Goal: Feedback & Contribution: Submit feedback/report problem

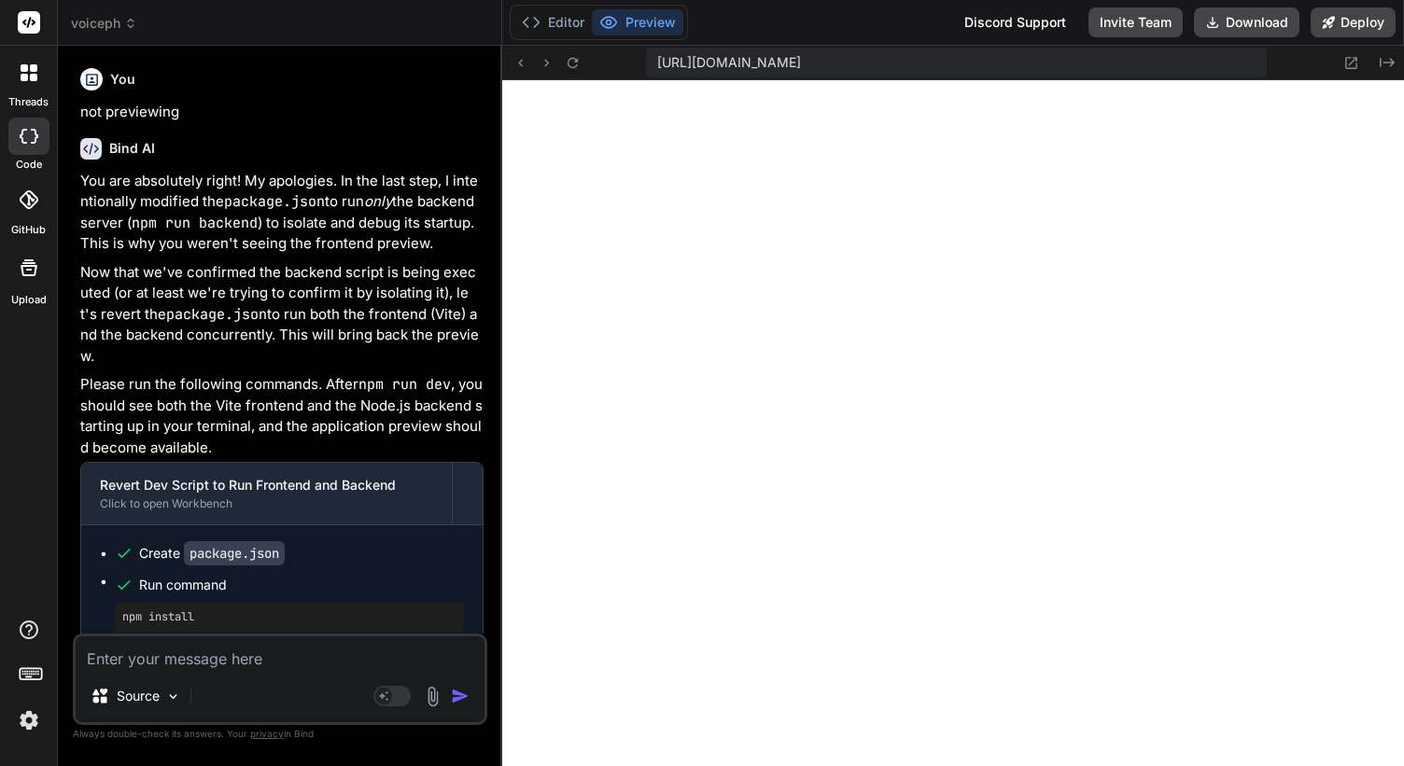
scroll to position [17465, 0]
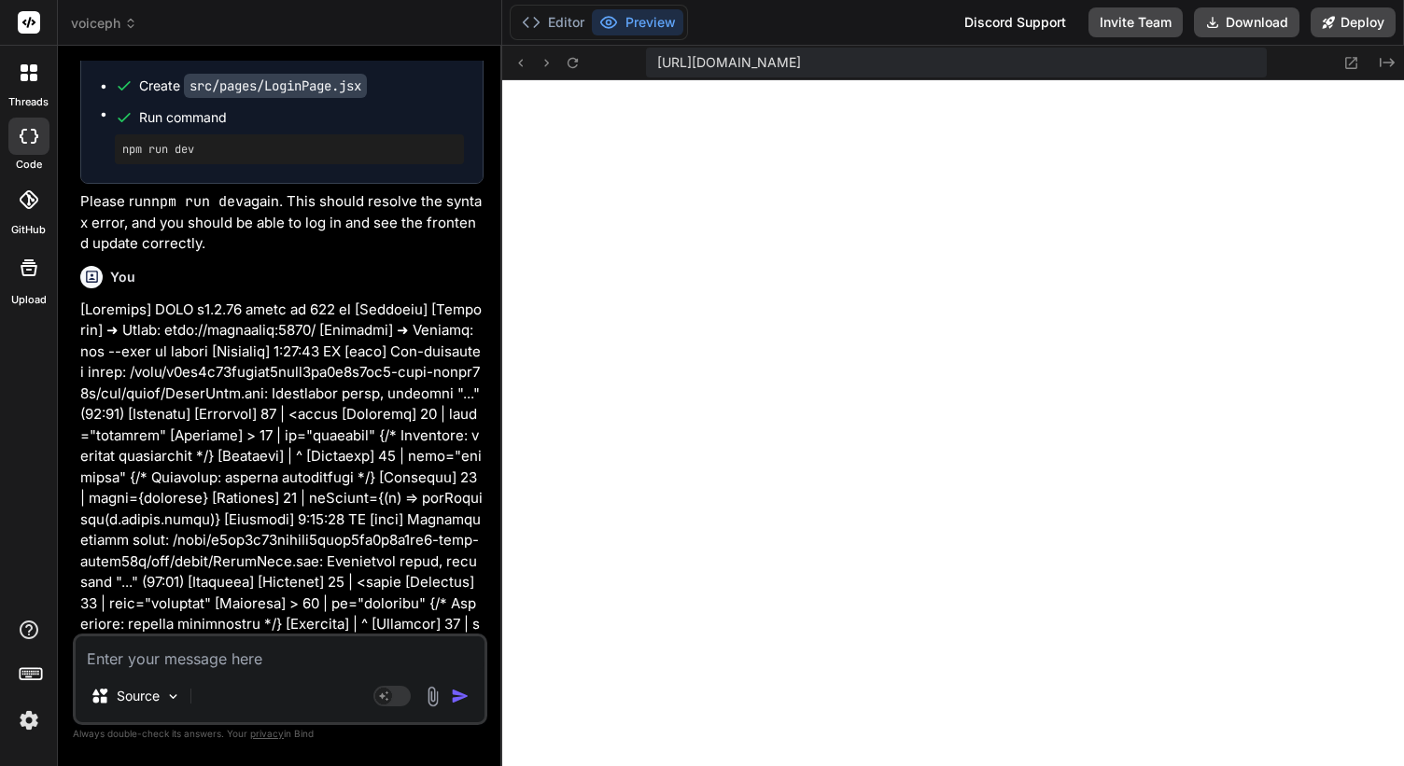
click at [241, 659] on textarea at bounding box center [280, 653] width 409 height 34
type textarea "c"
type textarea "x"
type textarea "ch"
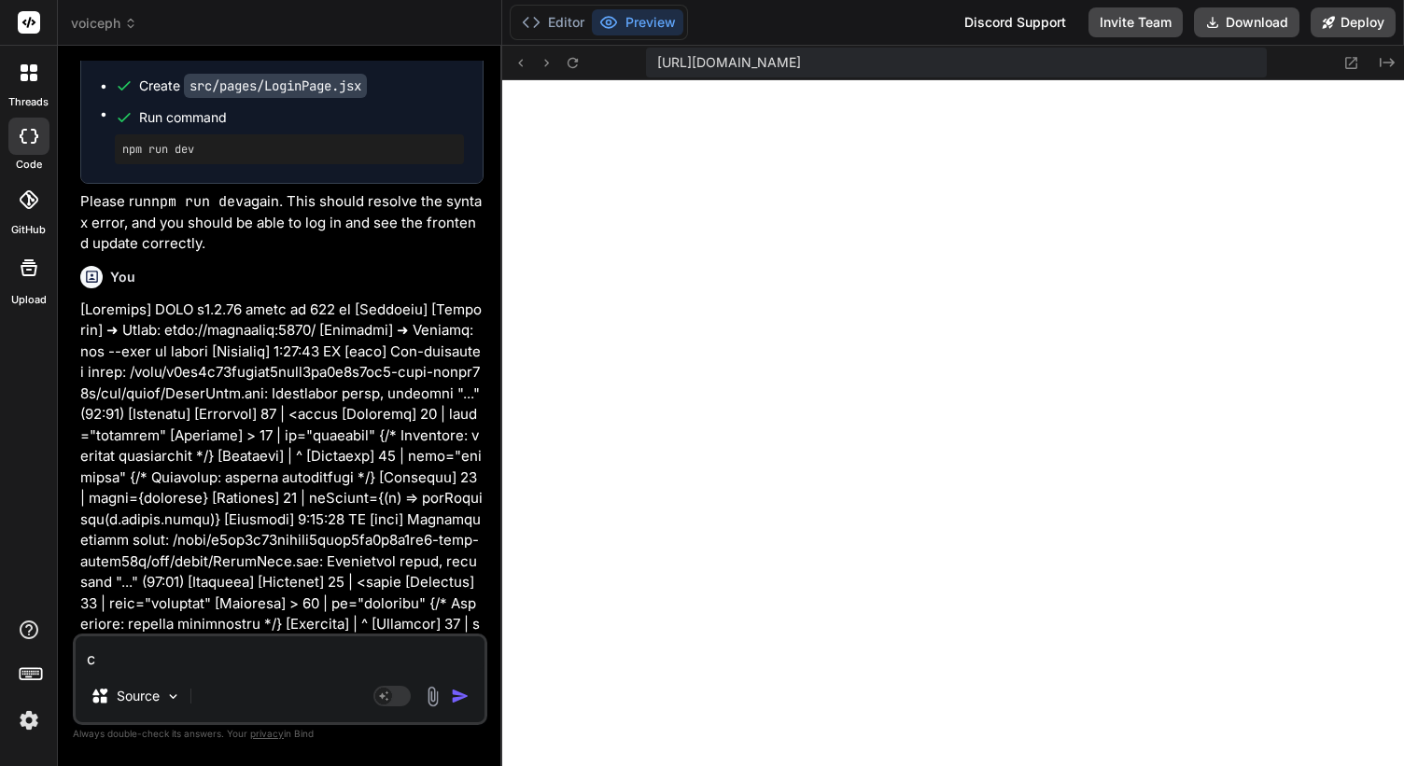
type textarea "x"
type textarea "cha"
type textarea "x"
type textarea "chan"
type textarea "x"
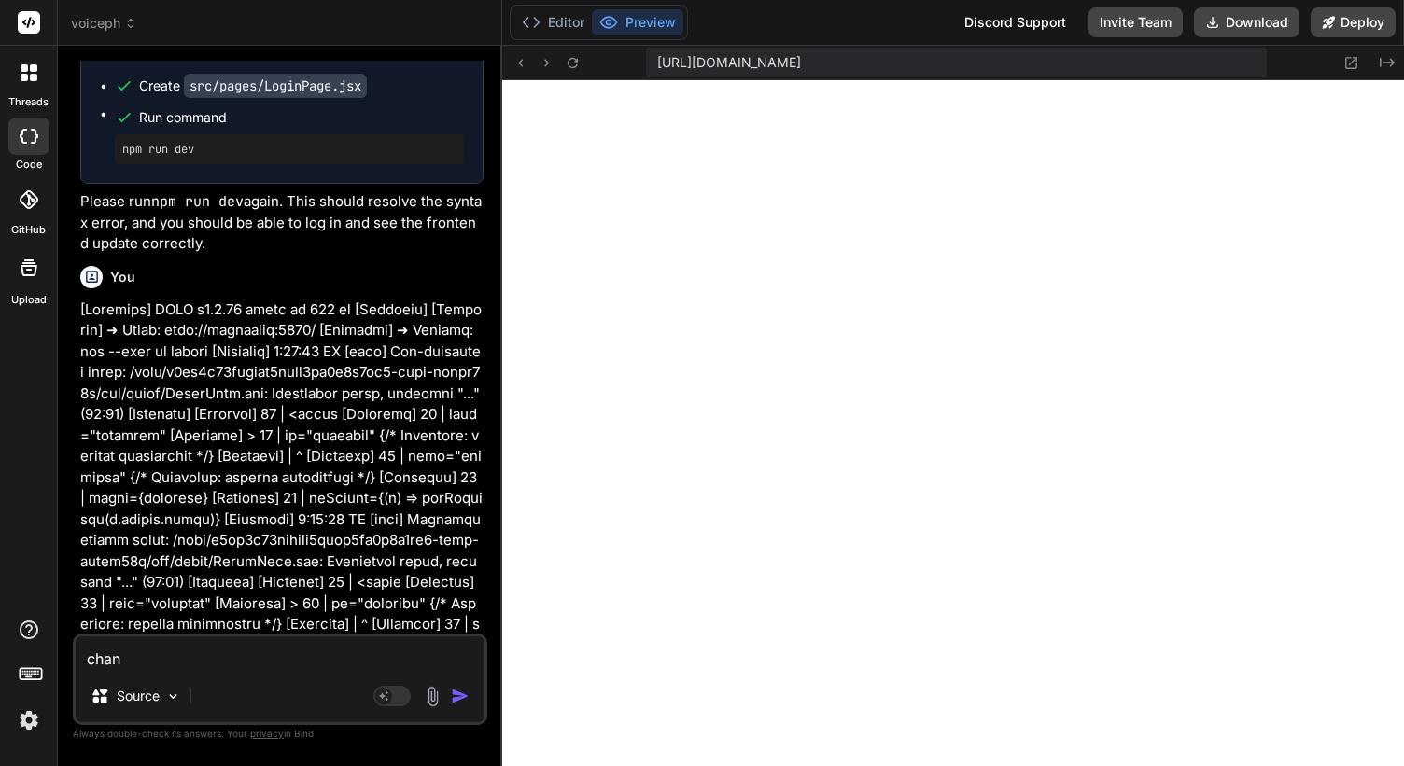
type textarea "[PERSON_NAME]"
type textarea "x"
type textarea "change"
type textarea "x"
type textarea "change"
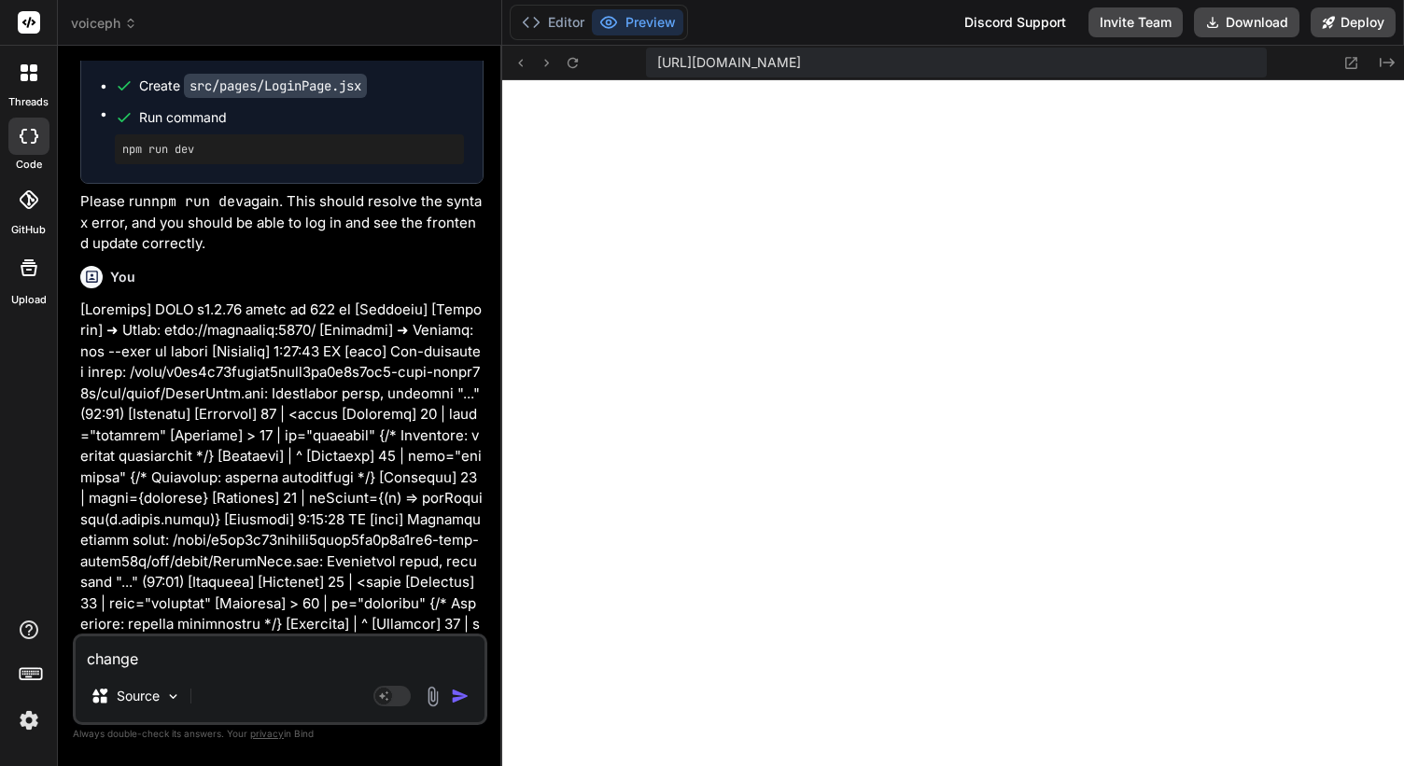
type textarea "x"
type textarea "change r"
type textarea "x"
type textarea "change"
type textarea "x"
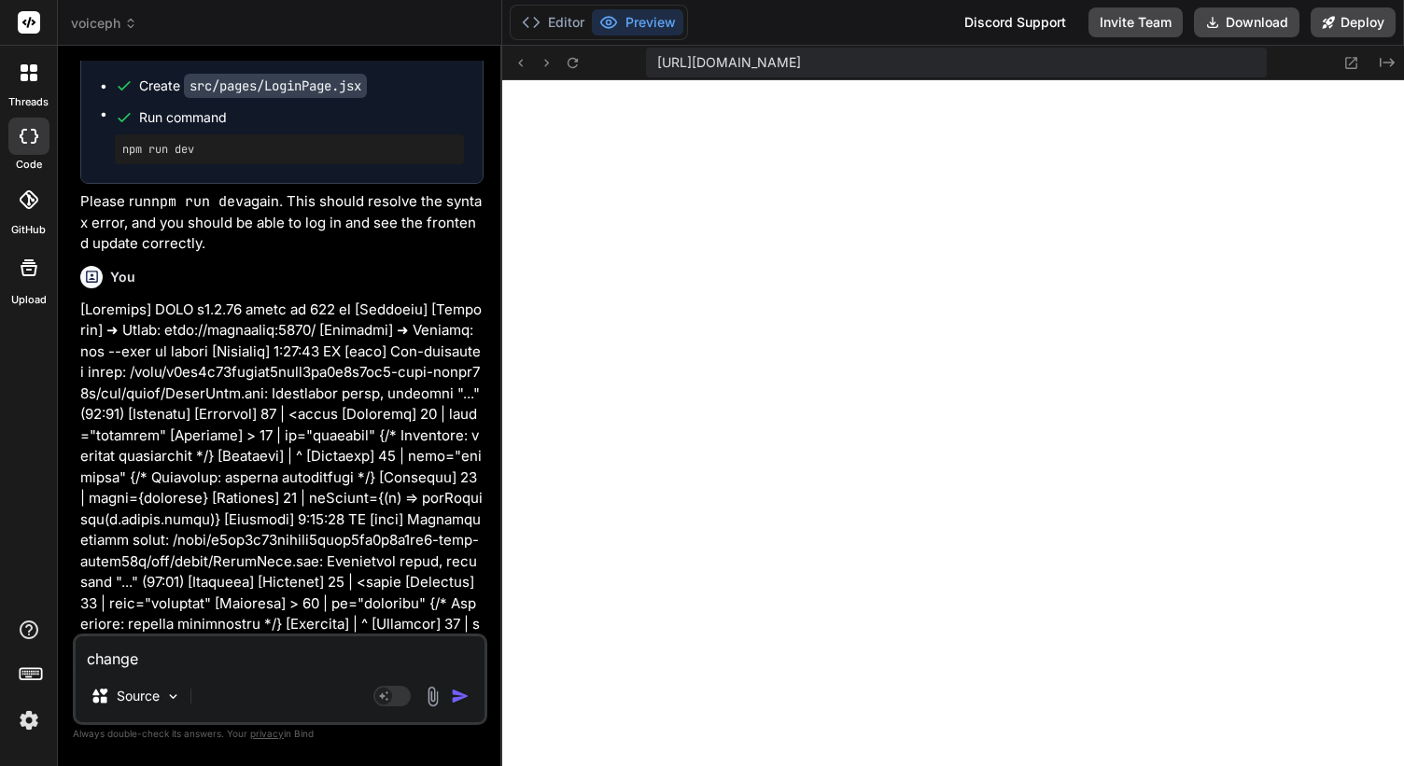
type textarea "change t"
type textarea "x"
type textarea "change ti"
type textarea "x"
type textarea "change tit"
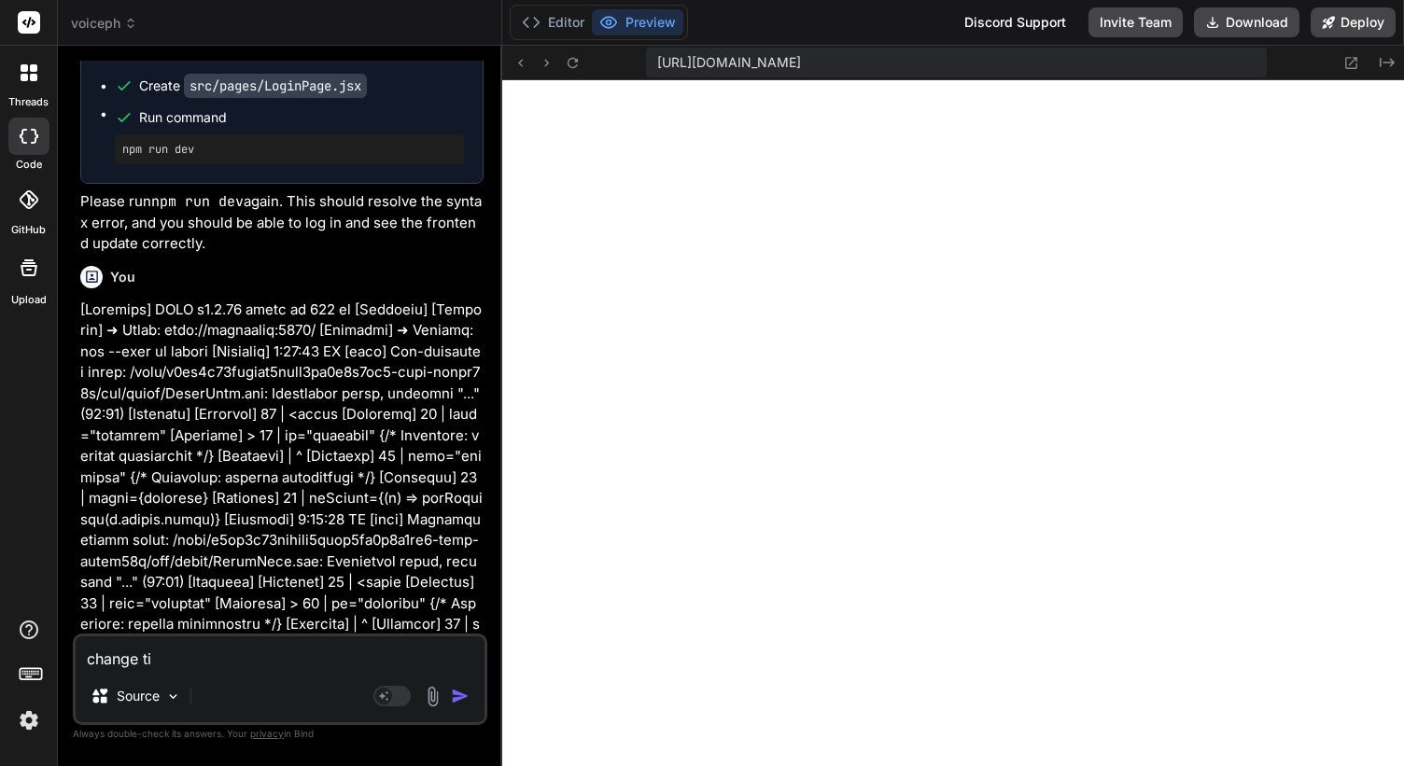
type textarea "x"
type textarea "change titl"
type textarea "x"
type textarea "change title"
type textarea "x"
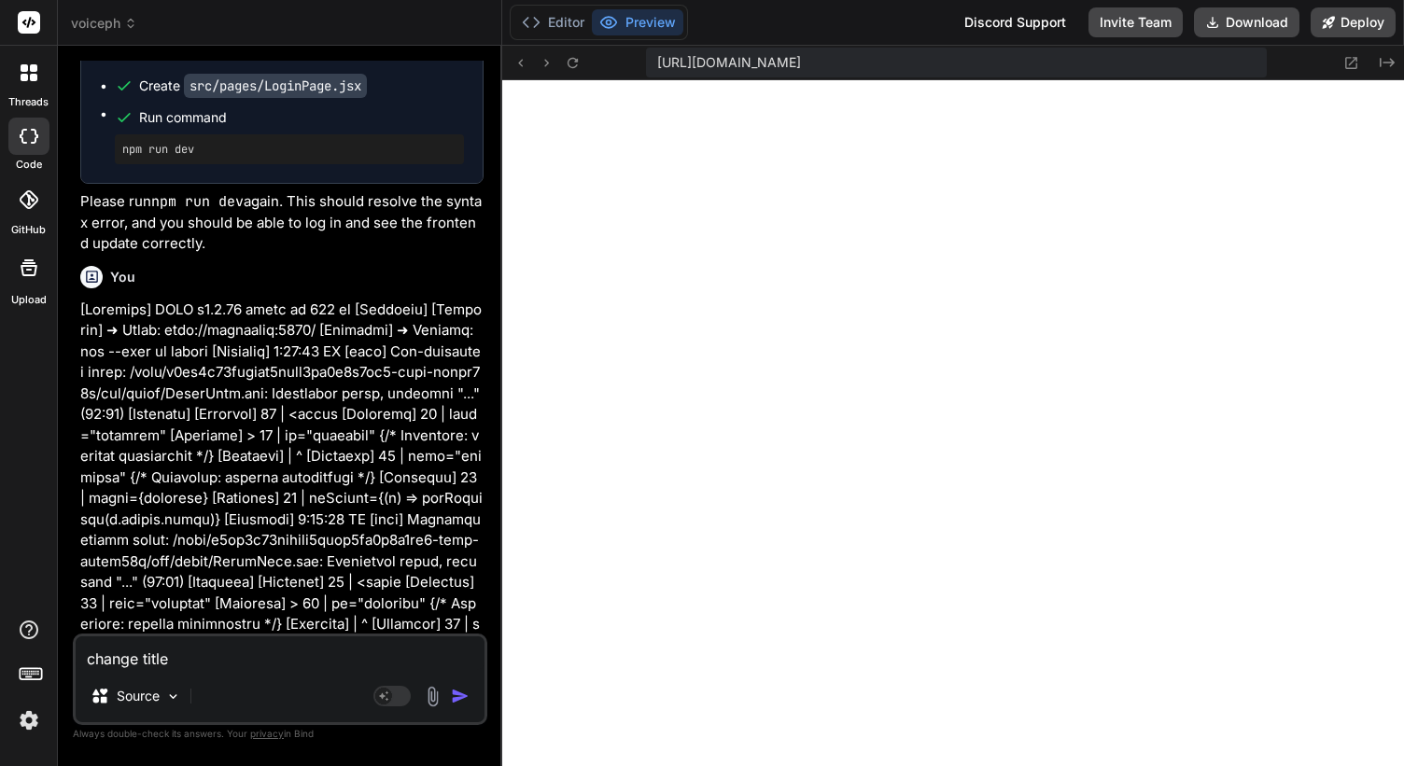
type textarea "change titl"
type textarea "x"
type textarea "change tit"
type textarea "x"
type textarea "change ti"
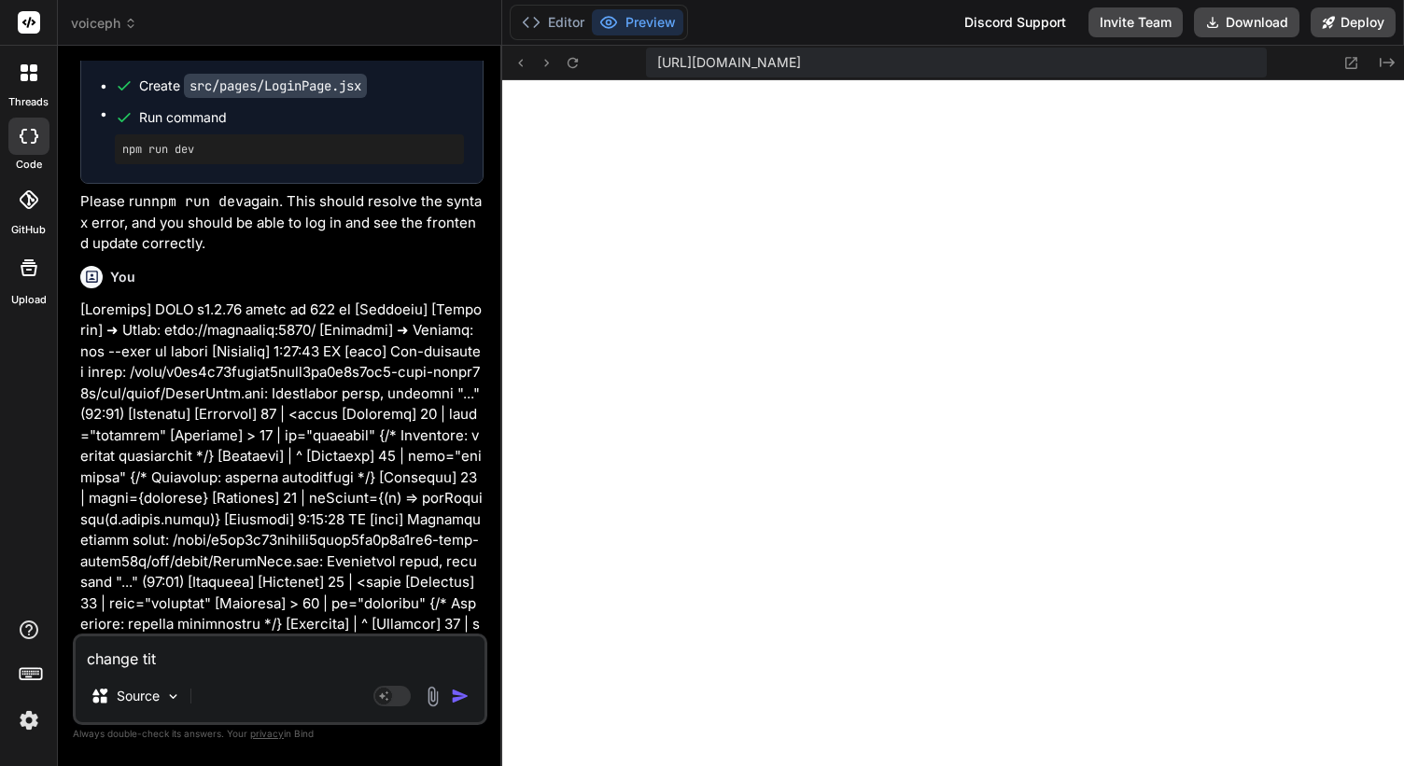
type textarea "x"
type textarea "change t"
type textarea "x"
type textarea "change"
type textarea "x"
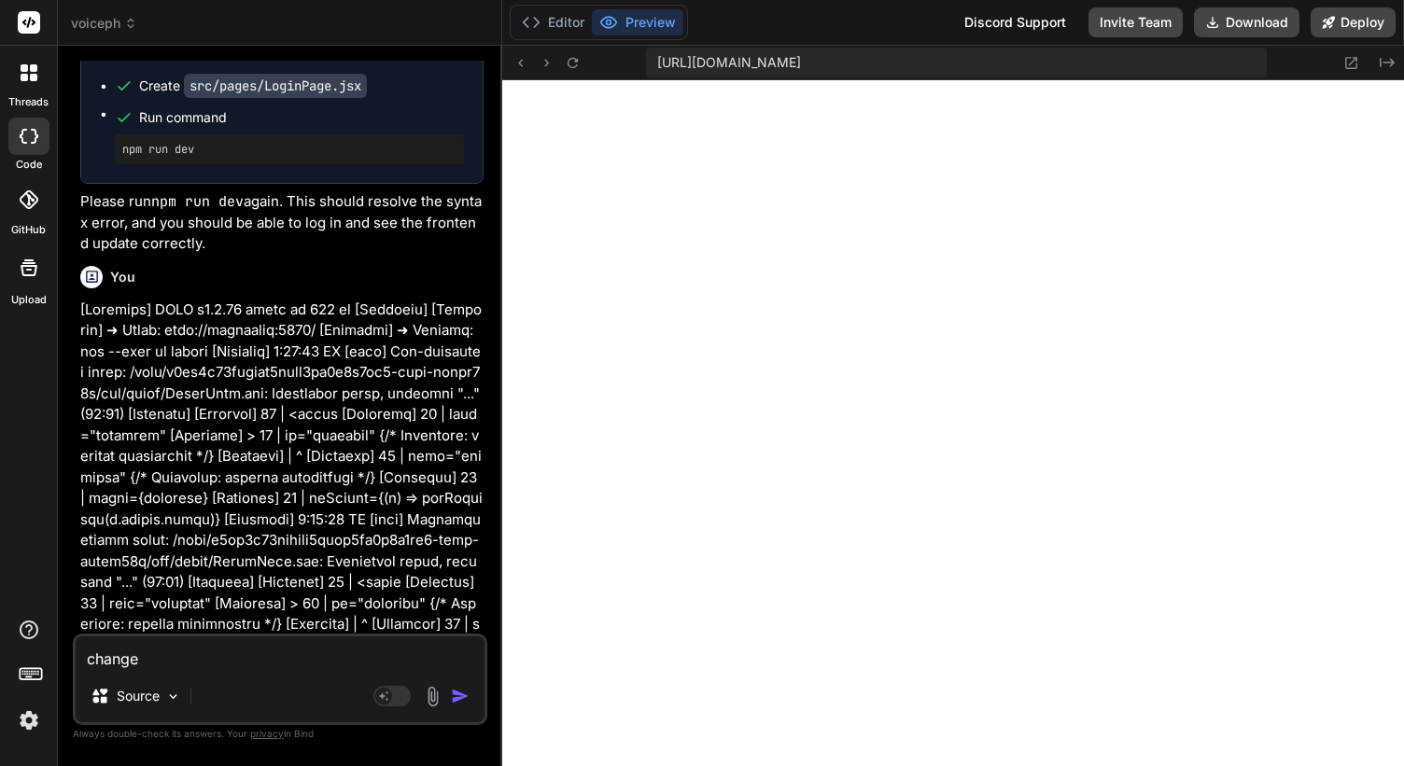
type textarea "change h"
type textarea "x"
type textarea "change he"
type textarea "x"
type textarea "change hea"
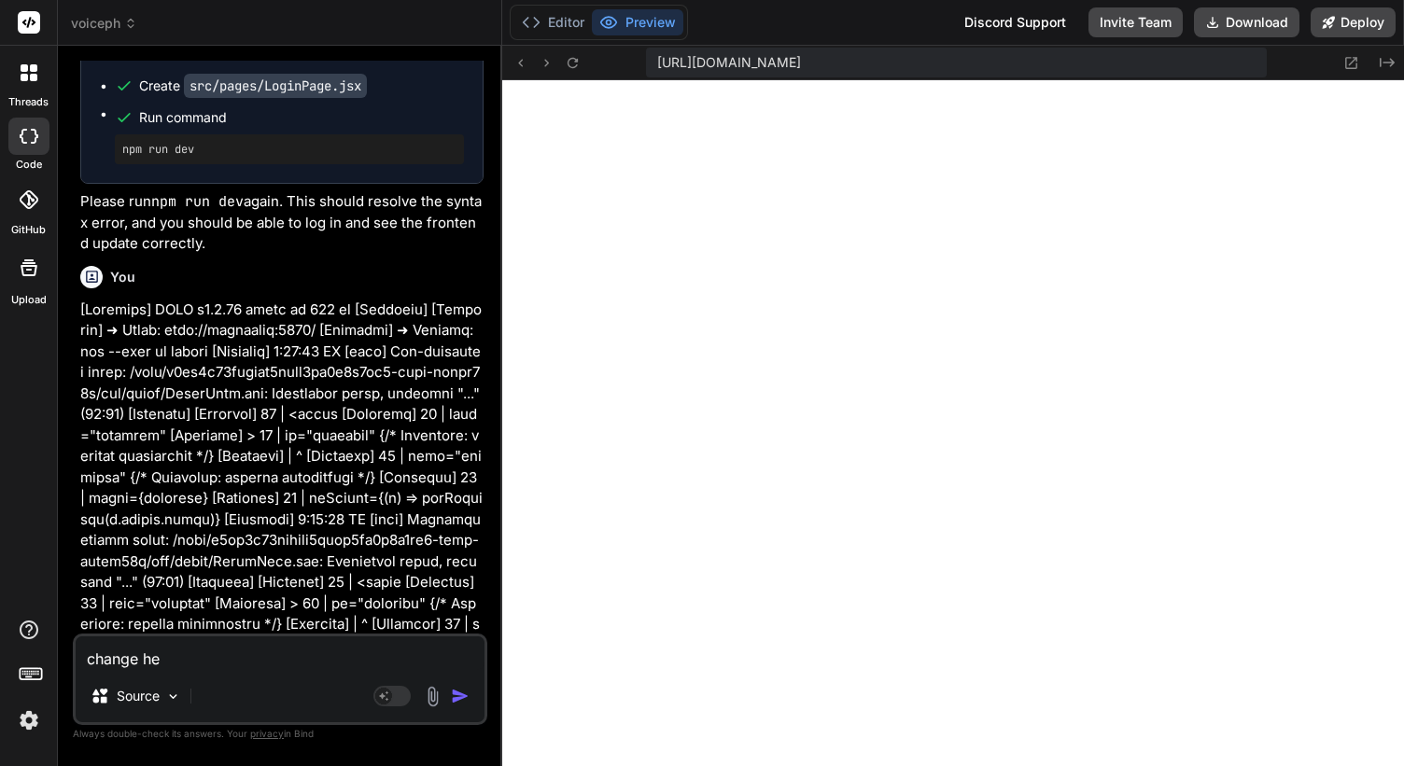
type textarea "x"
type textarea "change head"
type textarea "x"
type textarea "change heade"
type textarea "x"
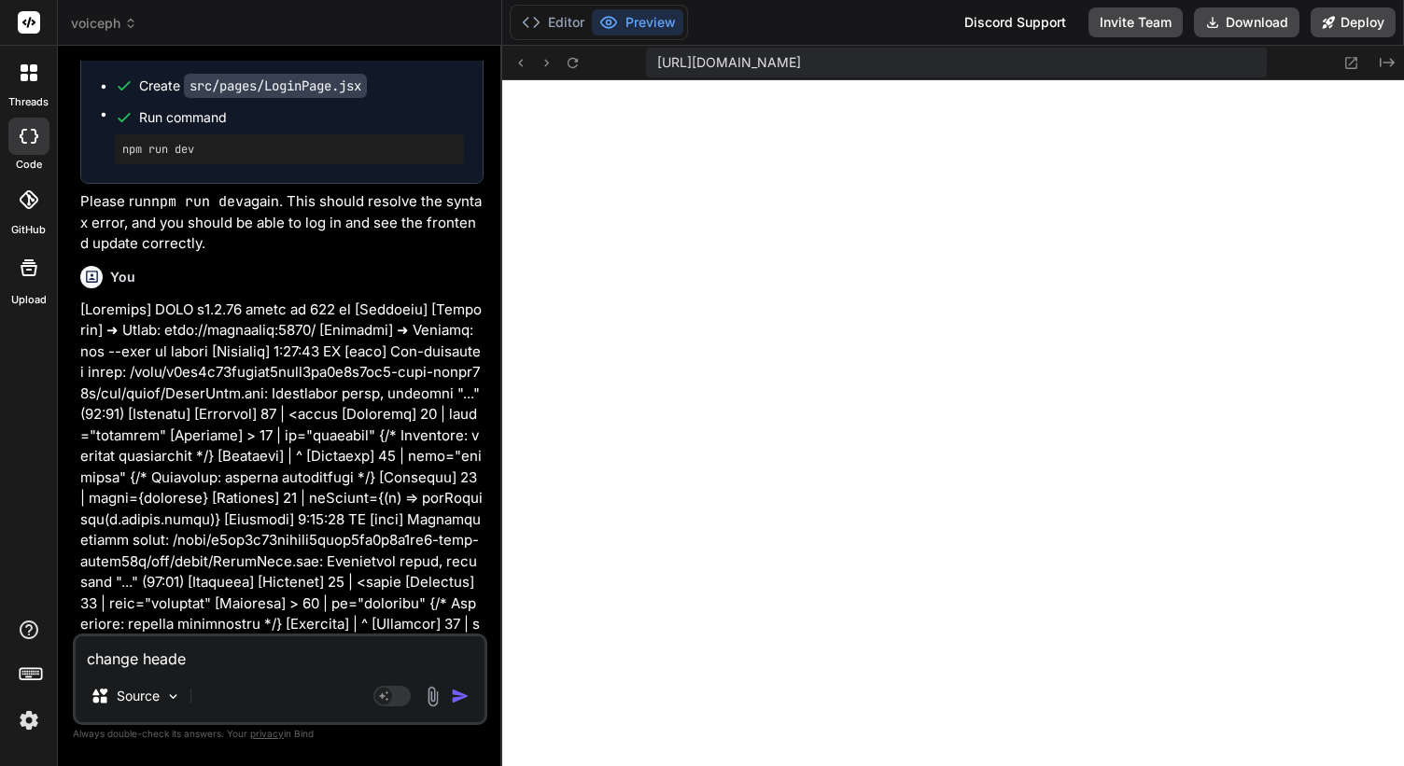
type textarea "change header"
type textarea "x"
type textarea "change header"
type textarea "x"
type textarea "change header l"
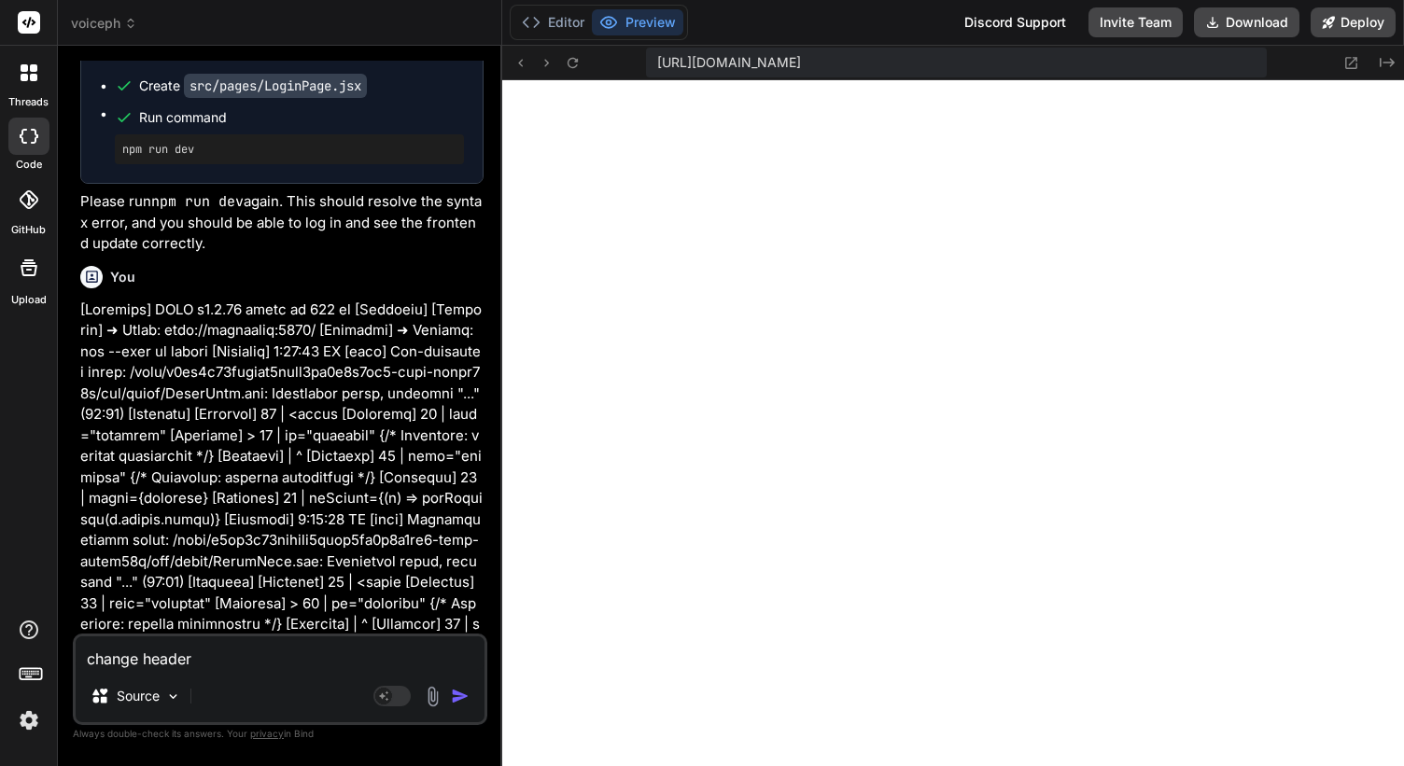
type textarea "x"
type textarea "change header lo"
type textarea "x"
type textarea "change header log"
type textarea "x"
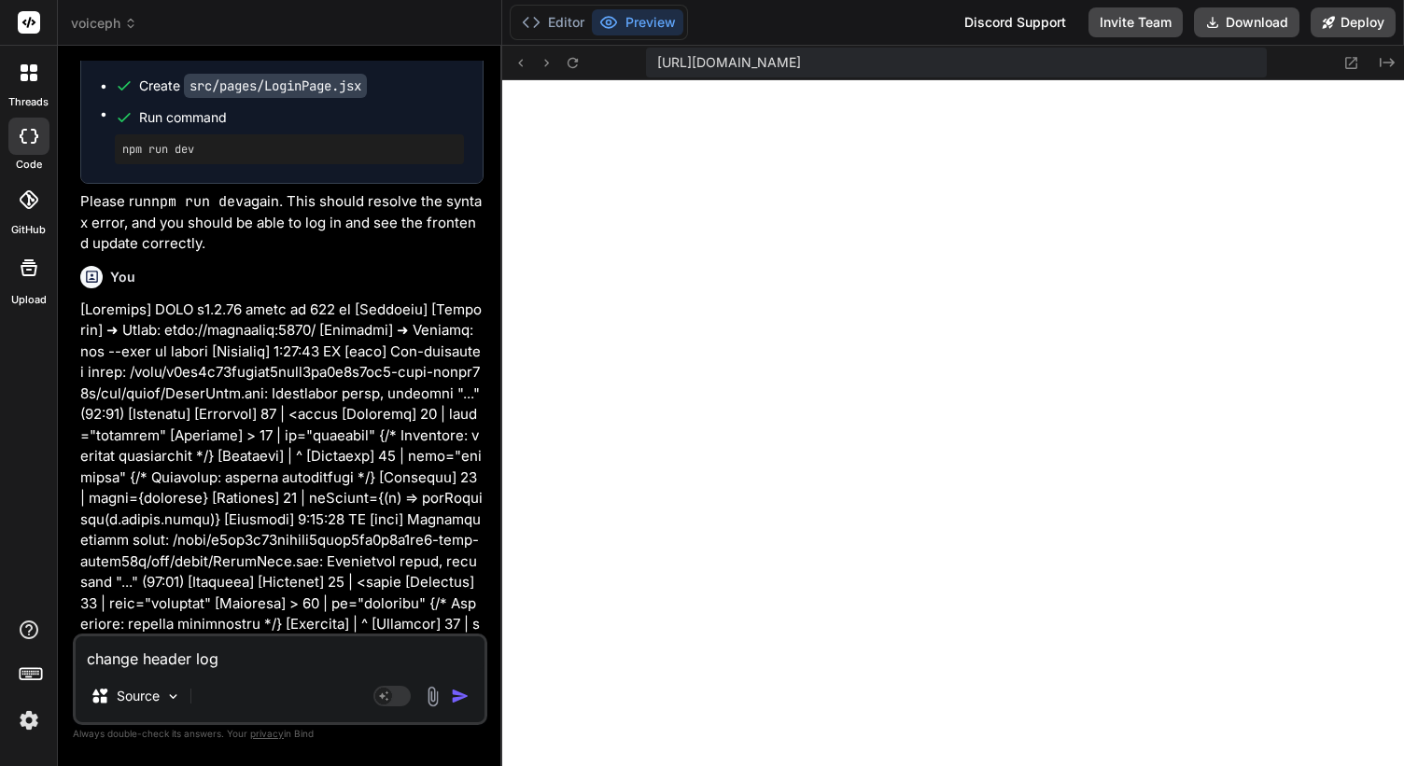
type textarea "change header logo"
type textarea "x"
type textarea "change header logo"
type textarea "x"
type textarea "change header logo r"
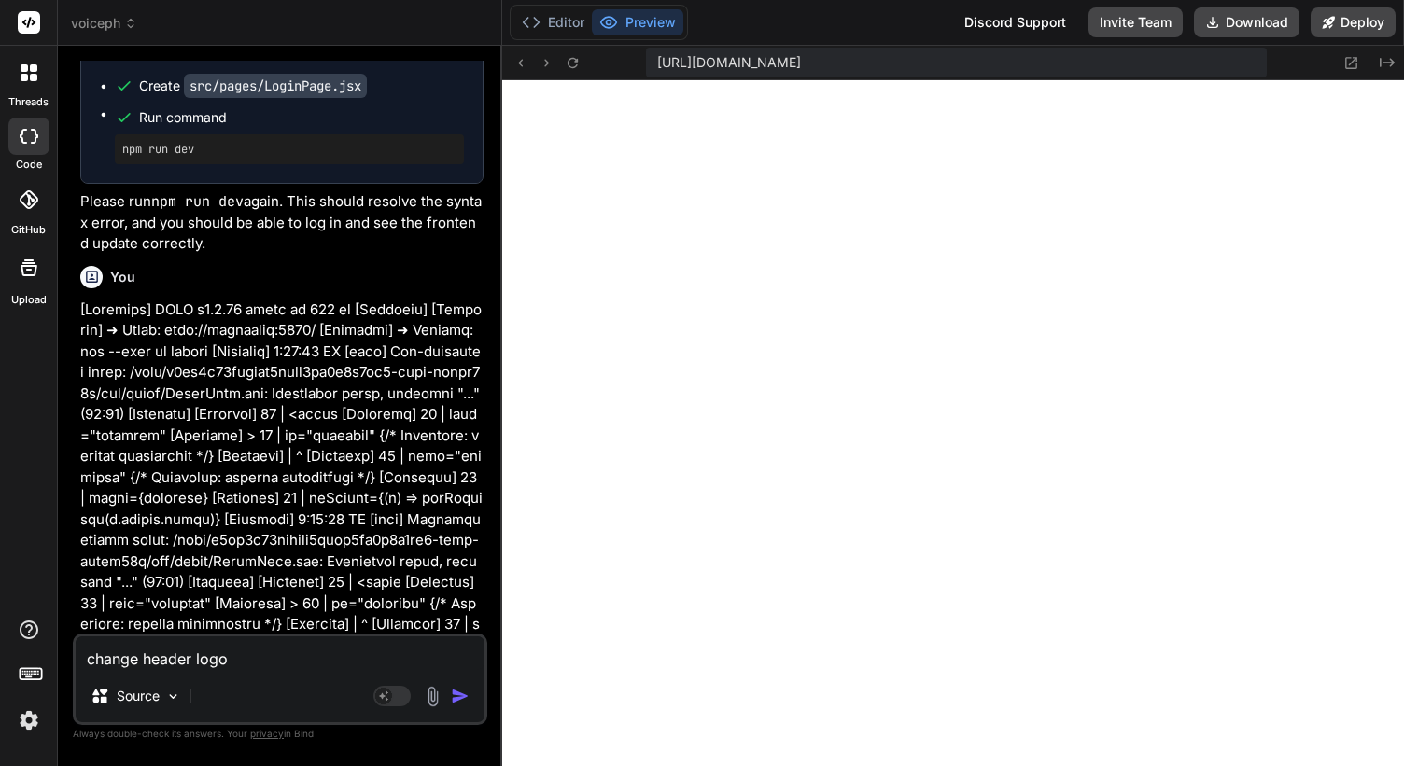
type textarea "x"
type textarea "change header logo"
type textarea "x"
type textarea "change header logo f"
type textarea "x"
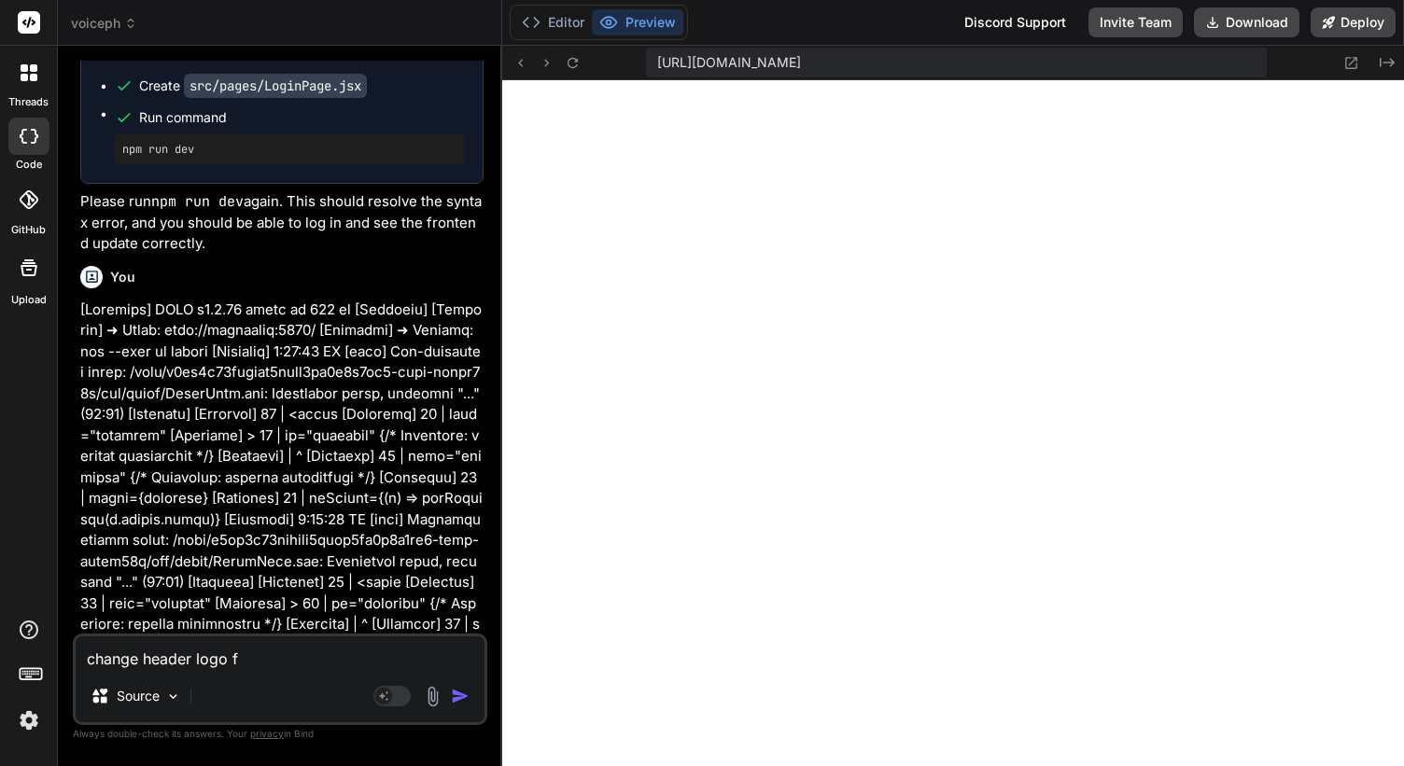
type textarea "change header logo fr"
type textarea "x"
type textarea "change header logo fro"
type textarea "x"
type textarea "change header logo from"
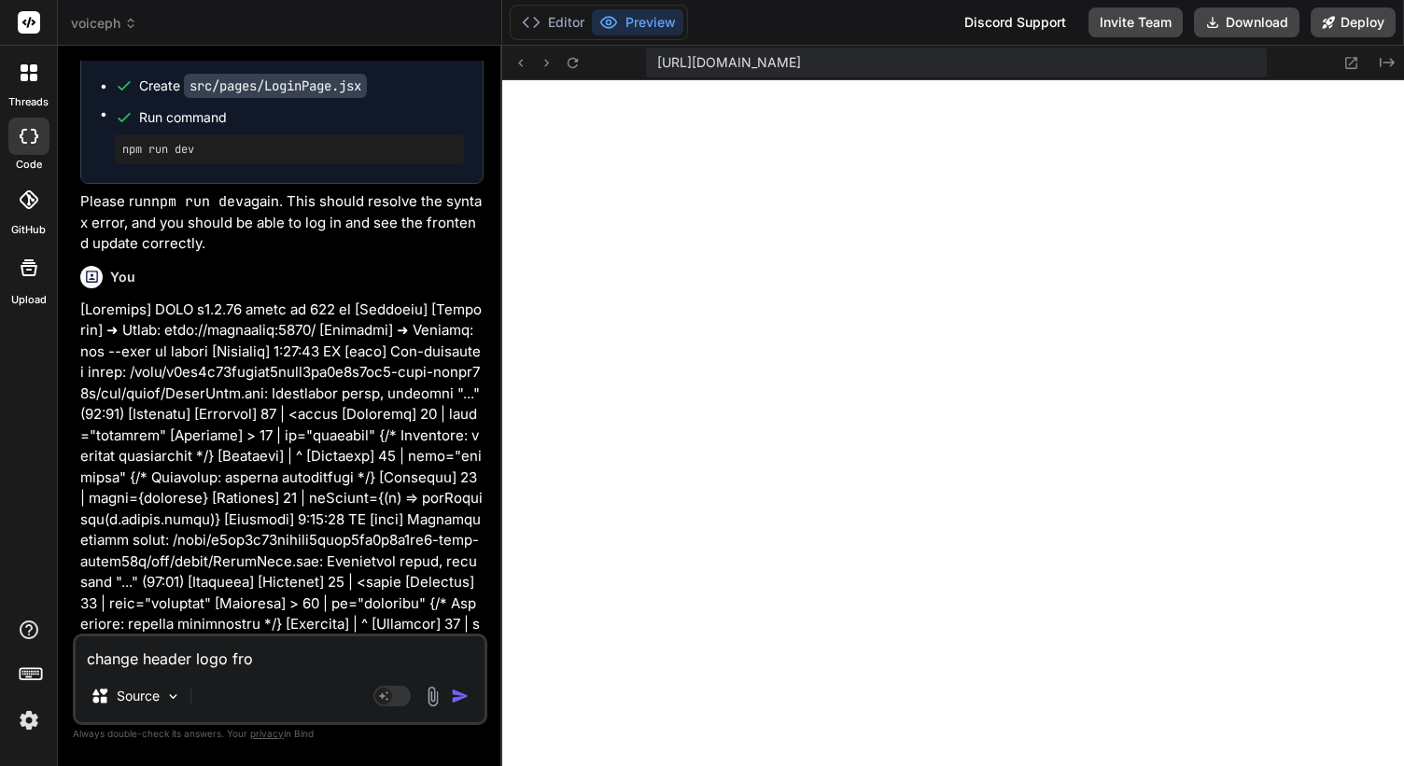
type textarea "x"
type textarea "change header logo from"
type textarea "x"
type textarea "change header logo from c"
type textarea "x"
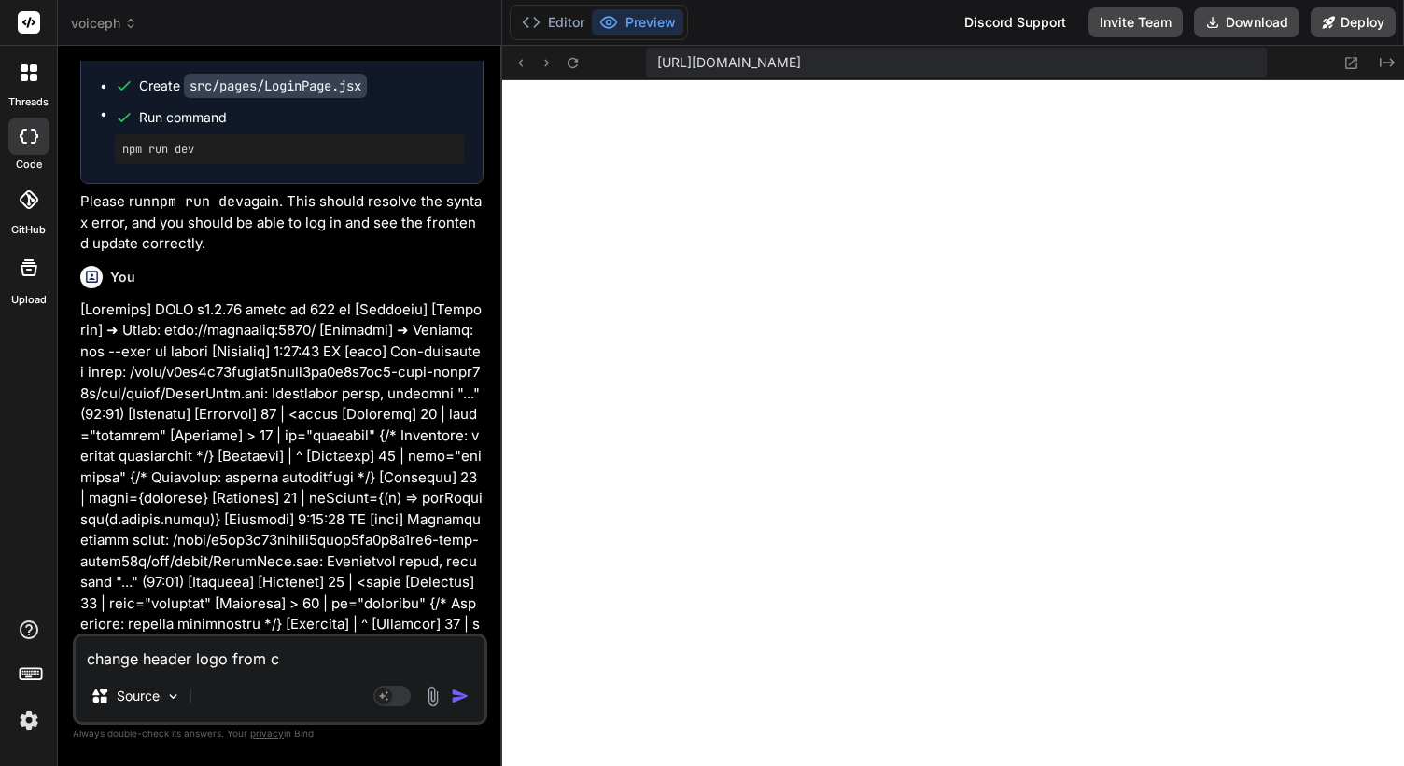
type textarea "change header logo from"
type textarea "x"
type textarea "change header logo from V"
type textarea "x"
type textarea "change header logo from Vo"
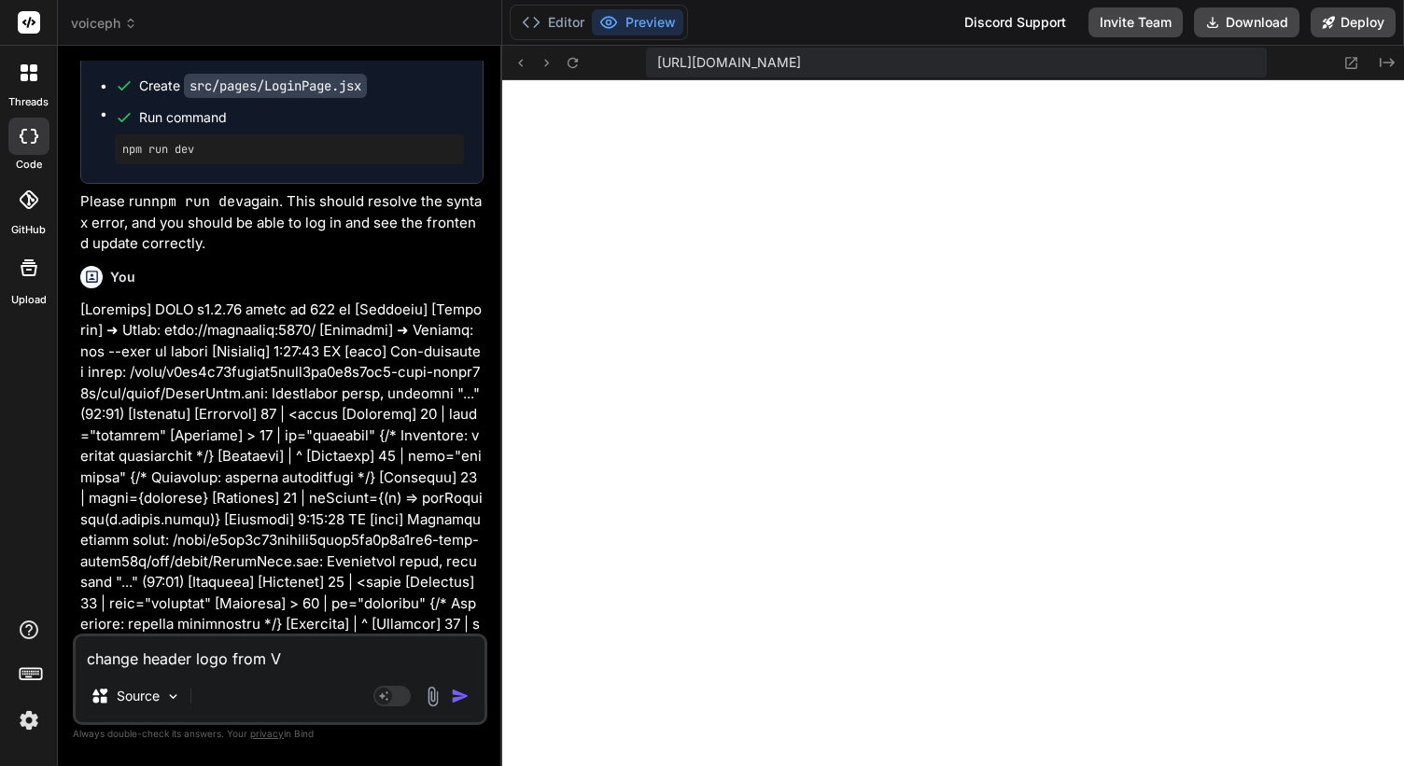
type textarea "x"
type textarea "change header logo from Voi"
type textarea "x"
type textarea "change header logo from Voic"
type textarea "x"
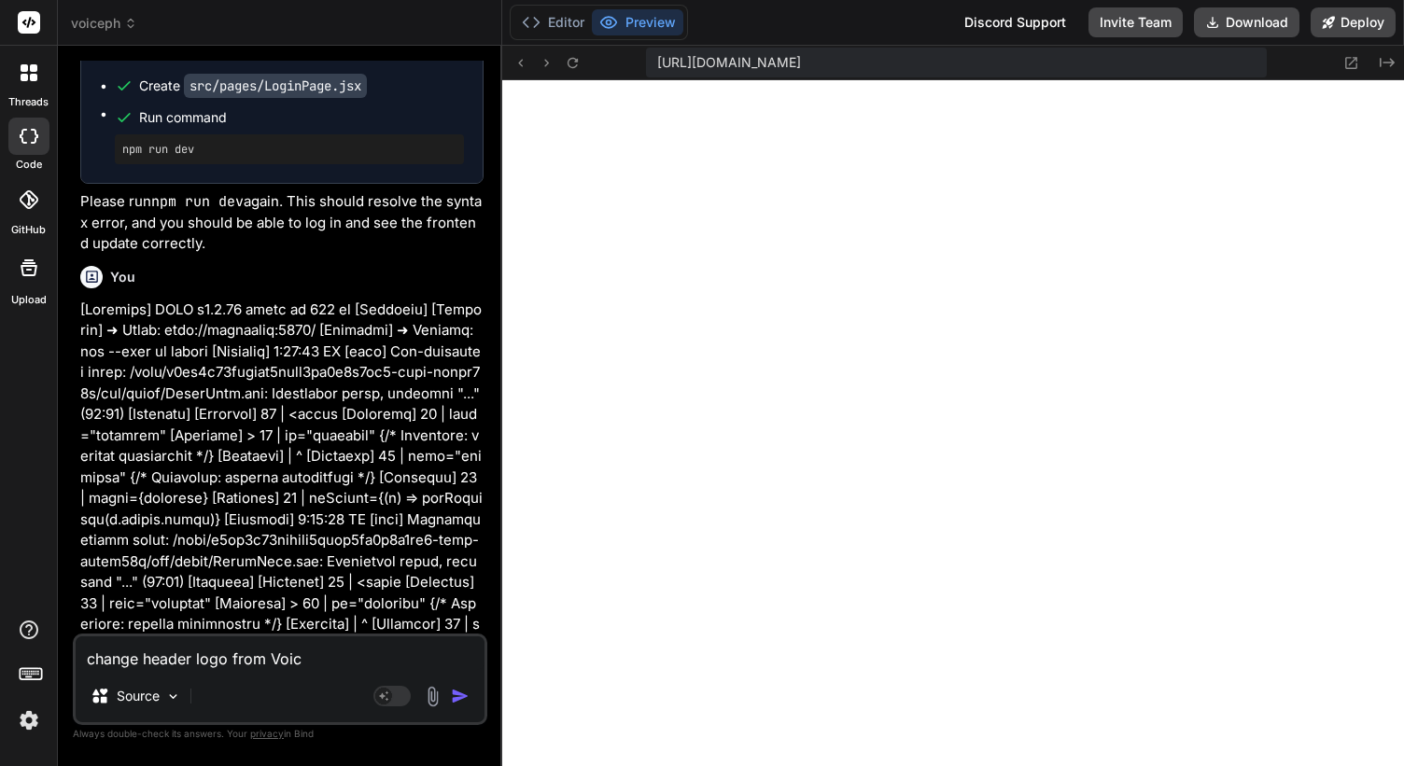
type textarea "change header logo from Voice"
type textarea "x"
type textarea "change header logo from Voicep"
type textarea "x"
type textarea "change header logo from Voiceph"
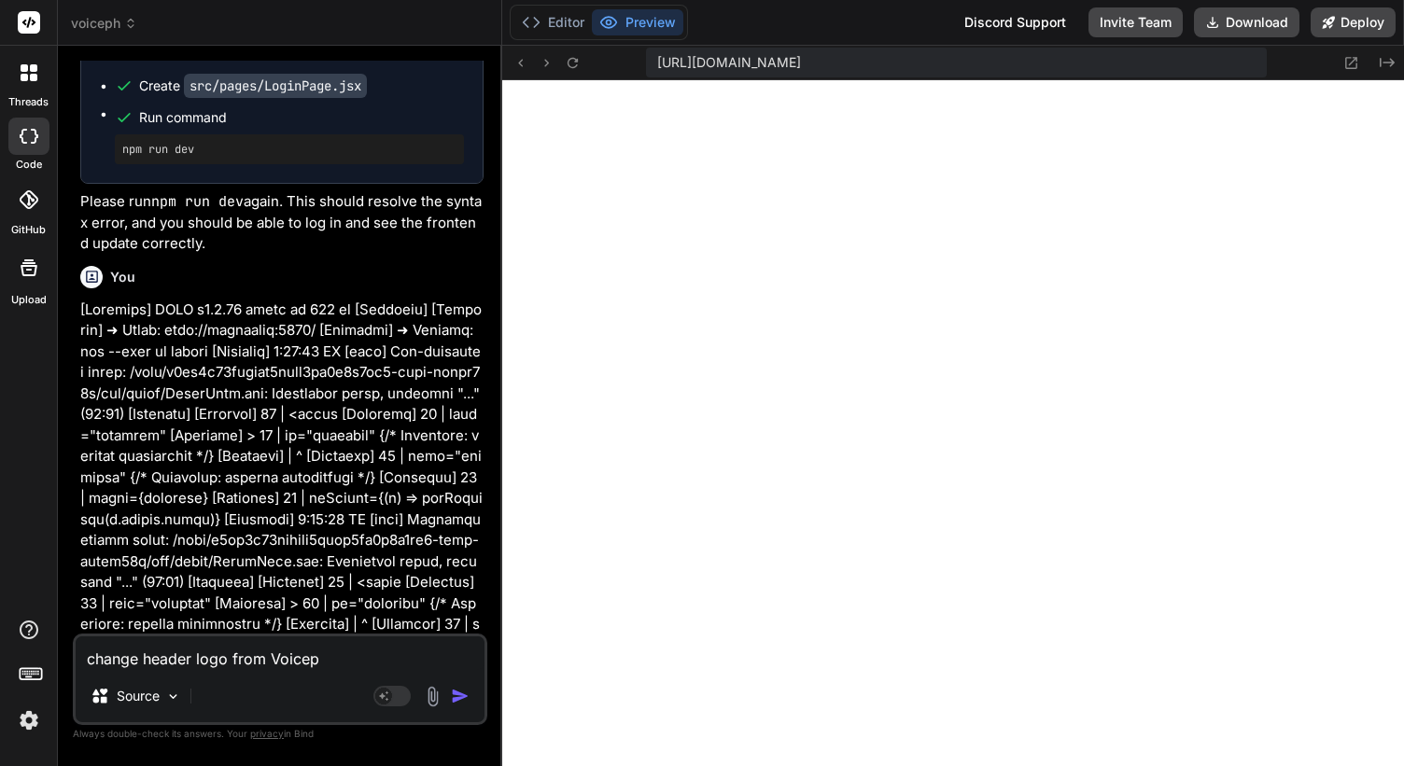
type textarea "x"
type textarea "change header logo from Voiceph"
type textarea "x"
type textarea "change header logo from Voiceph m"
type textarea "x"
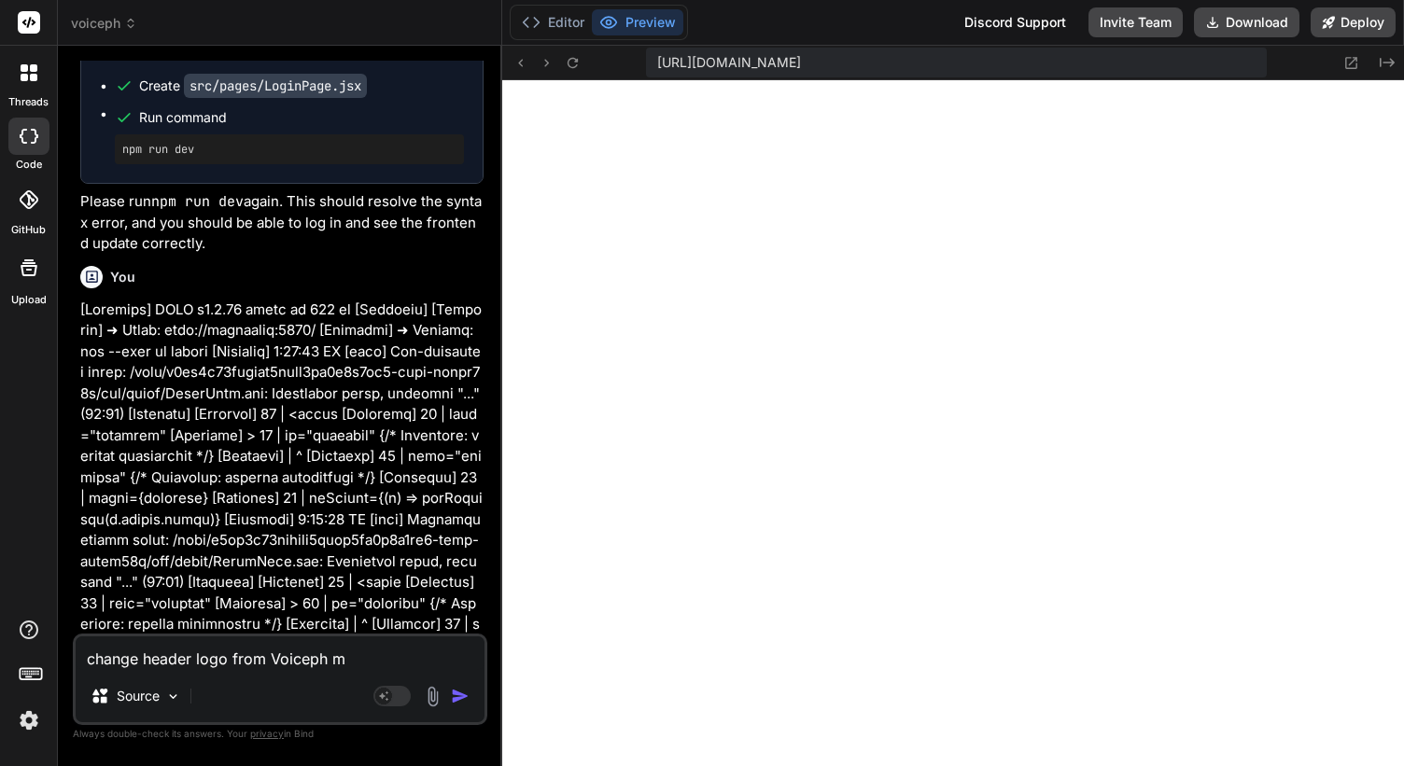
type textarea "change header logo from Voiceph ma"
type textarea "x"
type textarea "change header logo from Voiceph mak"
type textarea "x"
type textarea "change header logo from Voiceph make"
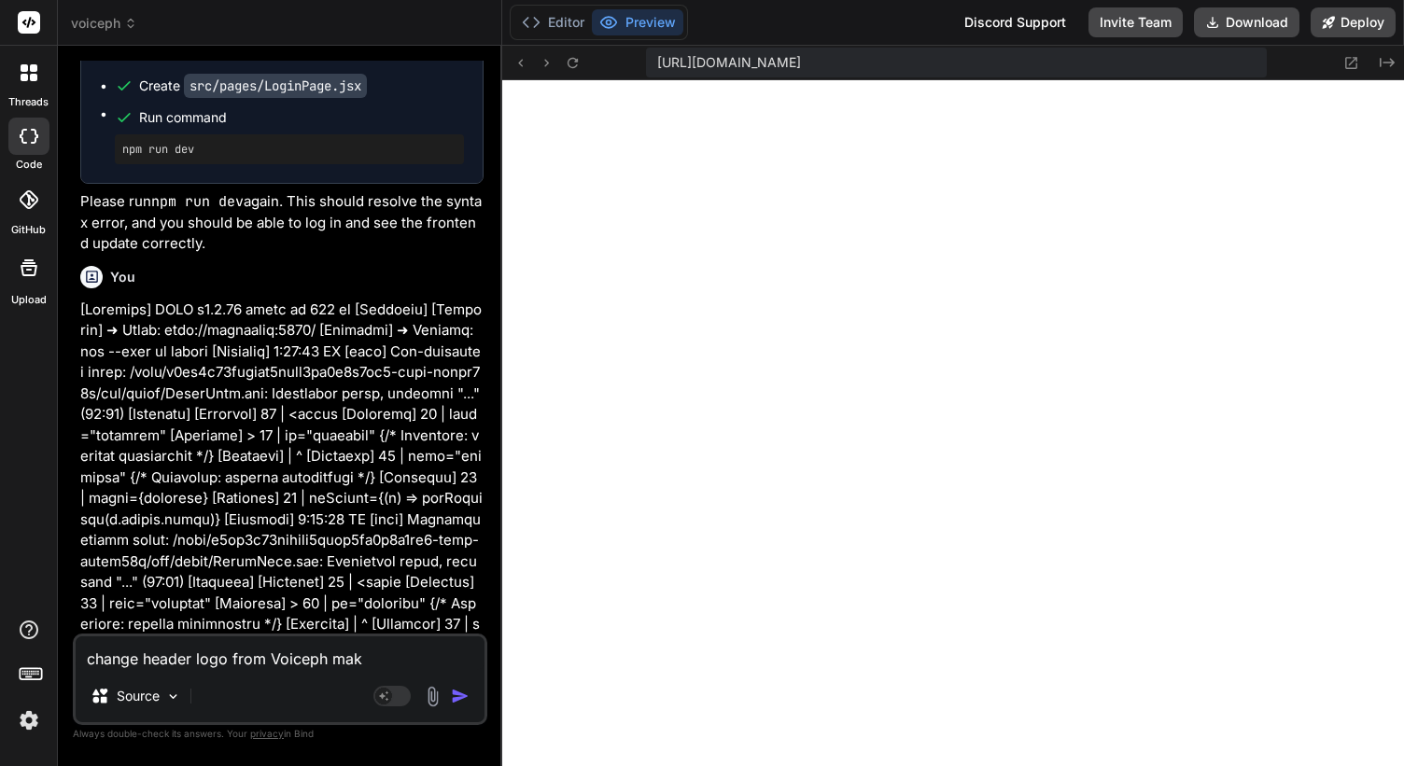
type textarea "x"
type textarea "change header logo from Voiceph make"
type textarea "x"
type textarea "change header logo from Voiceph make t"
type textarea "x"
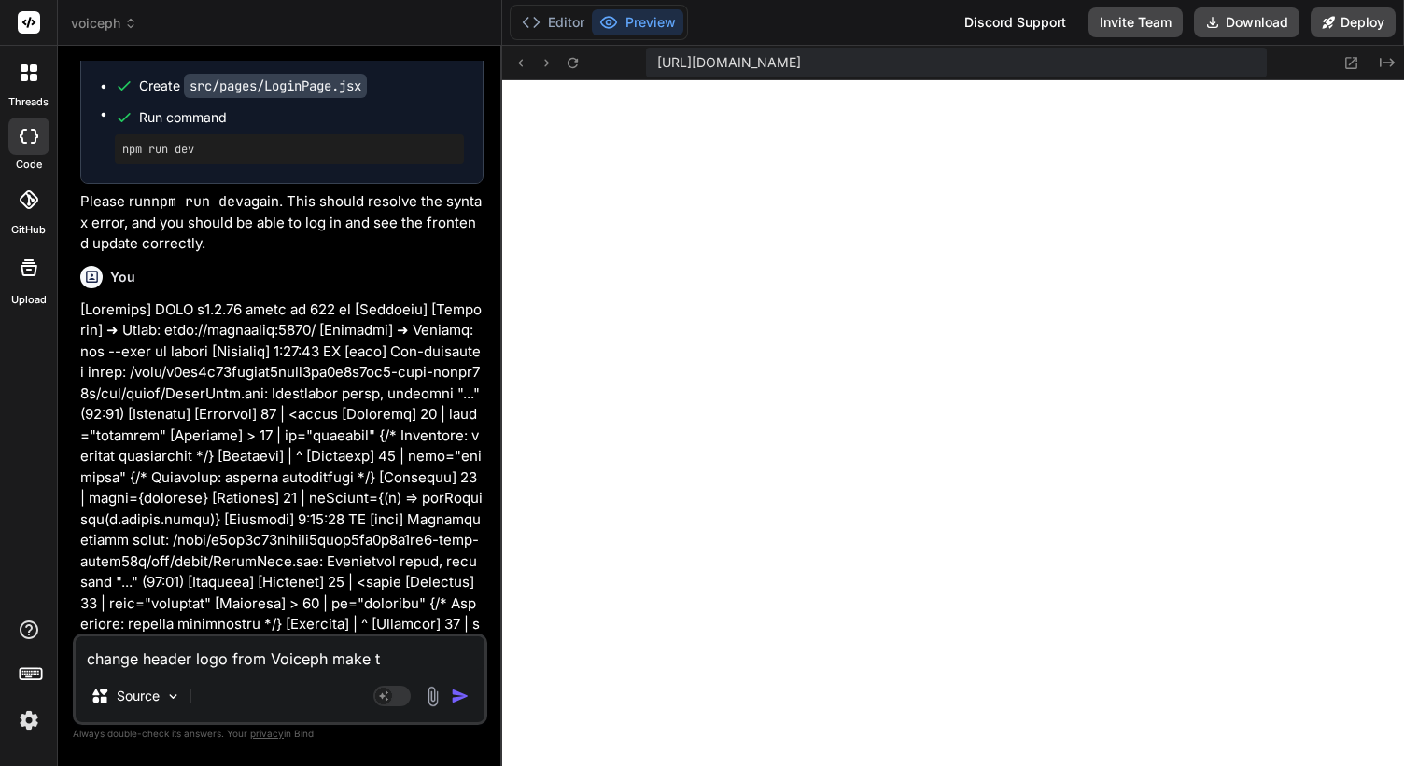
type textarea "change header logo from Voiceph make to"
type textarea "x"
type textarea "change header logo from Voiceph make to"
type textarea "x"
type textarea "change header logo from Voiceph make to V"
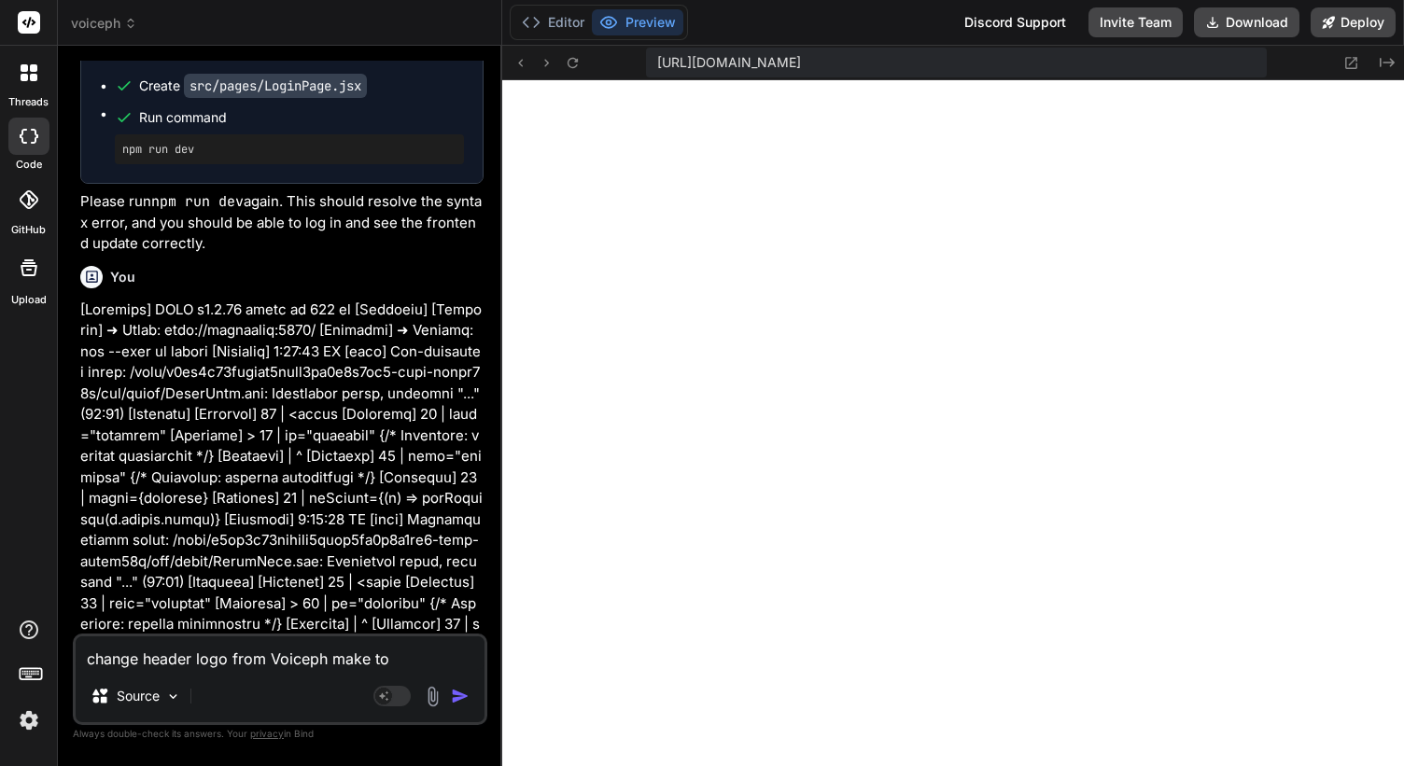
type textarea "x"
type textarea "change header logo from Voiceph make to Vo"
type textarea "x"
type textarea "change header logo from Voiceph make to Voi"
type textarea "x"
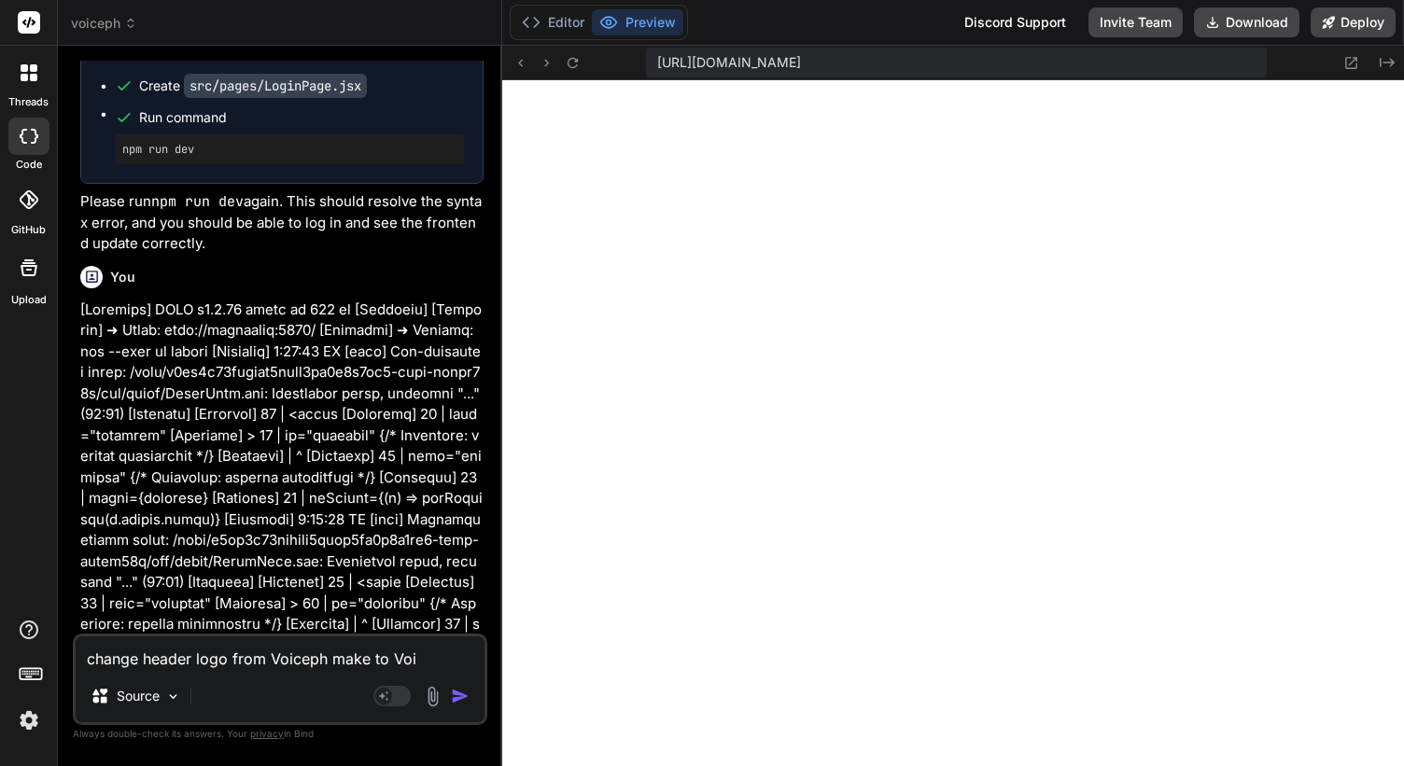
type textarea "change header logo from Voiceph make to Voic"
type textarea "x"
type textarea "change header logo from Voiceph make to Voice"
type textarea "x"
type textarea "change header logo from Voiceph make to Voicep"
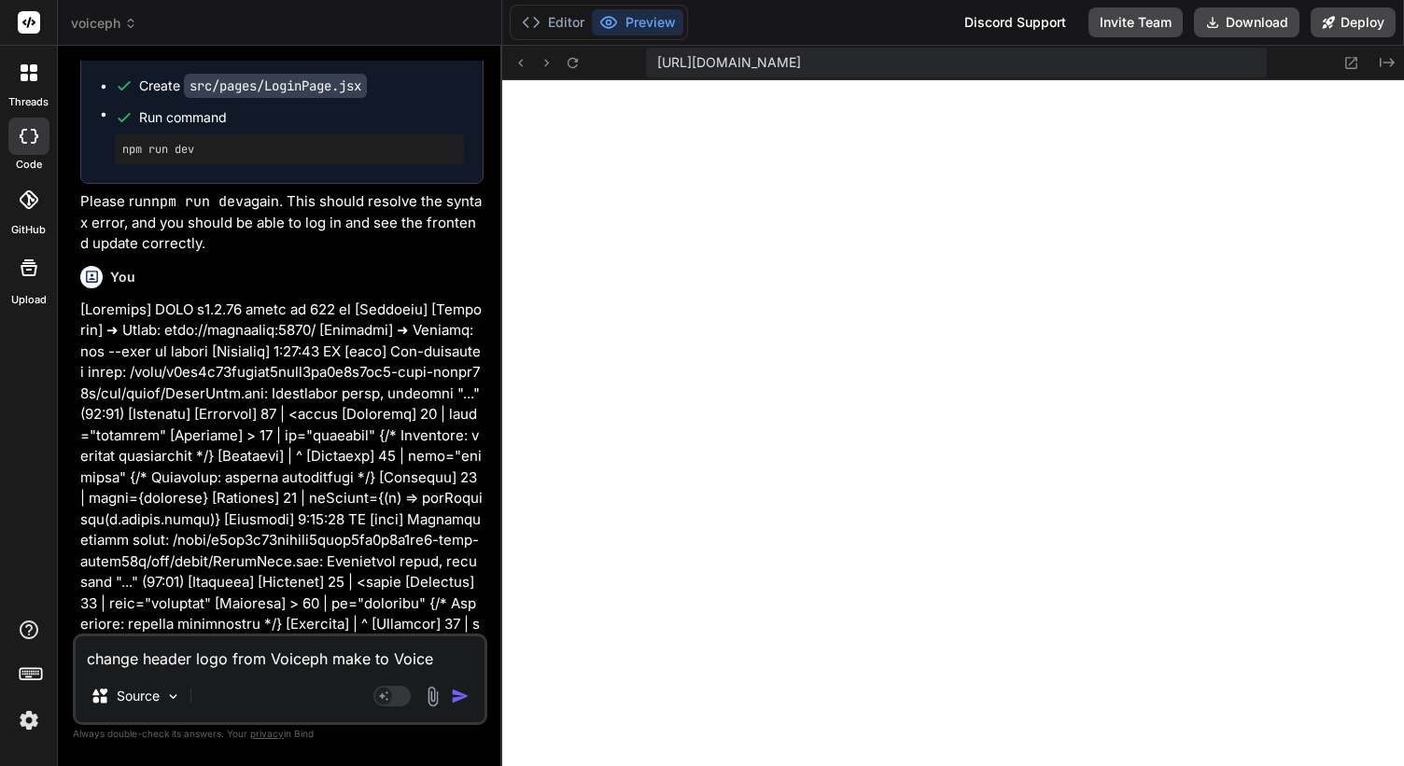
type textarea "x"
type textarea "change header logo from Voiceph make to Voiceph"
type textarea "x"
type textarea "change header logo from Voiceph make to Voicep"
type textarea "x"
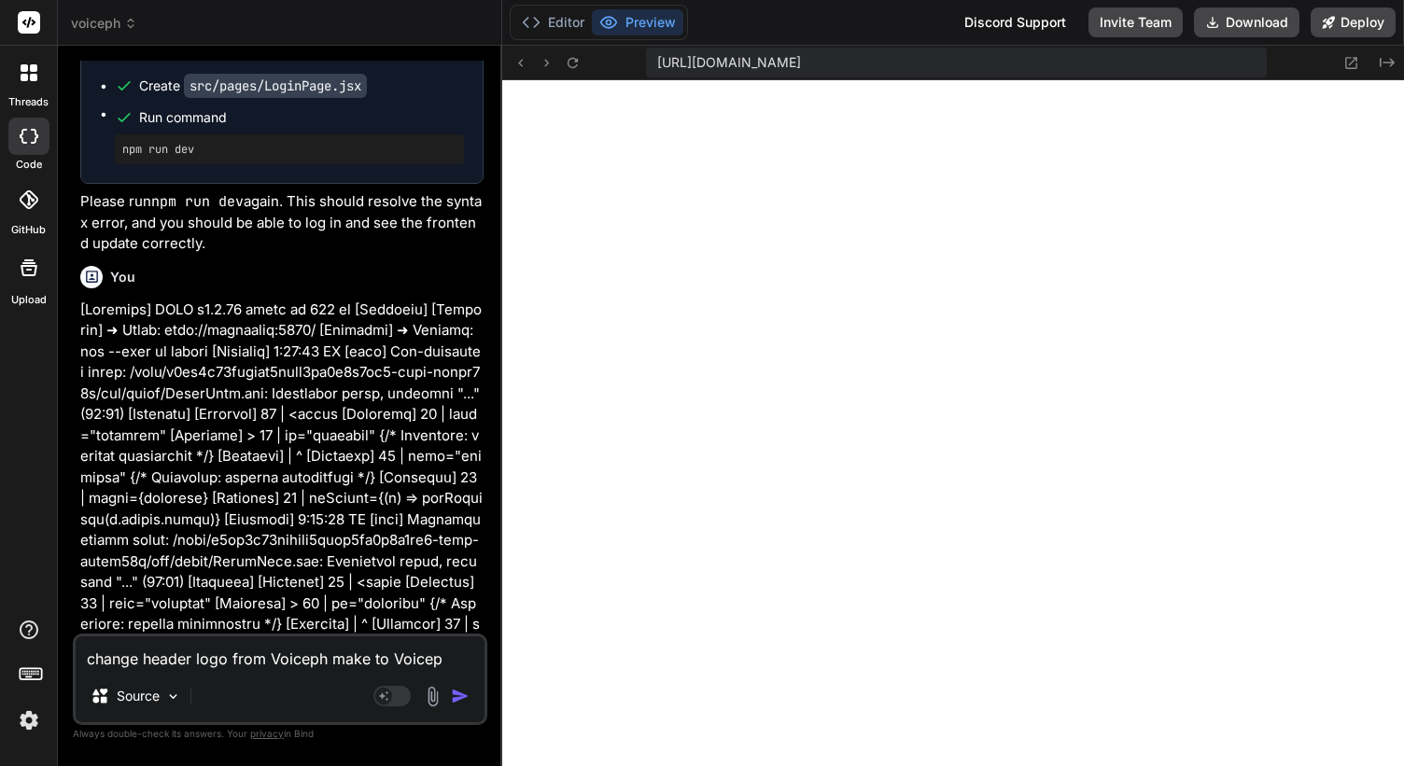
type textarea "change header logo from Voiceph make to Voice"
type textarea "x"
type textarea "change header logo from Voiceph make to VoiceP"
type textarea "x"
type textarea "change header logo from Voiceph make to VoicePH"
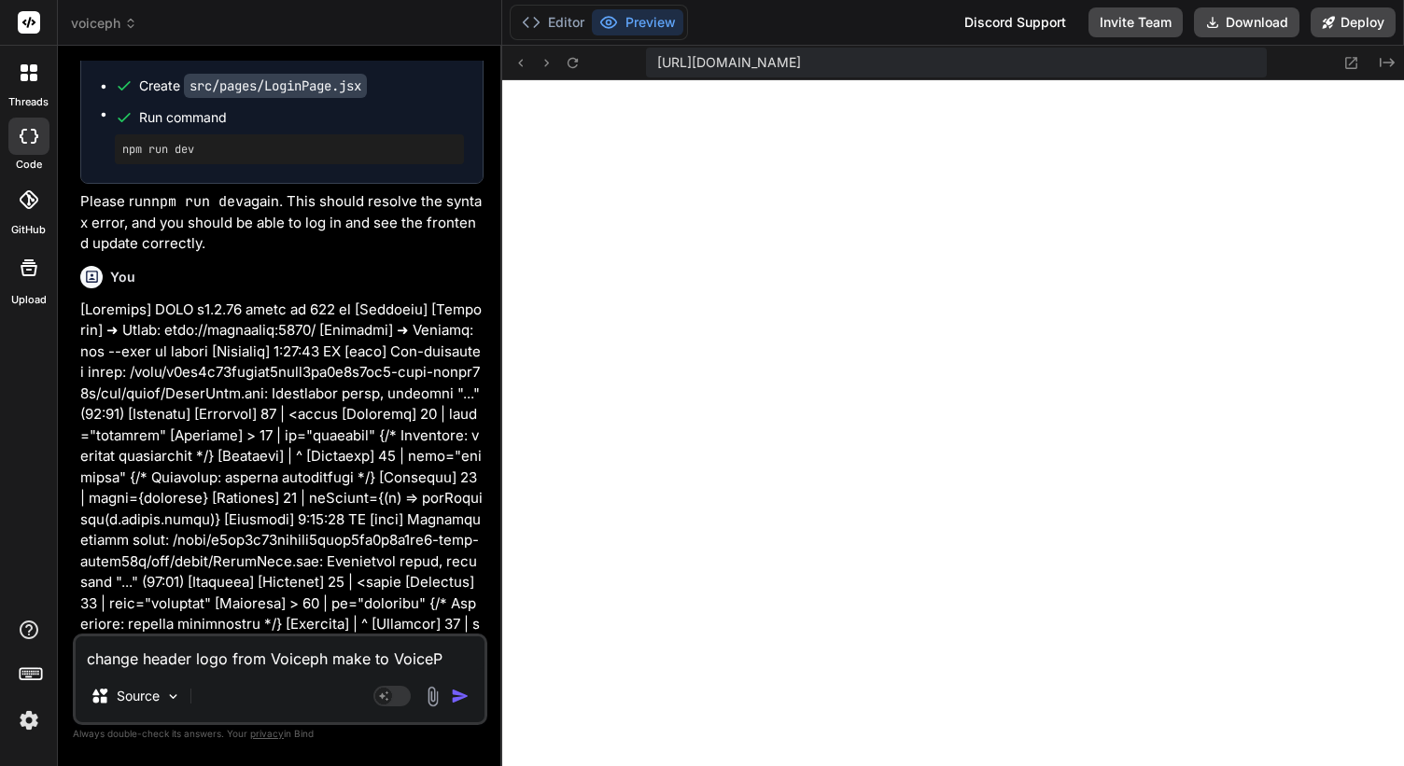
type textarea "x"
type textarea "change header logo from Voiceph make to VoiceP"
type textarea "x"
type textarea "change header logo from Voiceph make to VoicePH"
type textarea "x"
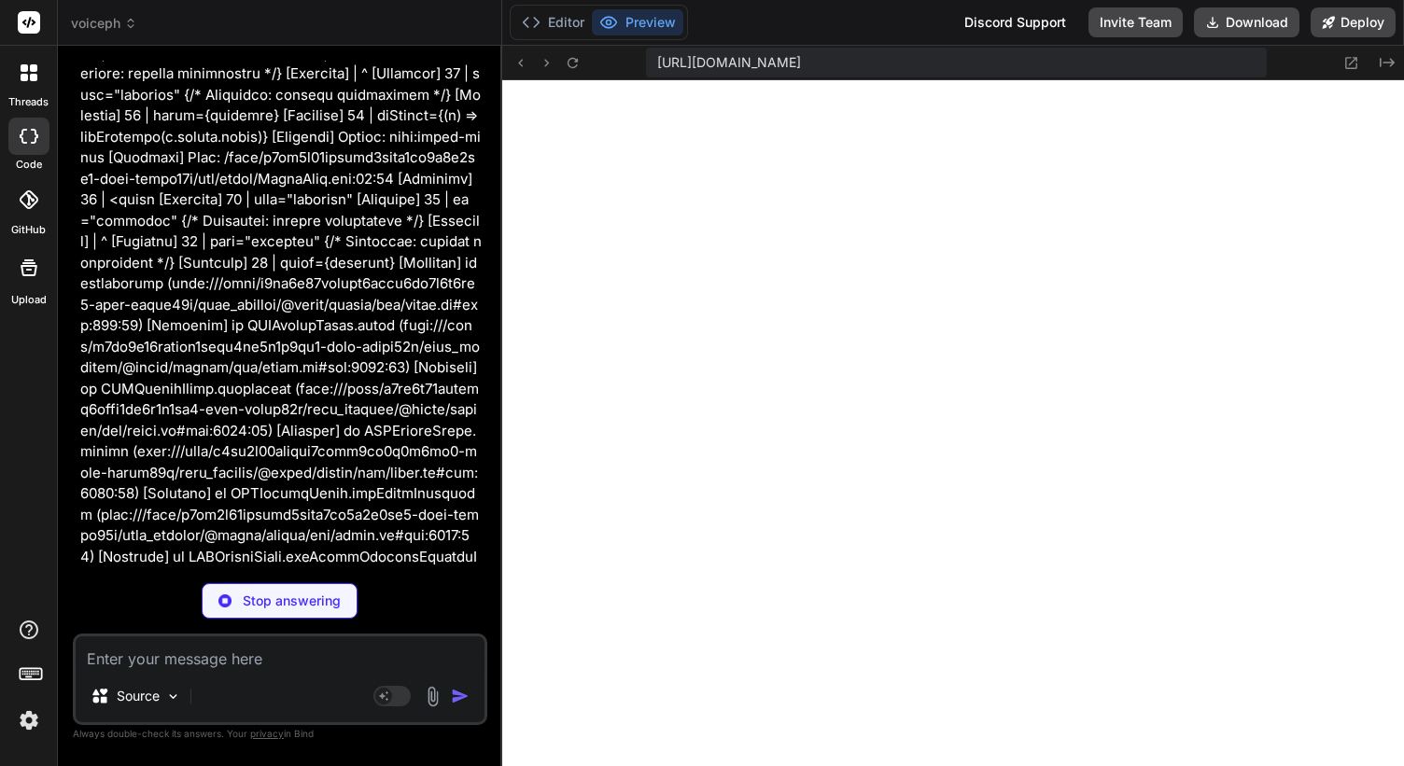
scroll to position [55380, 0]
type textarea "x"
type textarea "); } export default Header;"
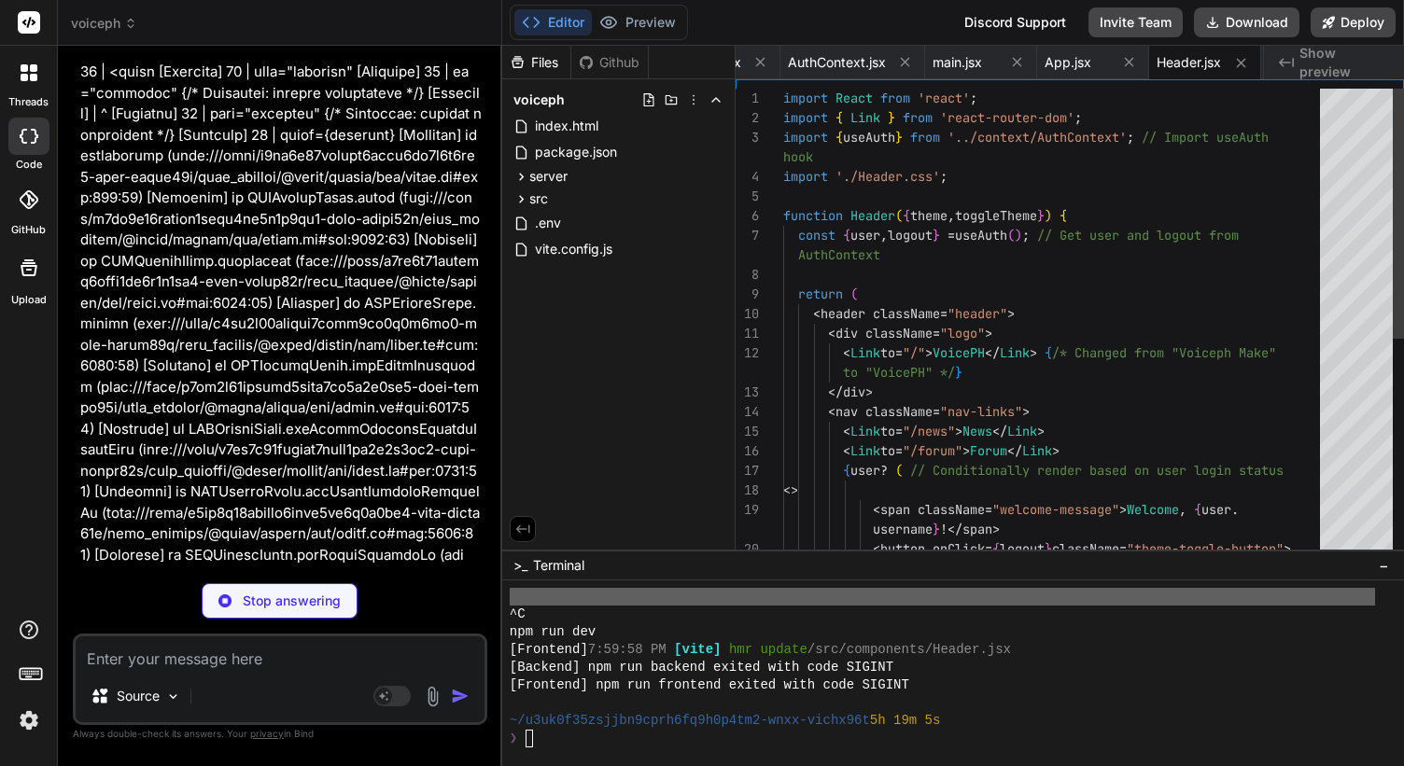
type textarea "x"
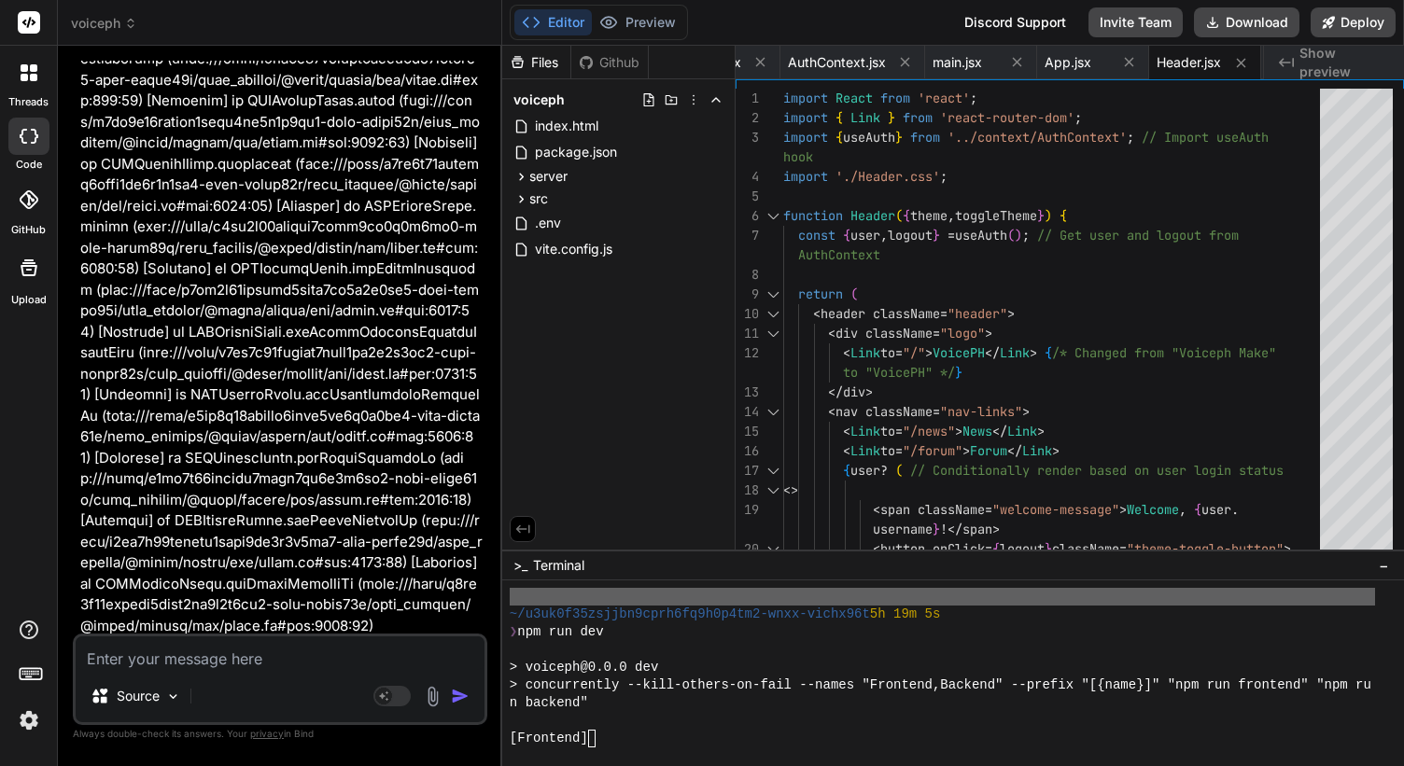
scroll to position [17731, 0]
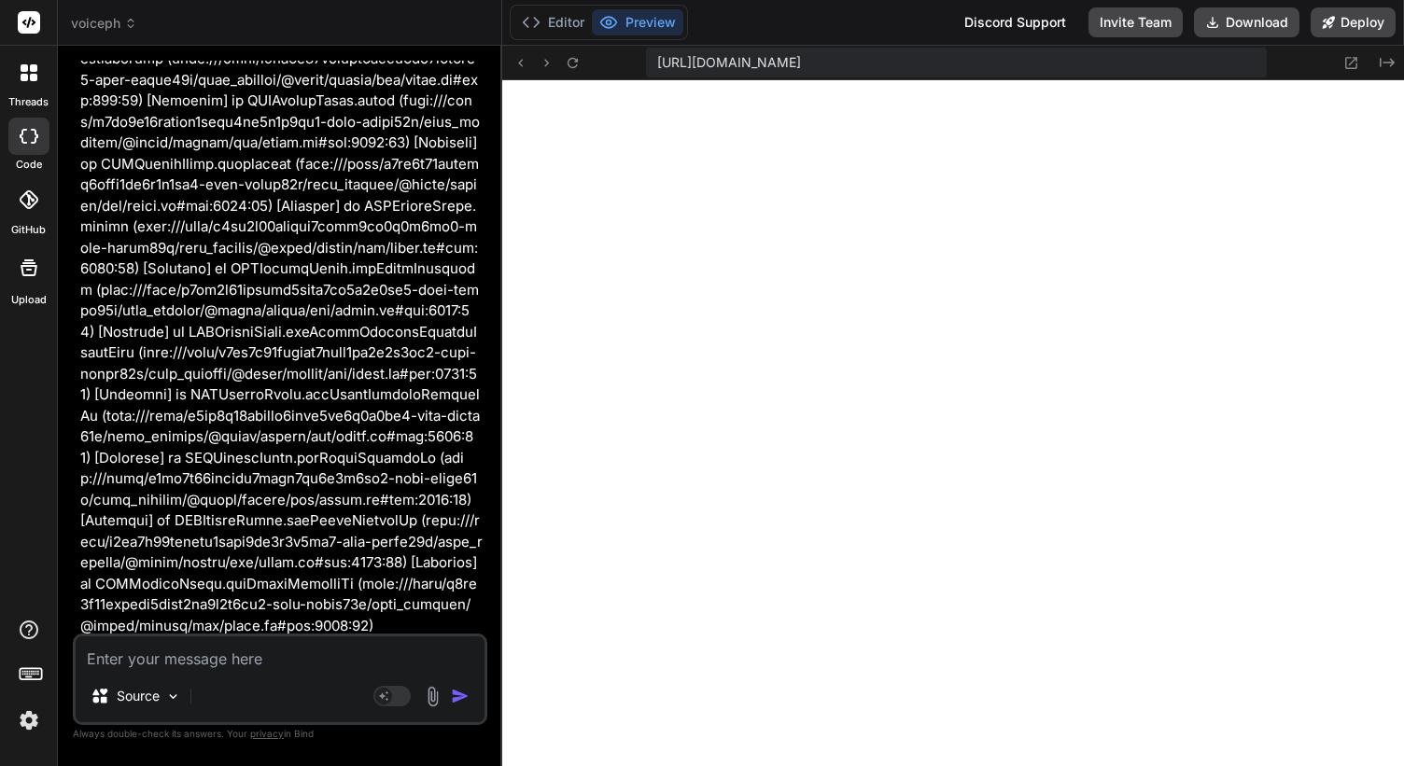
click at [287, 641] on textarea at bounding box center [280, 653] width 409 height 34
click at [202, 675] on div "Source Agent Mode. When this toggle is activated, AI automatically makes decisi…" at bounding box center [280, 679] width 414 height 91
click at [202, 670] on div "Source Agent Mode. When this toggle is activated, AI automatically makes decisi…" at bounding box center [280, 679] width 414 height 91
click at [202, 663] on textarea at bounding box center [280, 653] width 409 height 34
type textarea "c"
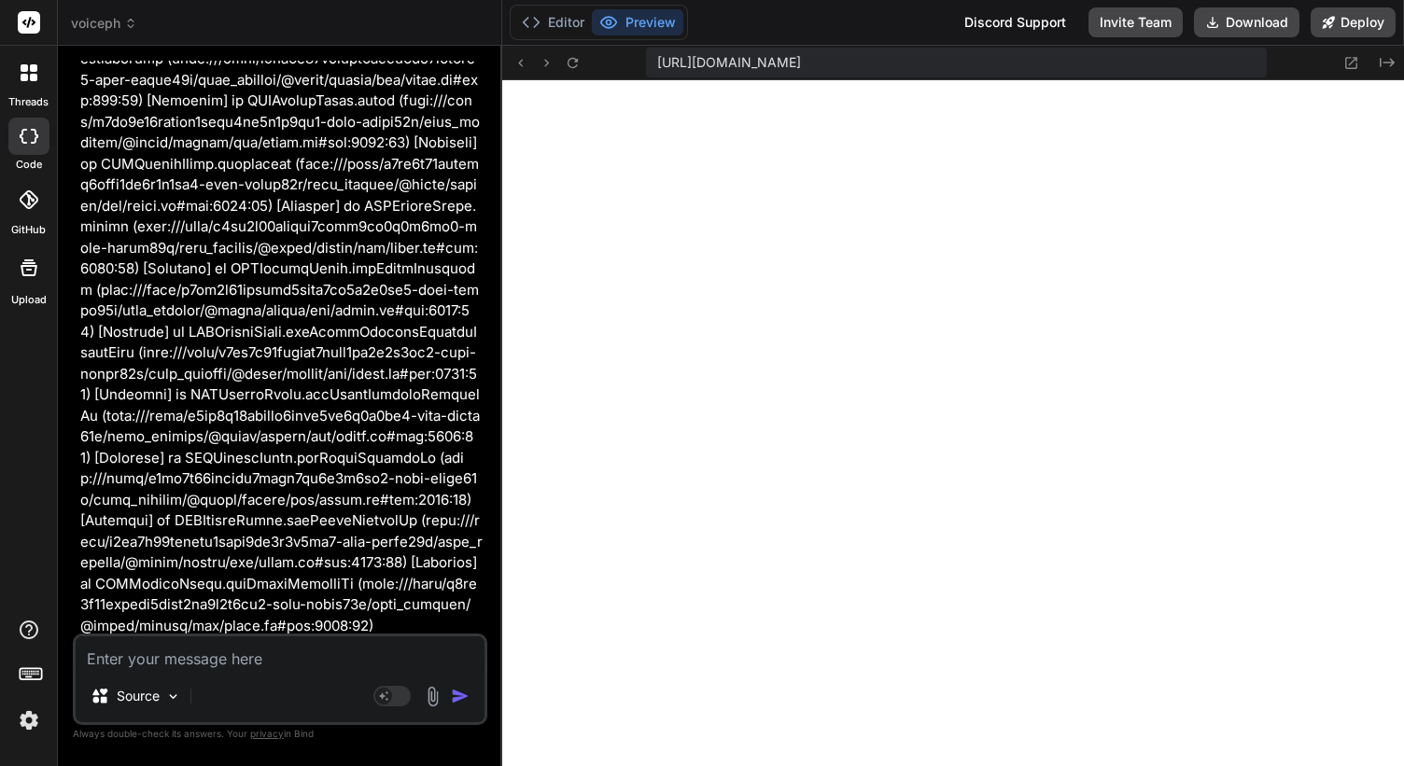
type textarea "x"
type textarea "ca"
type textarea "x"
type textarea "can"
type textarea "x"
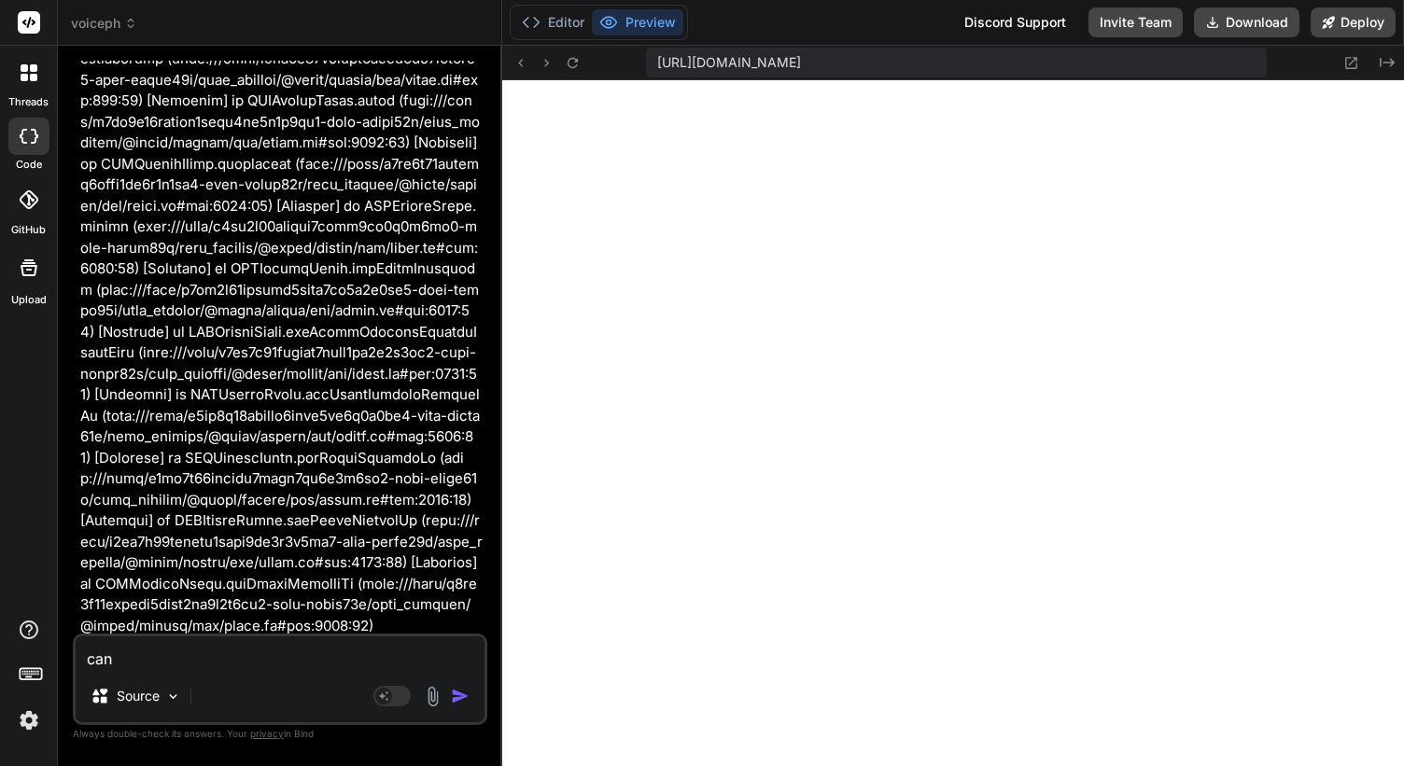
type textarea "can"
type textarea "x"
type textarea "can y"
type textarea "x"
type textarea "can yo"
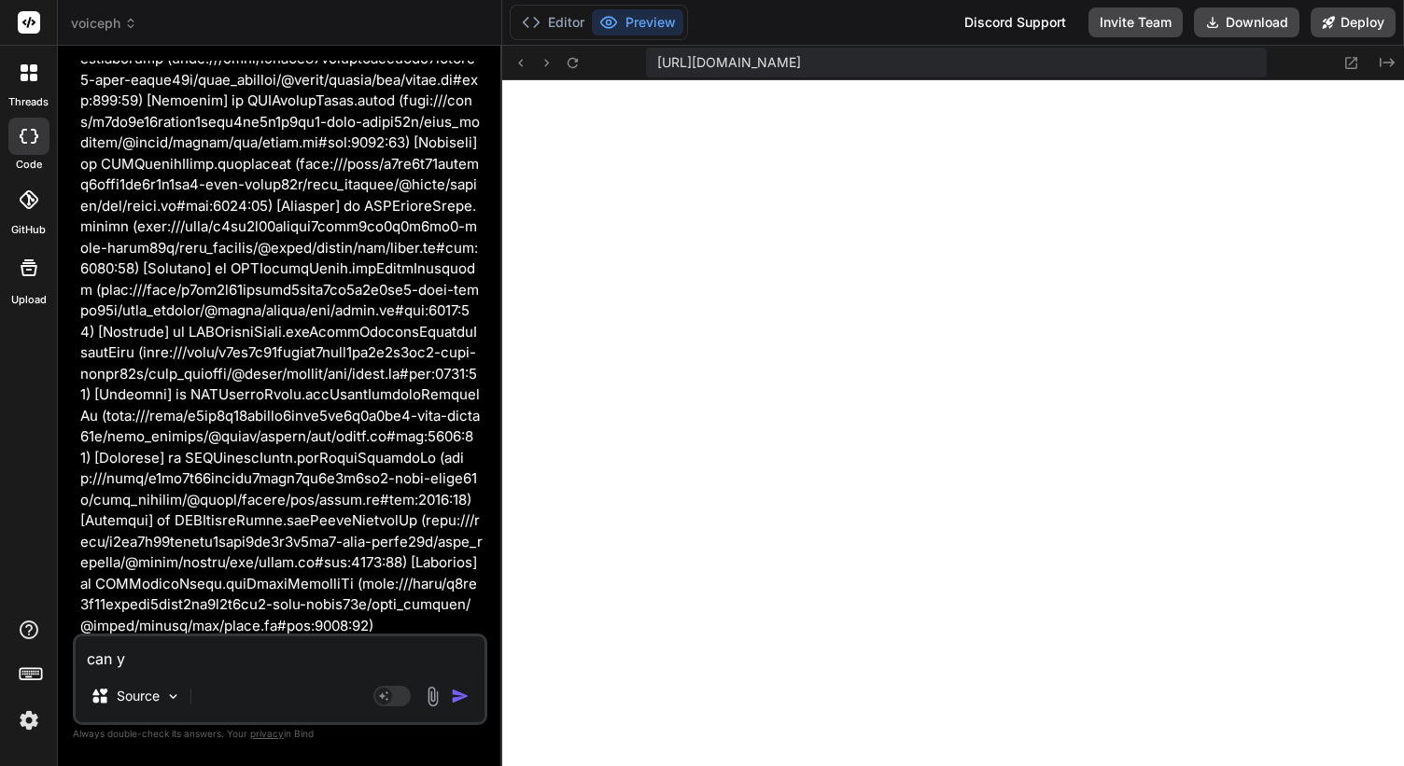
type textarea "x"
type textarea "can you"
type textarea "x"
type textarea "can you"
type textarea "x"
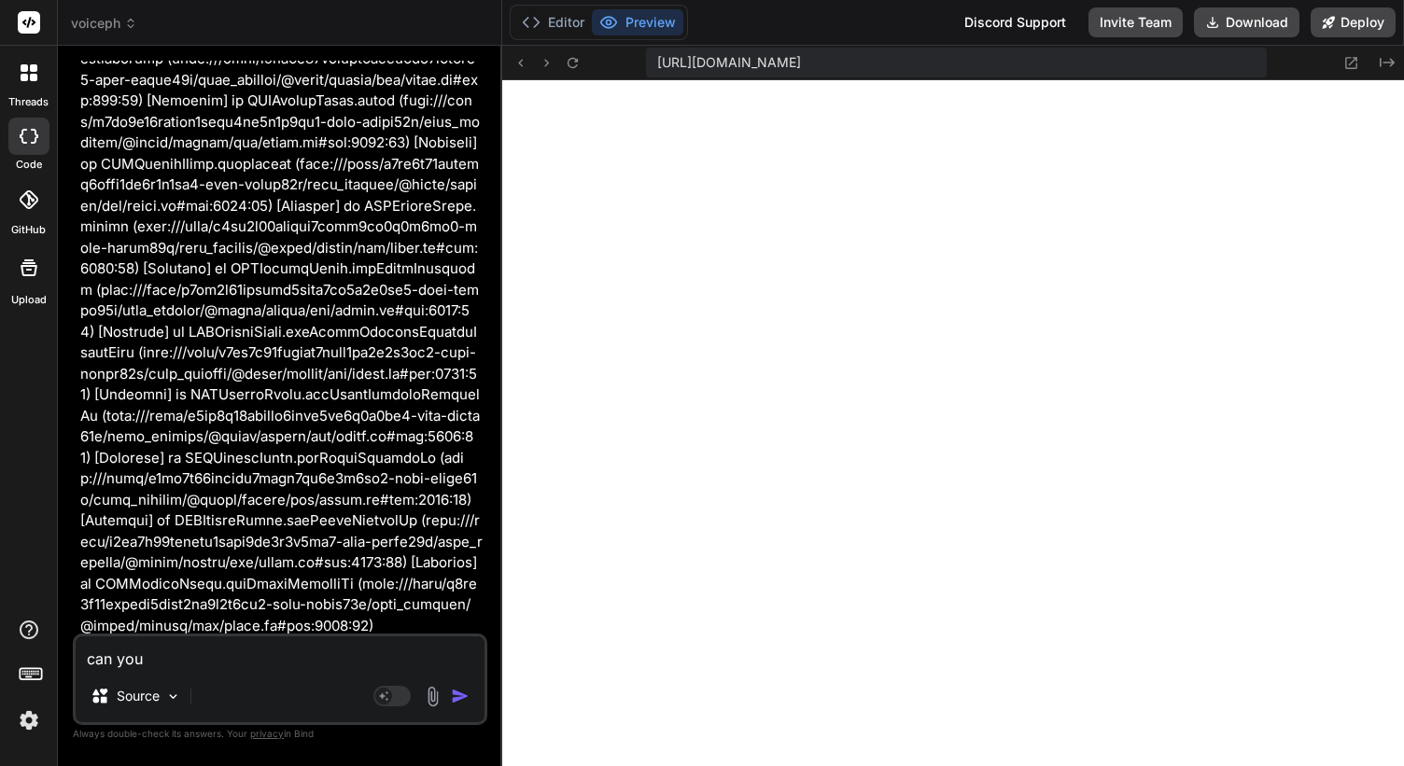
type textarea "can you a"
type textarea "x"
type textarea "can you ad"
type textarea "x"
type textarea "can you add"
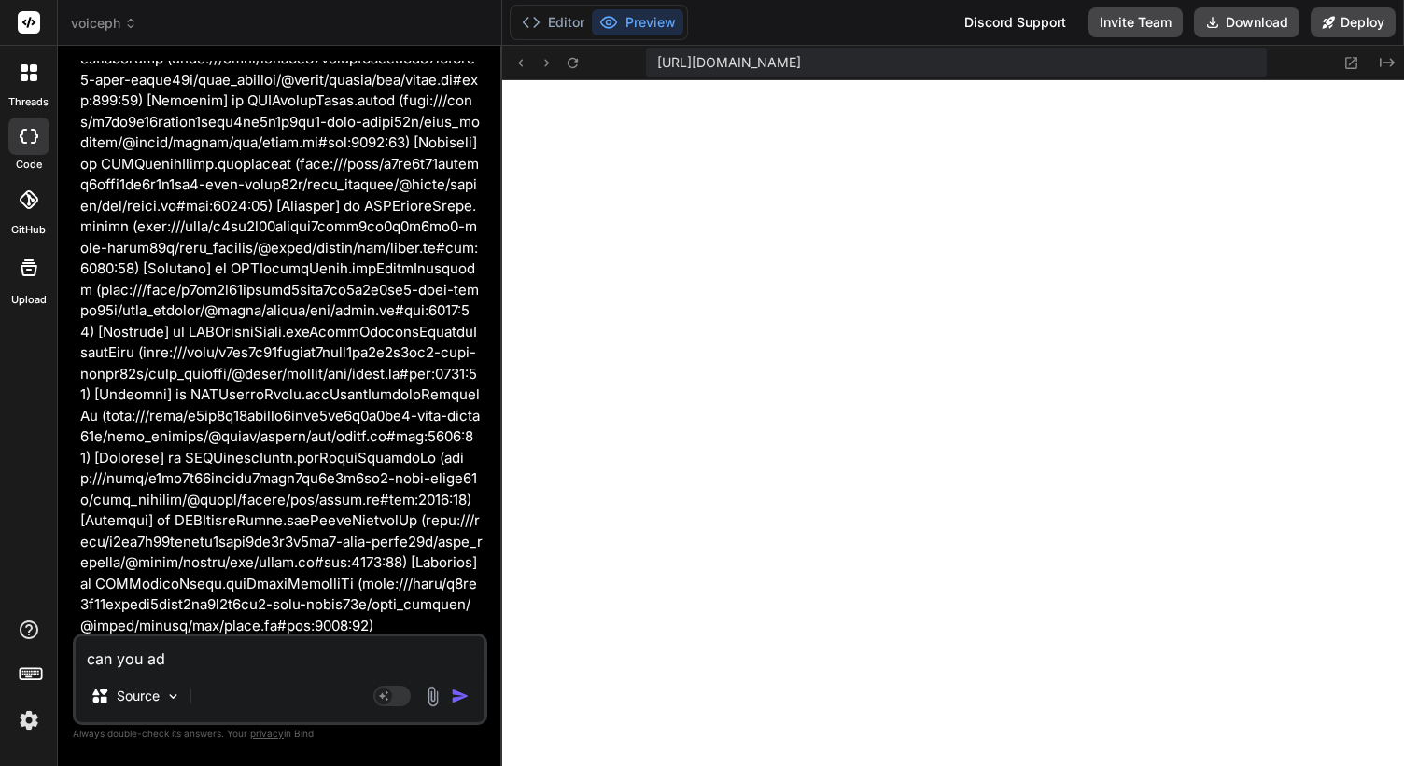
type textarea "x"
type textarea "can you add"
type textarea "x"
type textarea "can you add l"
type textarea "x"
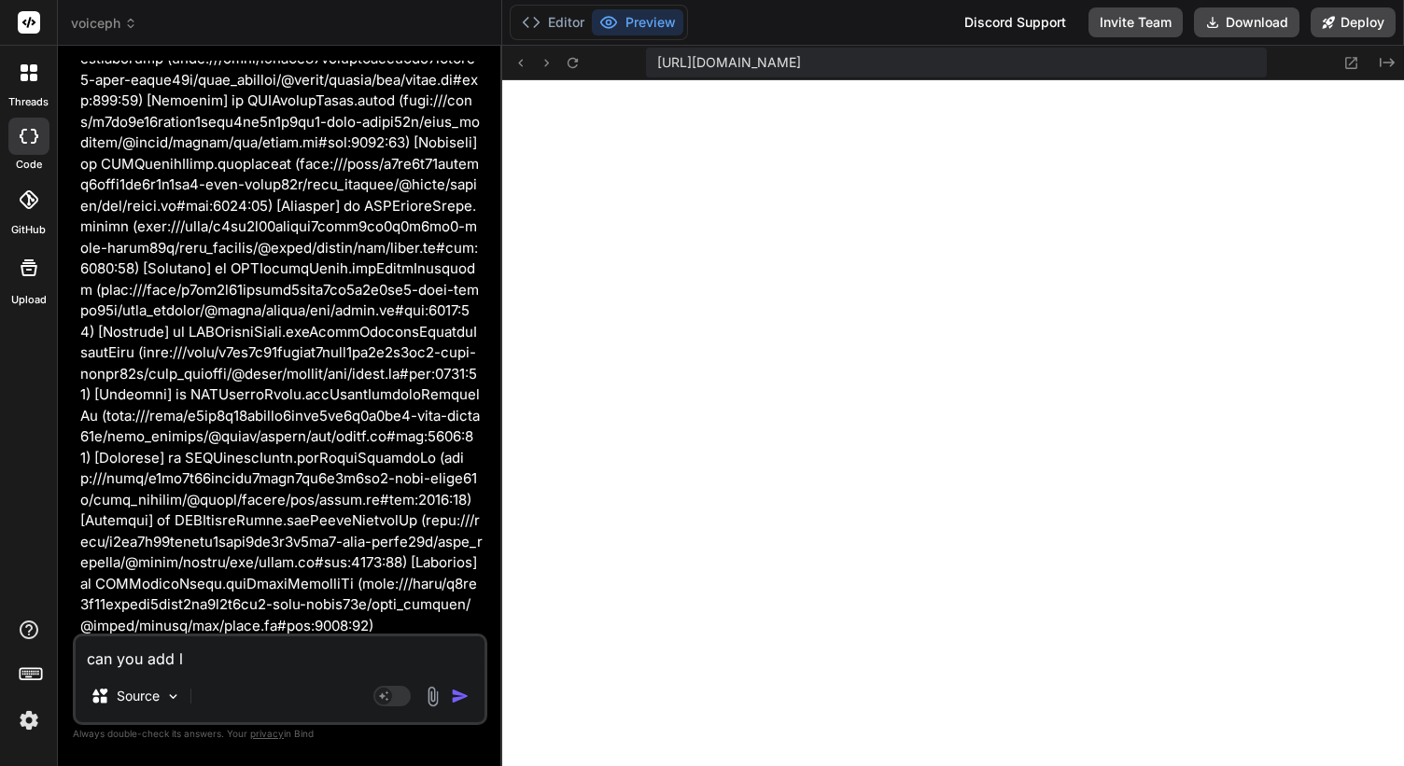
type textarea "can you add lo"
type textarea "x"
type textarea "can you add loc"
type textarea "x"
type textarea "can you add loca"
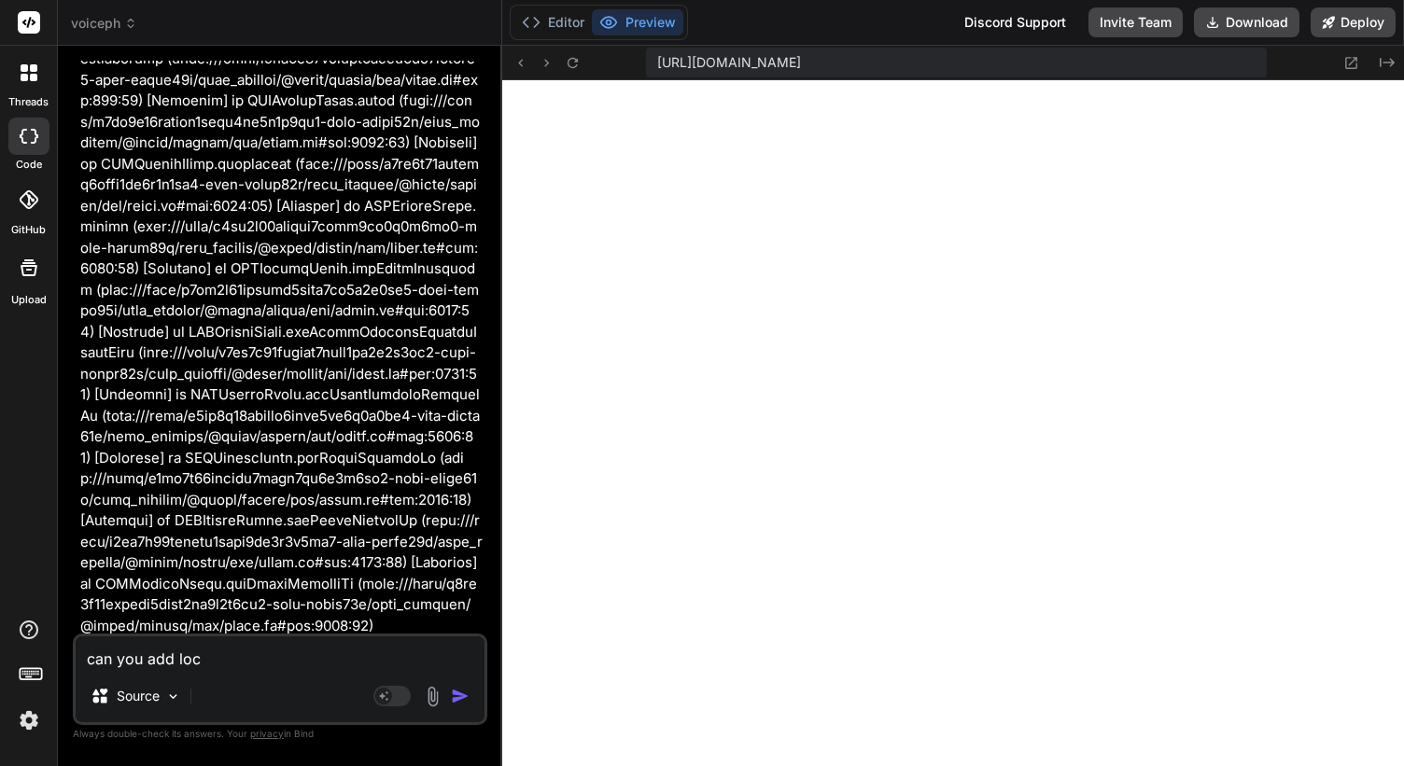
type textarea "x"
type textarea "can you add locat"
type textarea "x"
type textarea "can you add locati"
type textarea "x"
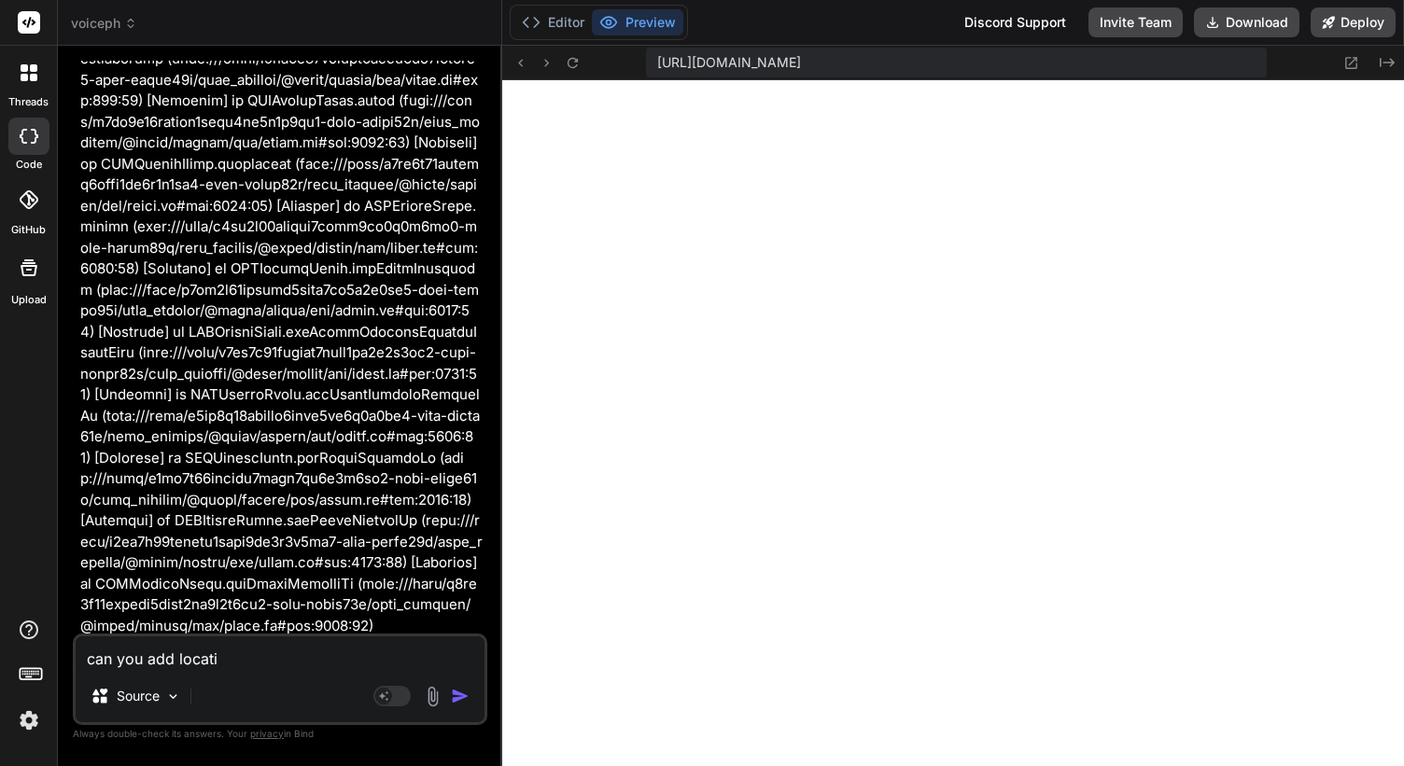
type textarea "can you add locat"
type textarea "x"
type textarea "can you add loca"
type textarea "x"
type textarea "can you add loc"
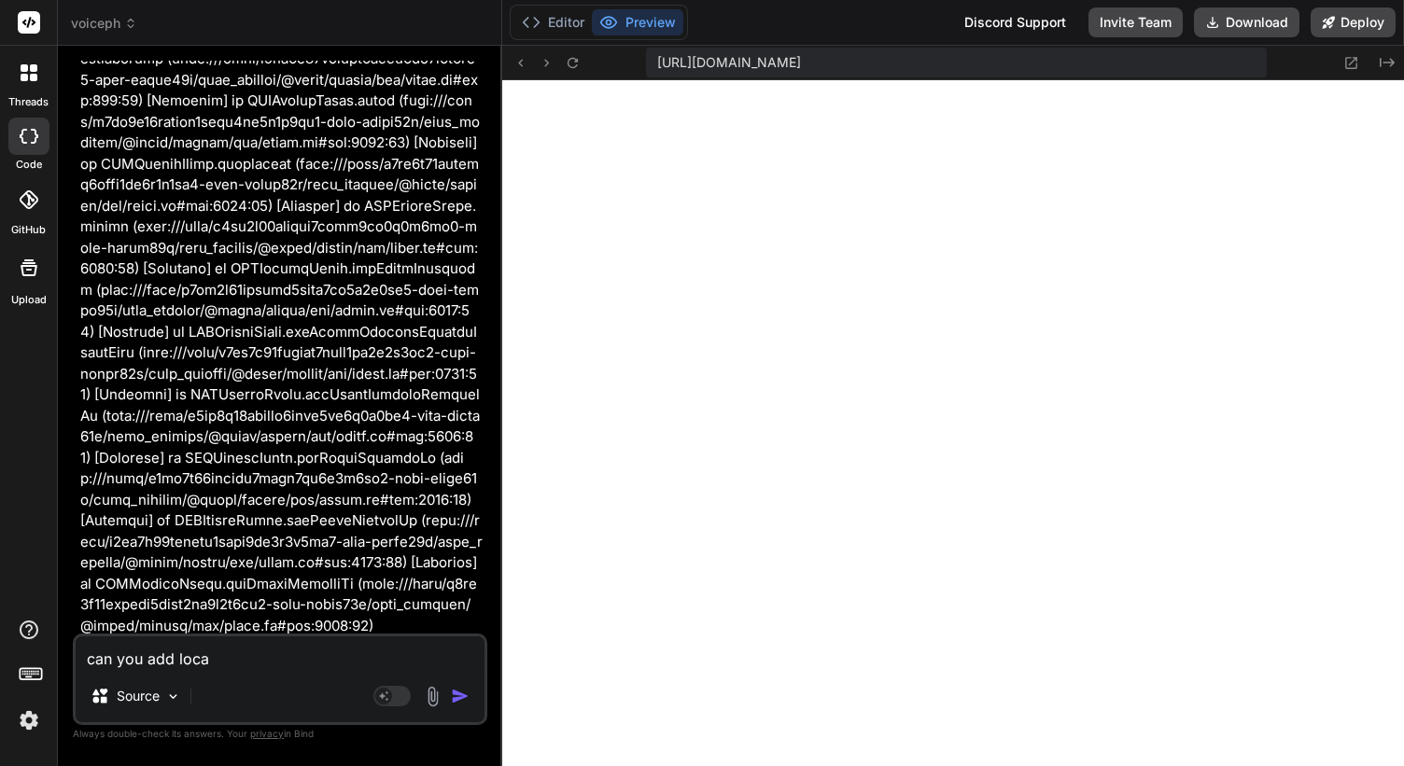
type textarea "x"
type textarea "can you add lo"
type textarea "x"
type textarea "can you add l"
type textarea "x"
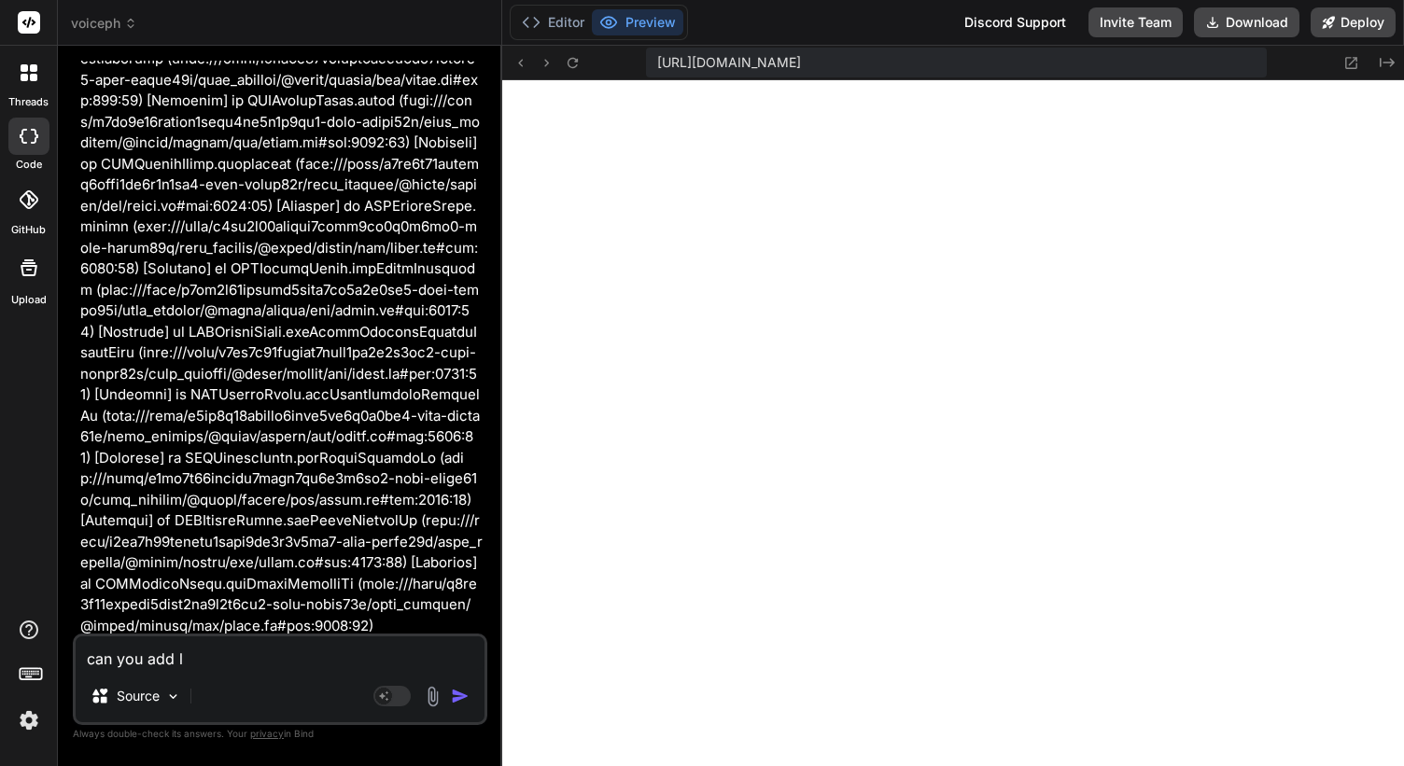
type textarea "can you add"
type textarea "x"
type textarea "can you add L"
type textarea "x"
type textarea "can you add Lo"
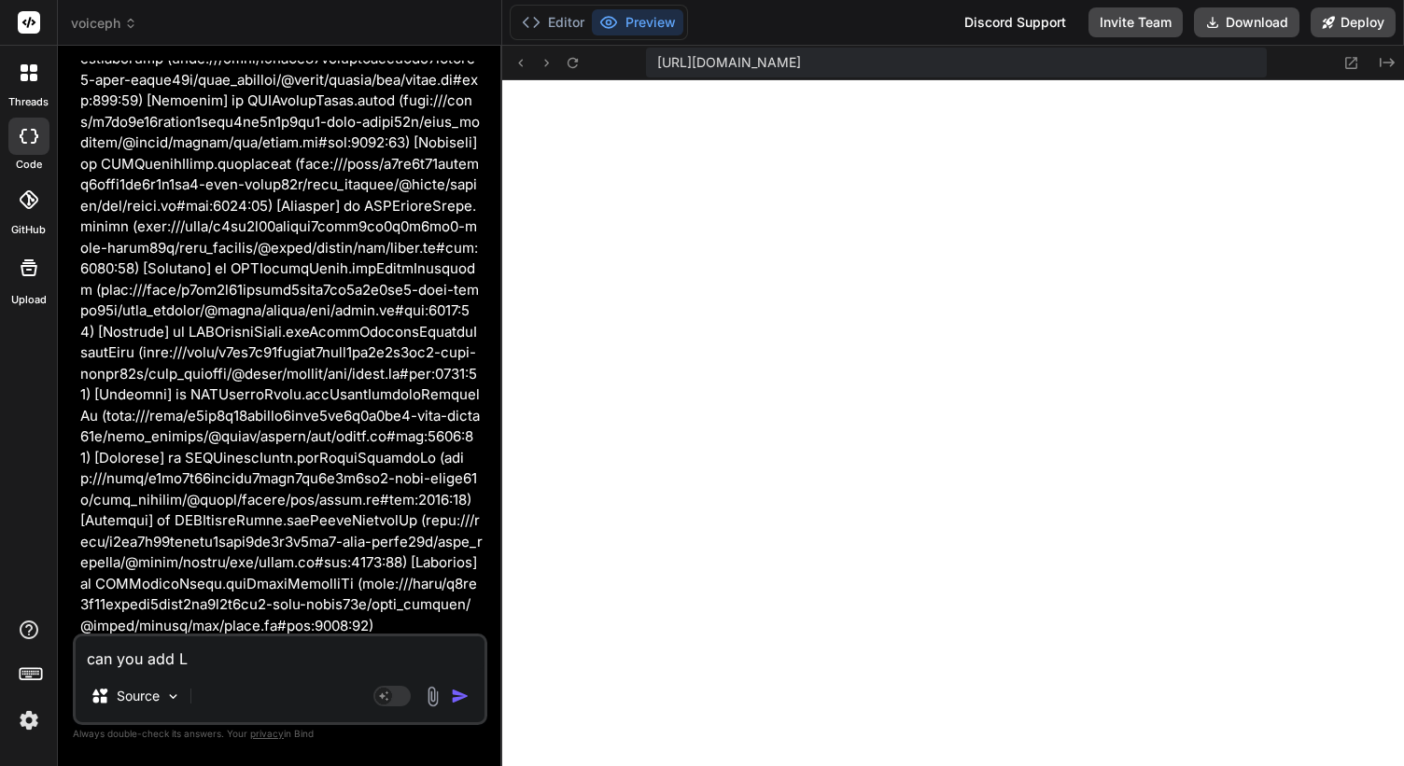
type textarea "x"
type textarea "can you add Loc"
type textarea "x"
type textarea "can you add Loca"
type textarea "x"
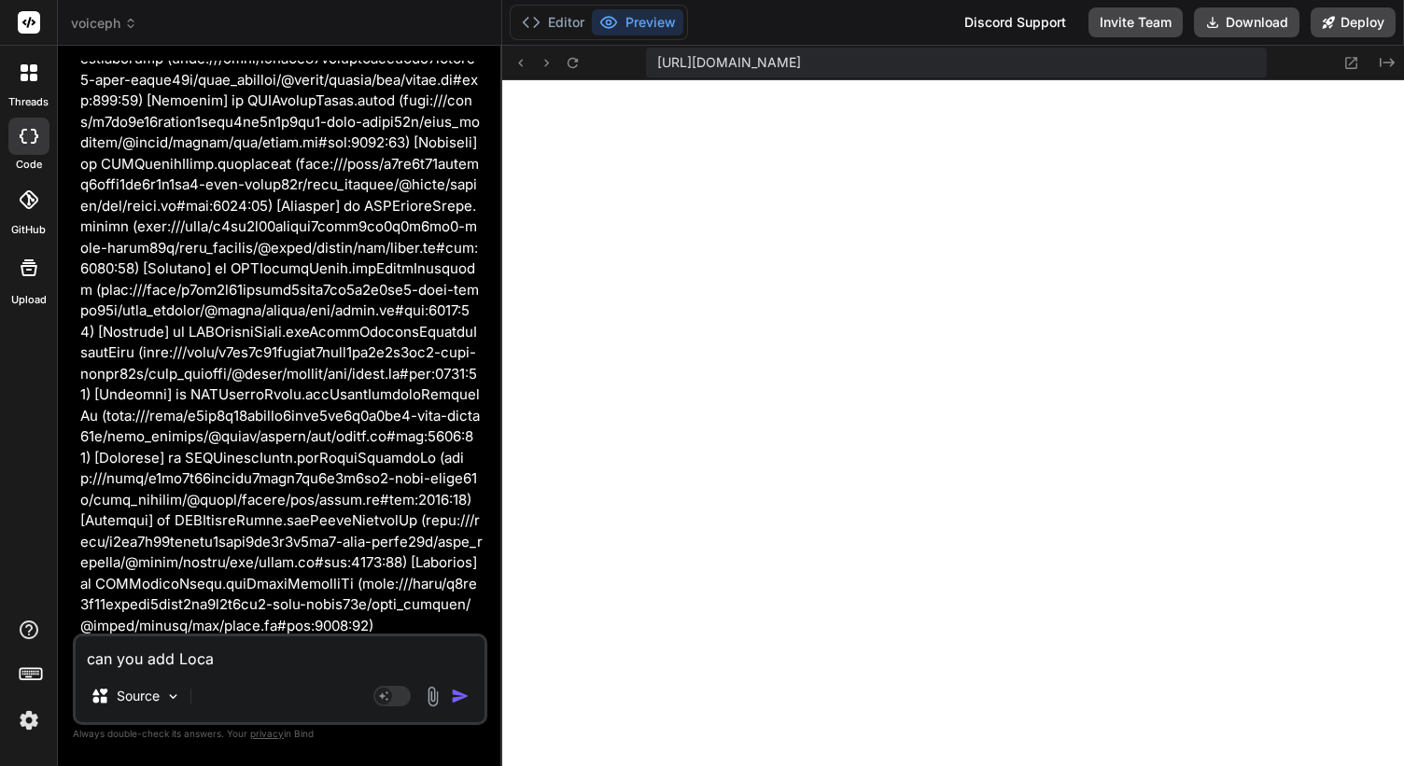
type textarea "can you add Locat"
type textarea "x"
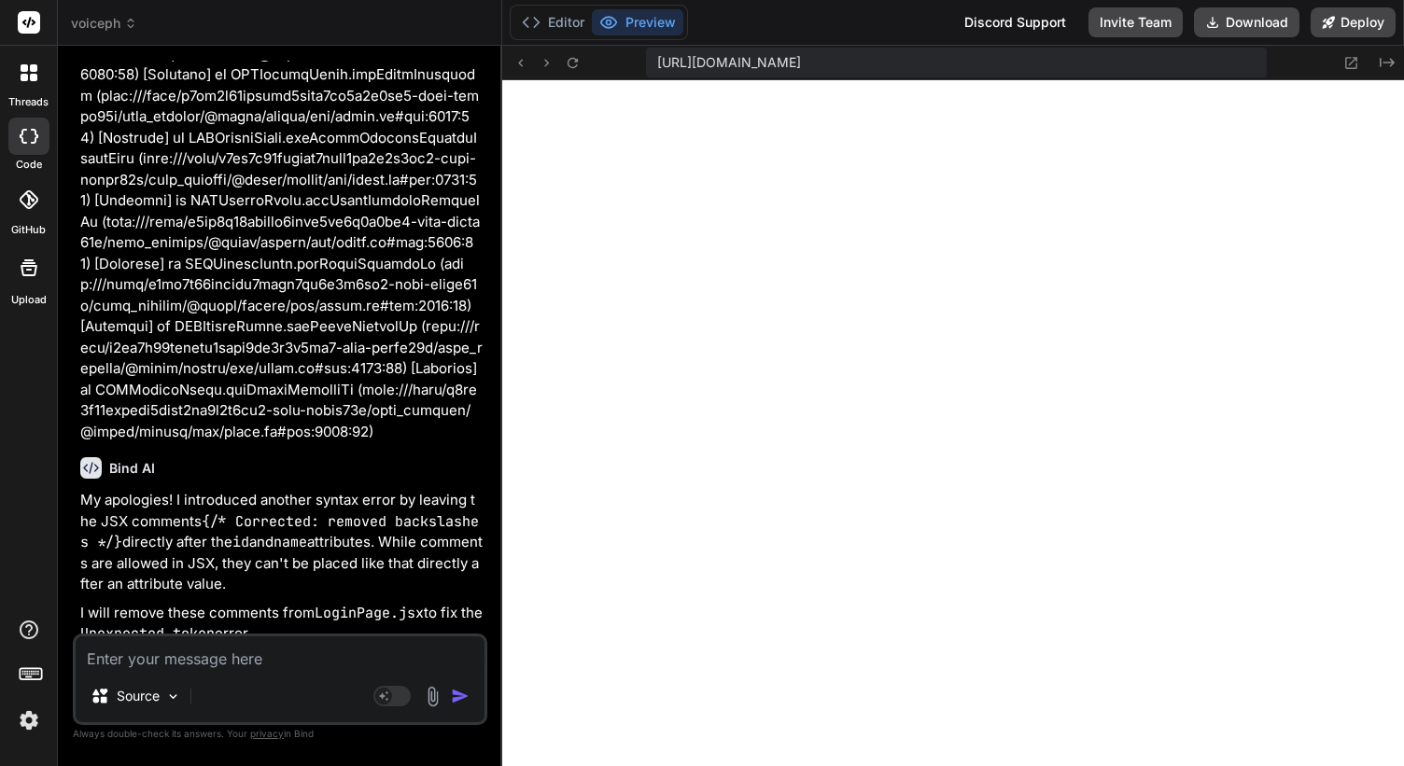
scroll to position [55799, 0]
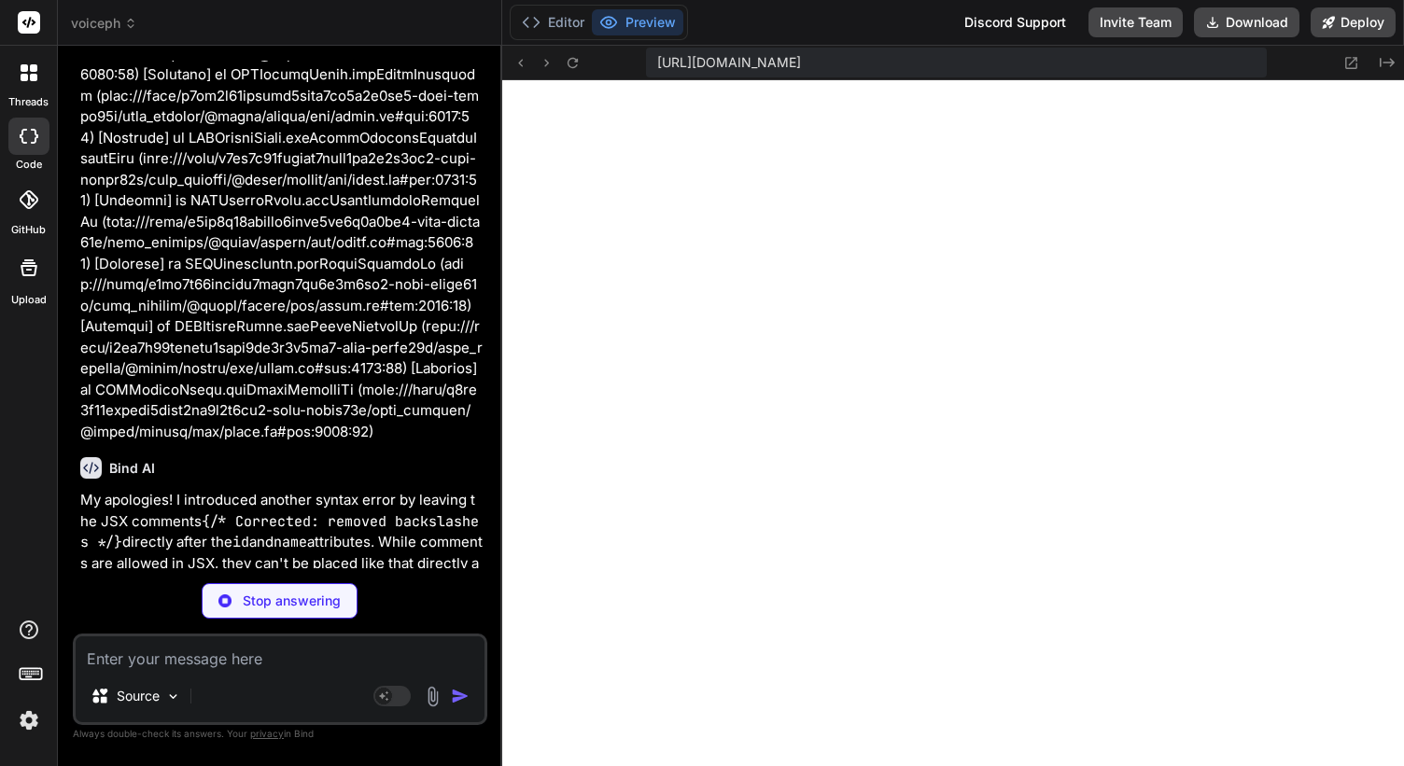
click at [271, 606] on p "Stop answering" at bounding box center [292, 601] width 98 height 19
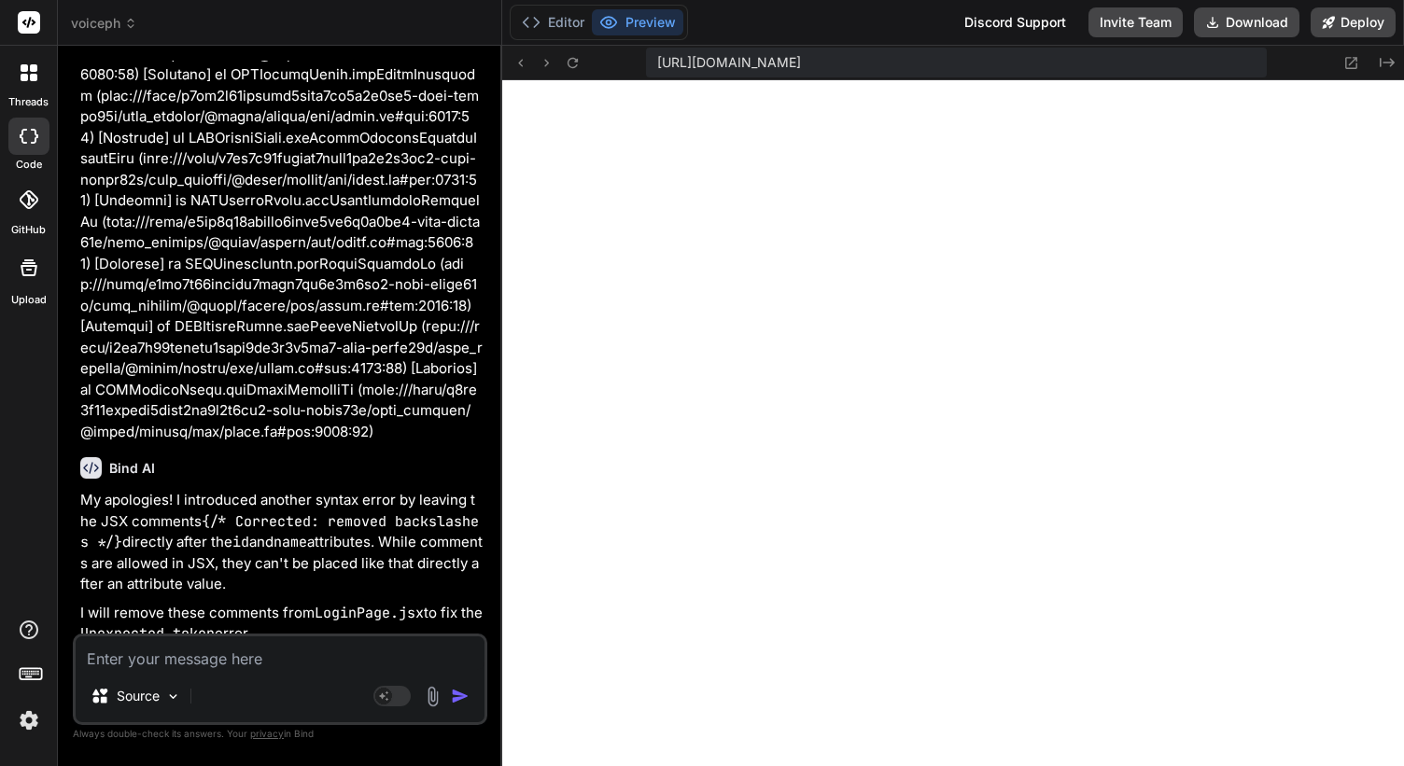
scroll to position [55971, 0]
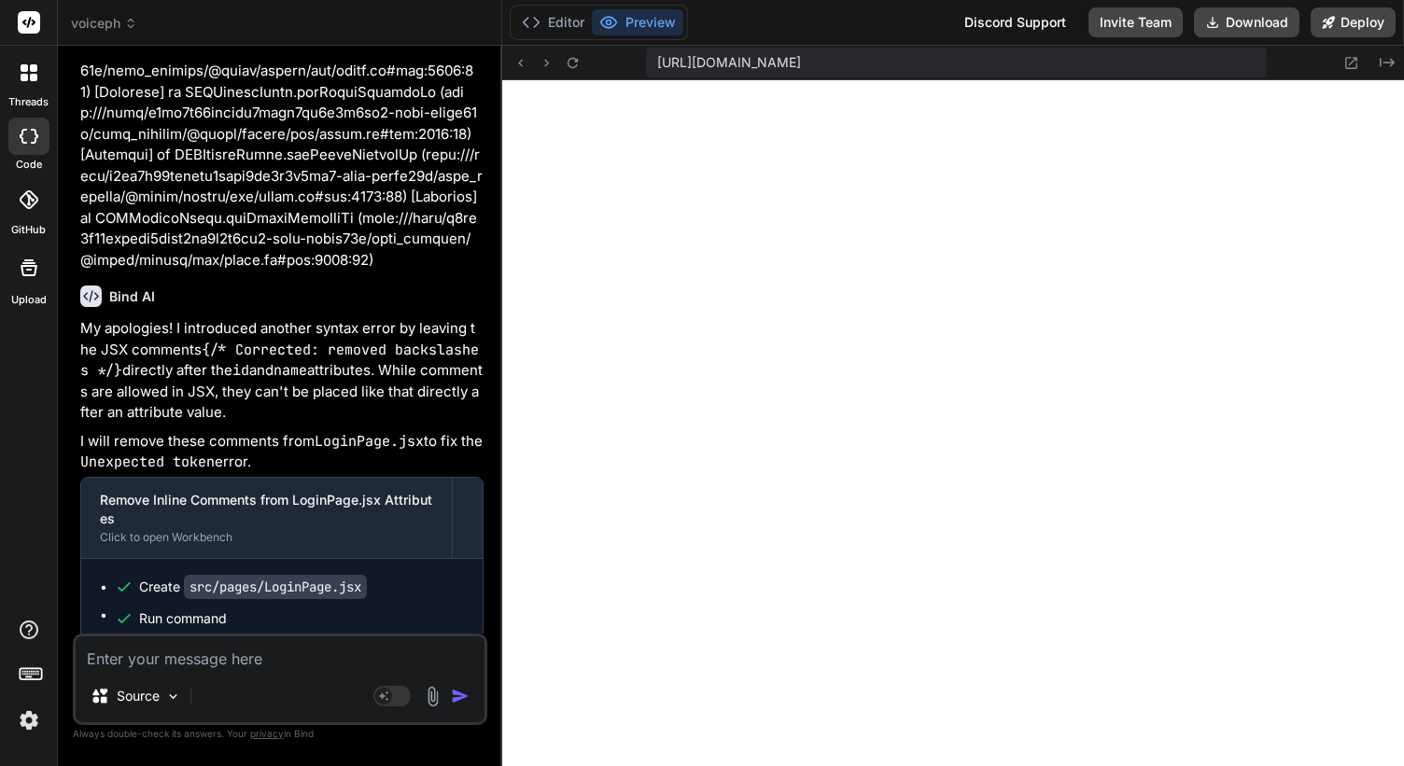
click at [258, 669] on textarea at bounding box center [280, 653] width 409 height 34
drag, startPoint x: 141, startPoint y: 324, endPoint x: 351, endPoint y: 325, distance: 210.0
copy p "dd Location: [GEOGRAPHIC_DATA]:"
click at [283, 668] on textarea "i would like ot add" at bounding box center [280, 653] width 409 height 34
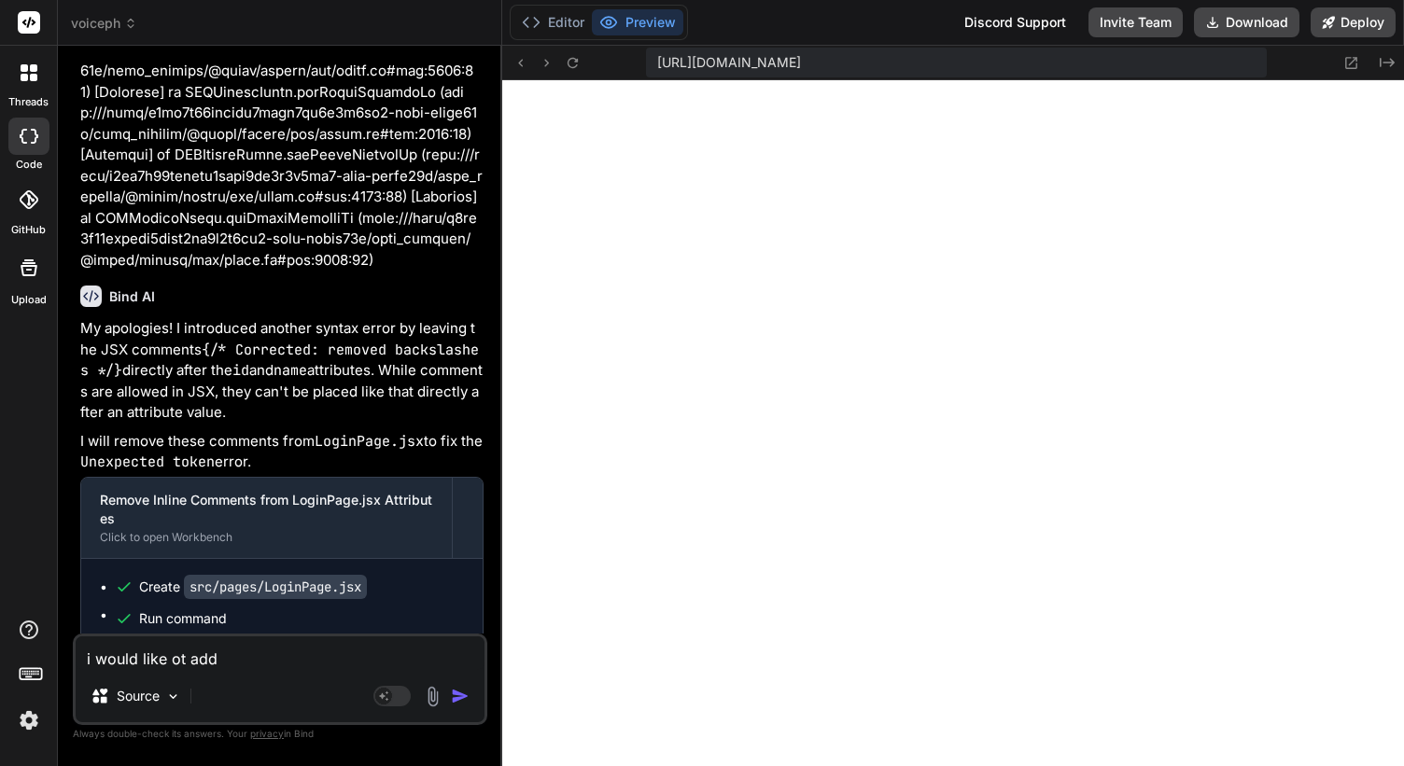
paste textarea "dd Location: [GEOGRAPHIC_DATA]:"
click at [104, 663] on textarea "dd Location: [GEOGRAPHIC_DATA]:" at bounding box center [280, 653] width 409 height 34
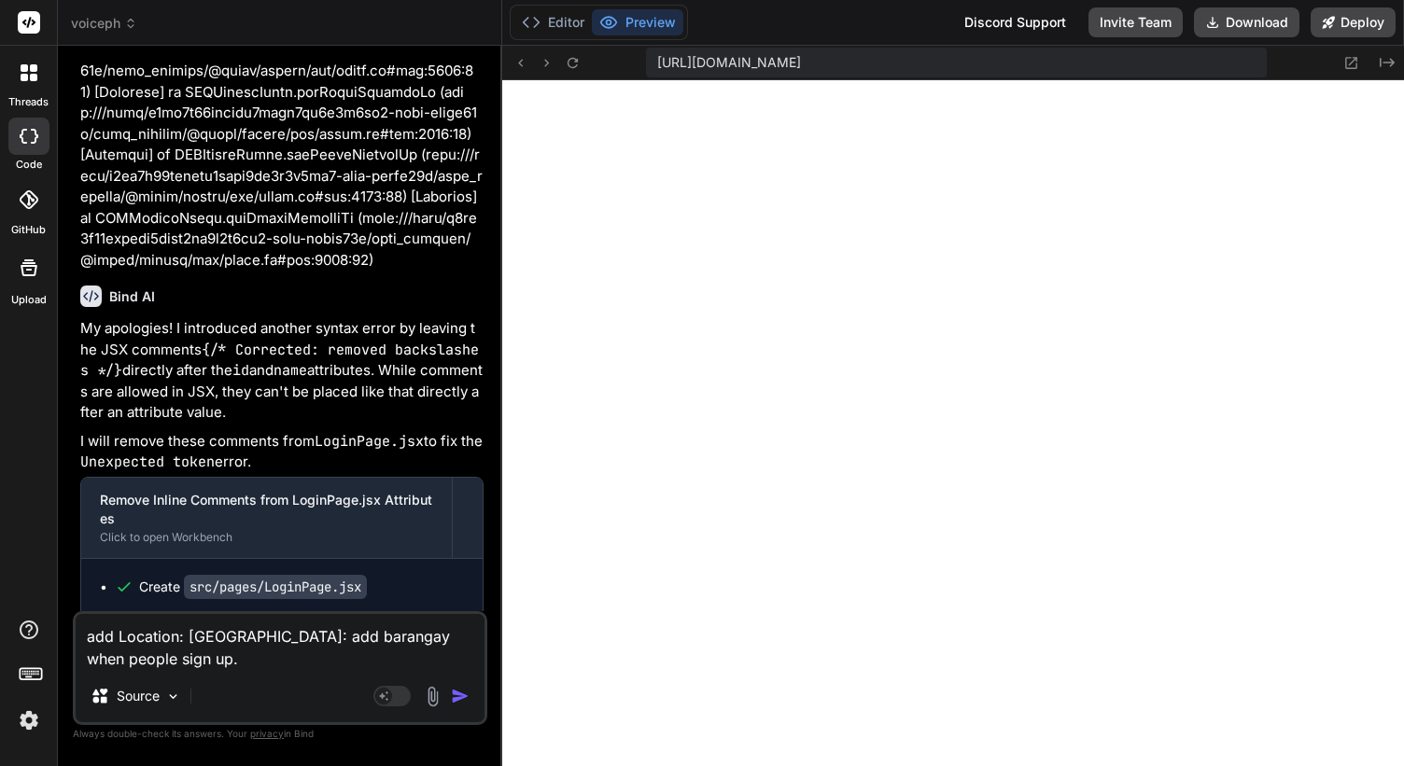
click at [321, 636] on textarea "add Location: [GEOGRAPHIC_DATA]: add barangay when people sign up." at bounding box center [280, 642] width 409 height 56
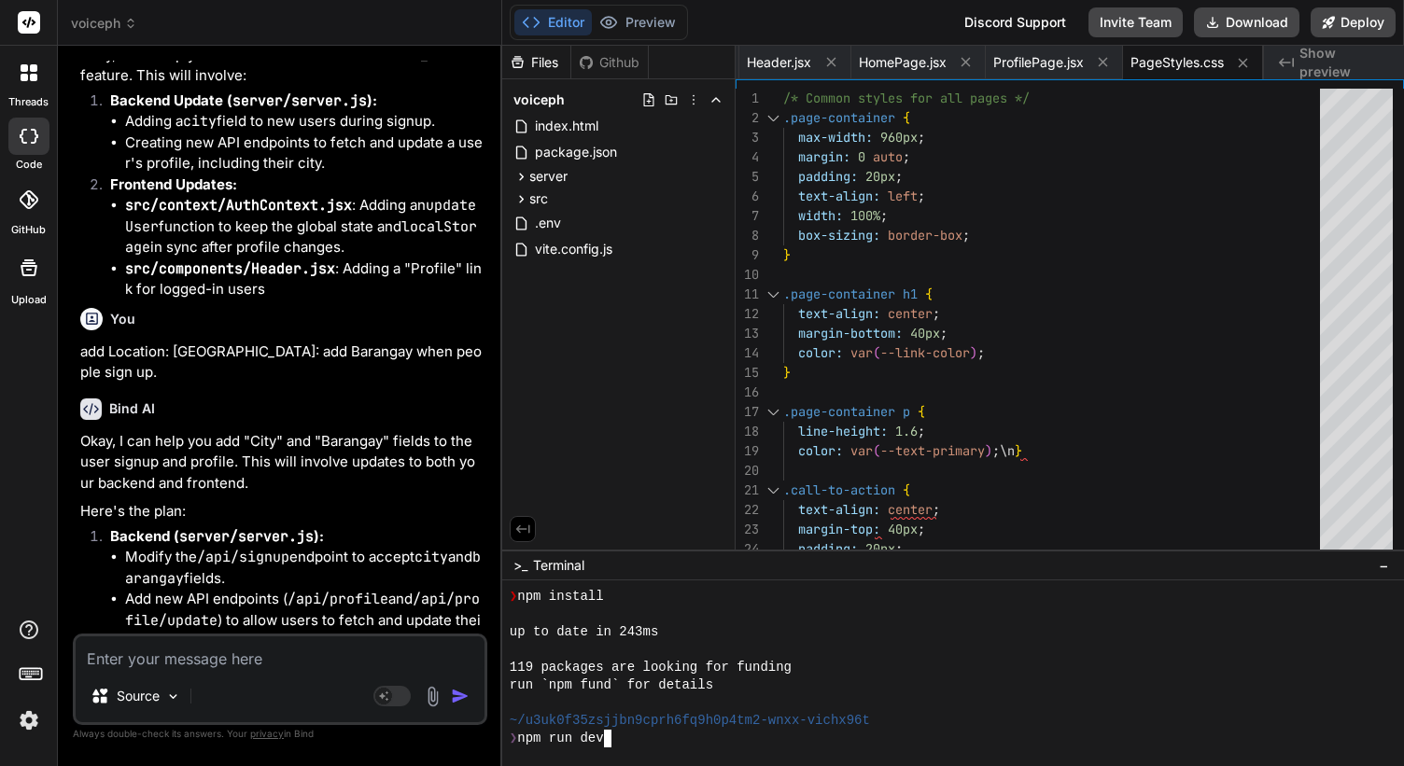
scroll to position [0, 0]
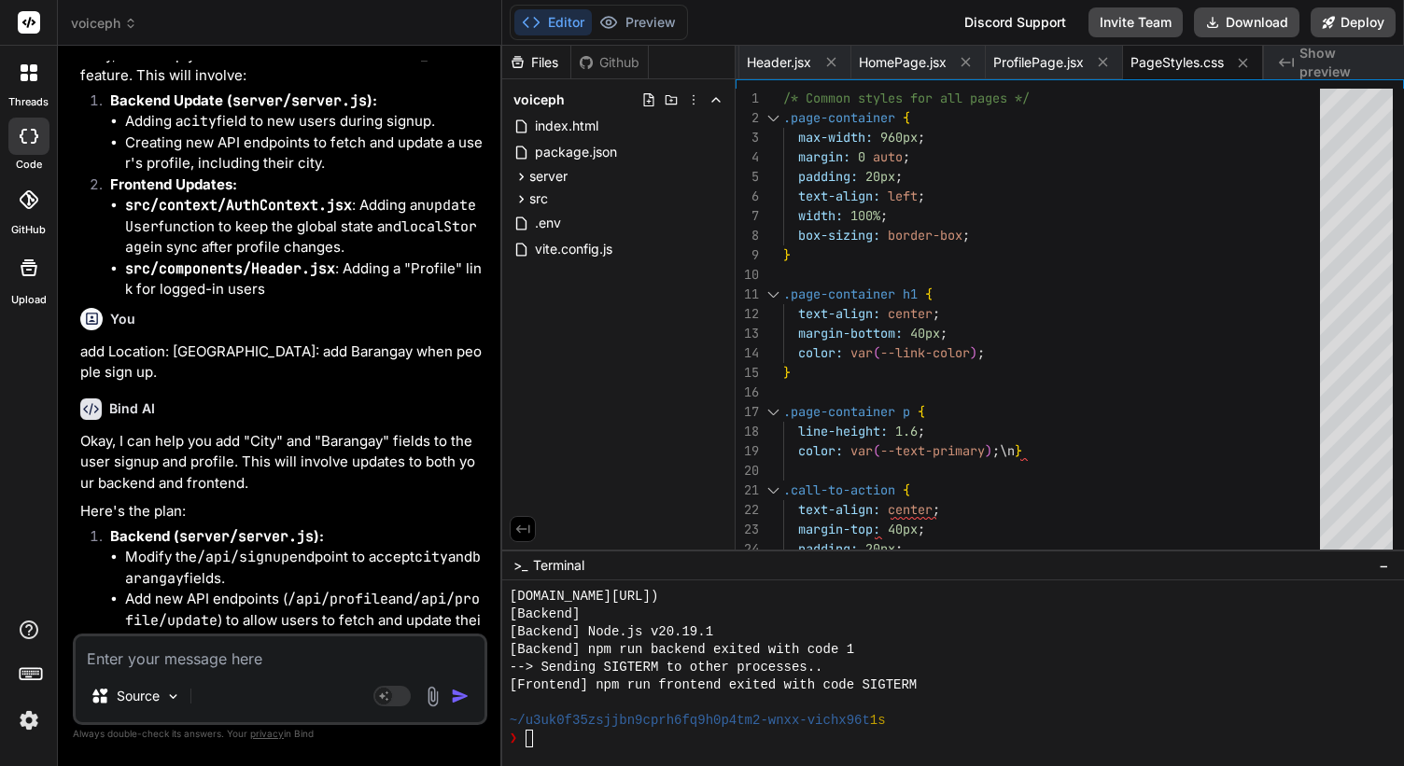
click at [257, 675] on div "Source Agent Mode. When this toggle is activated, AI automatically makes decisi…" at bounding box center [280, 679] width 414 height 91
click at [257, 659] on textarea at bounding box center [280, 653] width 409 height 34
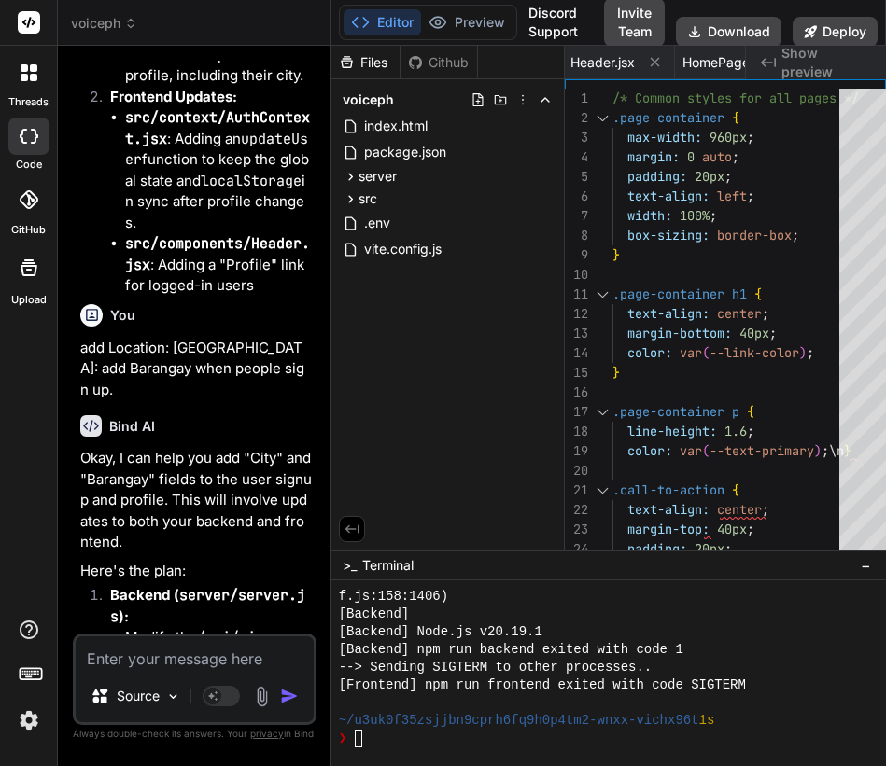
scroll to position [59, 0]
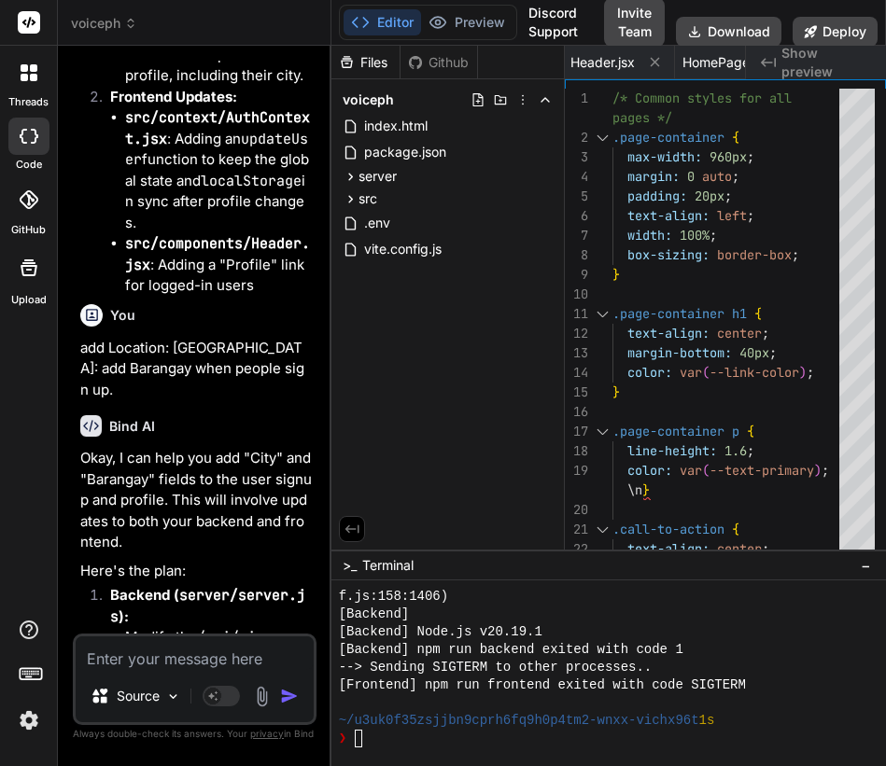
click at [253, 650] on textarea at bounding box center [195, 653] width 238 height 34
paste textarea "[DOMAIN_NAME][URL] Failed to load resource: net::ERR_BLOCKED_BY_ADBLOCKER [DOMA…"
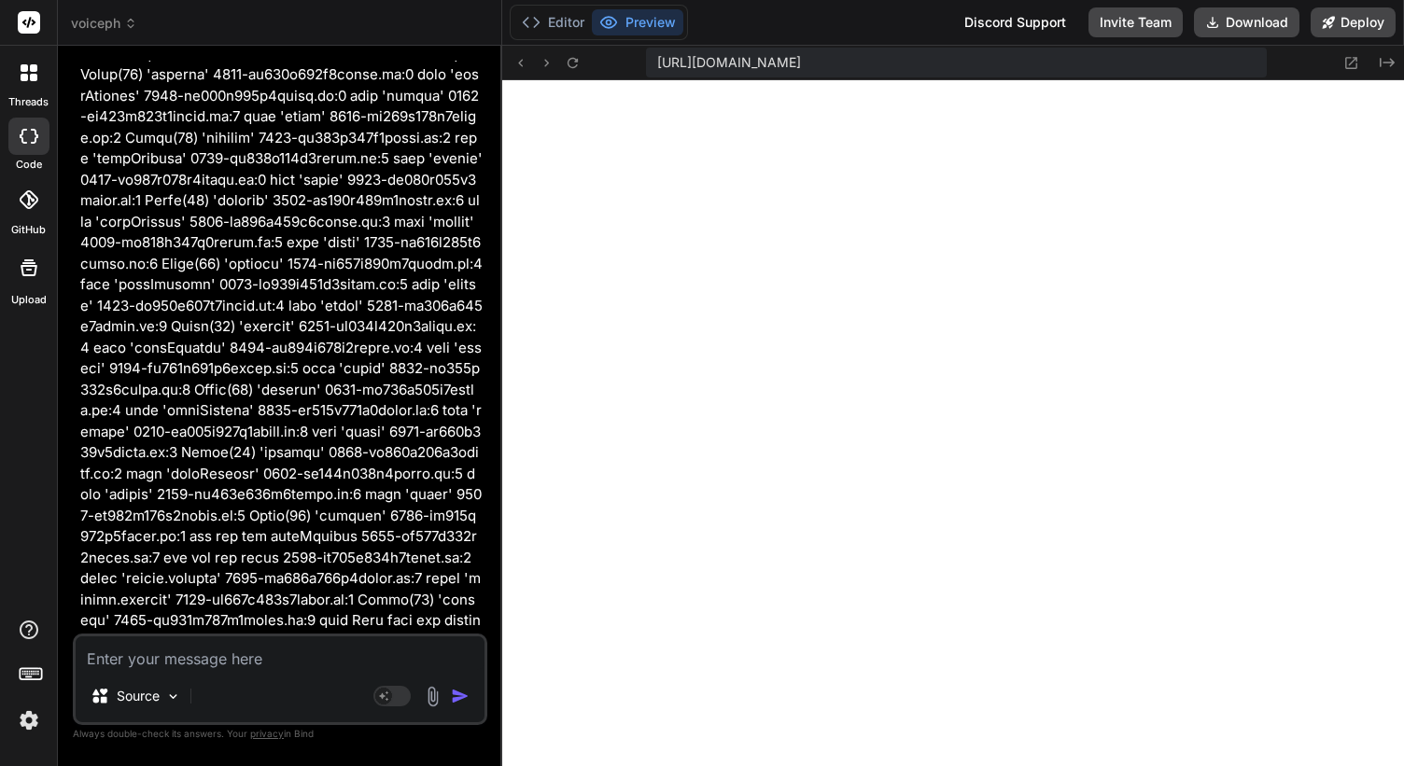
scroll to position [67518, 0]
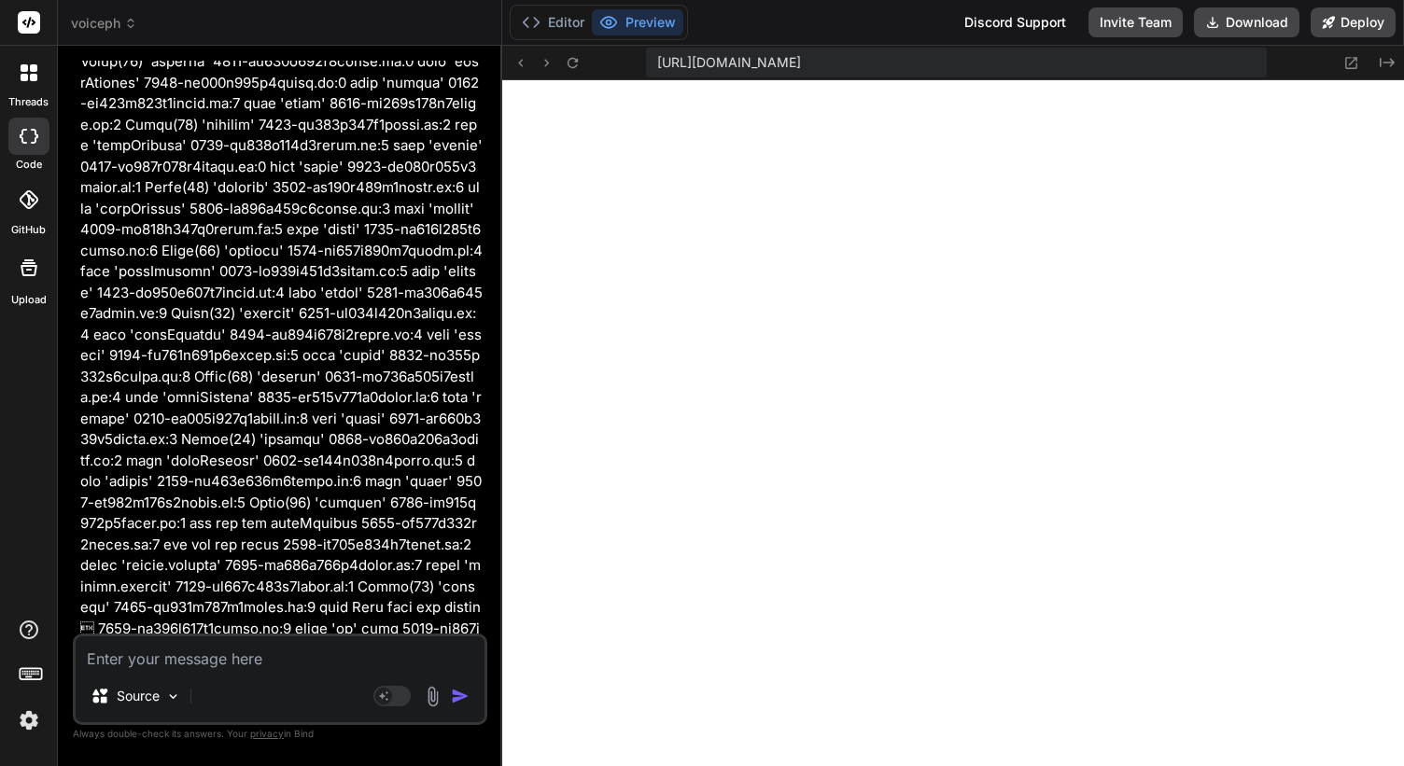
click at [334, 651] on textarea at bounding box center [280, 653] width 409 height 34
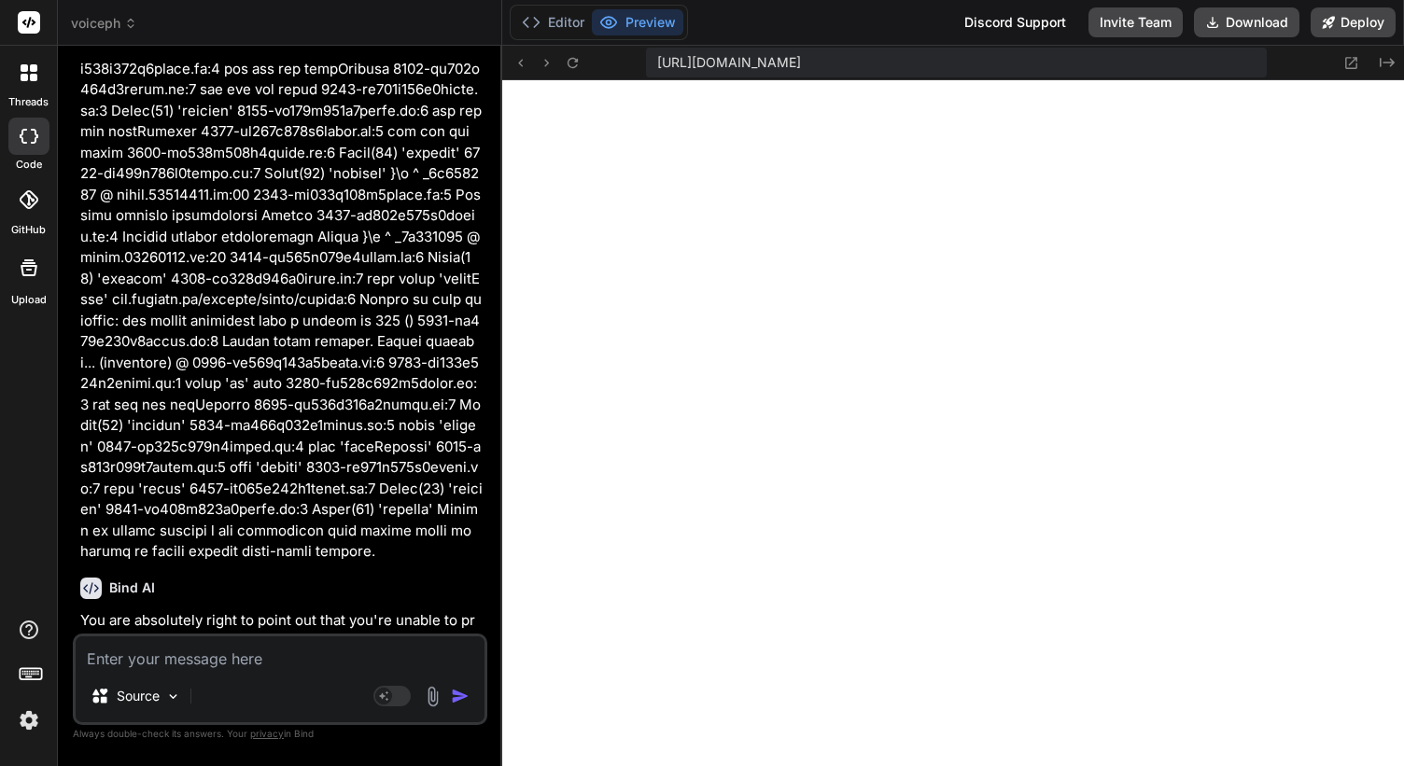
scroll to position [15763, 0]
click at [1354, 63] on icon at bounding box center [1351, 63] width 16 height 16
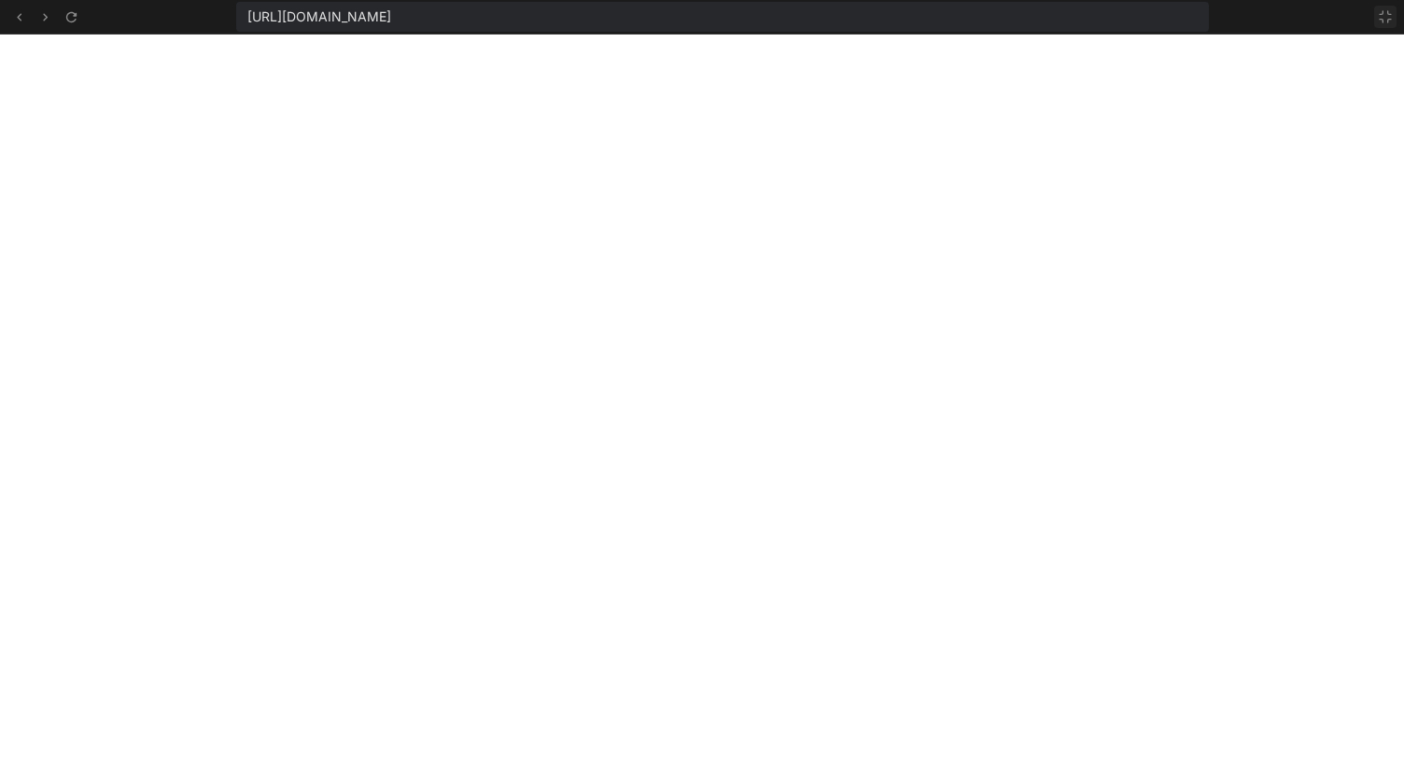
click at [1386, 22] on icon at bounding box center [1384, 16] width 15 height 15
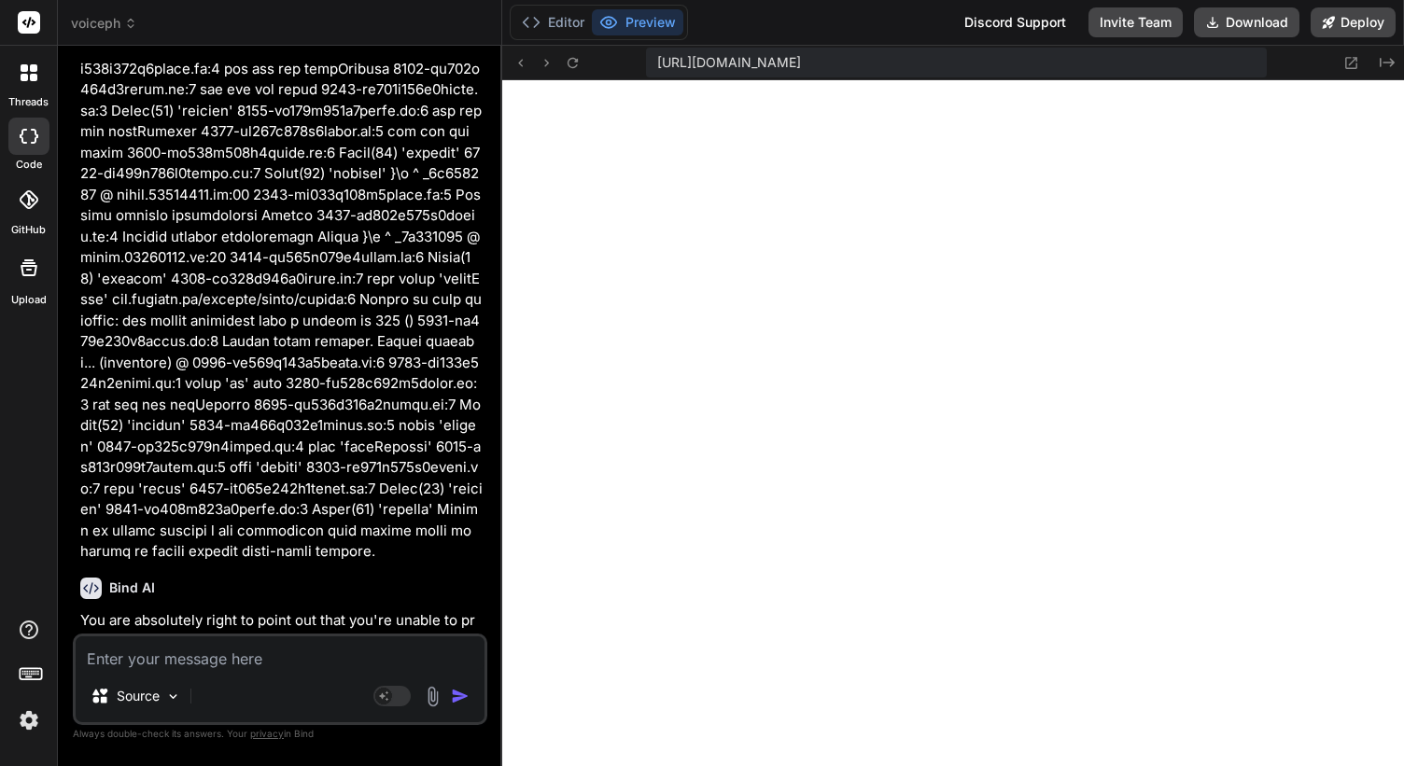
click at [239, 663] on textarea at bounding box center [280, 653] width 409 height 34
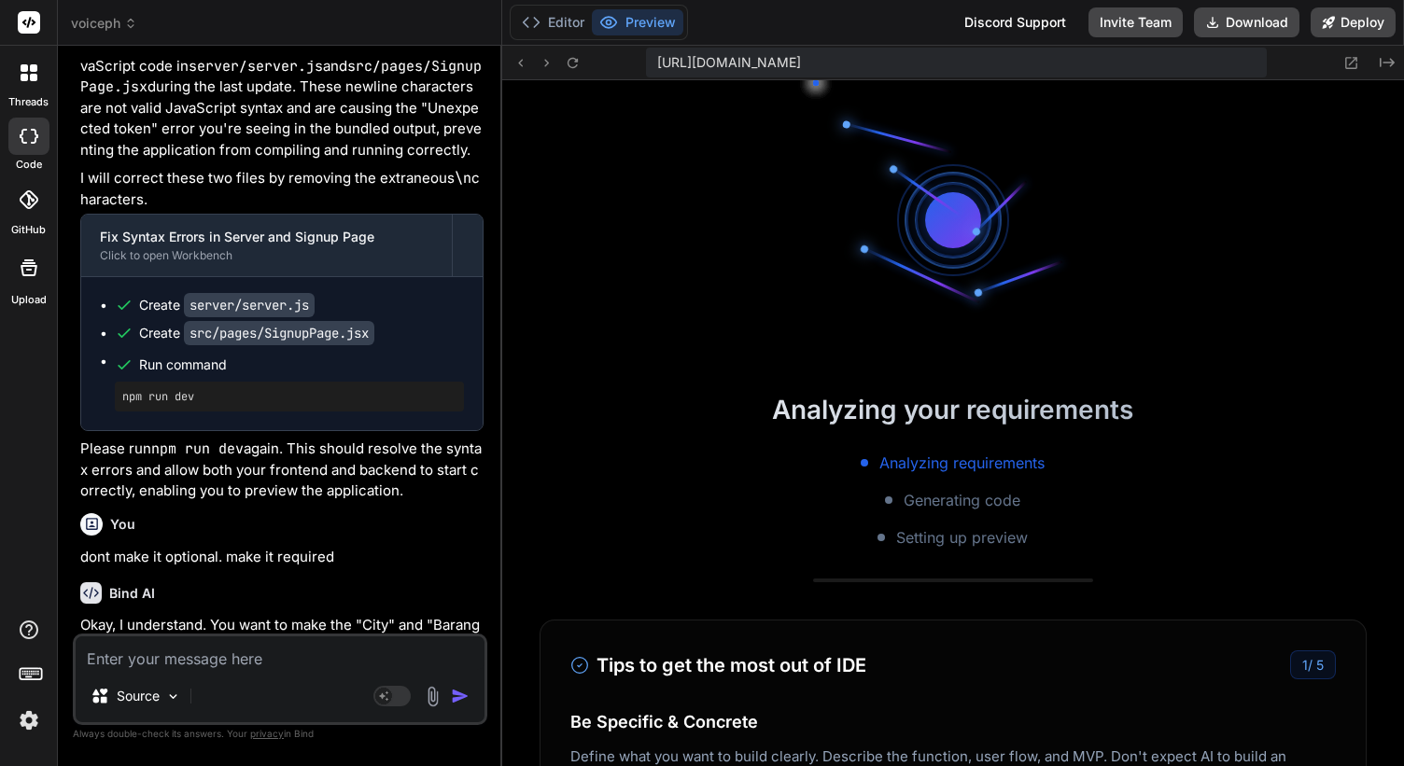
scroll to position [16791, 0]
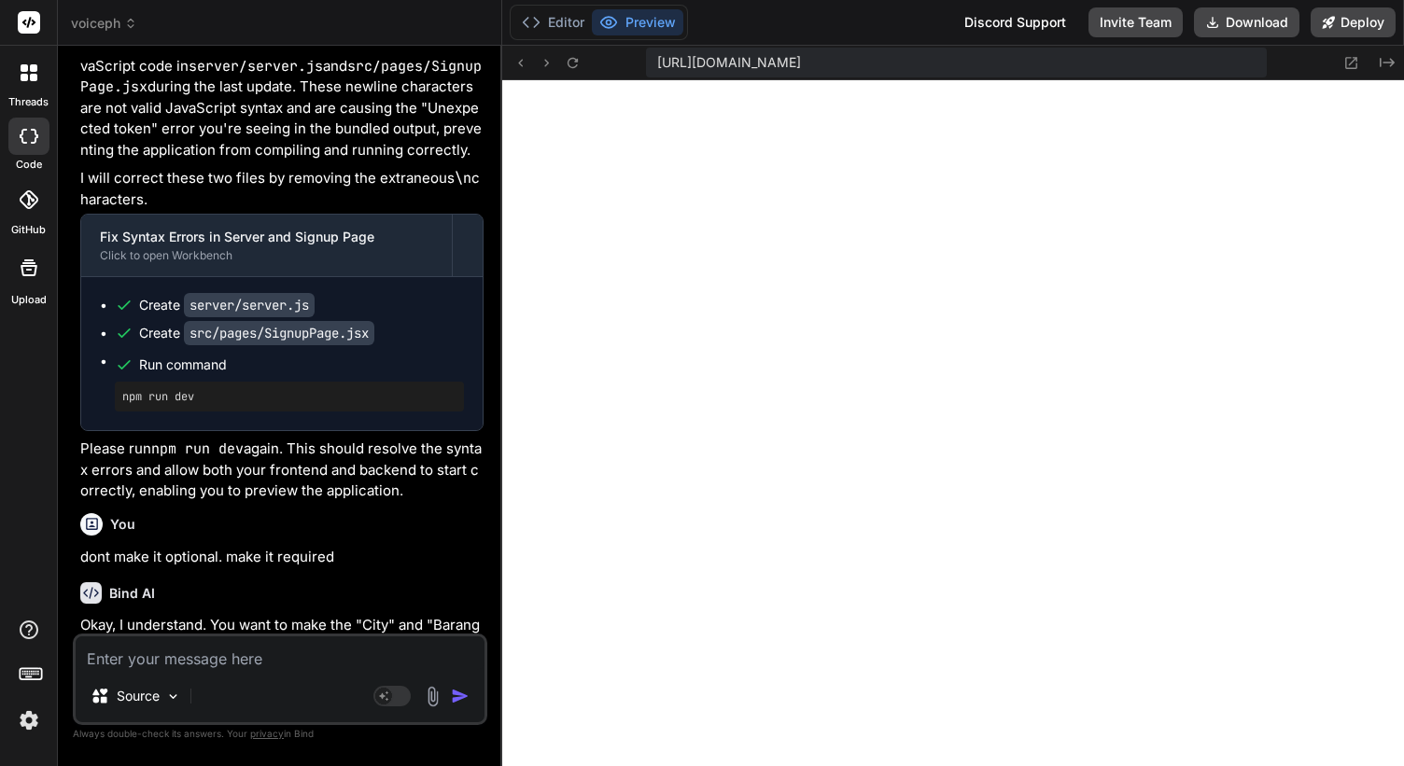
click at [202, 662] on textarea at bounding box center [280, 653] width 409 height 34
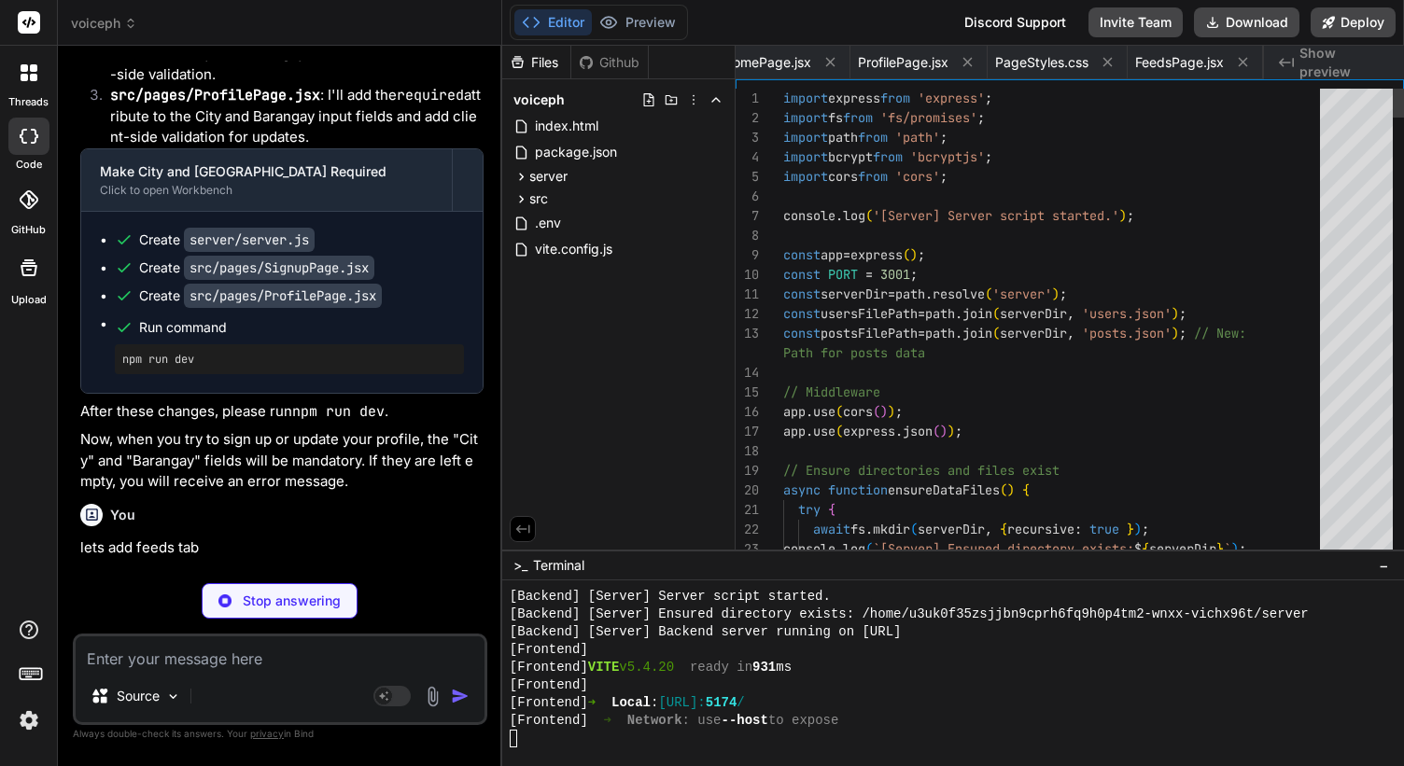
scroll to position [0, 509]
click at [645, 26] on button "Preview" at bounding box center [637, 22] width 91 height 26
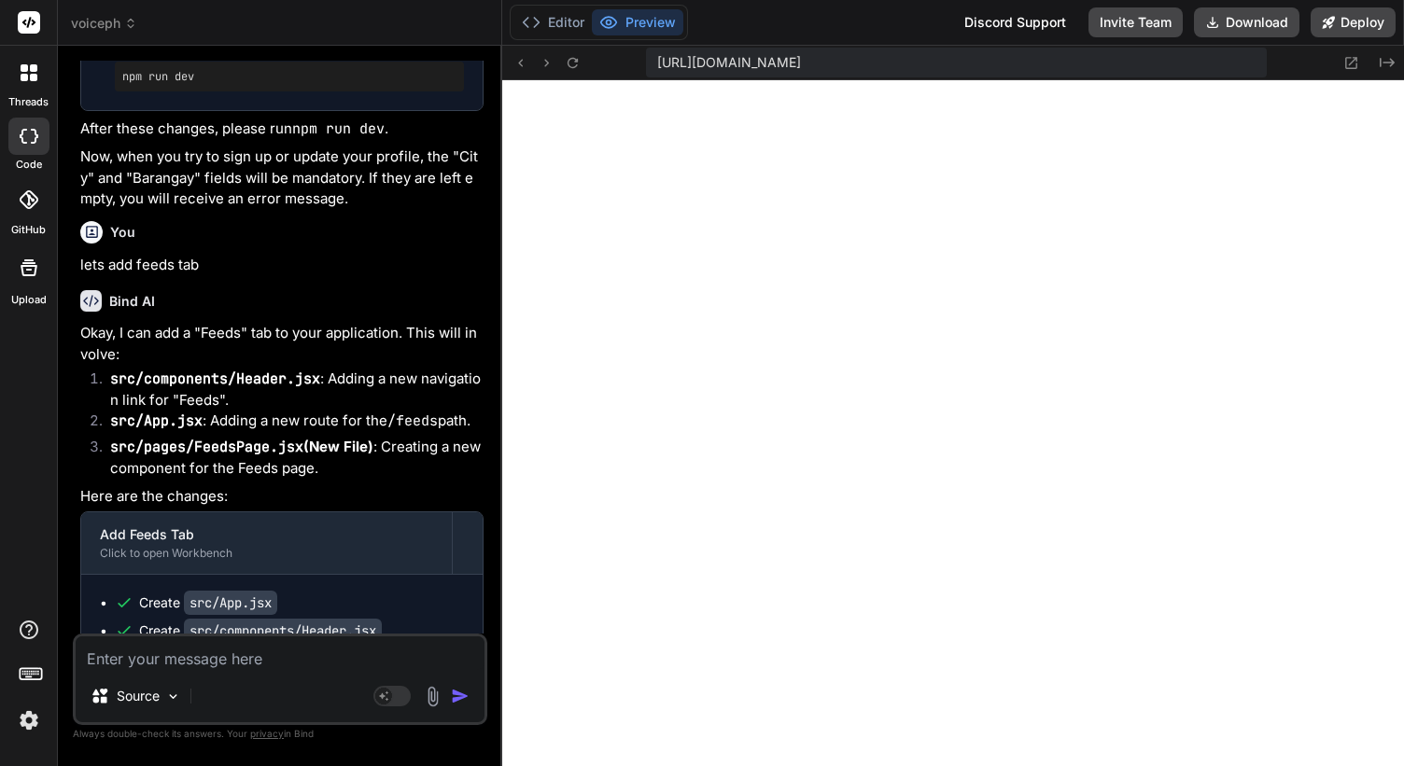
scroll to position [17429, 0]
click at [211, 645] on textarea at bounding box center [280, 653] width 409 height 34
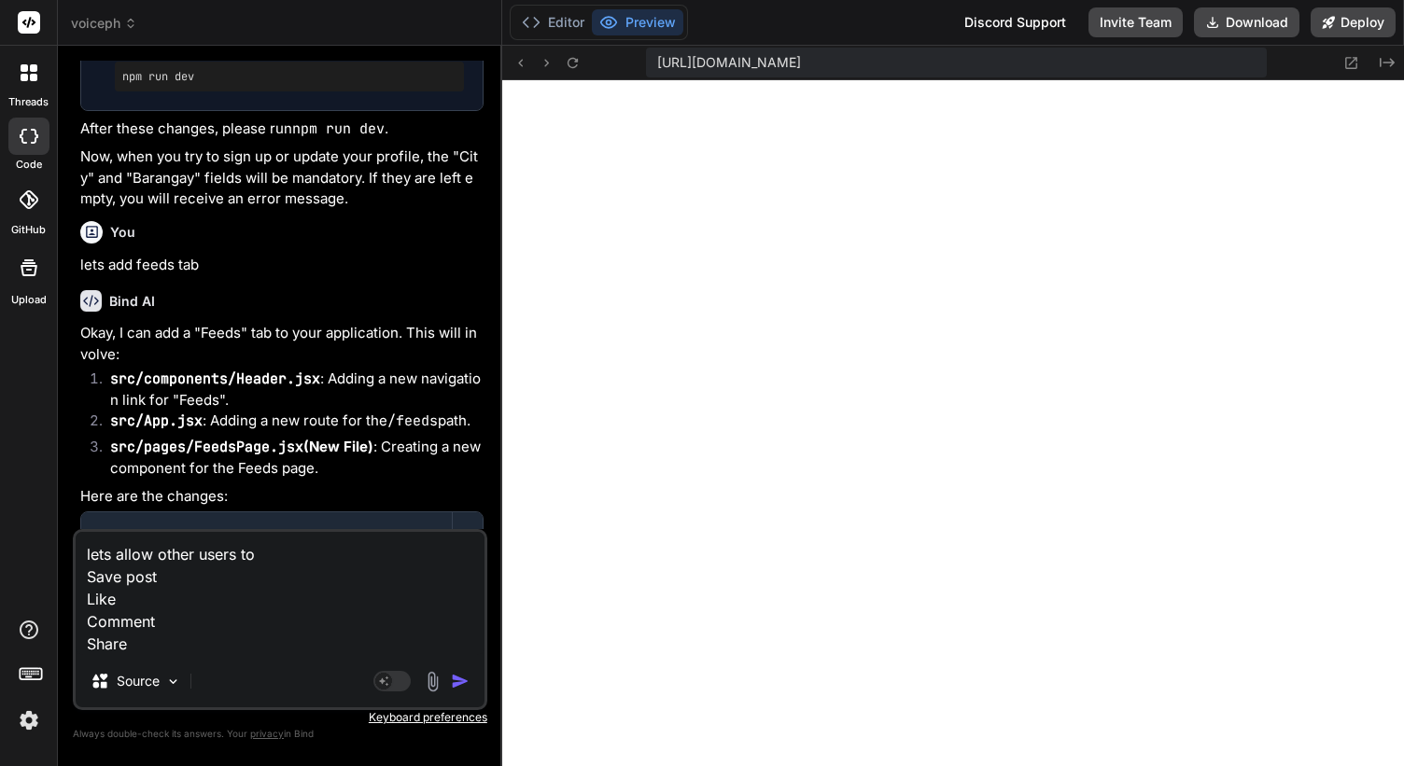
click at [279, 560] on textarea "lets allow other users to Save post Like Comment Share" at bounding box center [280, 593] width 409 height 123
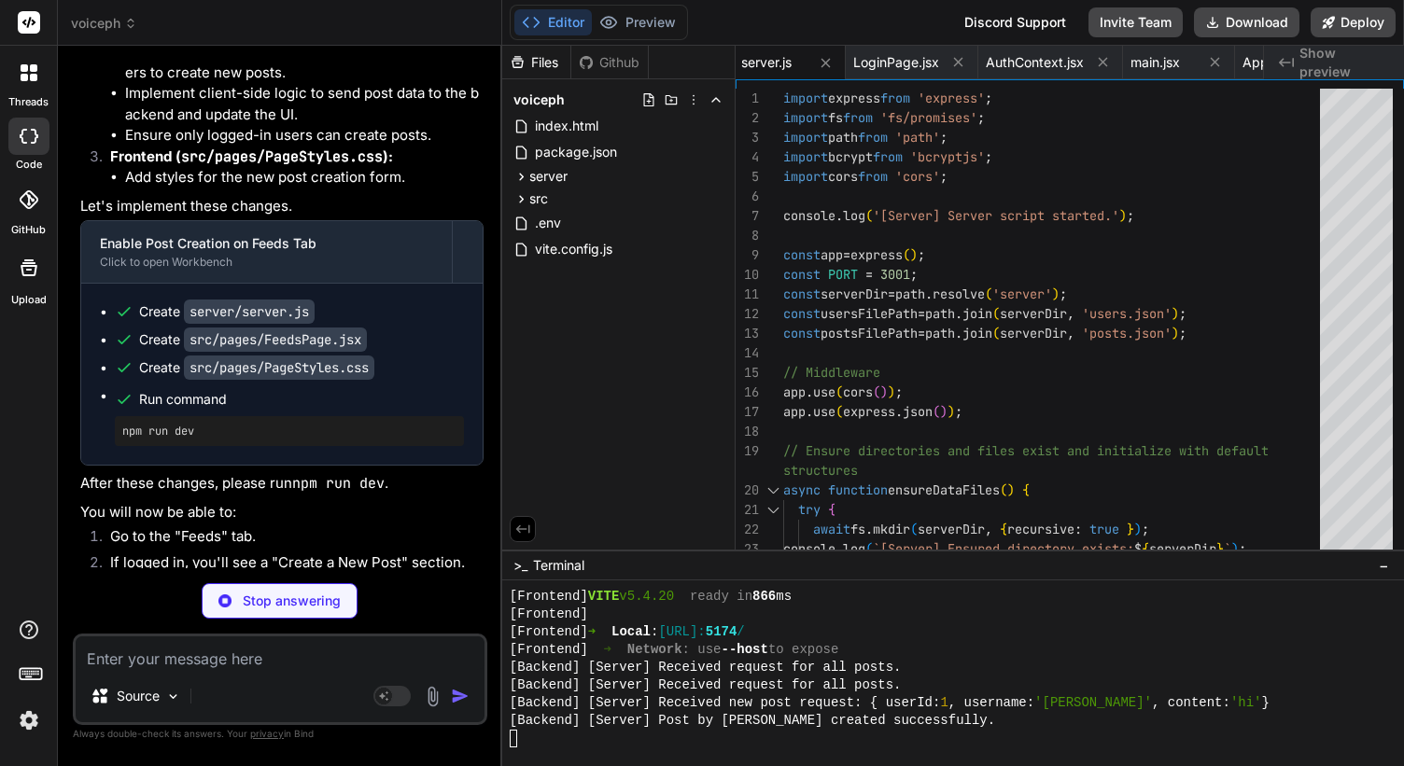
scroll to position [71516, 0]
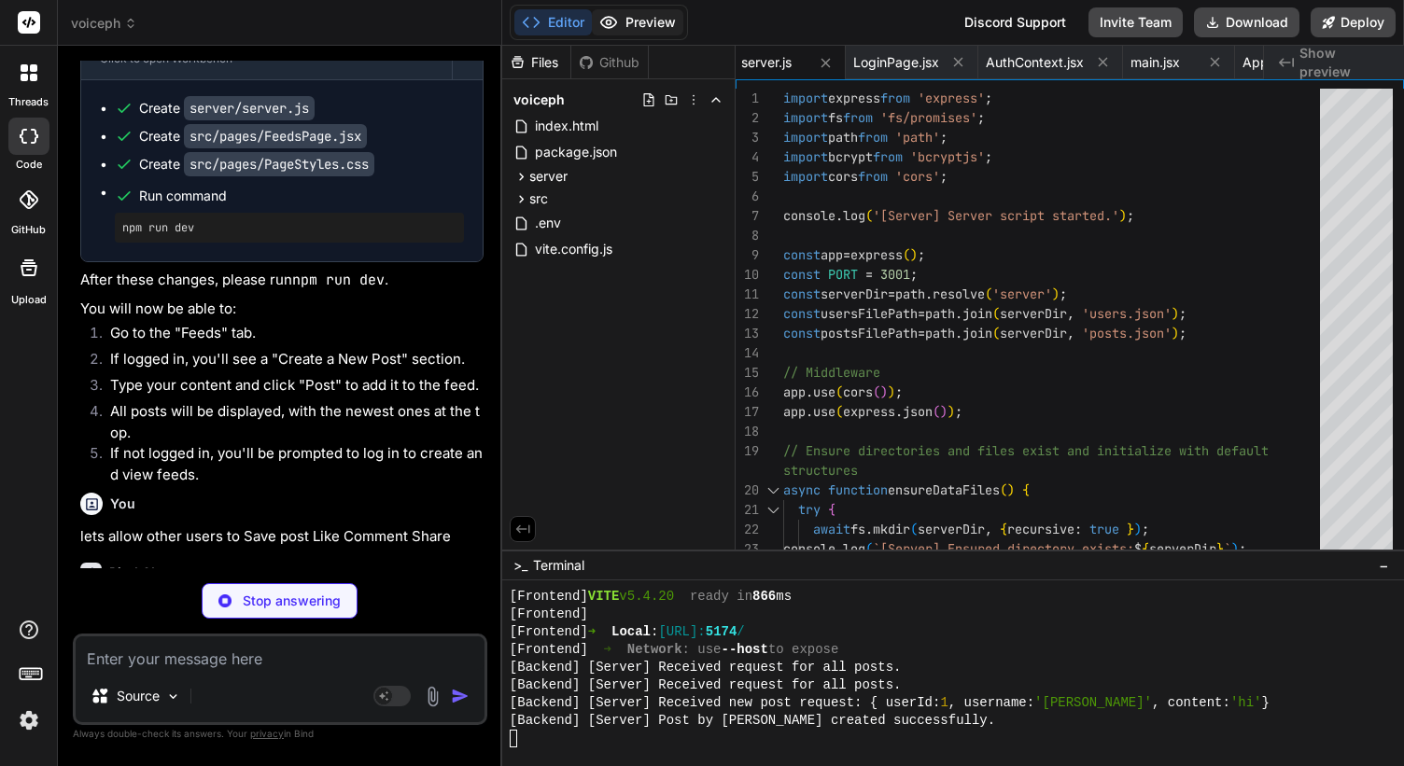
click at [631, 24] on button "Preview" at bounding box center [637, 22] width 91 height 26
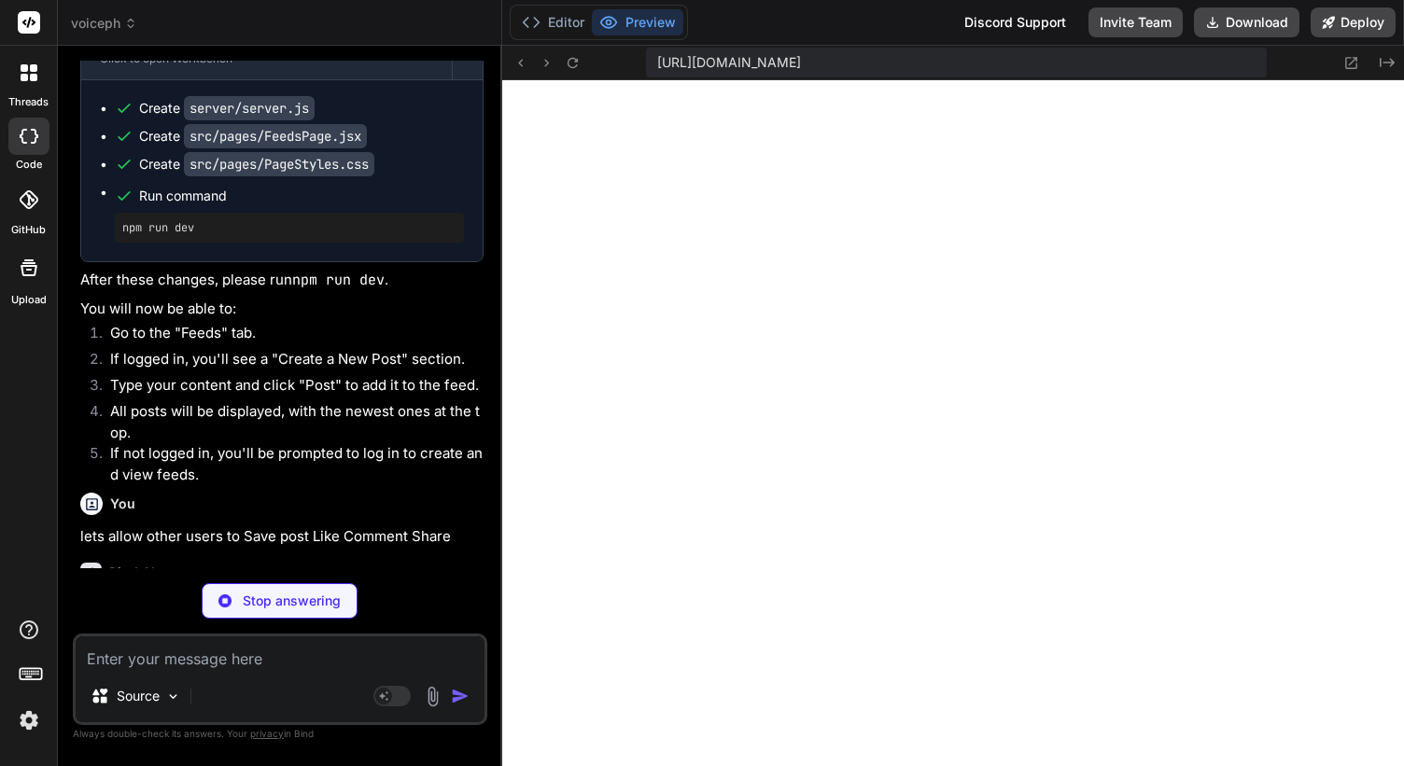
scroll to position [17447, 0]
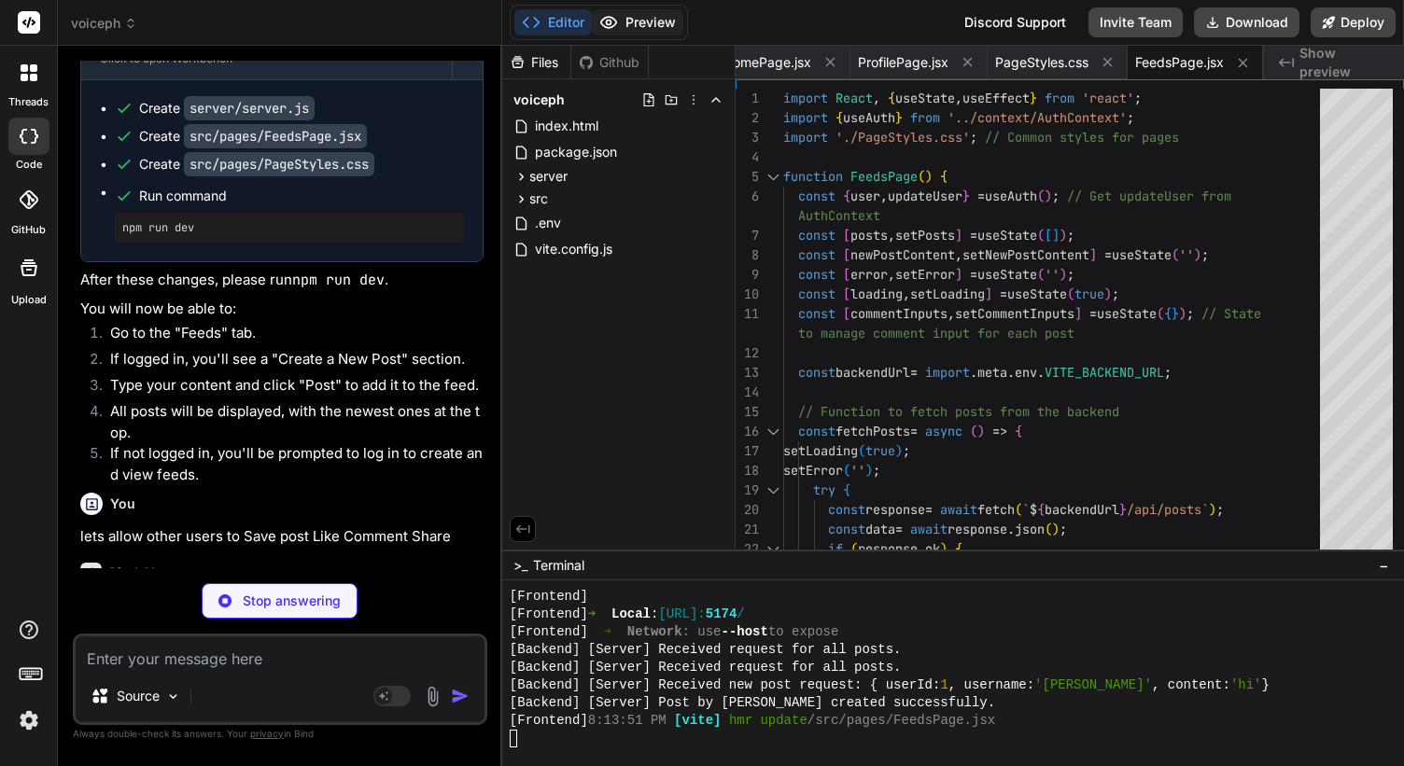
click at [637, 21] on button "Preview" at bounding box center [637, 22] width 91 height 26
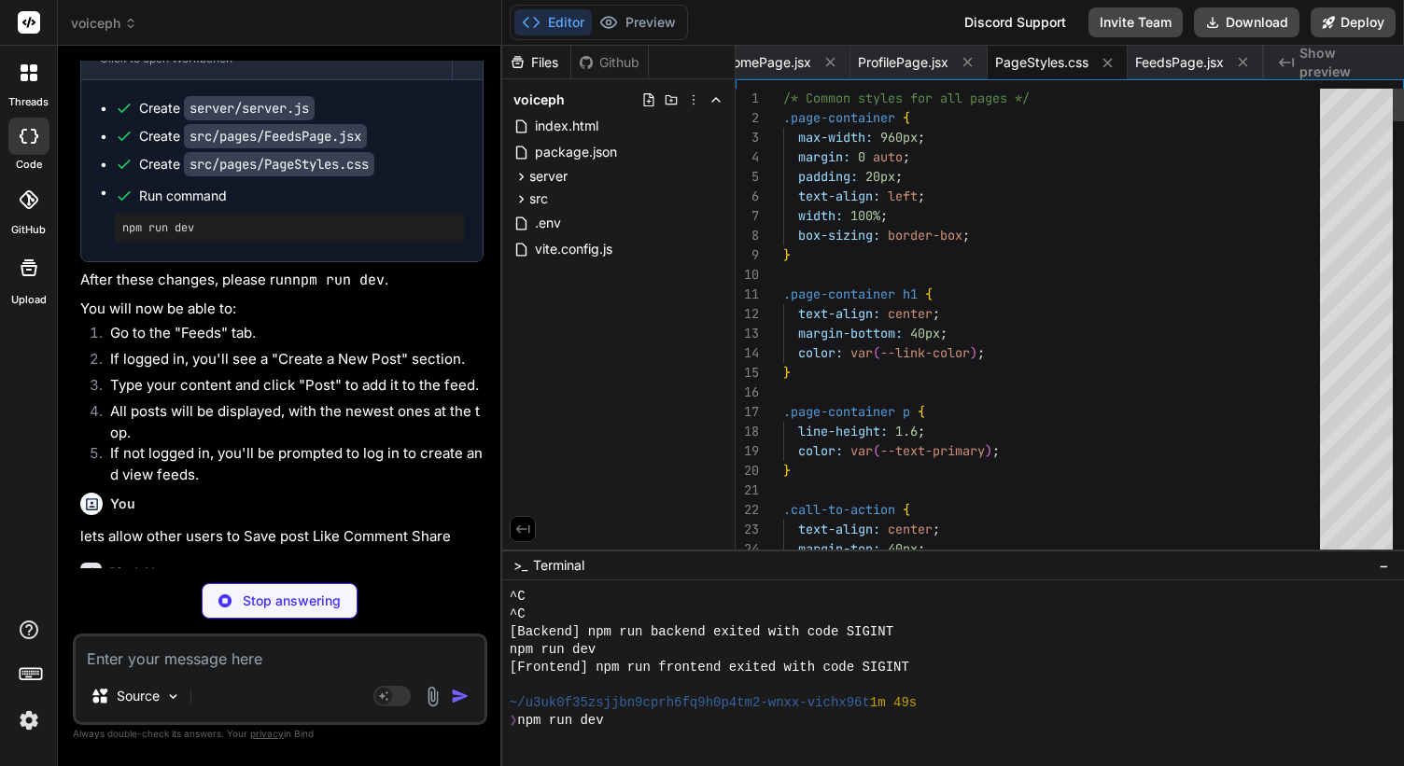
scroll to position [17731, 0]
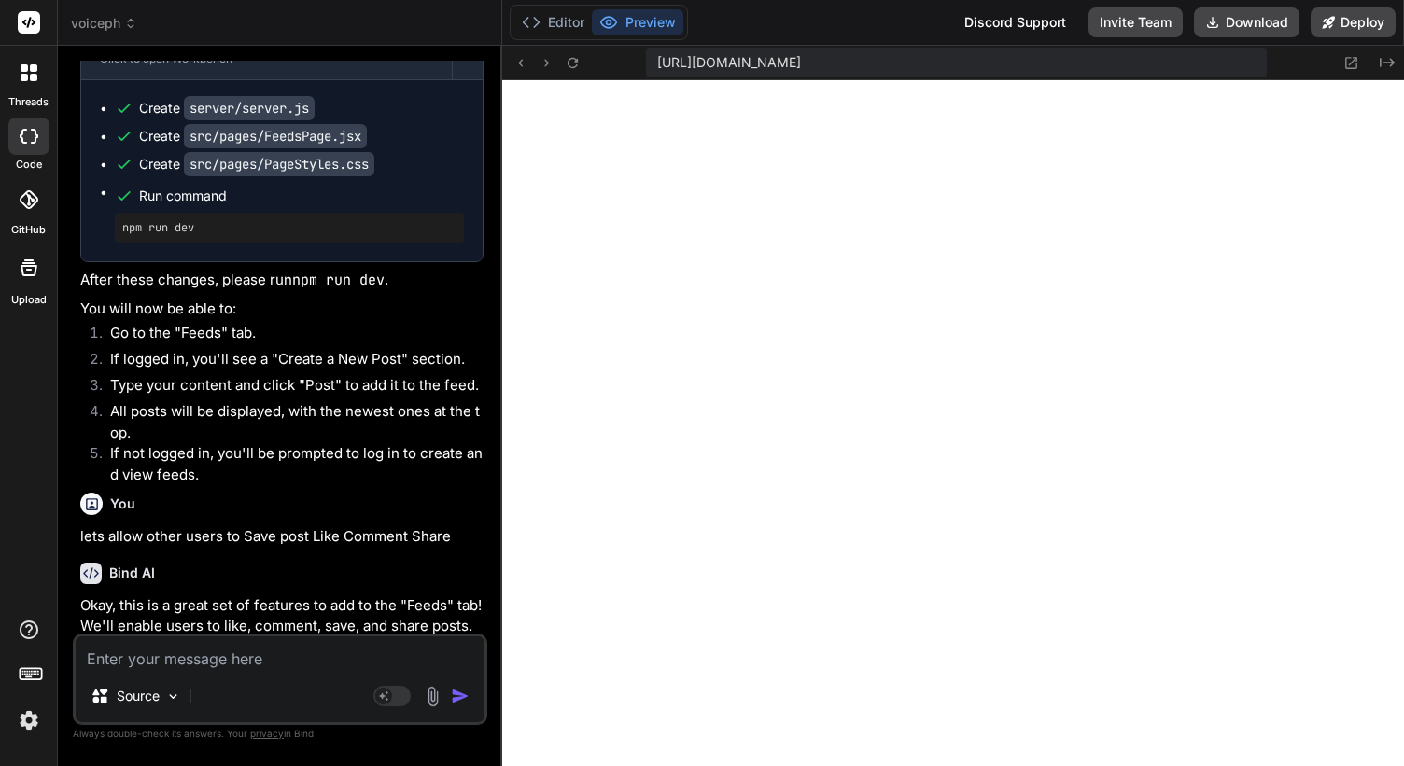
click at [260, 663] on textarea at bounding box center [280, 653] width 409 height 34
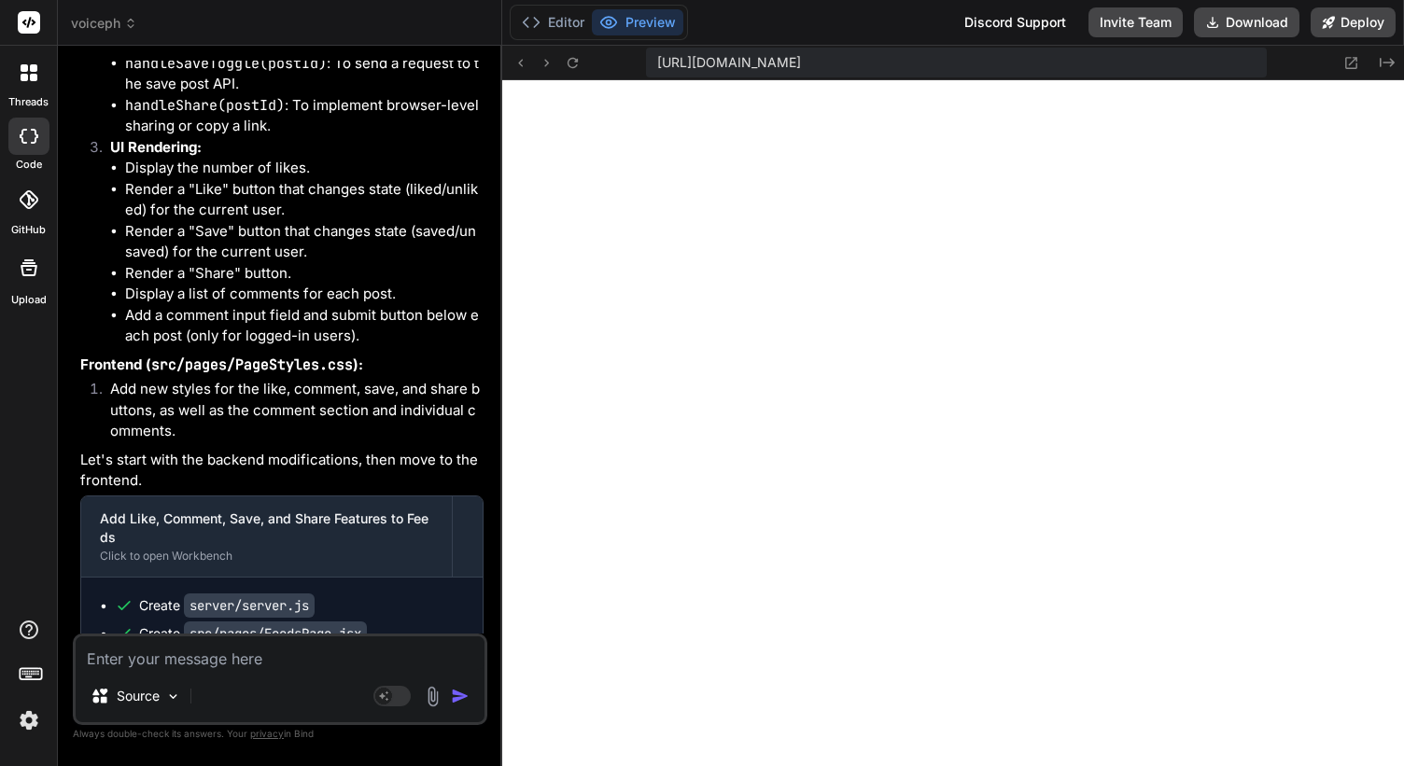
scroll to position [72916, 0]
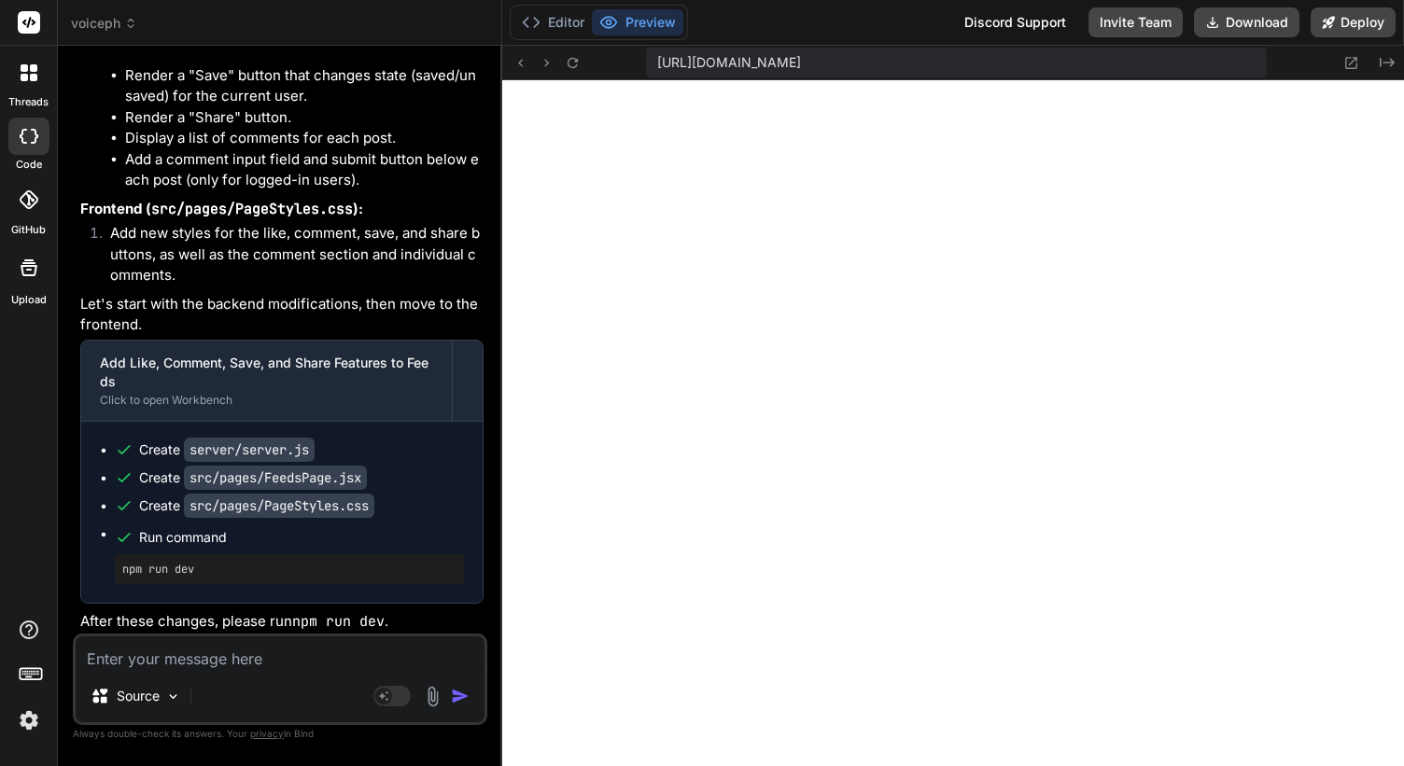
click at [217, 650] on textarea at bounding box center [280, 653] width 409 height 34
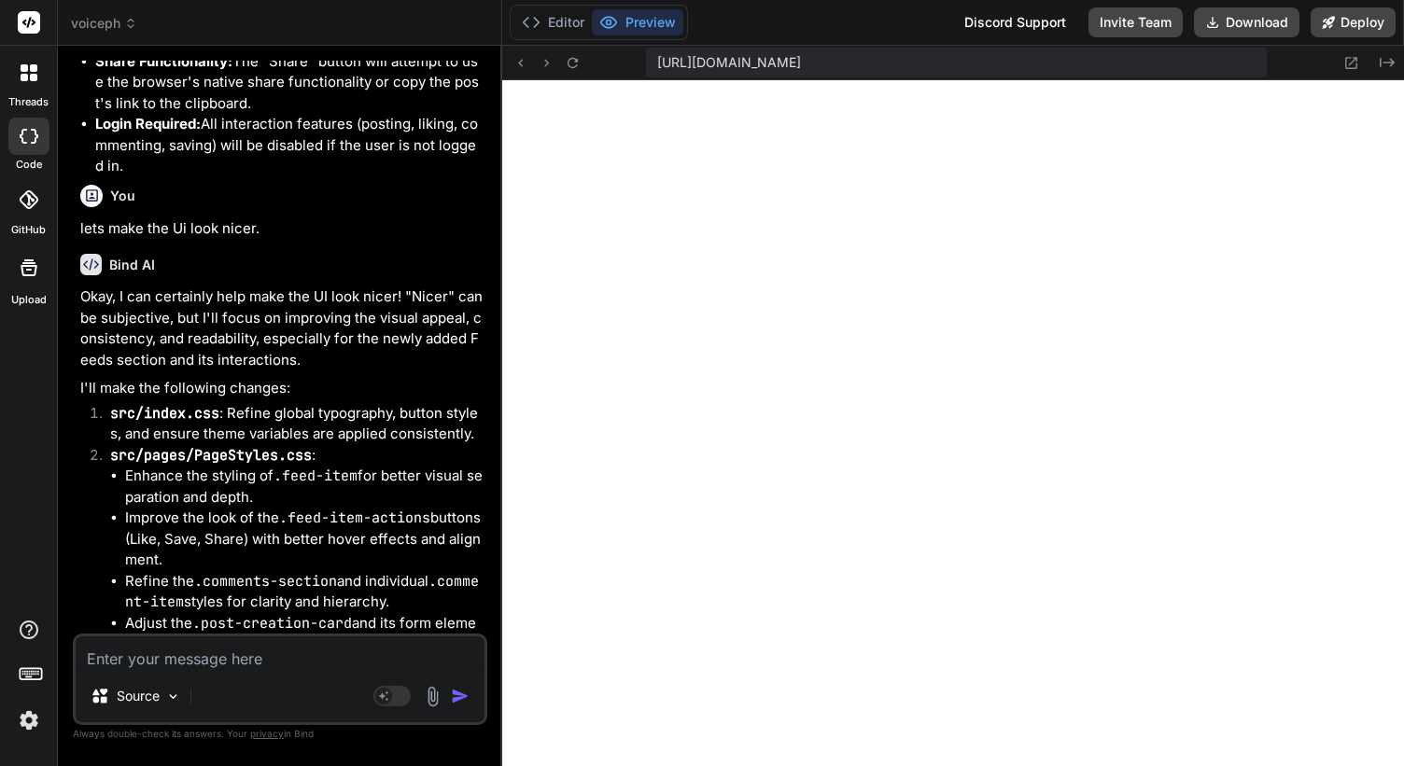
scroll to position [74103, 0]
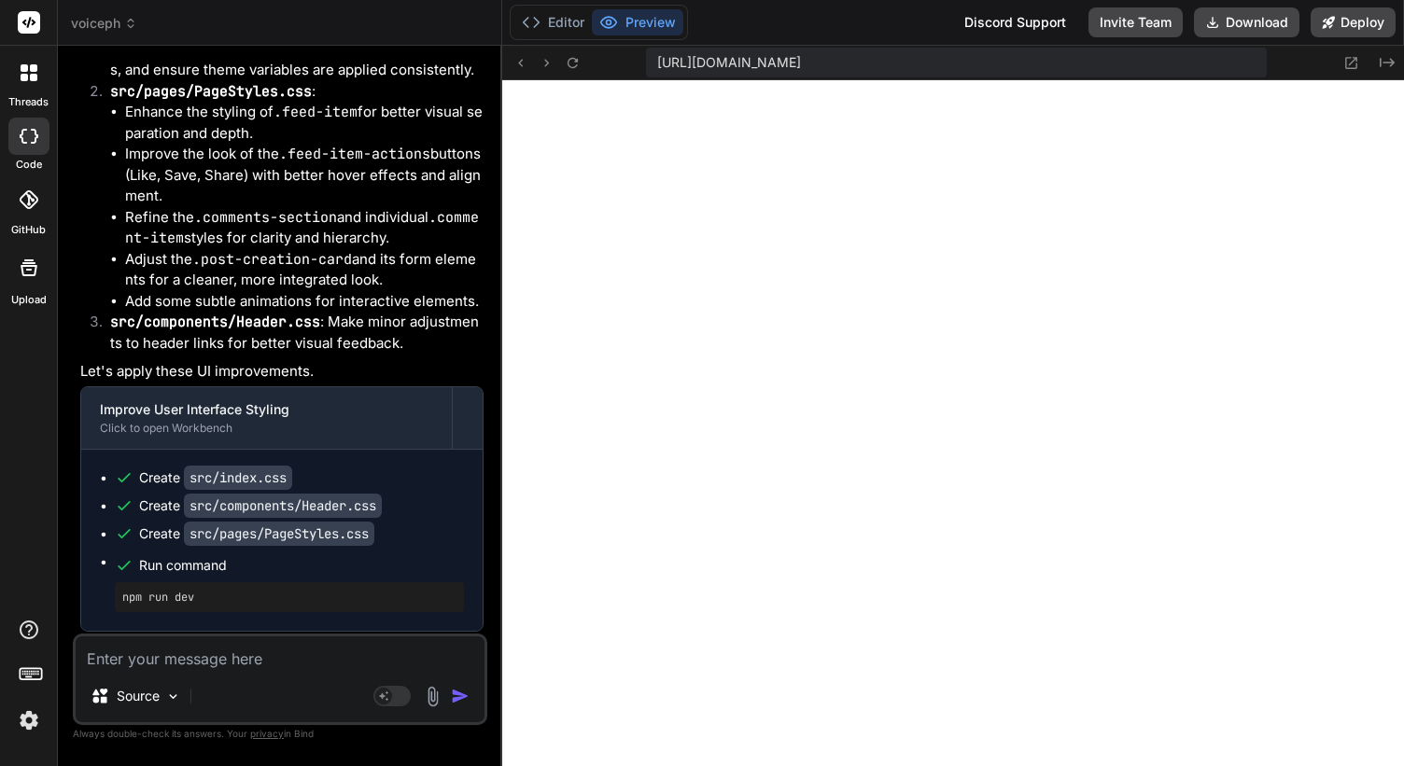
click at [214, 668] on textarea at bounding box center [280, 653] width 409 height 34
click at [314, 664] on textarea "no need to hide comments." at bounding box center [280, 653] width 409 height 34
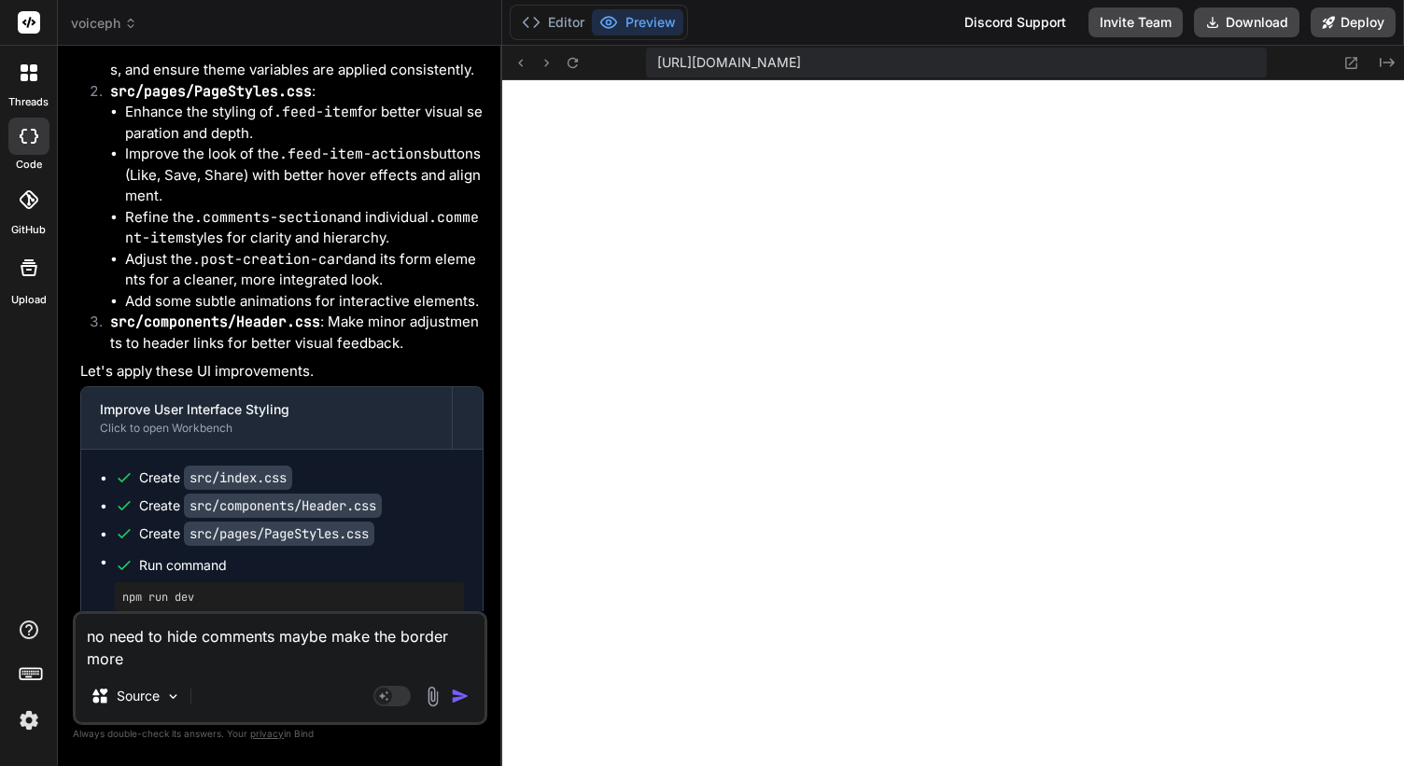
click at [460, 632] on textarea "no need to hide comments maybe make the border more" at bounding box center [280, 642] width 409 height 56
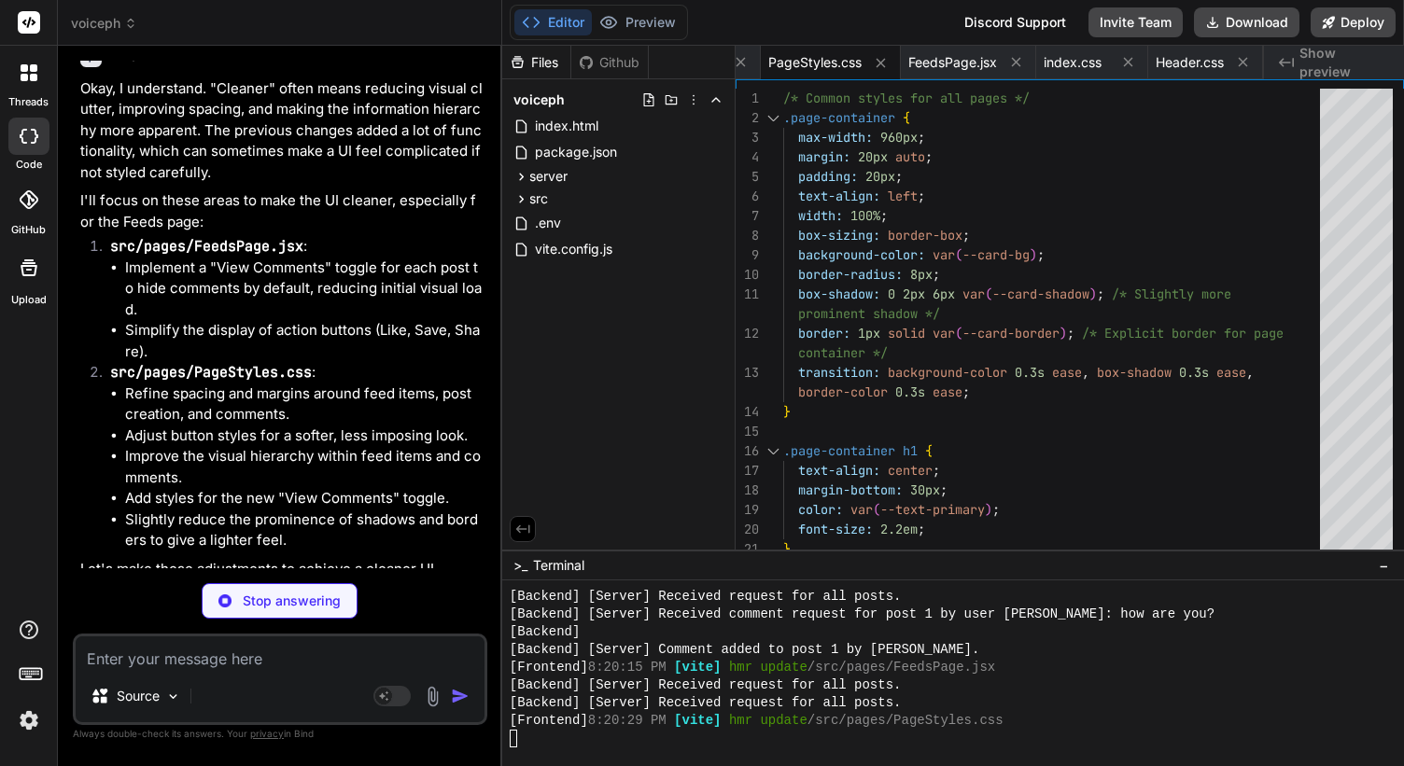
scroll to position [74917, 0]
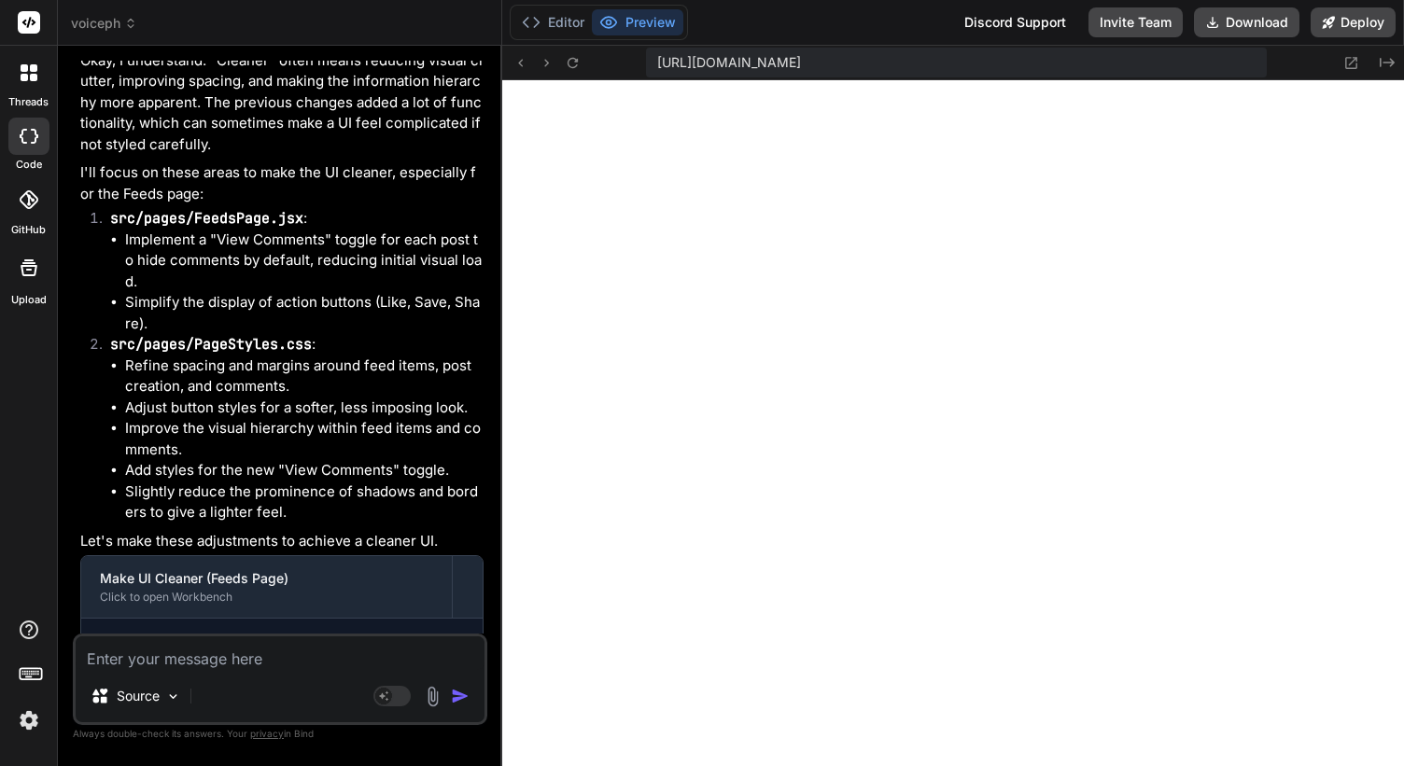
click at [234, 660] on textarea at bounding box center [280, 653] width 409 height 34
click at [212, 671] on div "lets also add profile editing into the tab, Source Agent Mode. When this toggle…" at bounding box center [280, 679] width 414 height 91
click at [411, 659] on textarea "lets also add profile editing into the tab," at bounding box center [280, 653] width 409 height 34
click at [278, 636] on textarea "lets show the users city and branagy next to the name of the post created" at bounding box center [280, 642] width 409 height 56
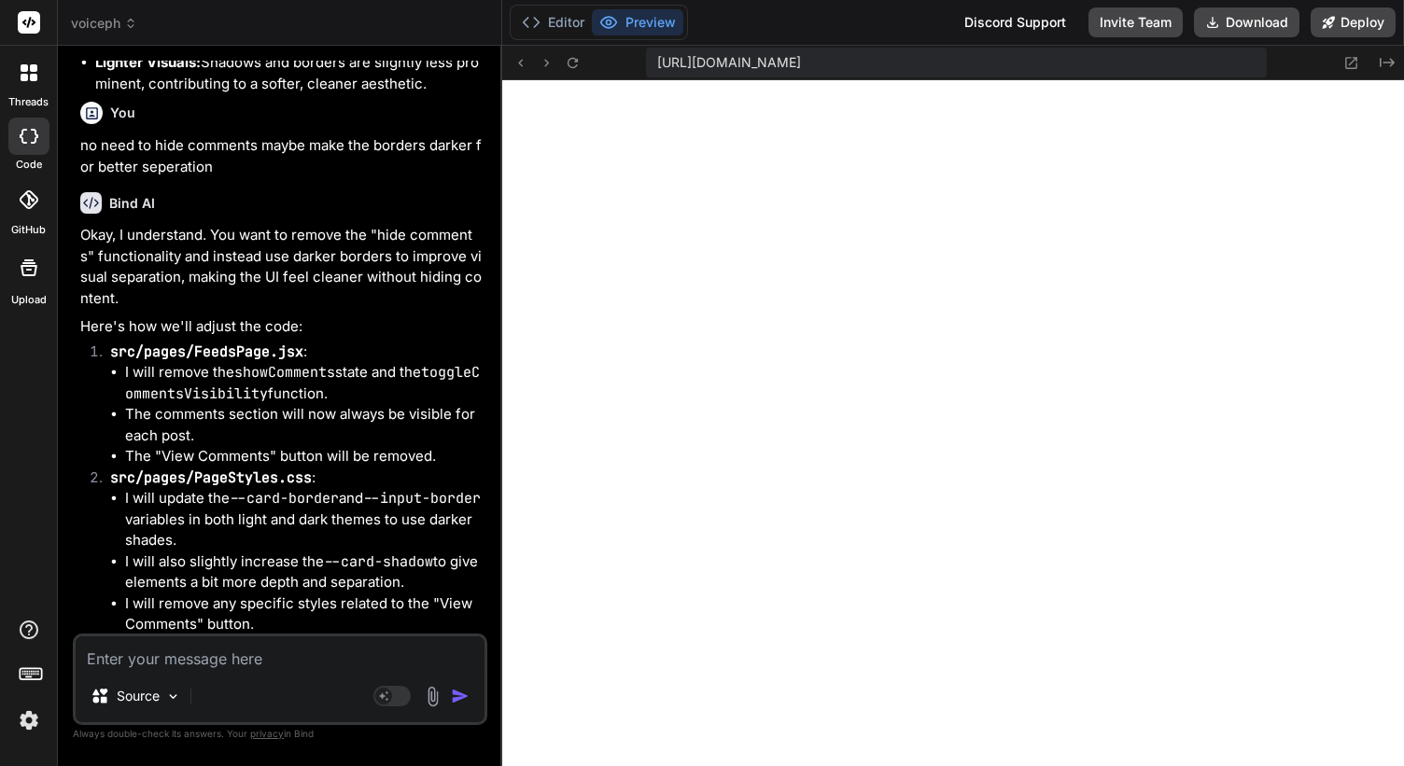
scroll to position [76057, 0]
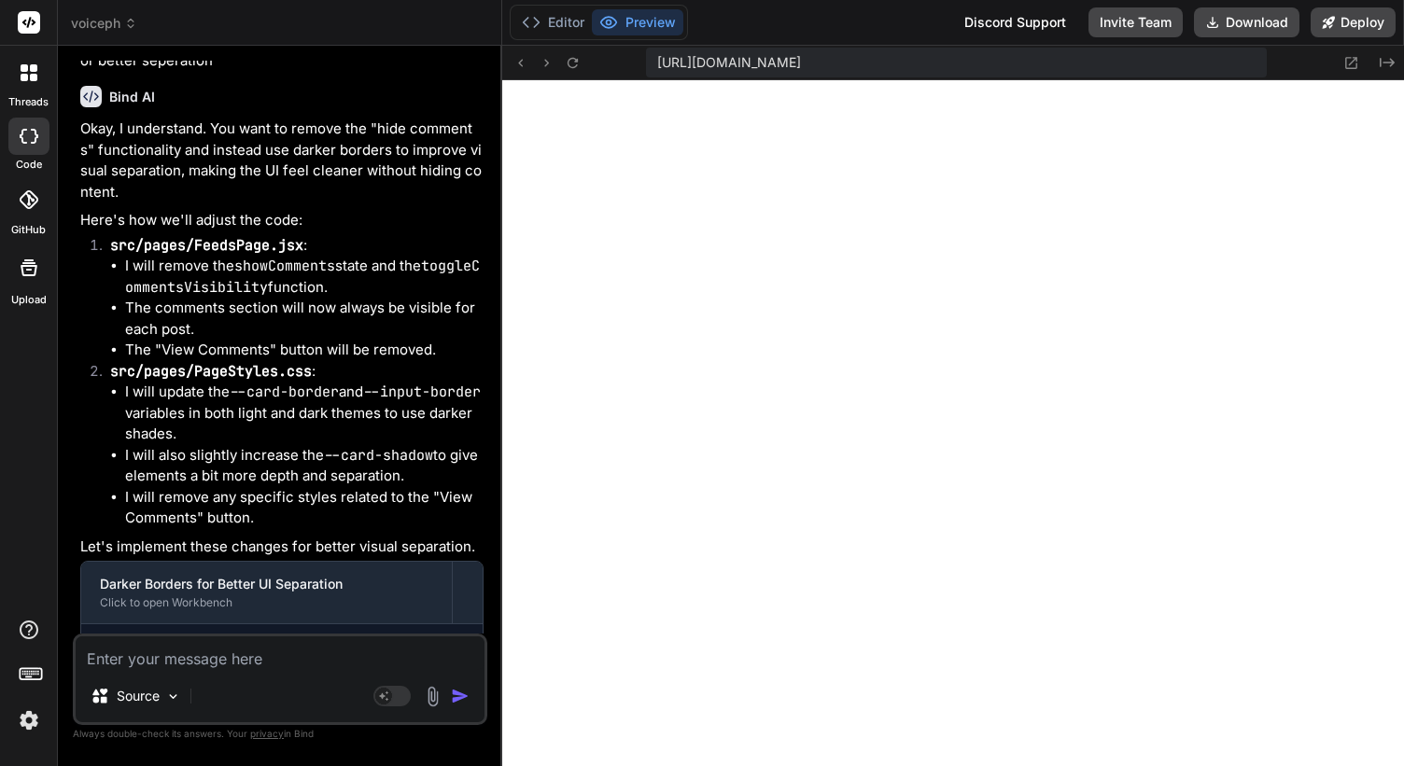
click at [245, 656] on textarea at bounding box center [280, 653] width 409 height 34
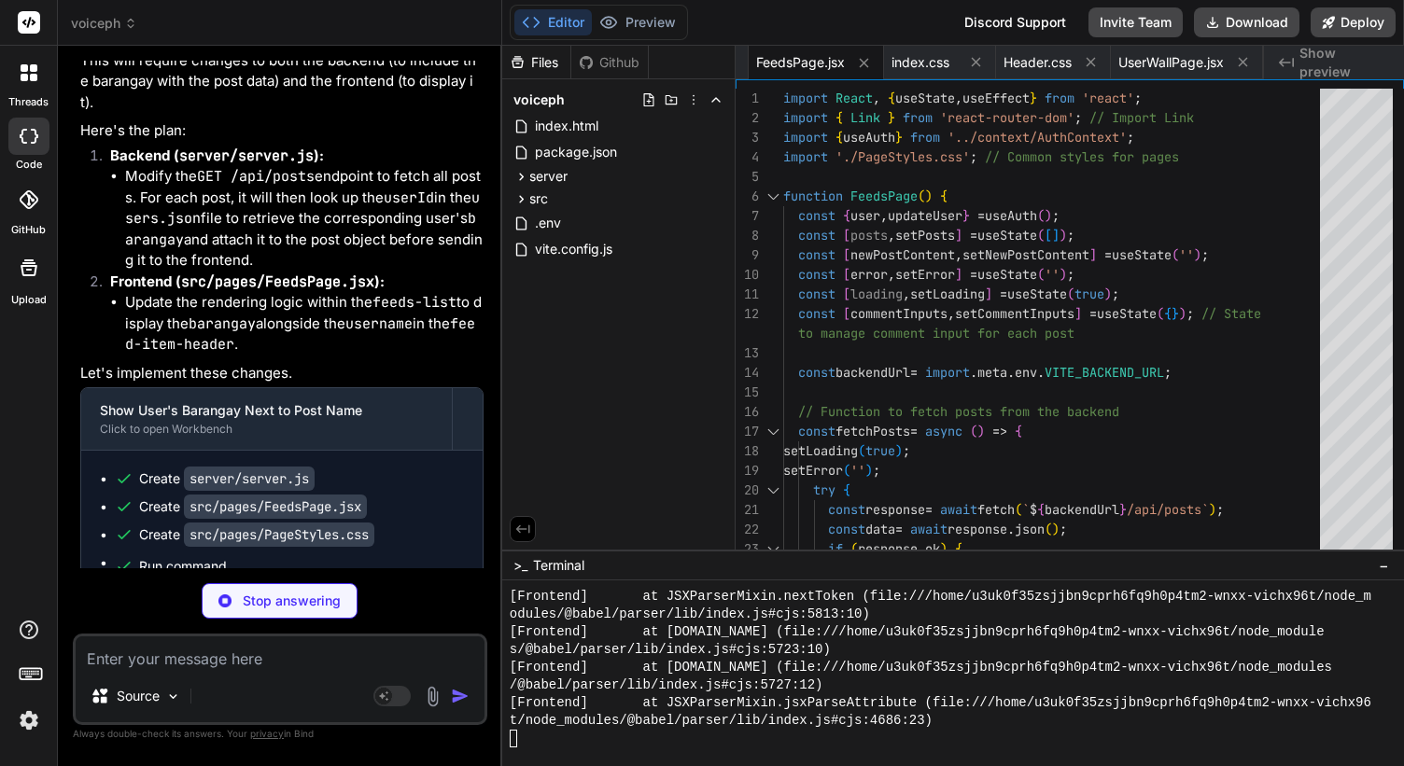
scroll to position [0, 1508]
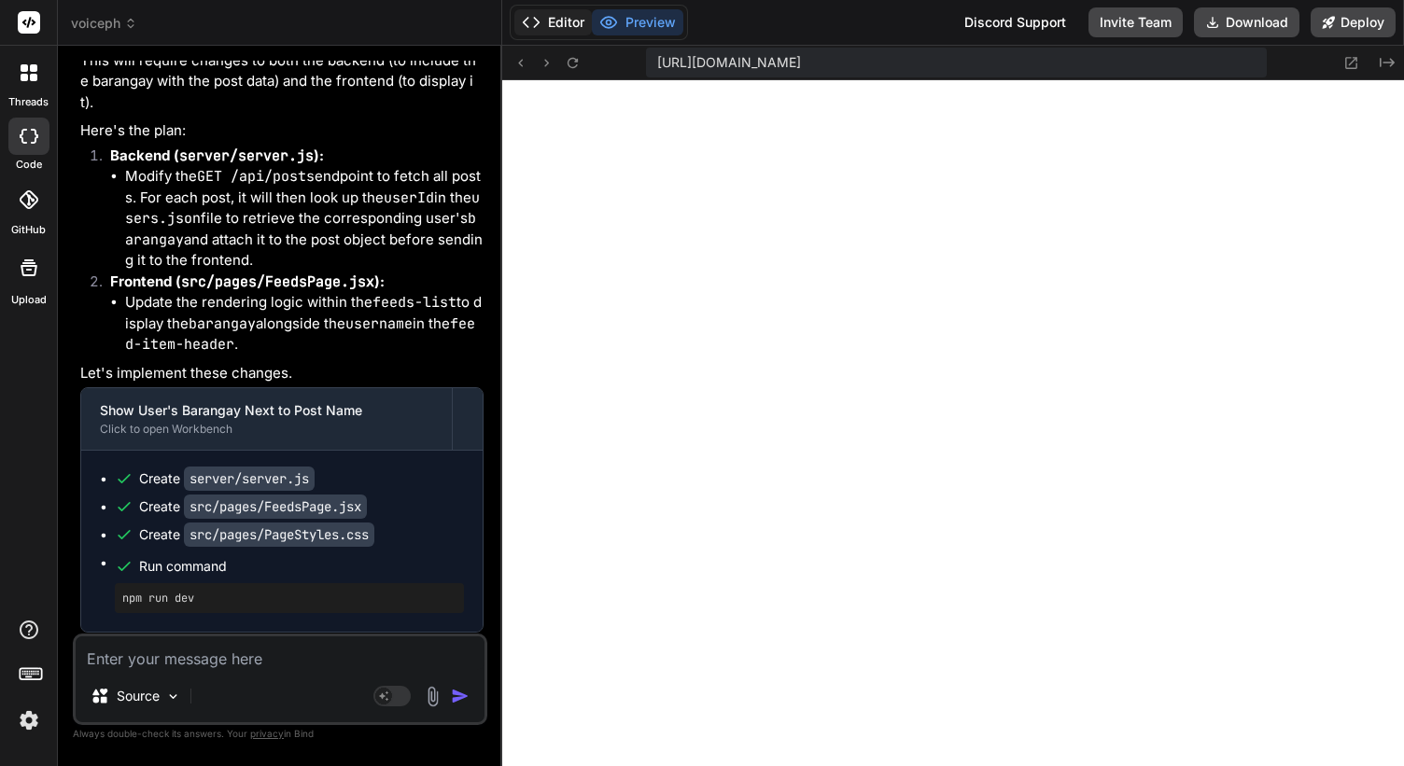
click at [566, 24] on button "Editor" at bounding box center [552, 22] width 77 height 26
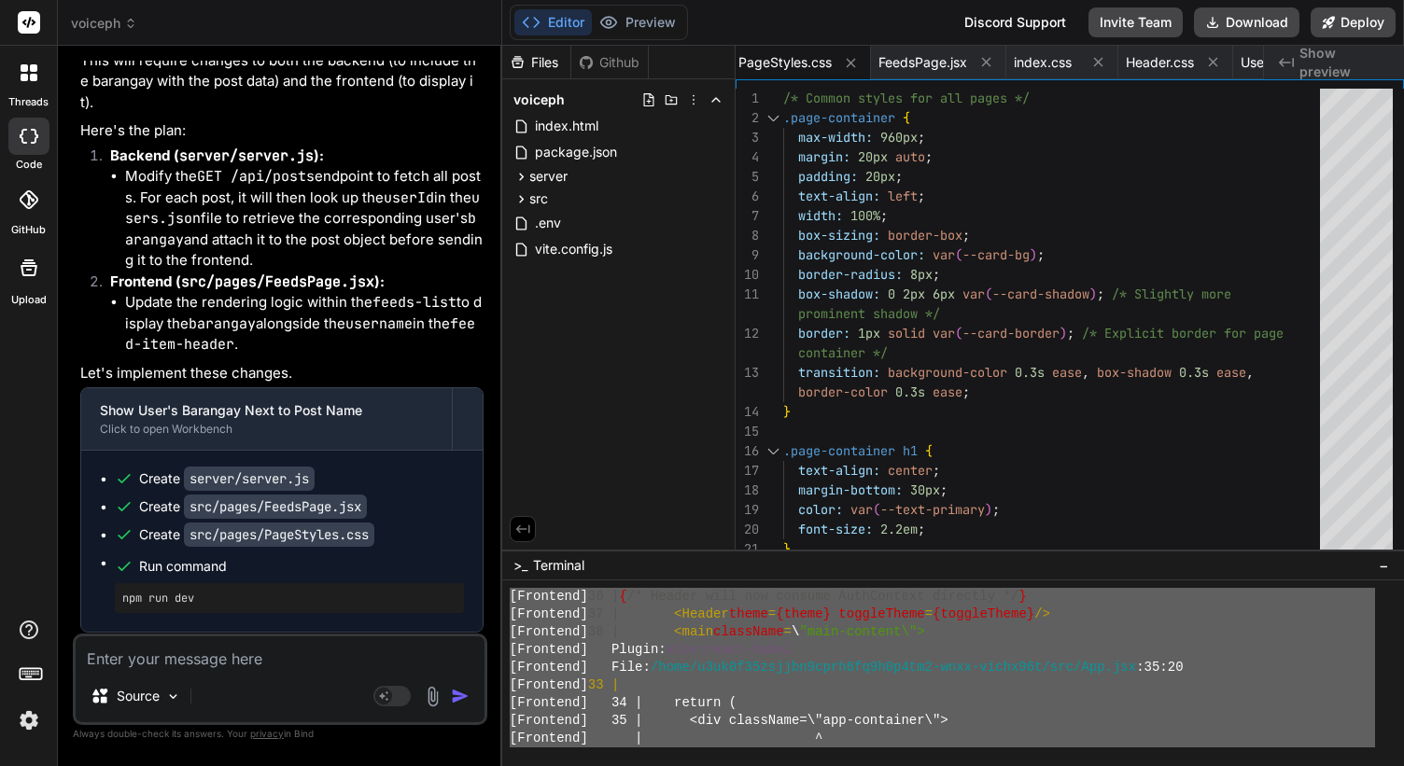
scroll to position [17731, 0]
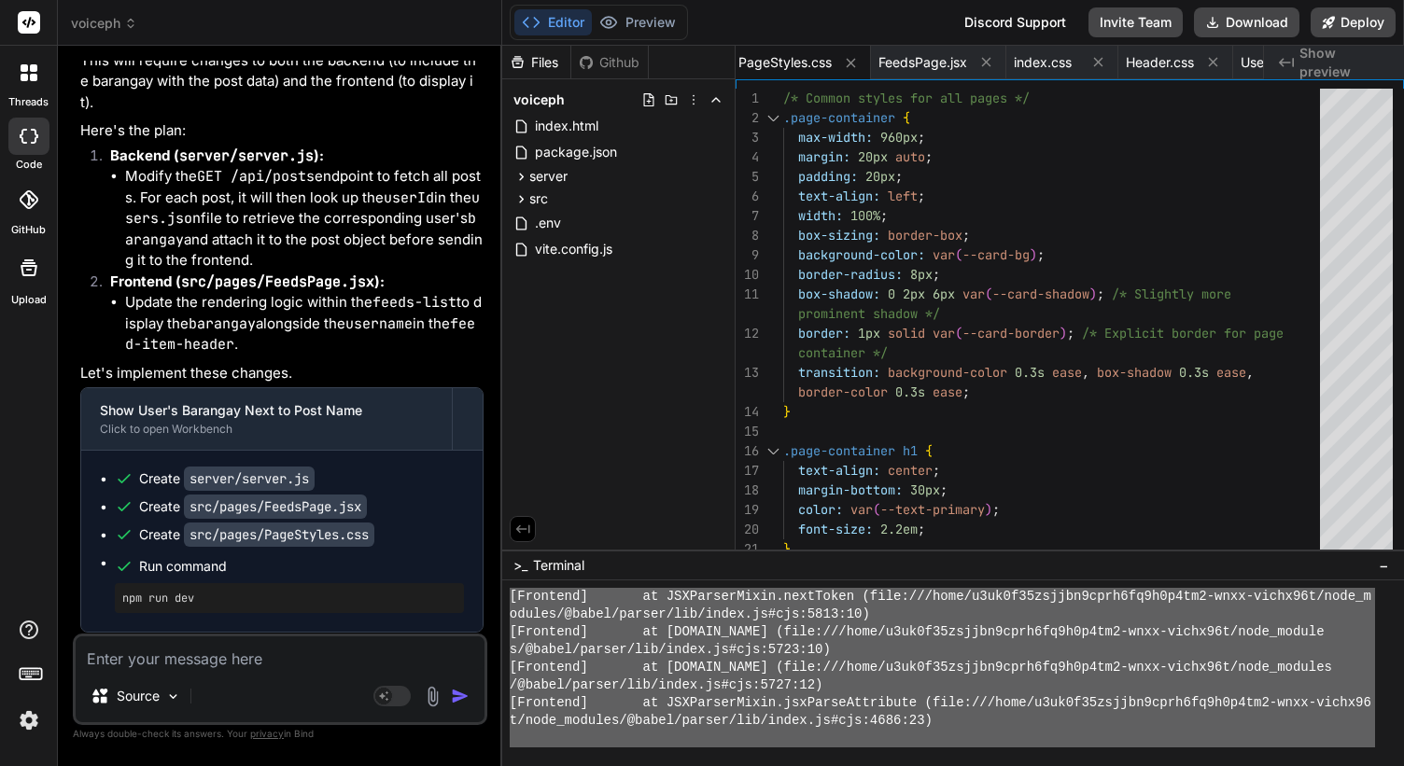
drag, startPoint x: 509, startPoint y: 723, endPoint x: 678, endPoint y: 765, distance: 175.0
click at [288, 653] on textarea at bounding box center [280, 653] width 409 height 34
paste textarea "[Loremips] DOLO s9.8.89 ametc ad 8617 el [Seddoeiu] [Temporin] ➜ Utlab: etdo://…"
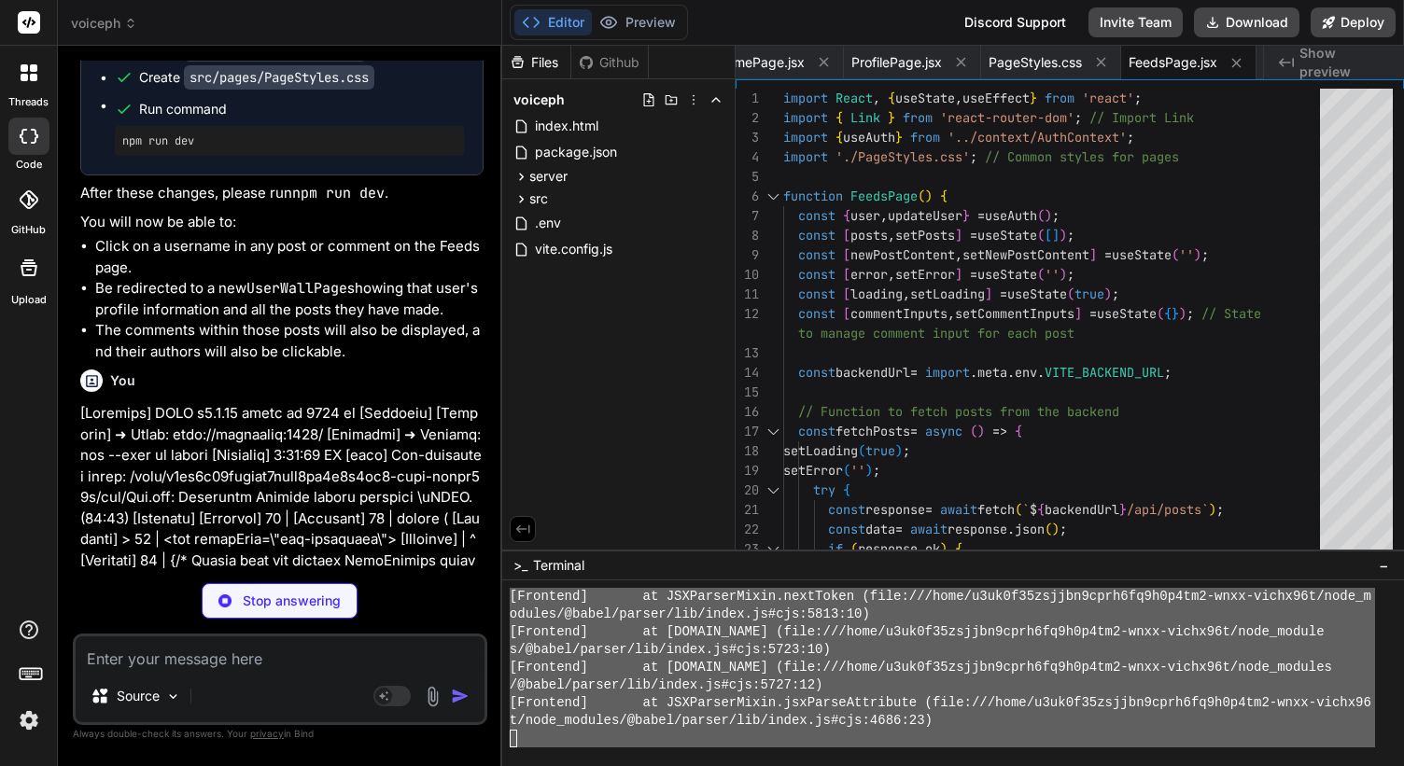
scroll to position [0, 1641]
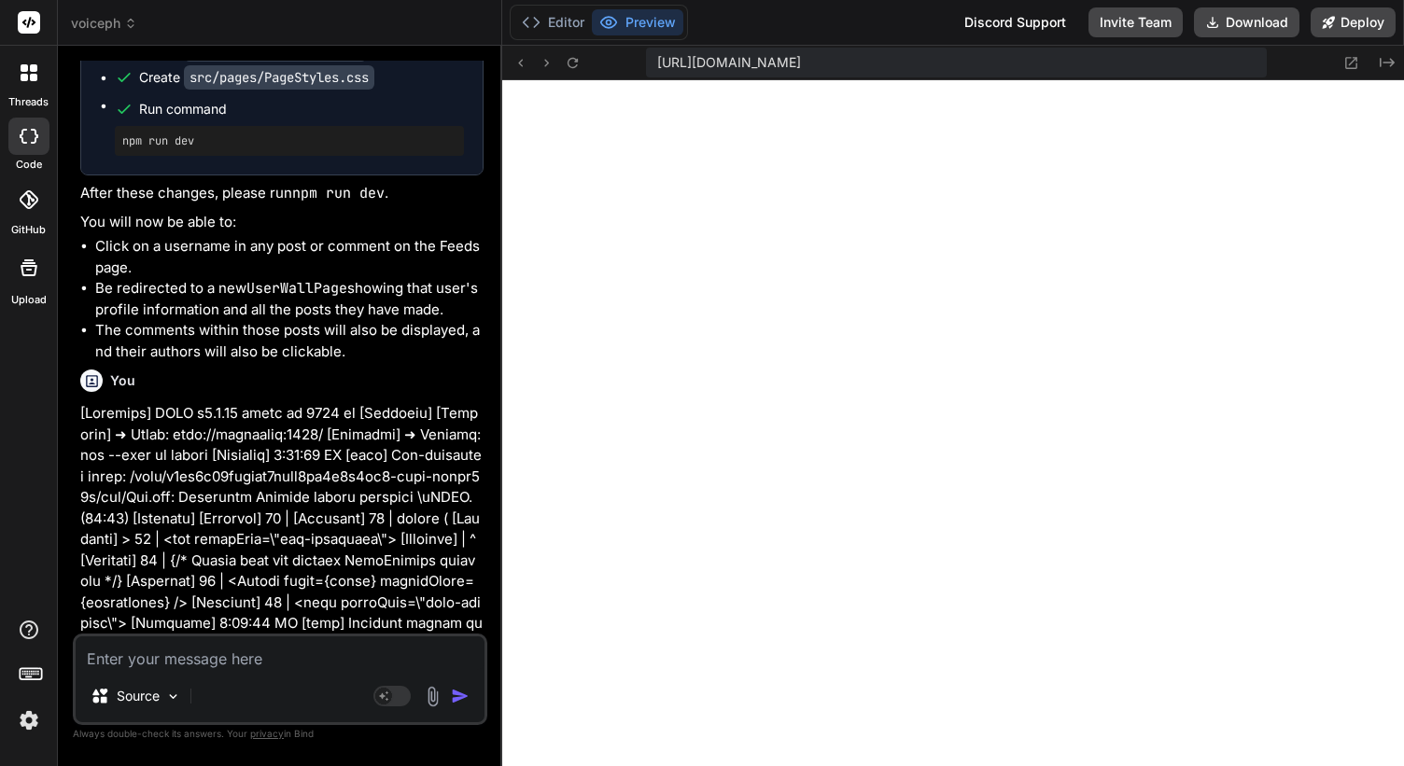
click at [278, 655] on textarea at bounding box center [280, 653] width 409 height 34
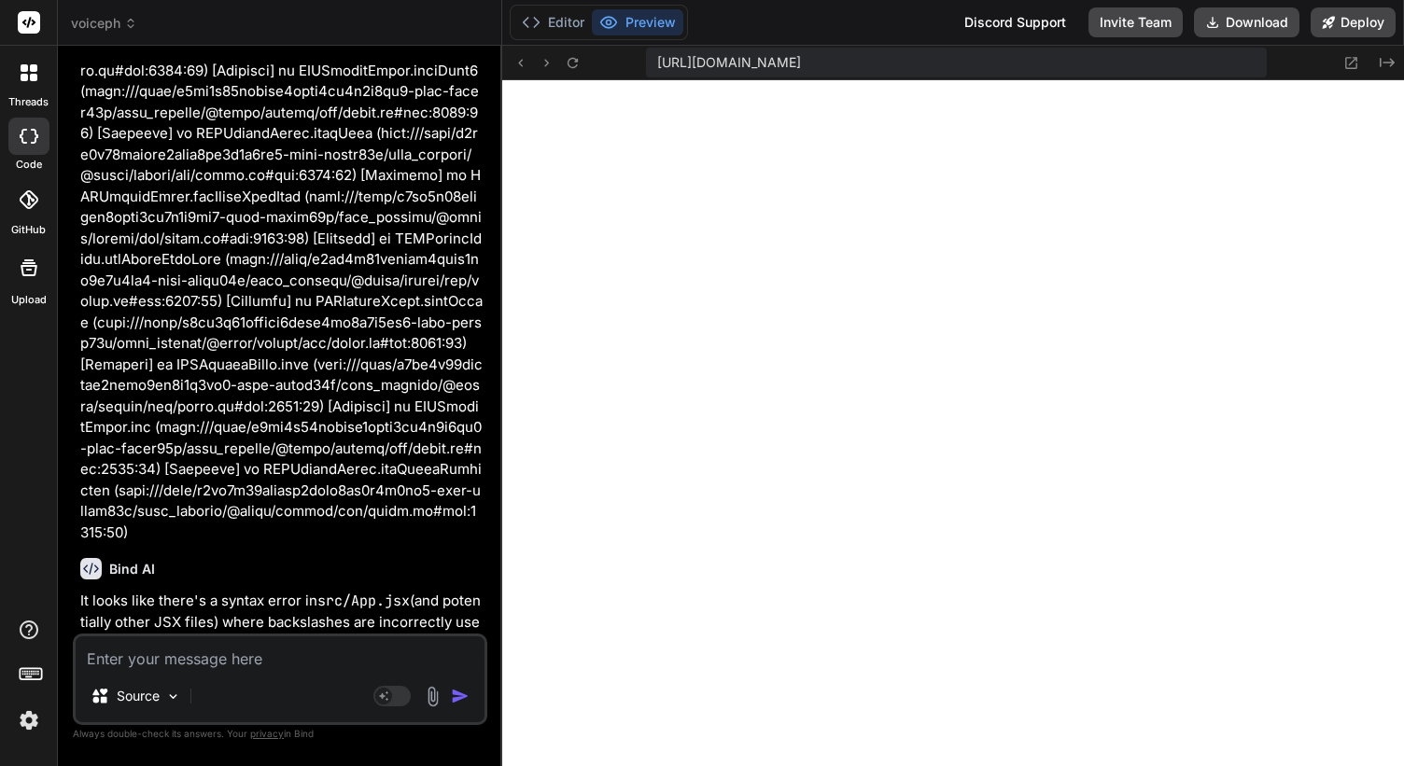
scroll to position [80189, 0]
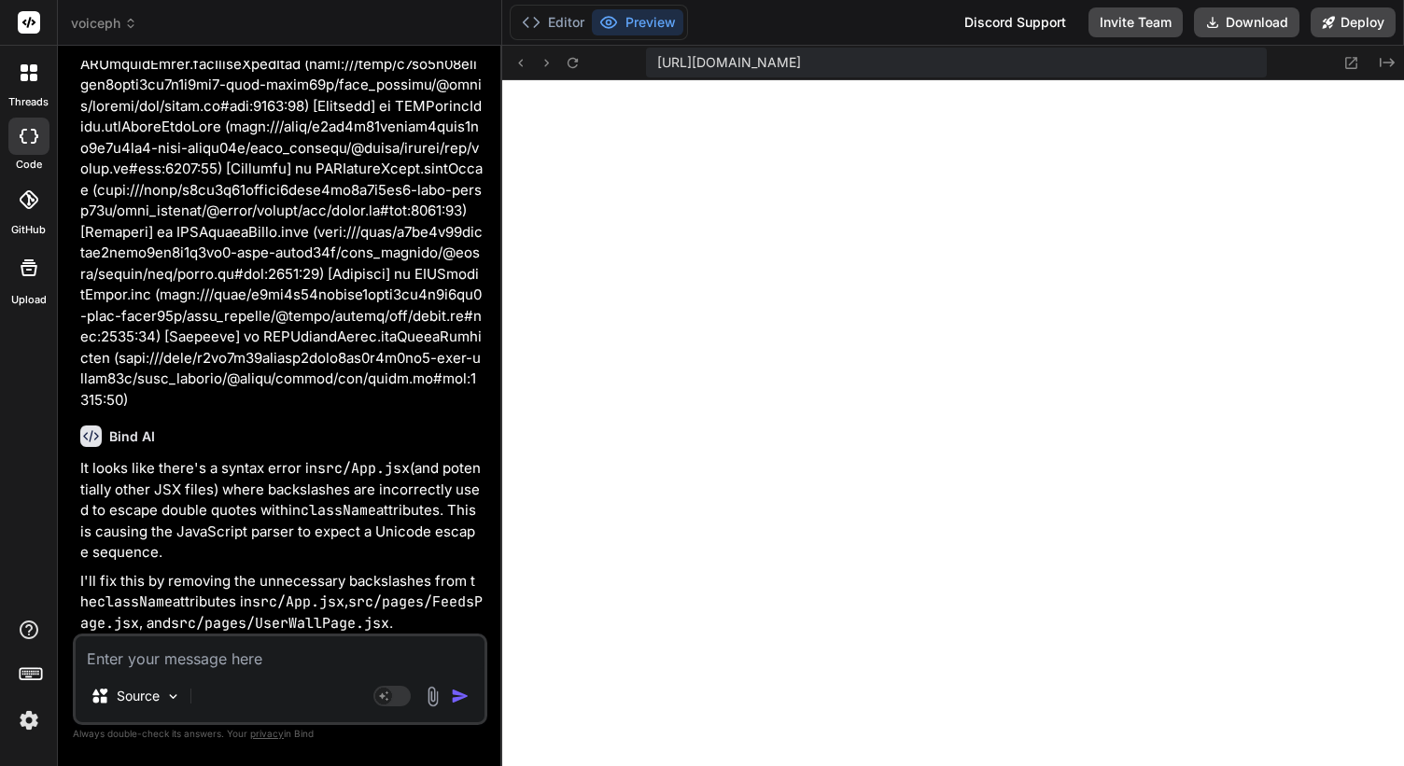
click at [281, 641] on textarea at bounding box center [280, 653] width 409 height 34
paste textarea "Could not connect to the server to fetch posts."
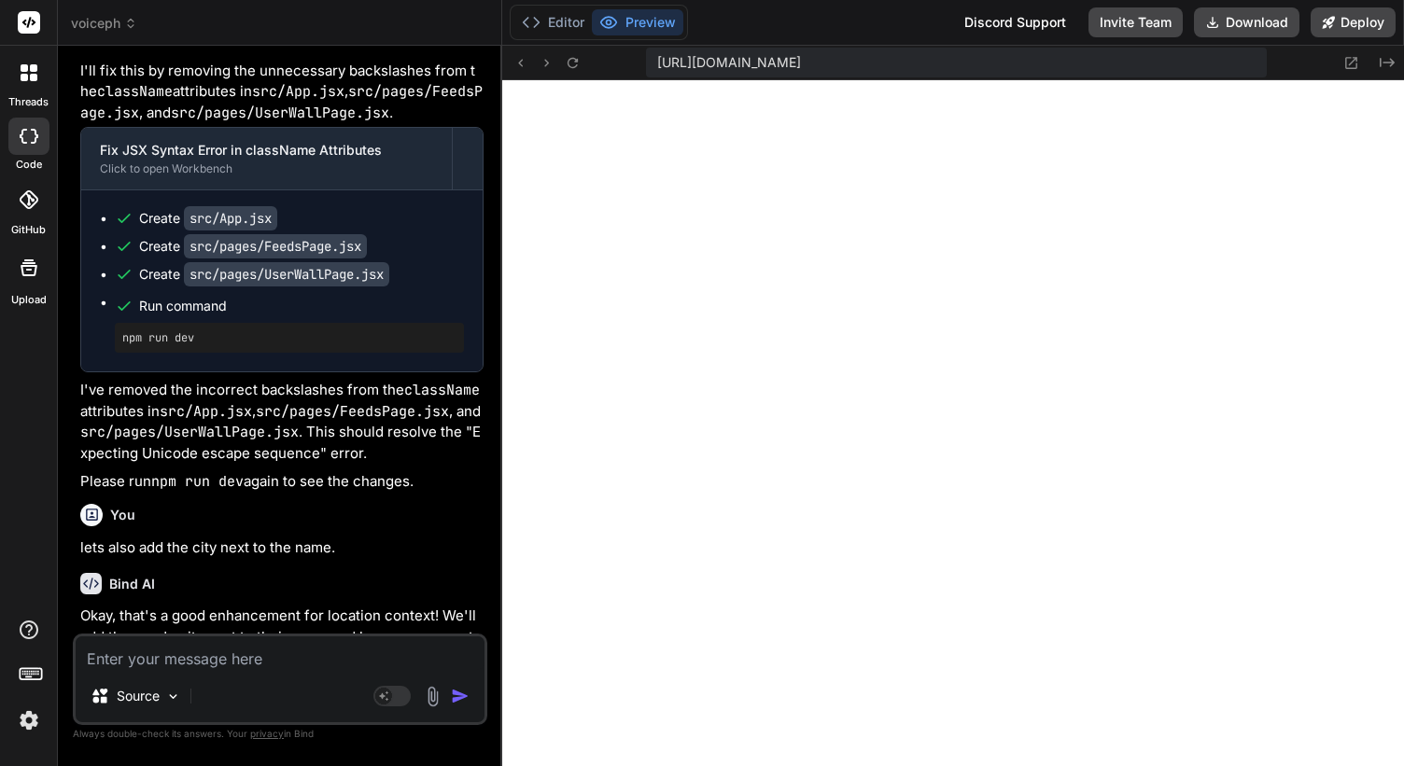
scroll to position [15443, 0]
click at [212, 650] on textarea at bounding box center [280, 653] width 409 height 34
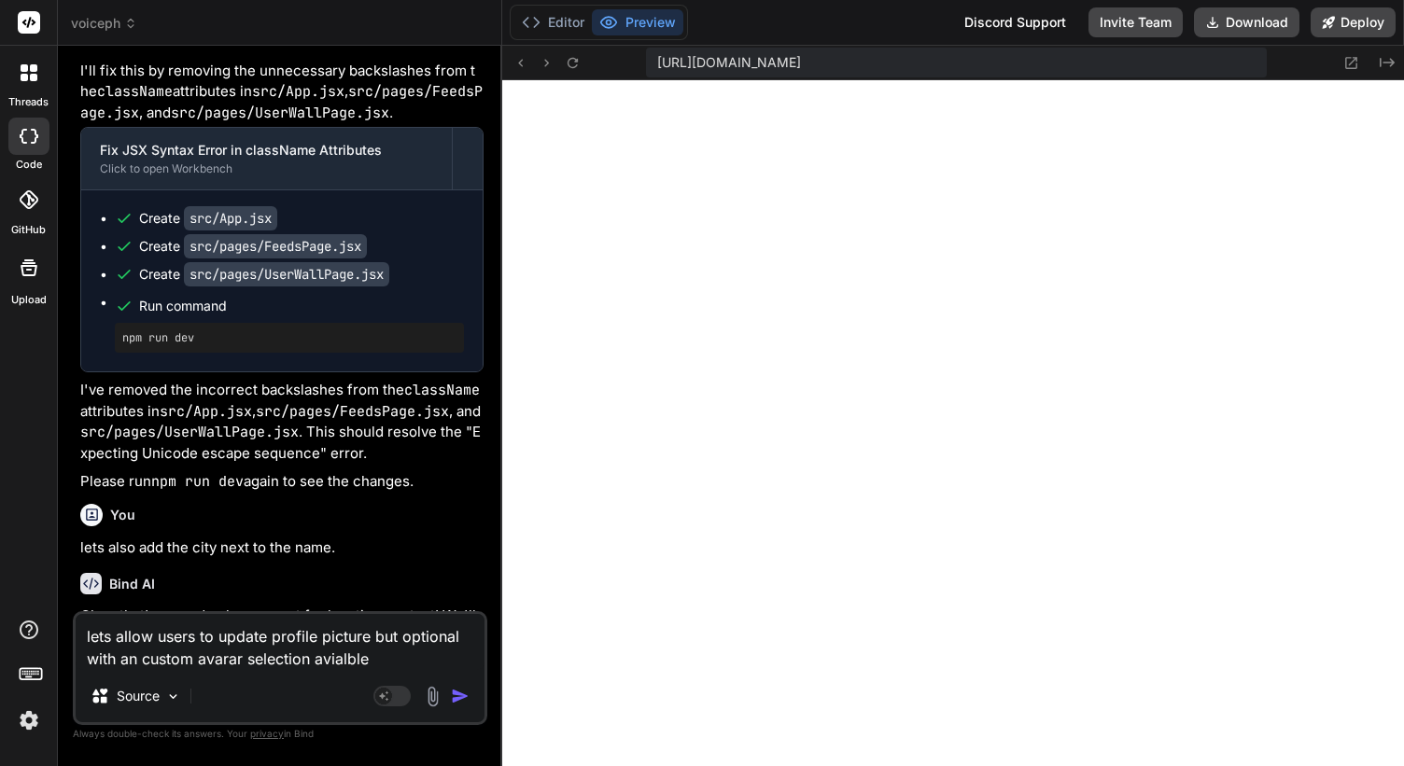
click at [351, 647] on textarea "lets allow users to update profile picture but optional with an custom avarar s…" at bounding box center [280, 642] width 409 height 56
click at [348, 658] on textarea "lets allow users to update profile picture but optional with an custom avarar s…" at bounding box center [280, 642] width 409 height 56
paste textarea "aila"
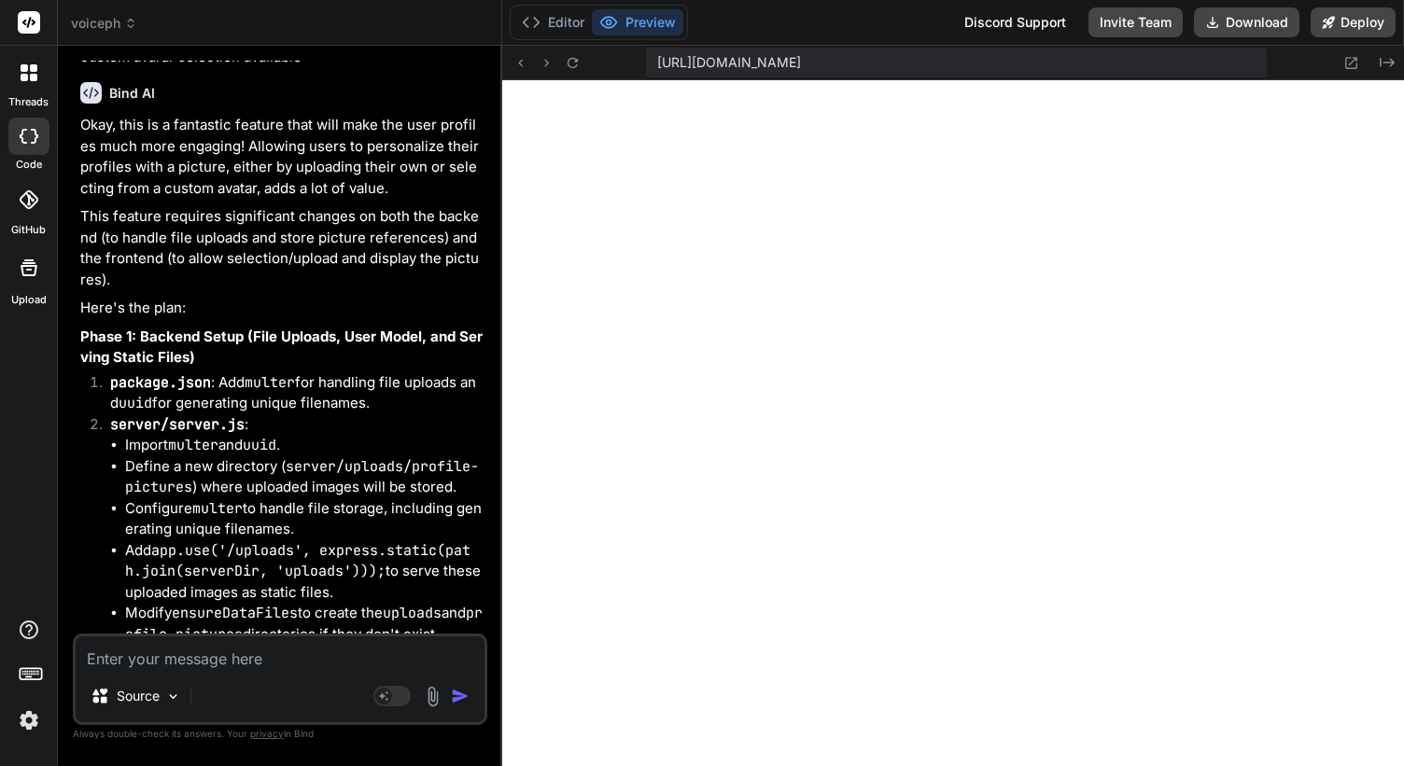
scroll to position [83232, 0]
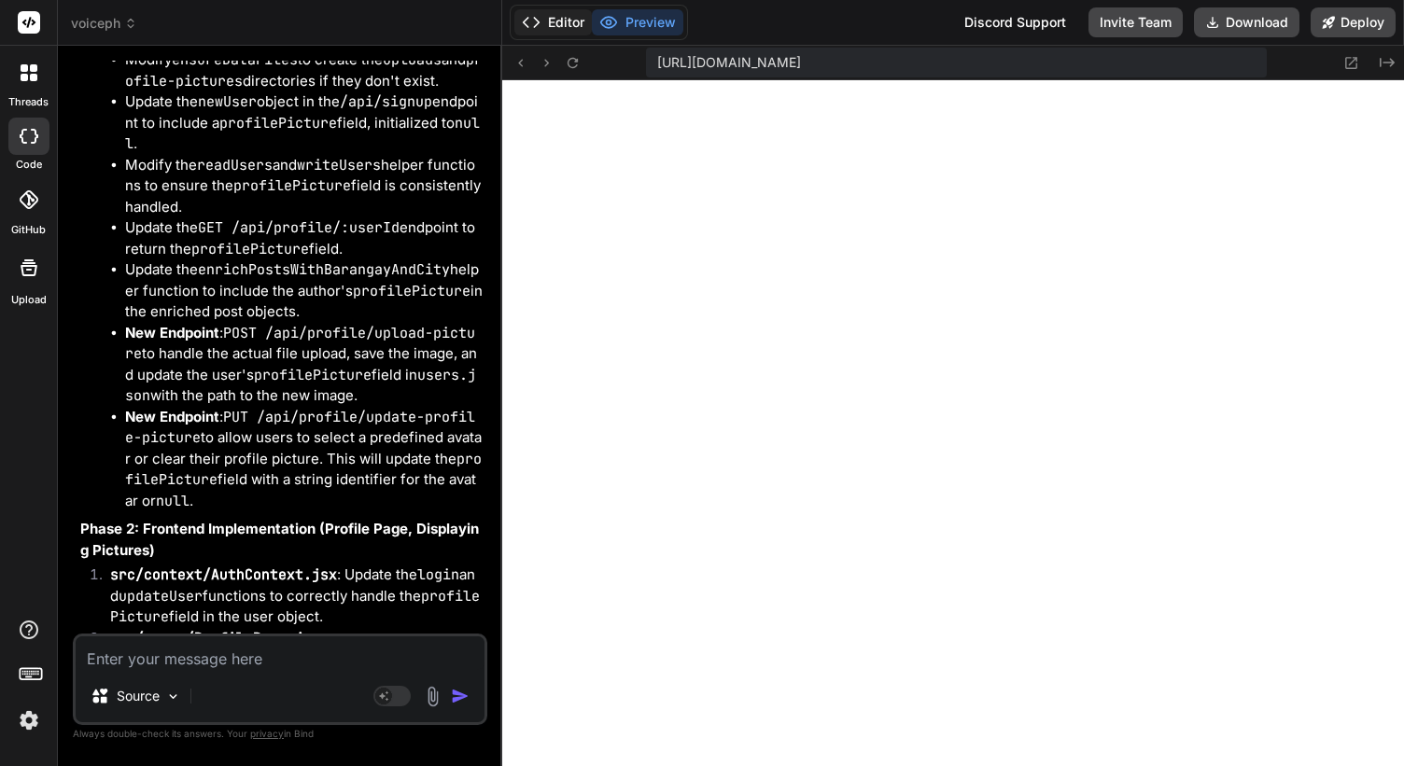
click at [580, 11] on button "Editor" at bounding box center [552, 22] width 77 height 26
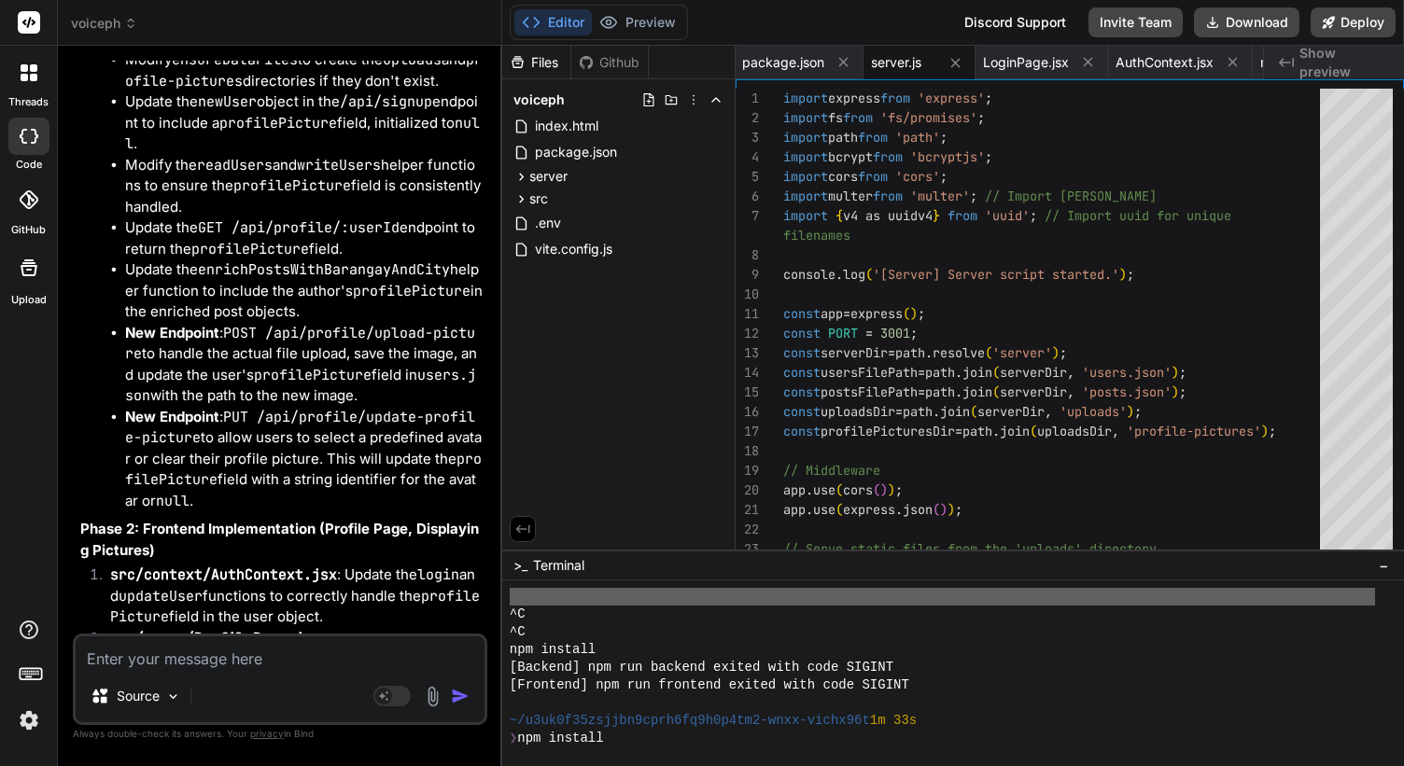
scroll to position [15576, 0]
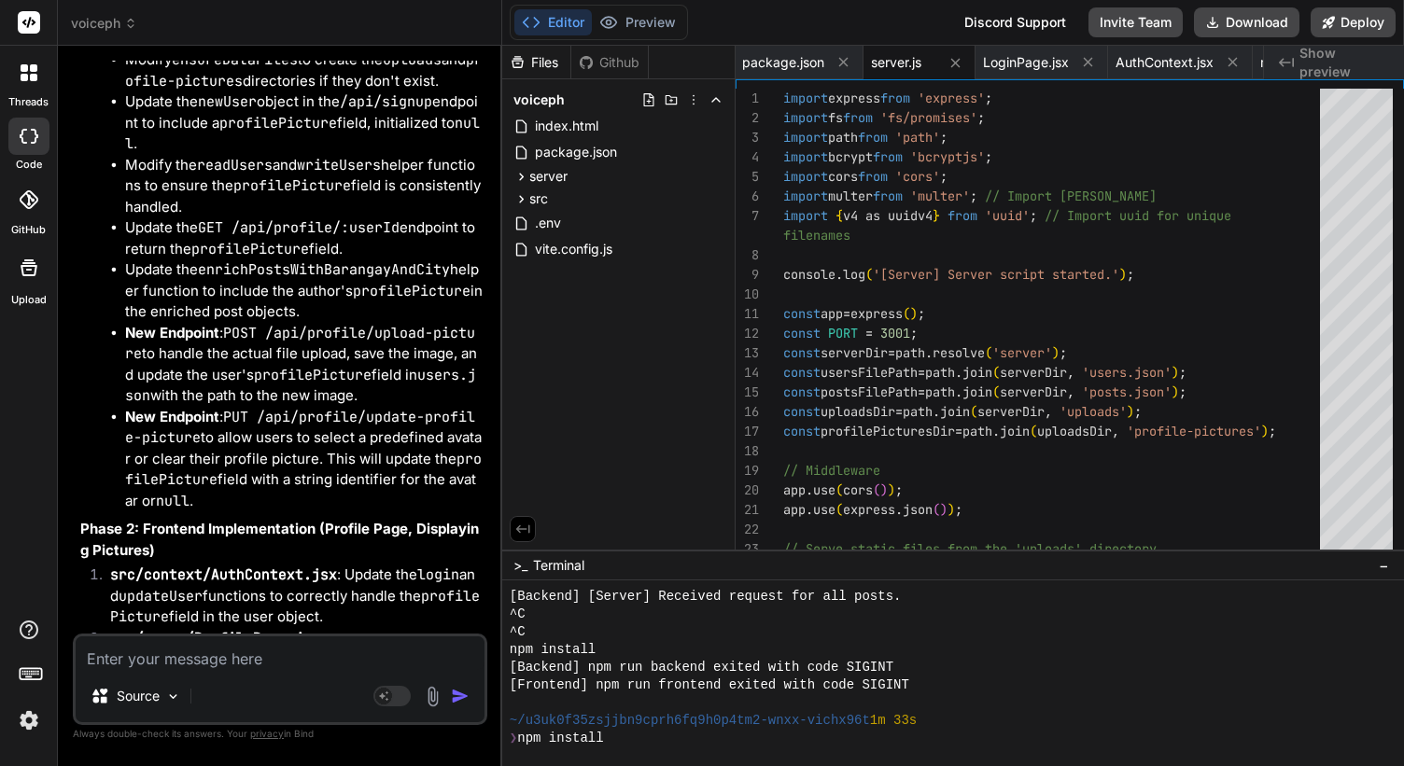
click at [508, 719] on div at bounding box center [952, 673] width 901 height 186
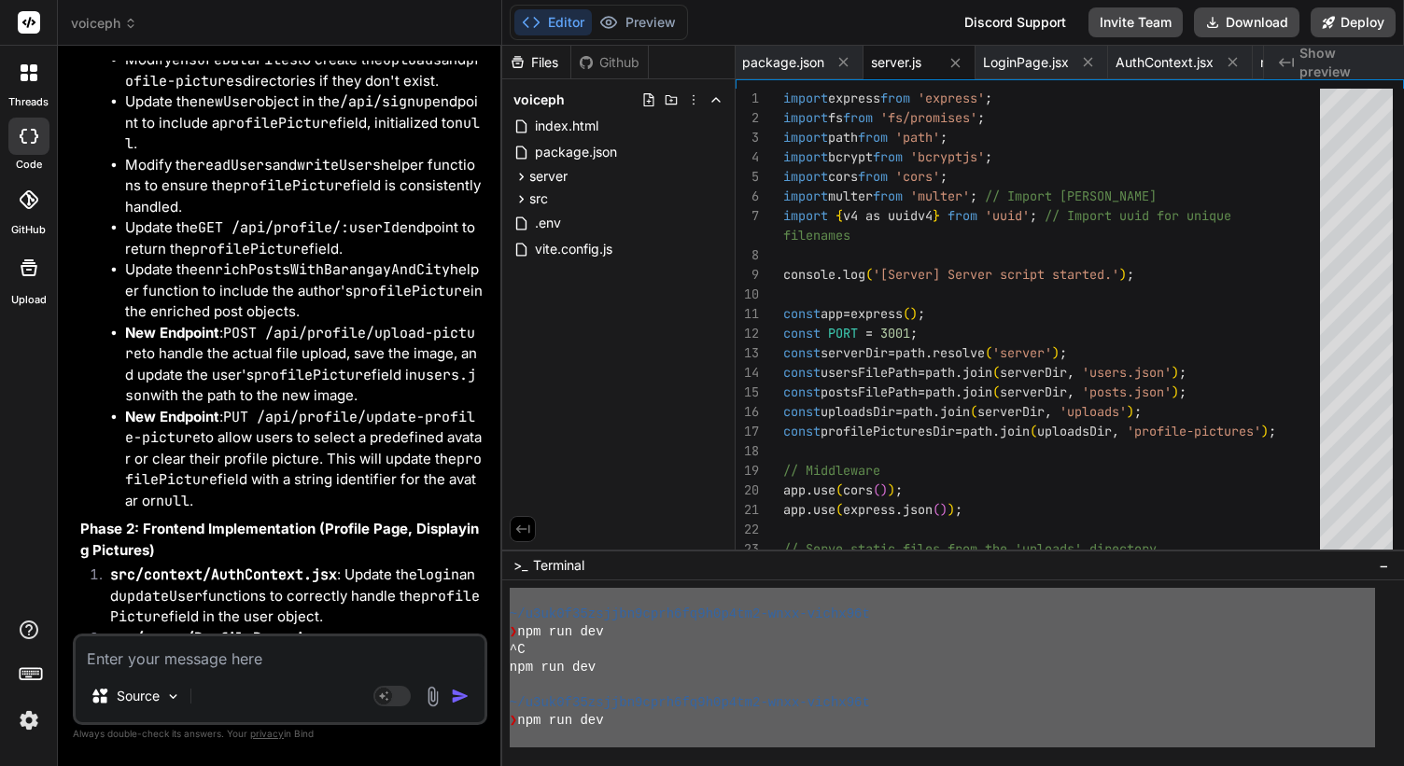
scroll to position [16454, 0]
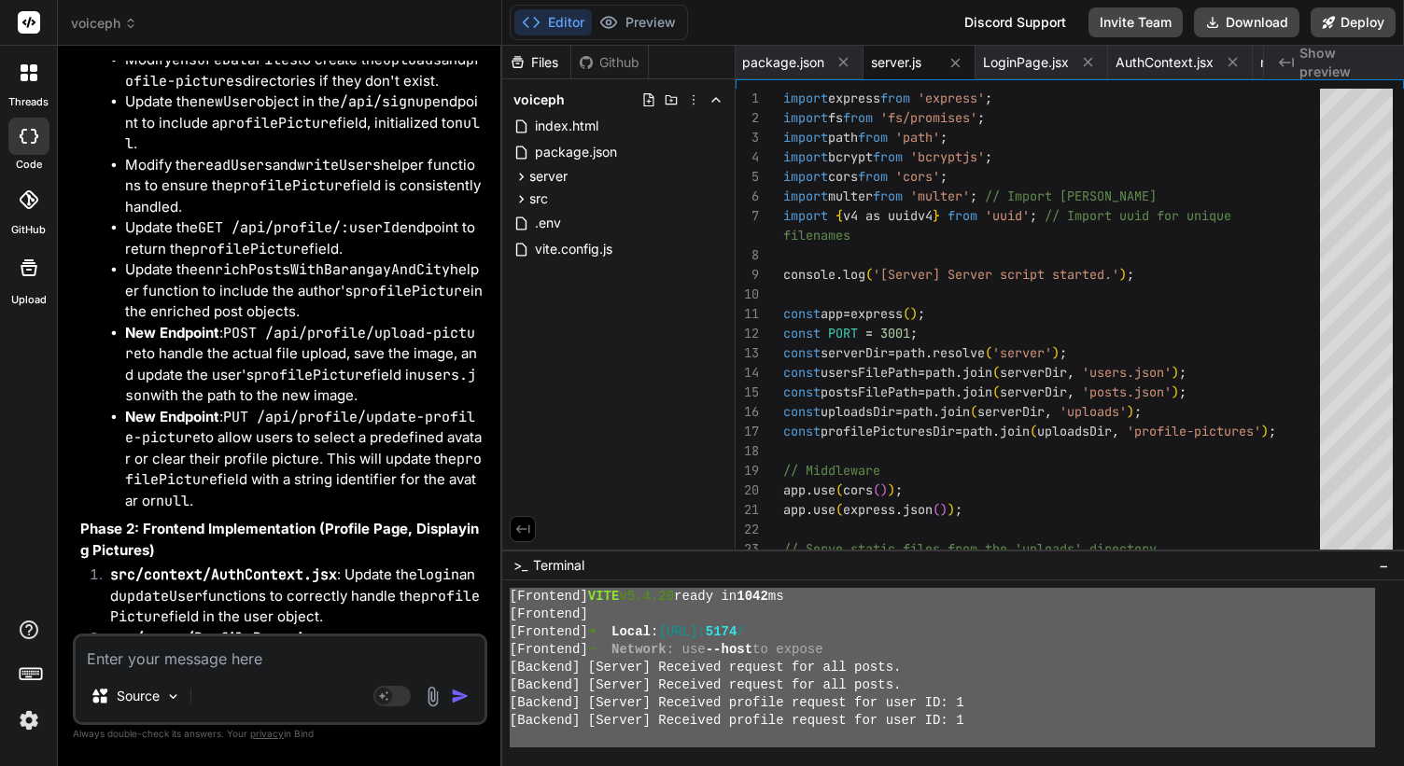
drag, startPoint x: 510, startPoint y: 719, endPoint x: 509, endPoint y: 769, distance: 49.5
click at [224, 665] on textarea at bounding box center [280, 653] width 409 height 34
paste textarea "~/l2ip4d01sitame2cons3ad4e2s3do6-eius-tempo56i 1u 29l ❯ etd magnaal eni admi ve…"
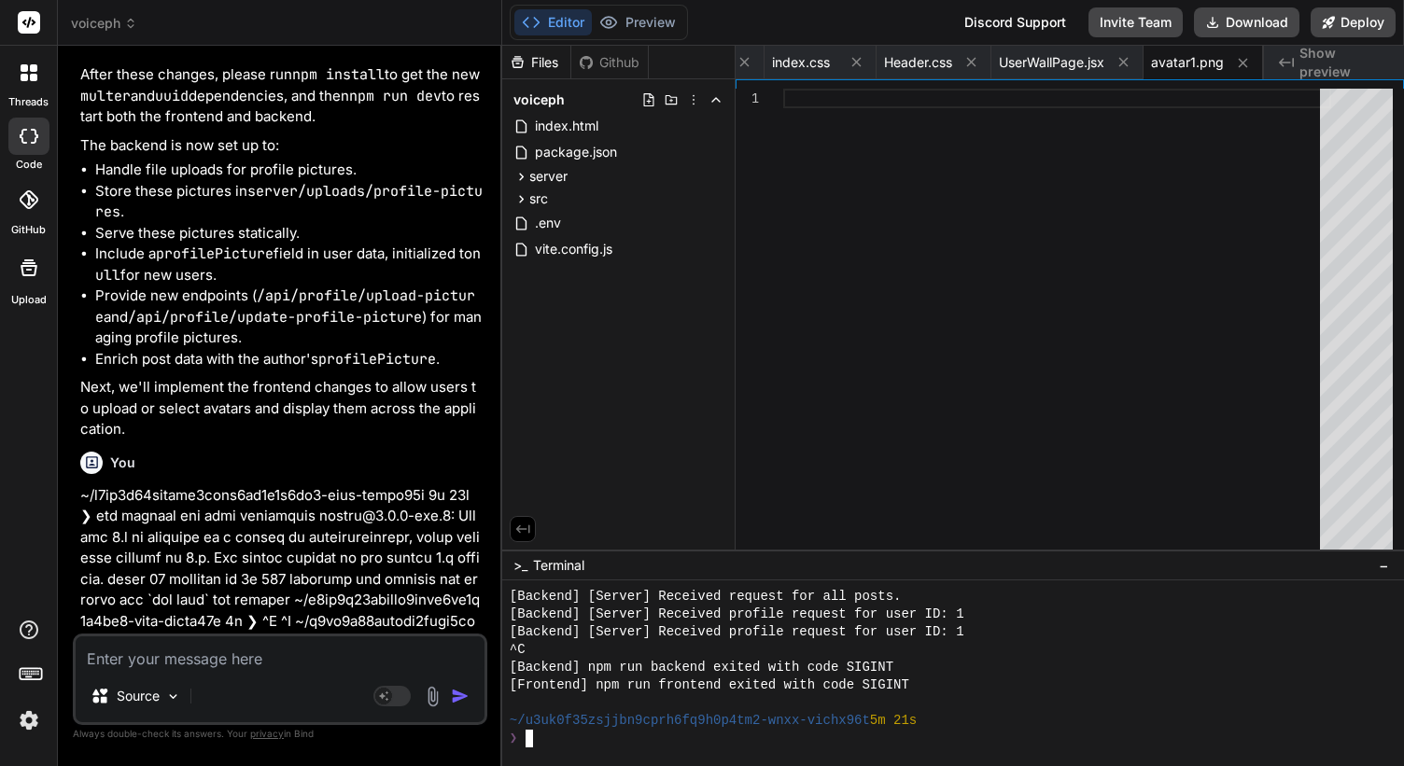
scroll to position [84753, 0]
drag, startPoint x: 114, startPoint y: 584, endPoint x: 233, endPoint y: 620, distance: 124.6
copy span "This message appears to be truncated. The response may be incomplete."
click at [211, 655] on textarea at bounding box center [280, 653] width 409 height 34
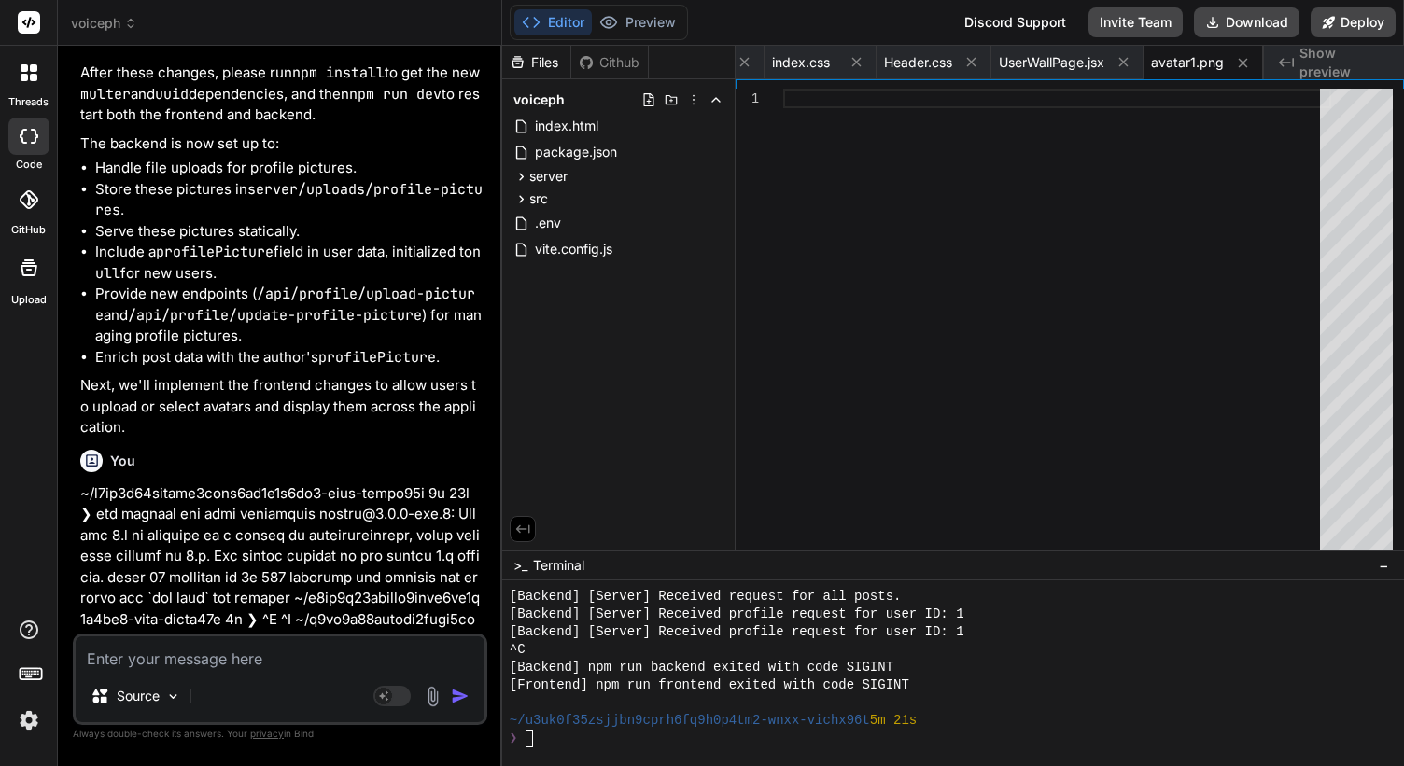
paste textarea "This message appears to be truncated. The response may be incomplete."
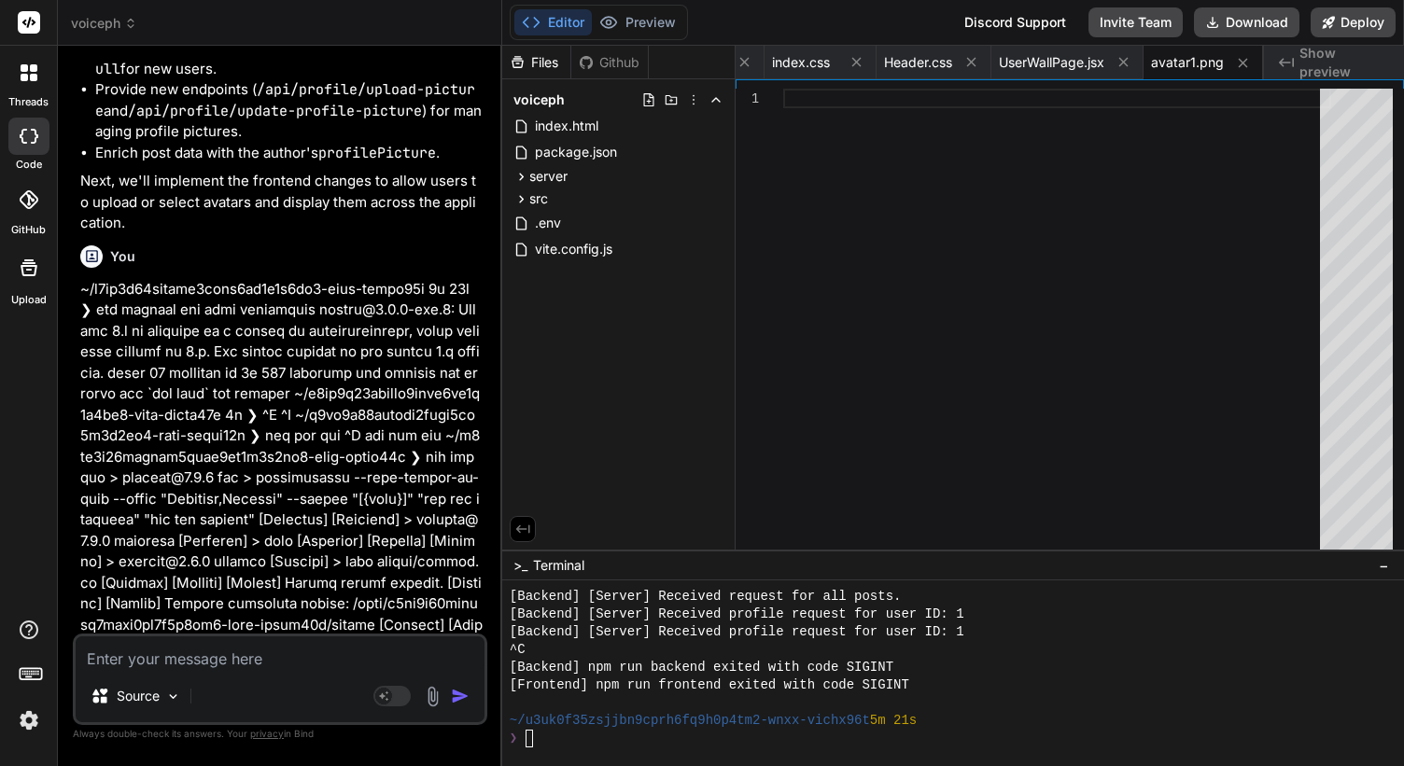
scroll to position [84968, 0]
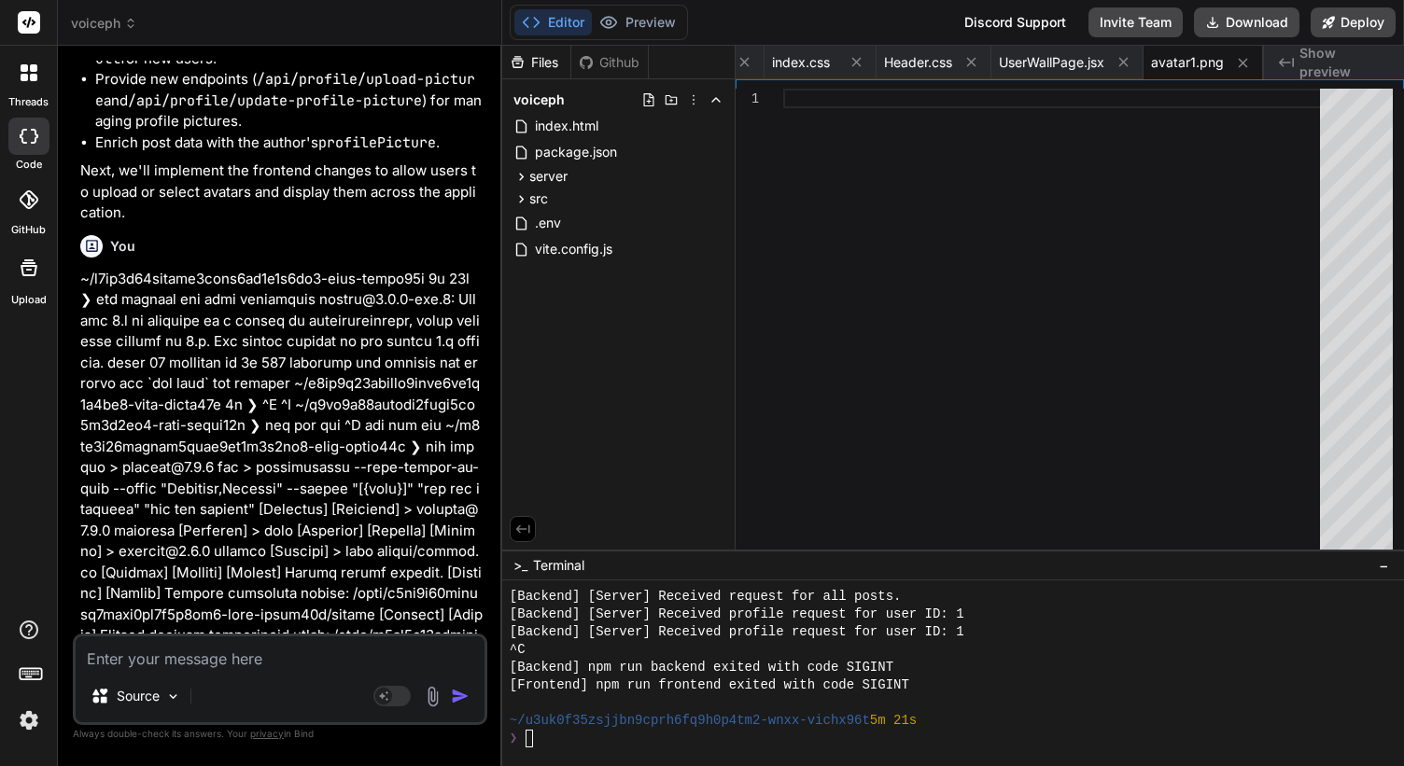
click at [621, 747] on div "❯" at bounding box center [942, 739] width 865 height 18
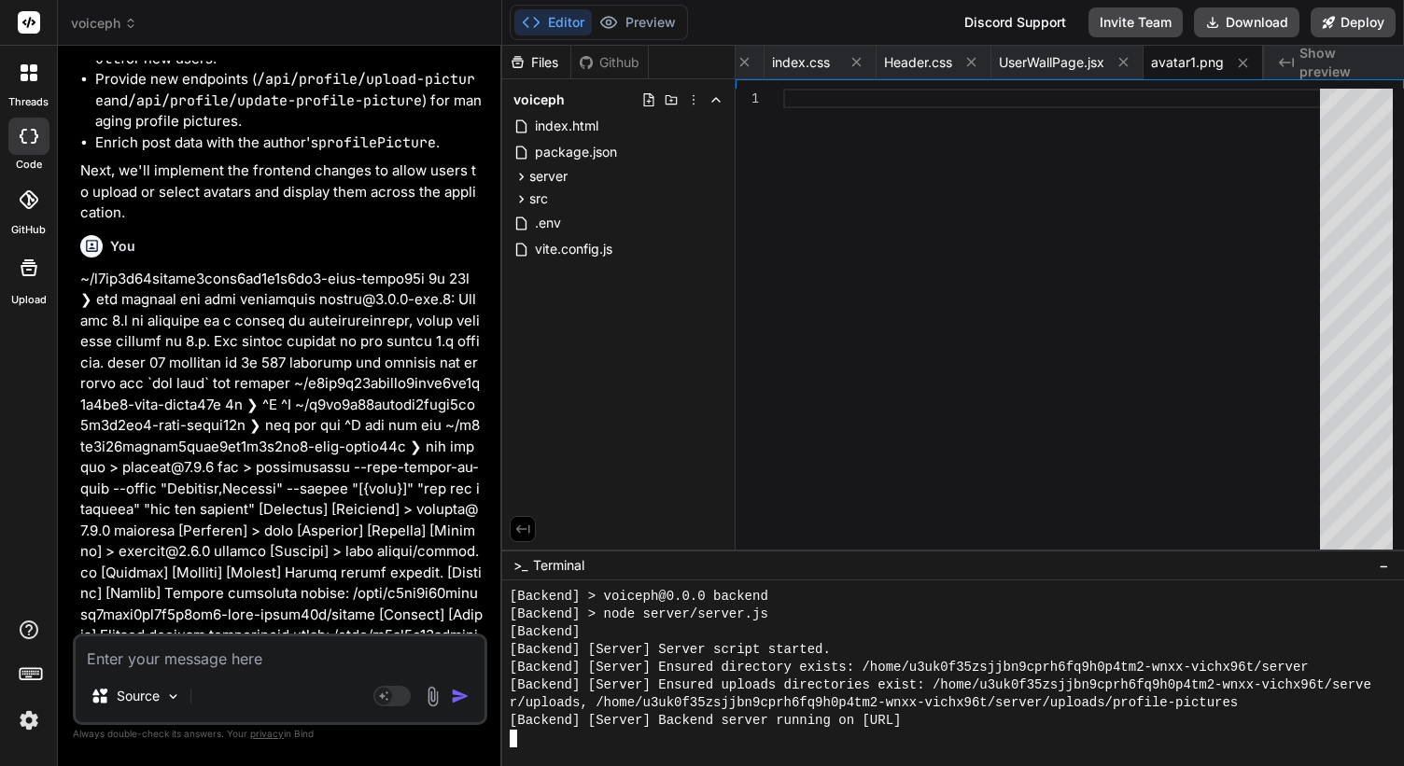
scroll to position [17110, 0]
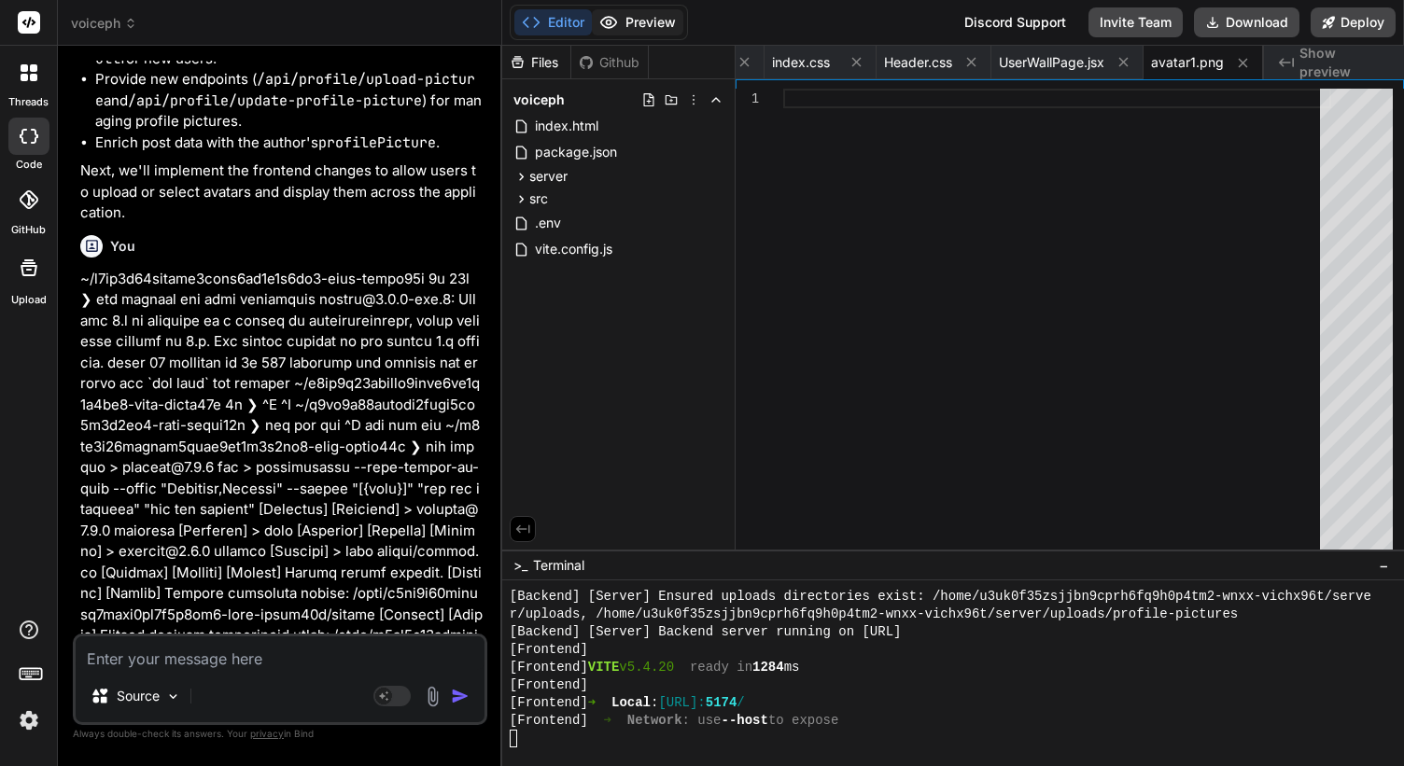
click at [641, 32] on button "Preview" at bounding box center [637, 22] width 91 height 26
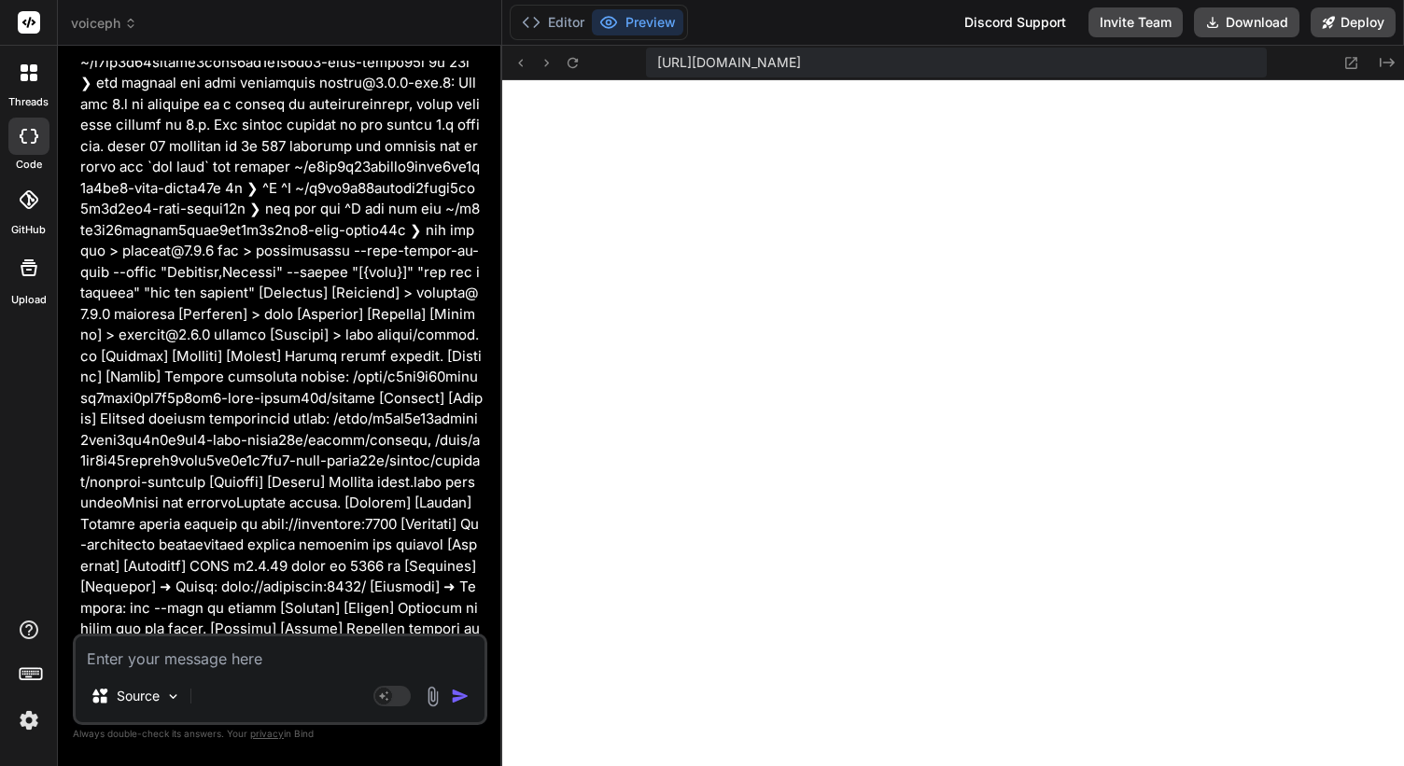
scroll to position [85242, 0]
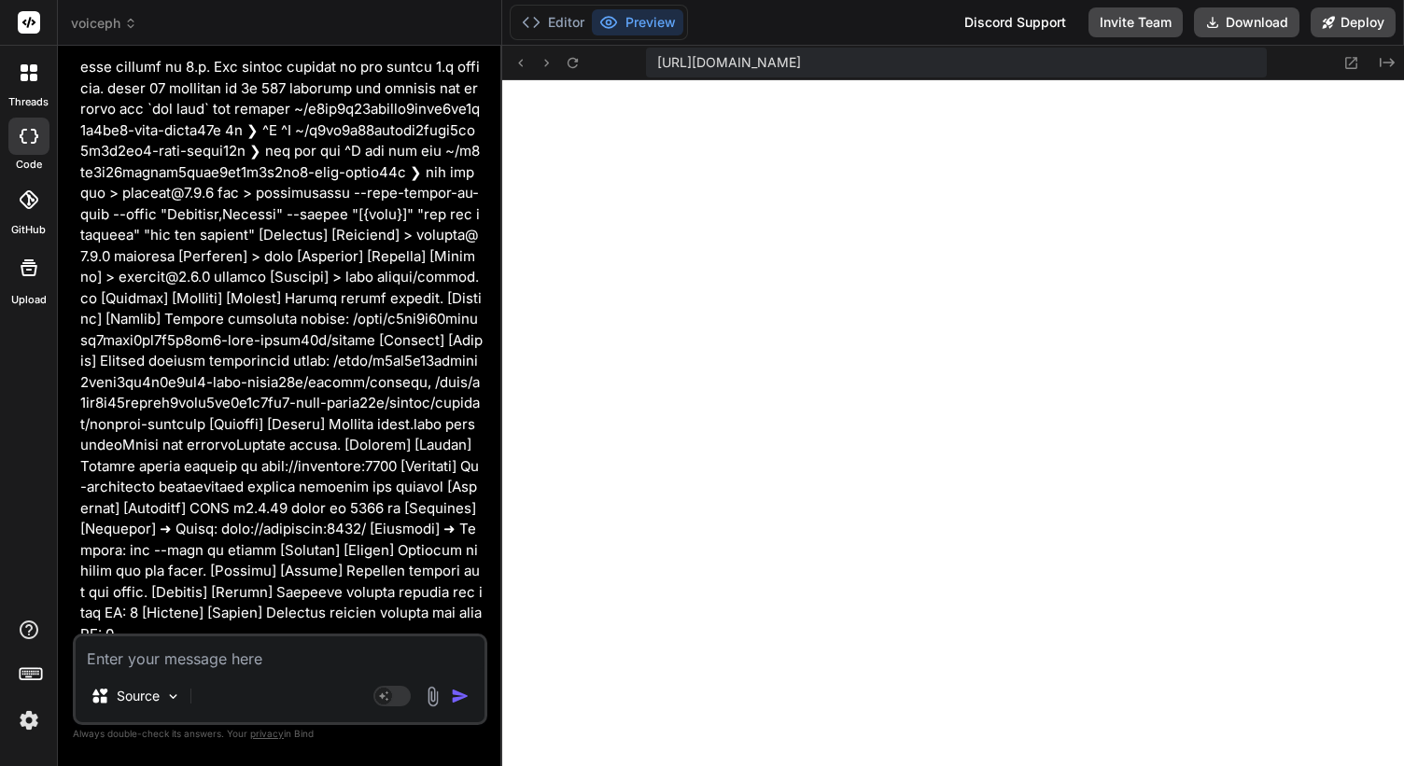
click at [178, 669] on textarea at bounding box center [280, 653] width 409 height 34
click at [233, 664] on textarea "add profile picture avibilty" at bounding box center [280, 653] width 409 height 34
click at [244, 666] on textarea "add profile picture avibilty" at bounding box center [280, 653] width 409 height 34
click at [243, 663] on textarea "add profile picture avibilty" at bounding box center [280, 653] width 409 height 34
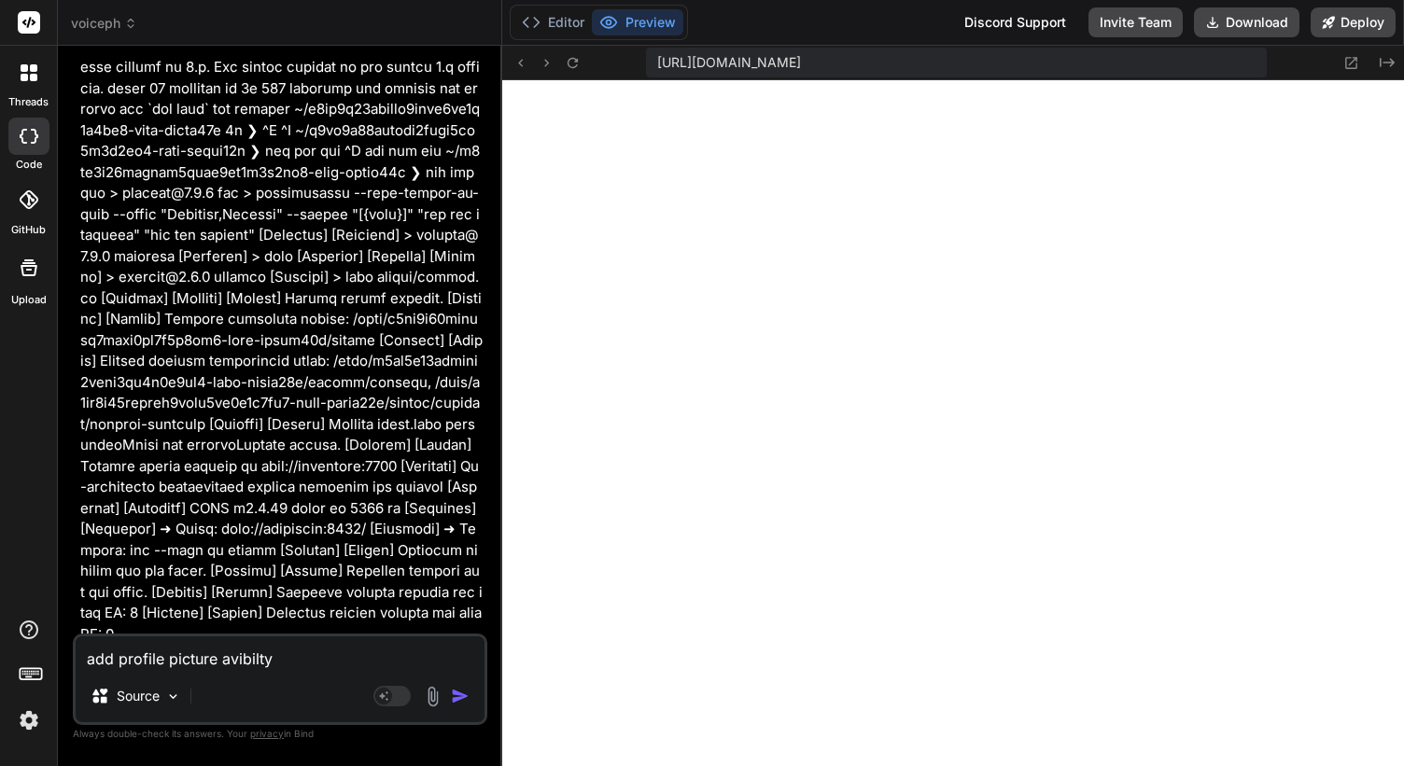
click at [243, 663] on textarea "add profile picture avibilty" at bounding box center [280, 653] width 409 height 34
click at [297, 669] on textarea "add profile picture avibilty" at bounding box center [280, 653] width 409 height 34
click at [254, 655] on textarea "add profile picture avibilty" at bounding box center [280, 653] width 409 height 34
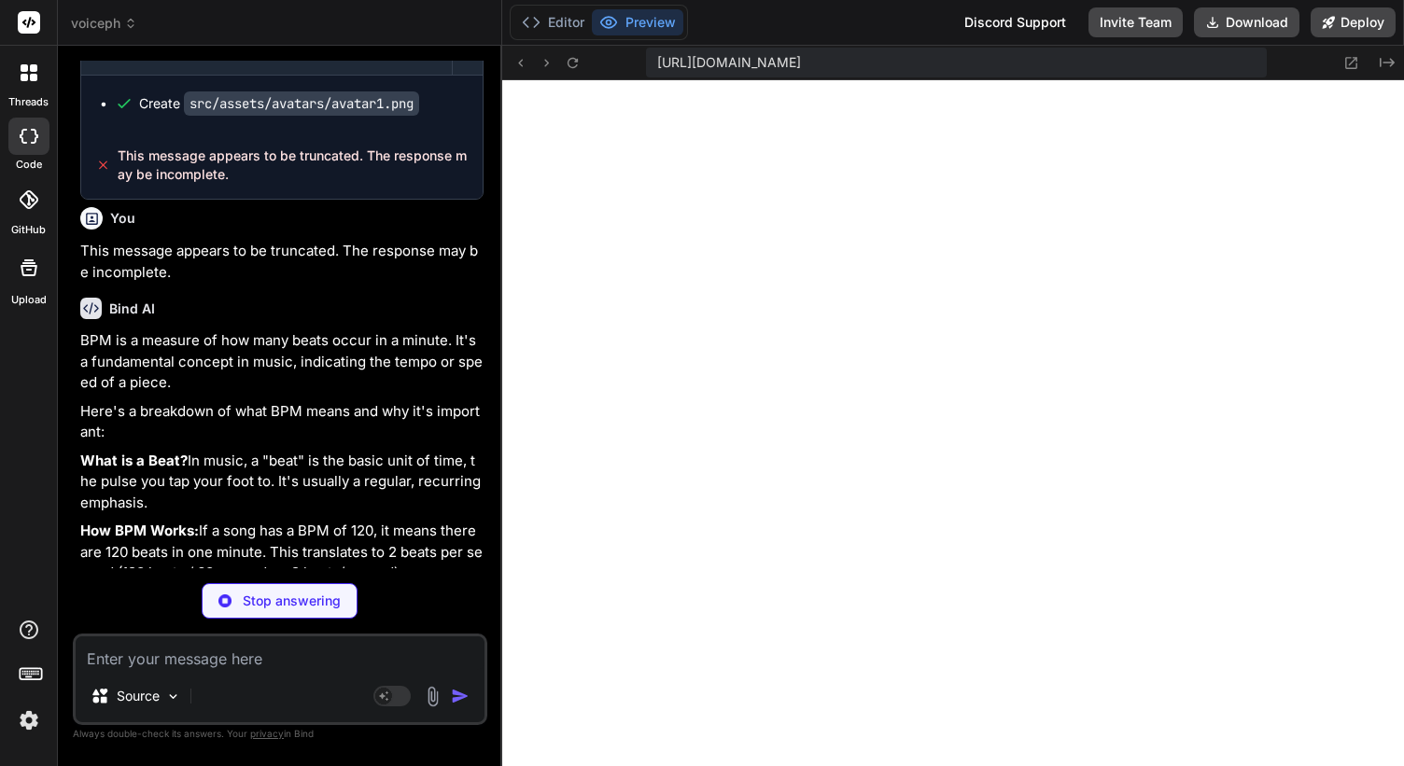
scroll to position [87182, 0]
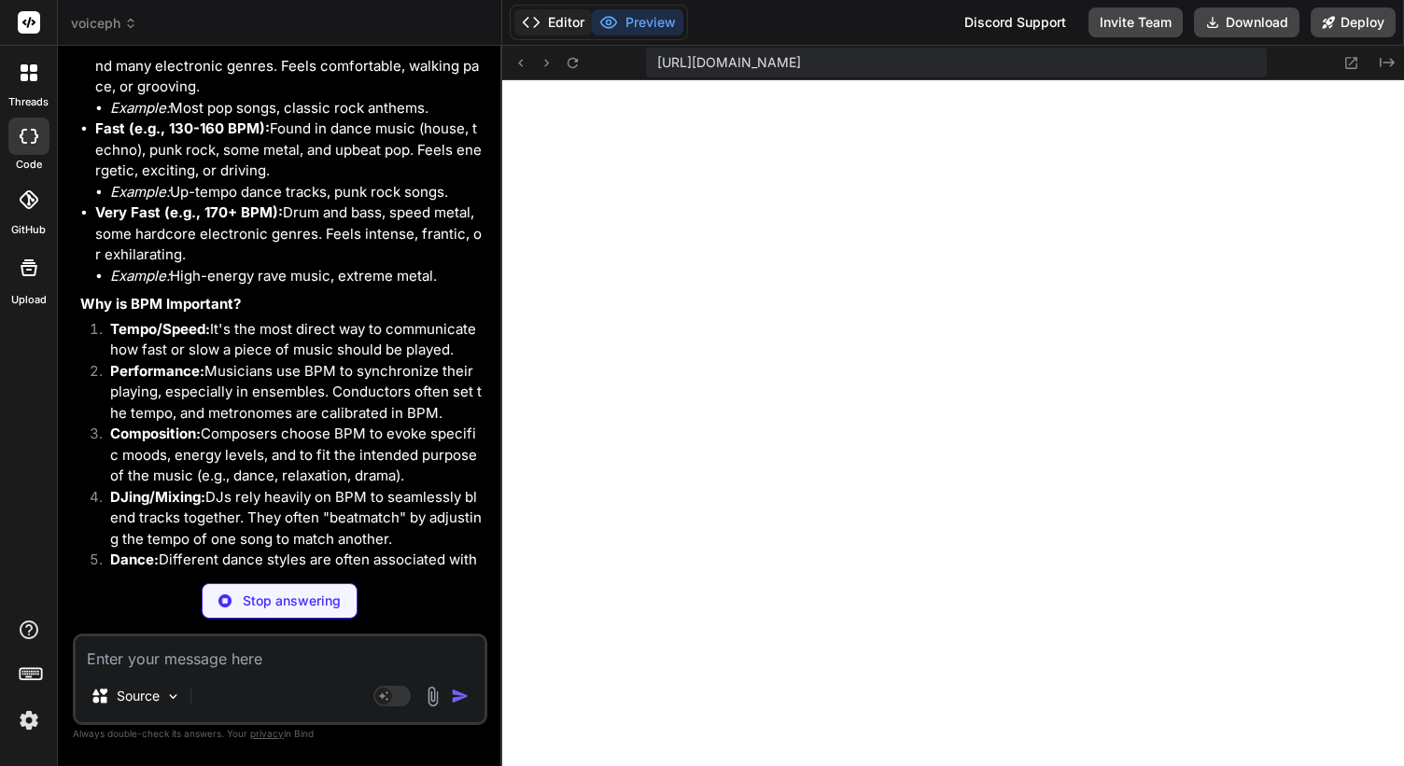
click at [564, 20] on button "Editor" at bounding box center [552, 22] width 77 height 26
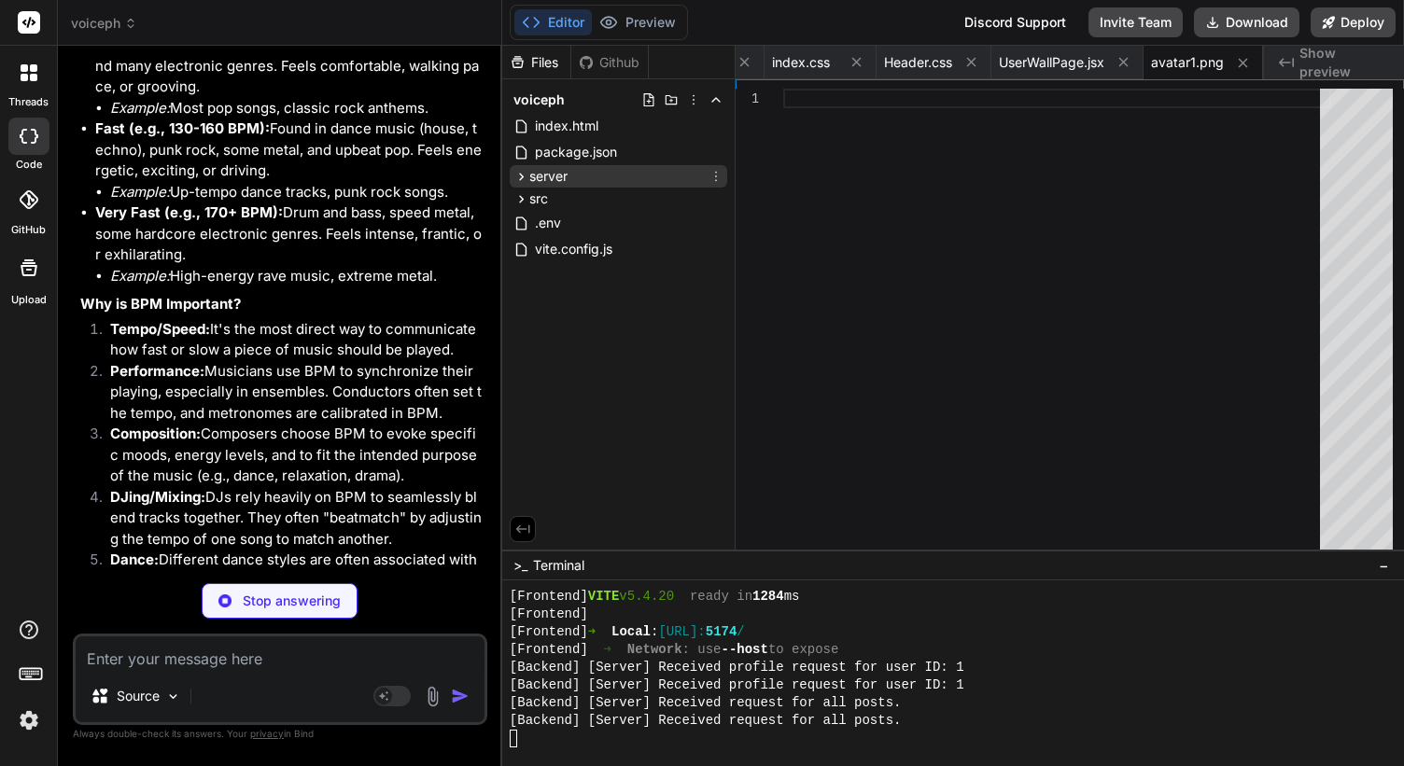
click at [529, 173] on span "server" at bounding box center [548, 176] width 38 height 19
click at [529, 174] on span "server" at bounding box center [548, 176] width 38 height 19
click at [529, 190] on span "src" at bounding box center [538, 198] width 19 height 19
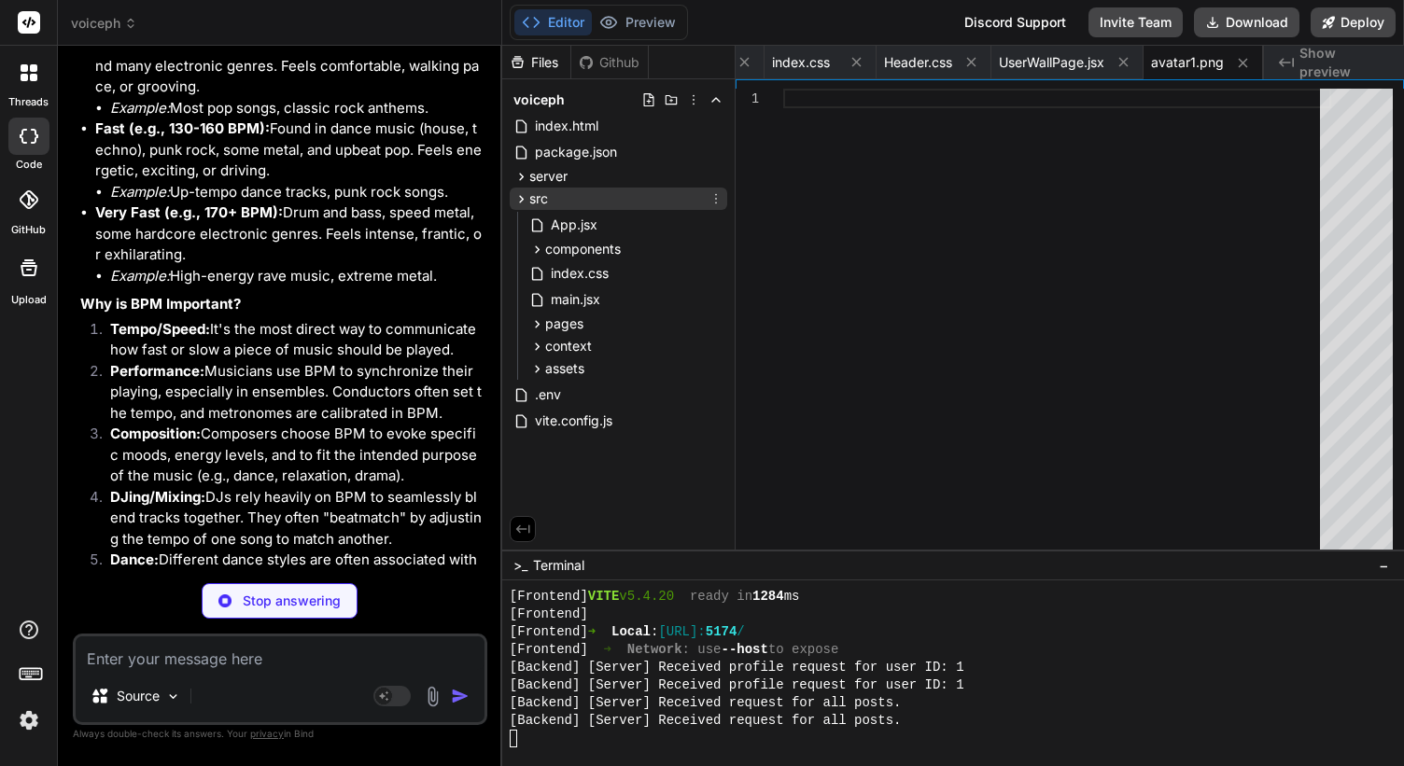
click at [529, 190] on span "src" at bounding box center [538, 198] width 19 height 19
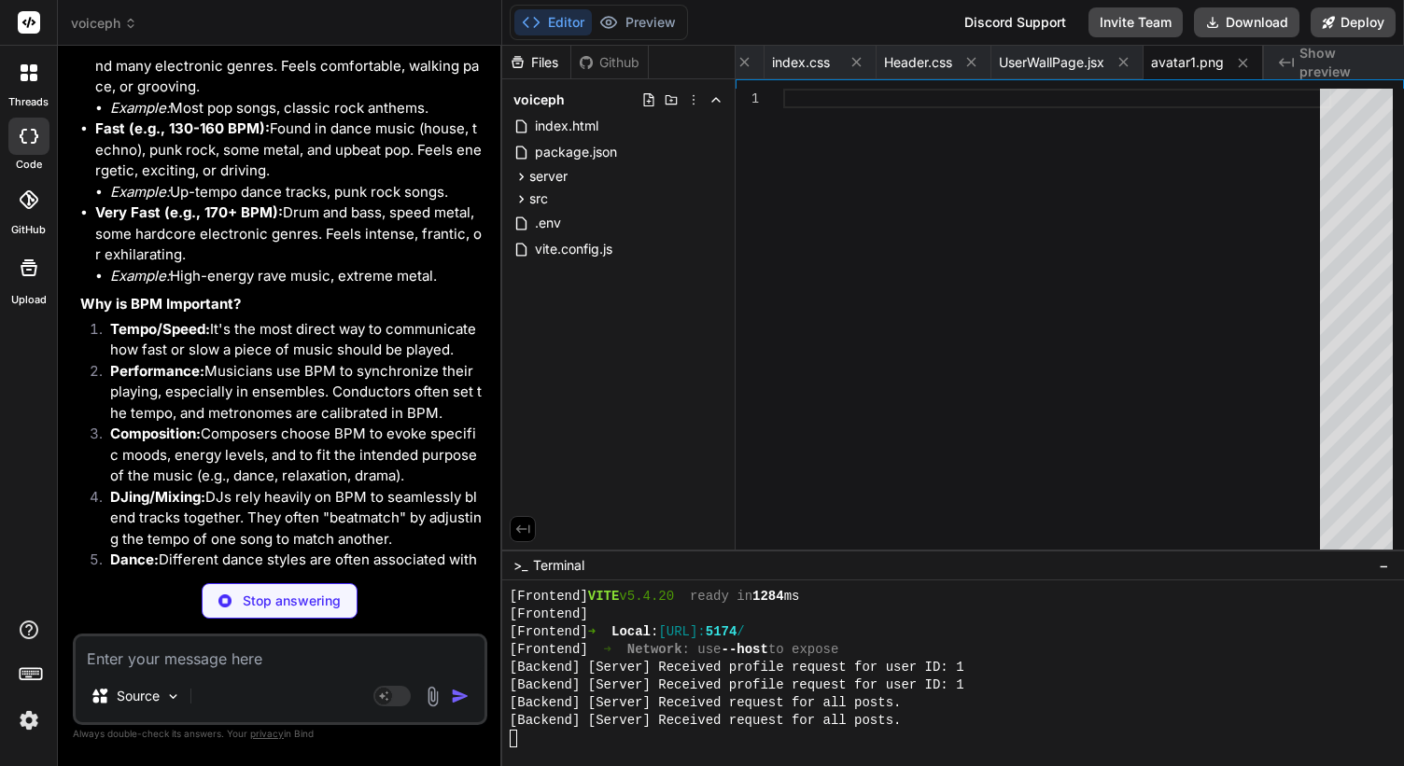
scroll to position [0, 1919]
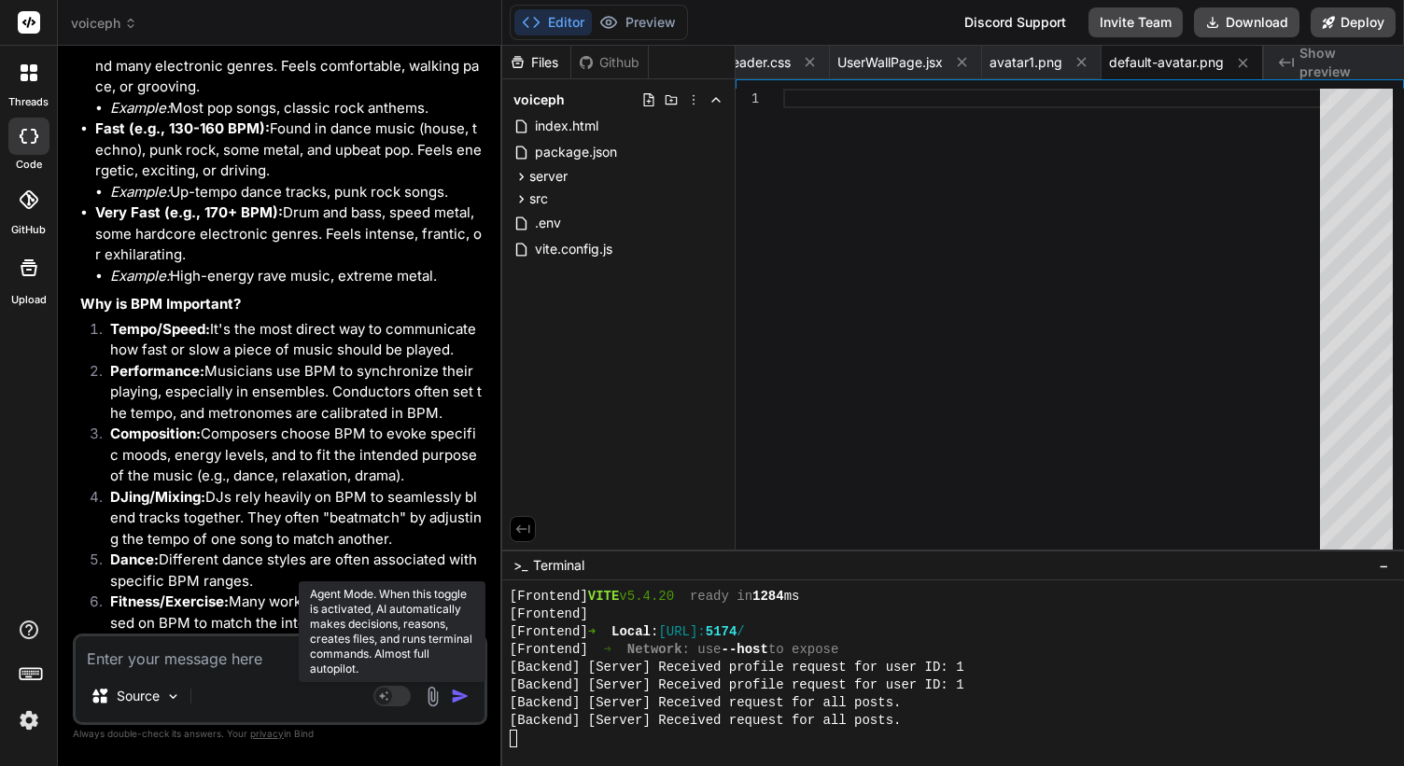
click at [397, 699] on rect at bounding box center [391, 696] width 37 height 21
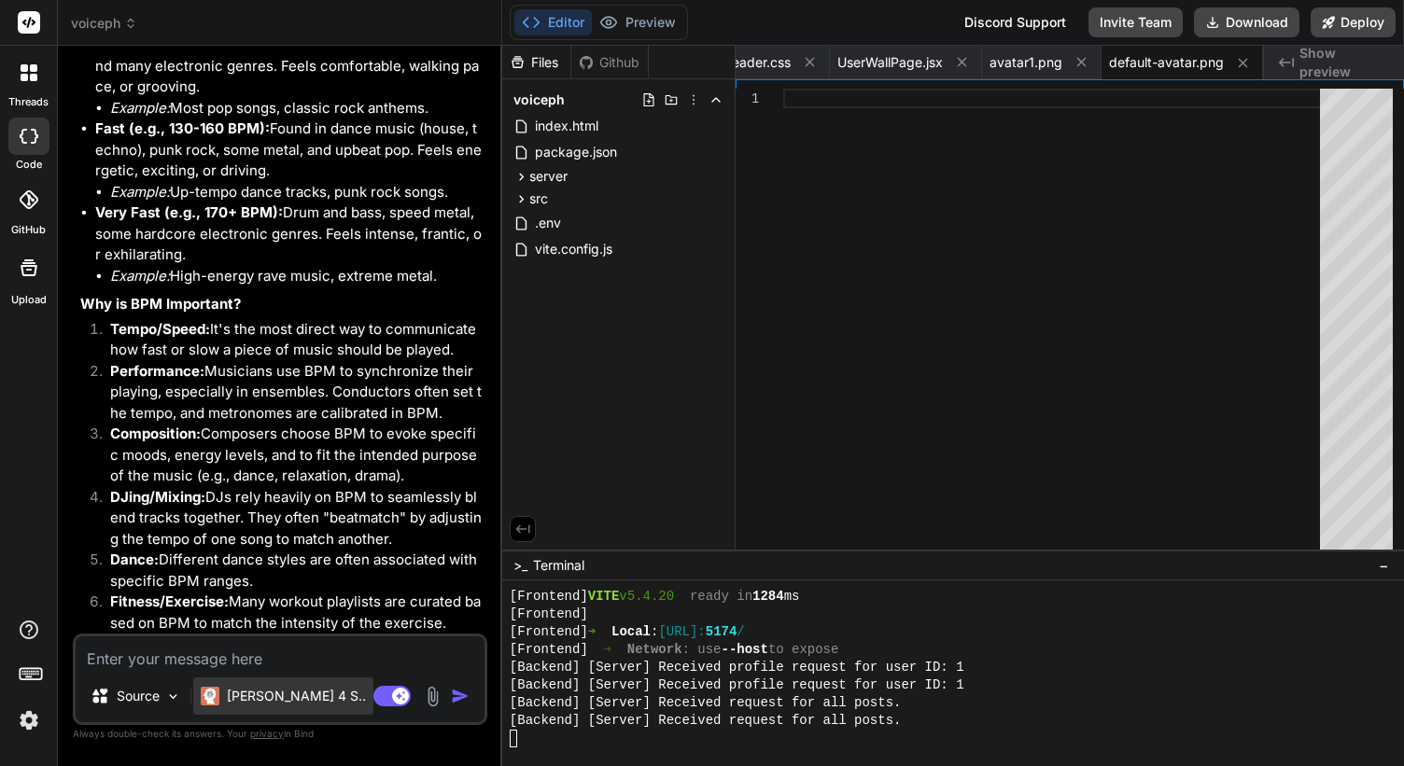
click at [271, 702] on p "[PERSON_NAME] 4 S.." at bounding box center [296, 696] width 139 height 19
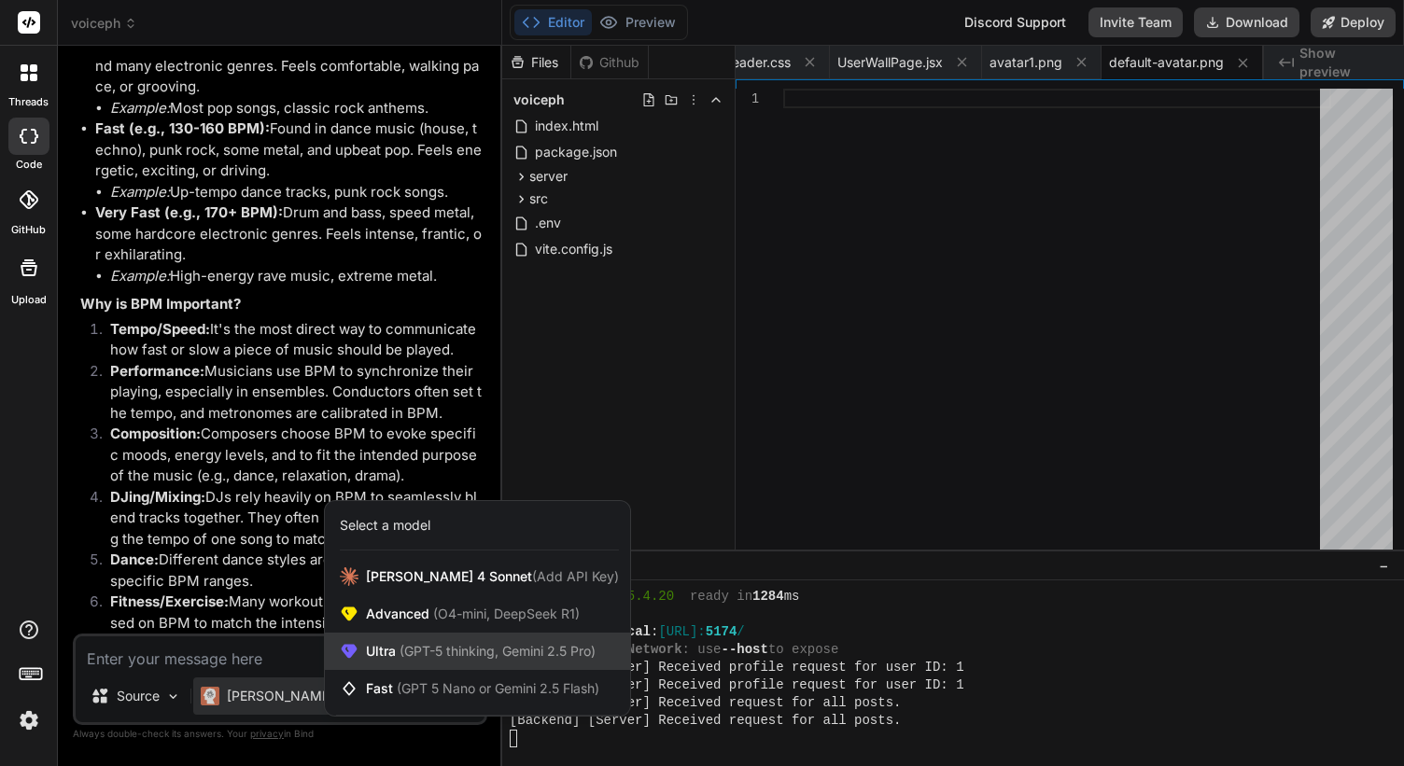
click at [463, 646] on span "(GPT-5 thinking, Gemini 2.5 Pro)" at bounding box center [496, 651] width 200 height 16
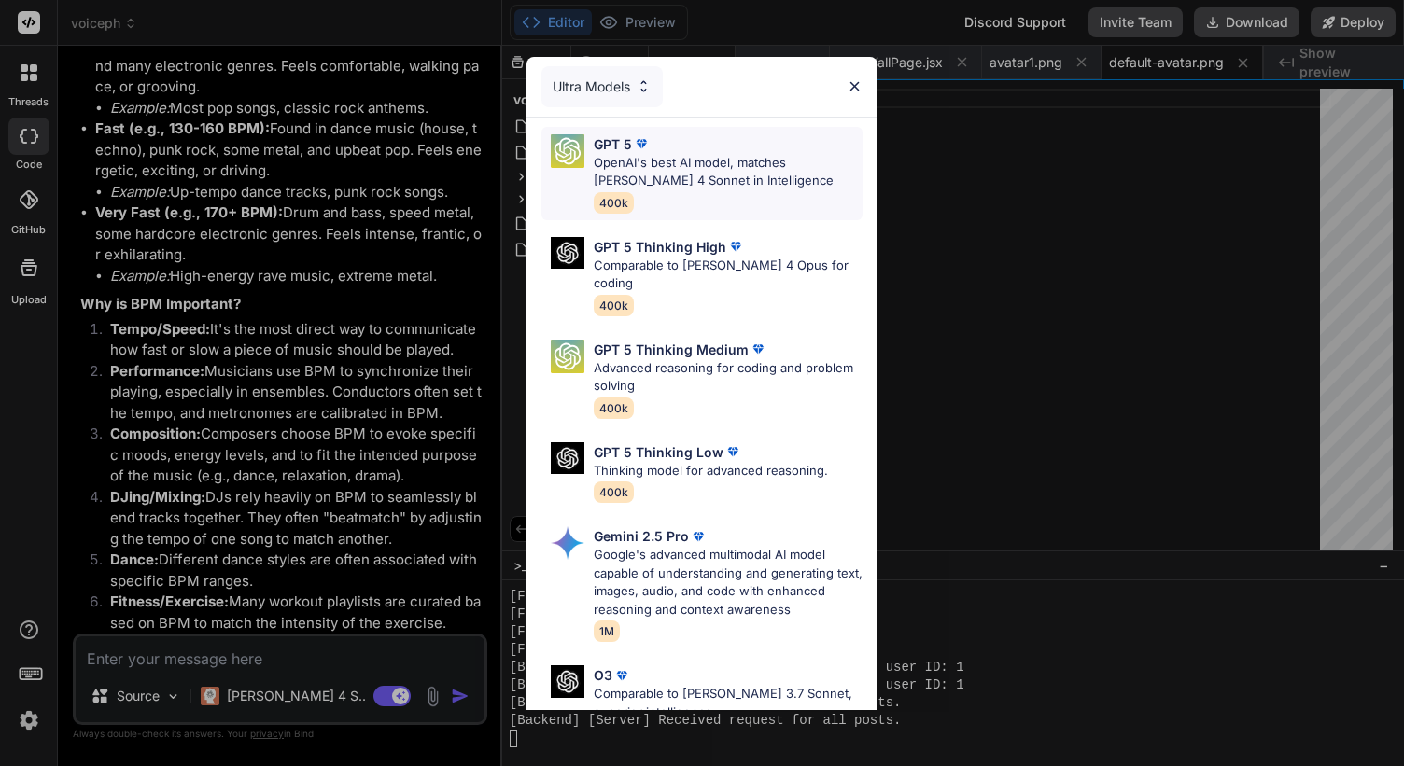
click at [701, 168] on p "OpenAI's best AI model, matches [PERSON_NAME] 4 Sonnet in Intelligence" at bounding box center [728, 172] width 269 height 36
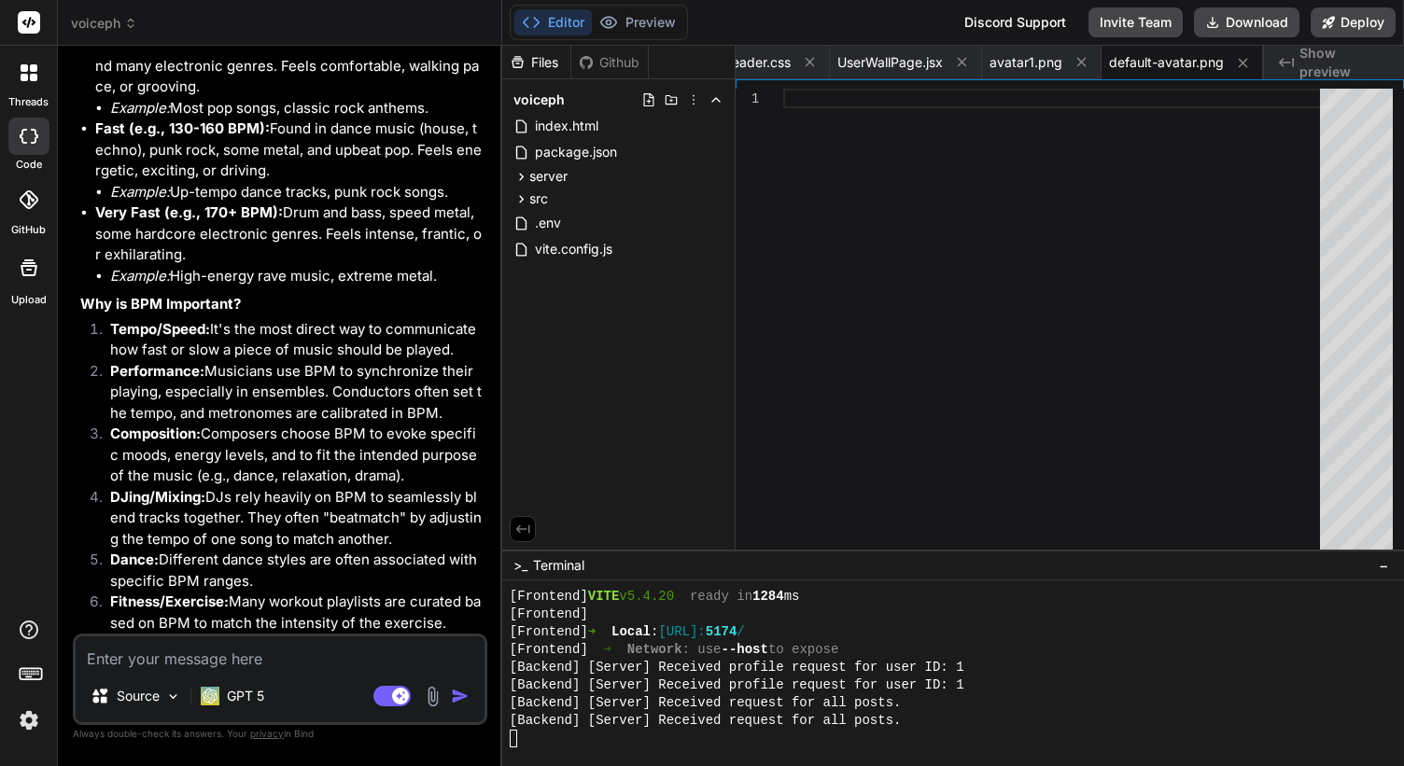
drag, startPoint x: 119, startPoint y: 594, endPoint x: 262, endPoint y: 619, distance: 145.9
copy span "This message appears to be truncated. The response may be incomplete."
click at [173, 653] on textarea at bounding box center [280, 653] width 409 height 34
paste textarea "This message appears to be truncated. The response may be incomplete."
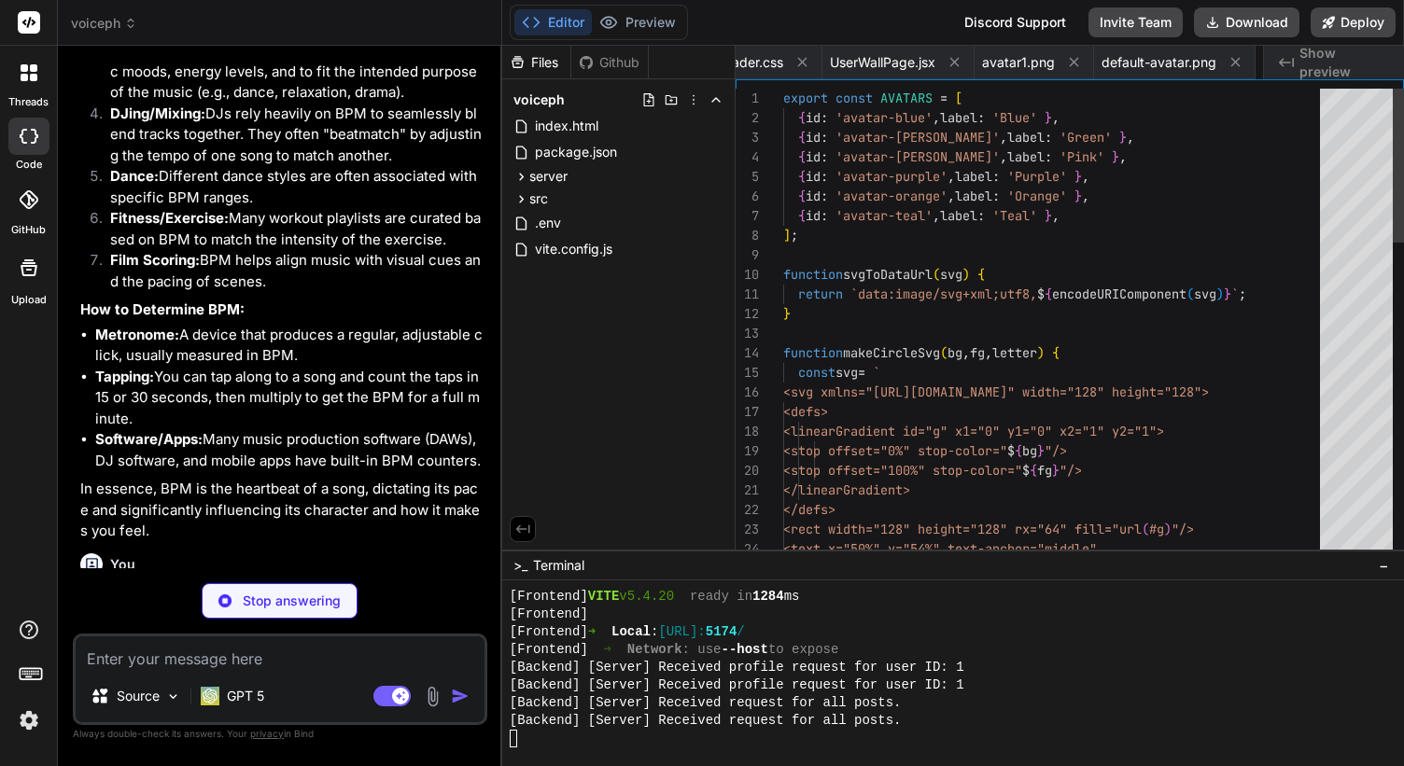
scroll to position [0, 2031]
click at [650, 31] on button "Preview" at bounding box center [637, 22] width 91 height 26
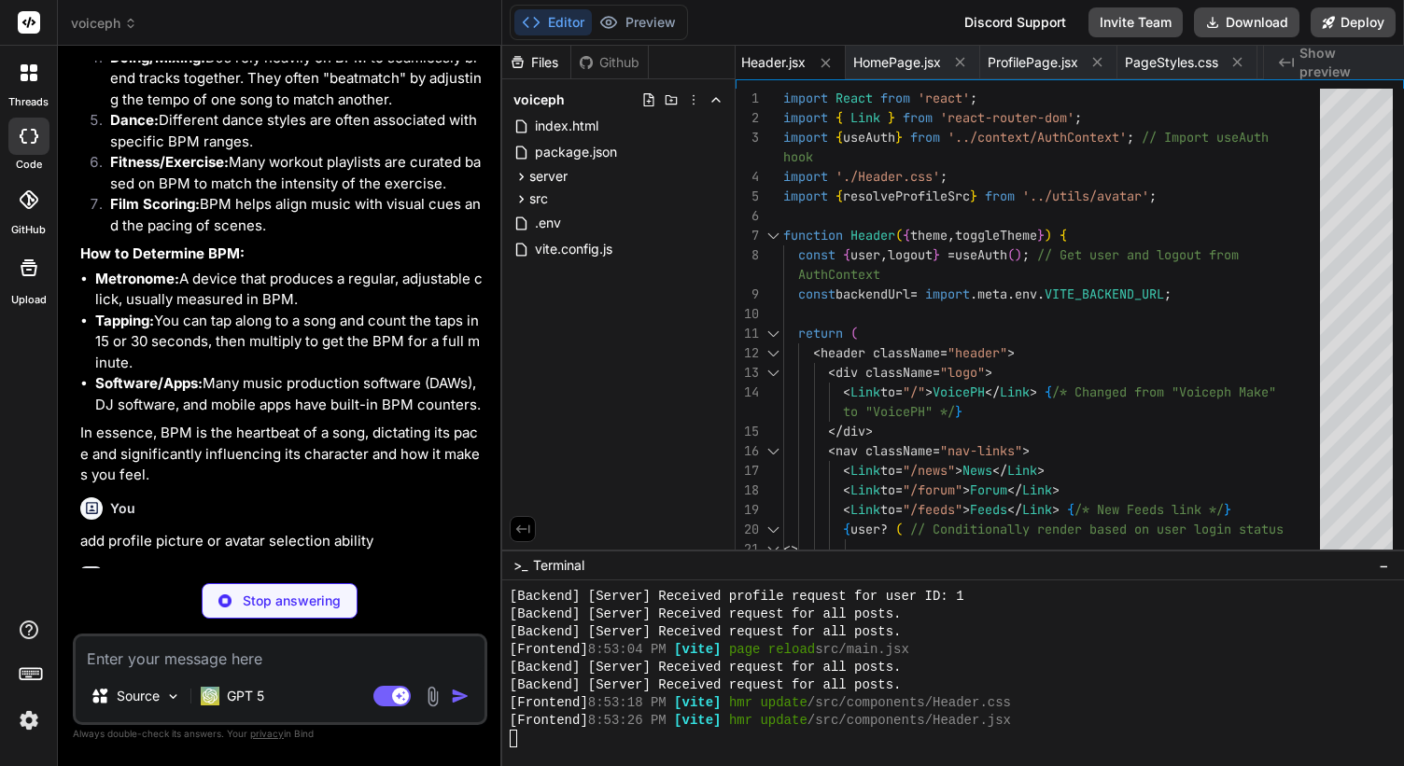
scroll to position [87678, 0]
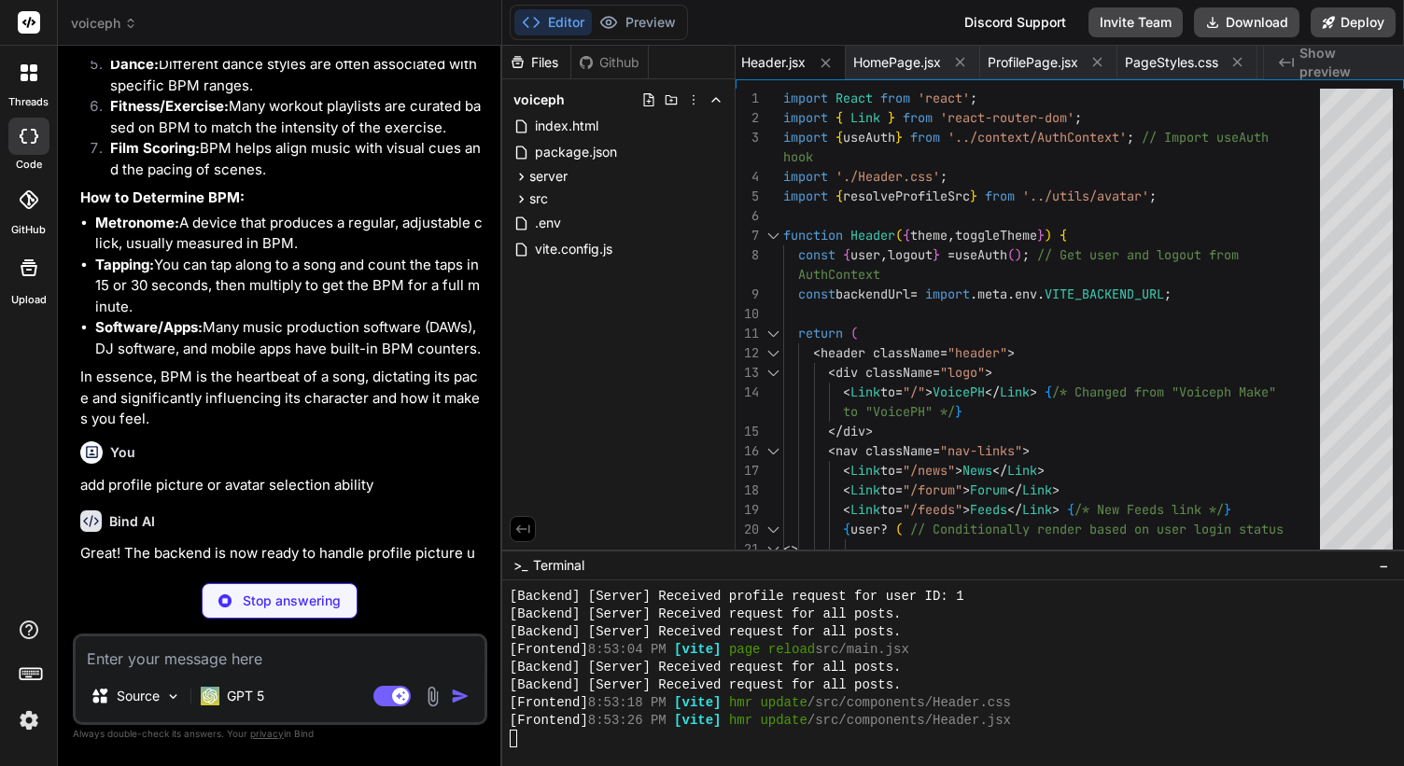
click at [23, 734] on img at bounding box center [29, 721] width 32 height 32
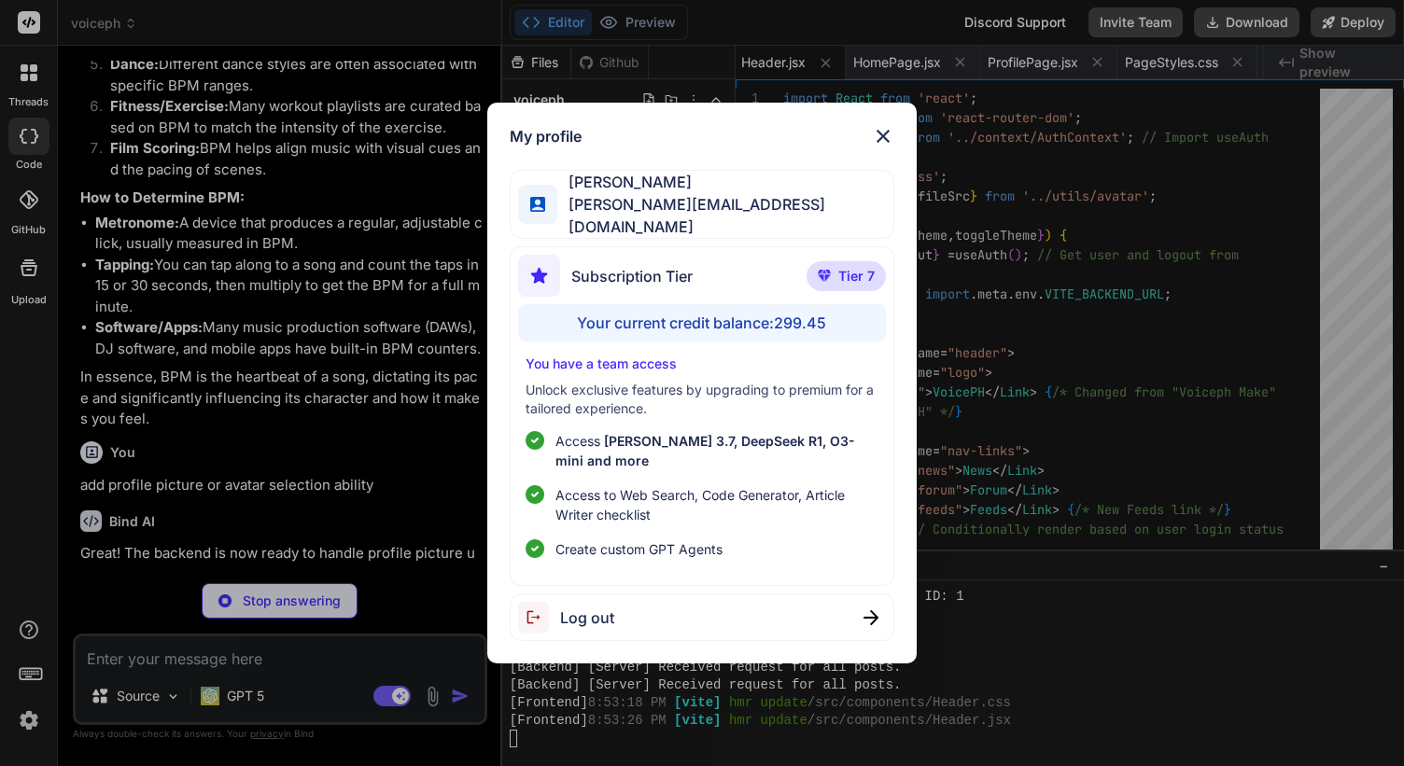
click at [24, 723] on div "My profile Fernando A [EMAIL_ADDRESS][DOMAIN_NAME] Subscription Tier Tier 7 You…" at bounding box center [702, 383] width 1404 height 766
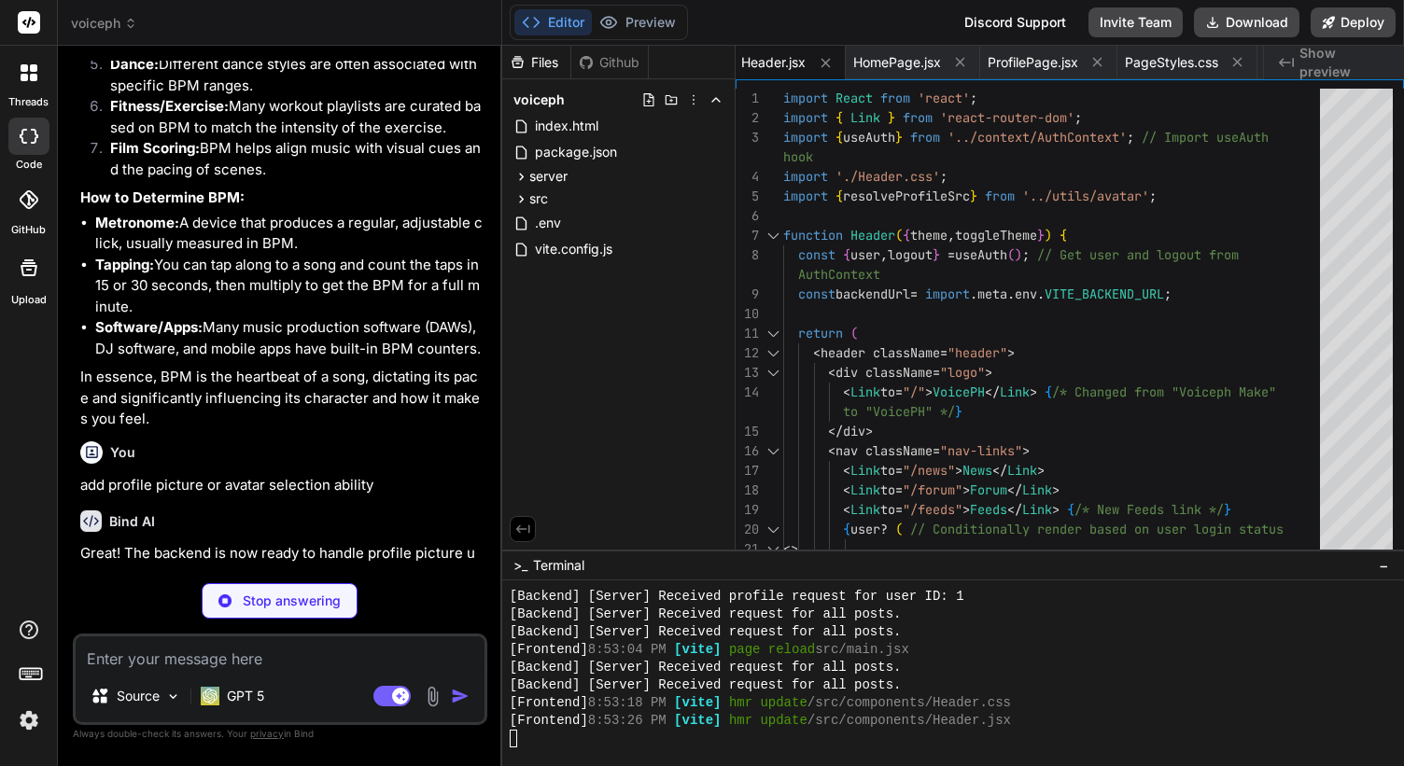
click at [24, 723] on img at bounding box center [29, 721] width 32 height 32
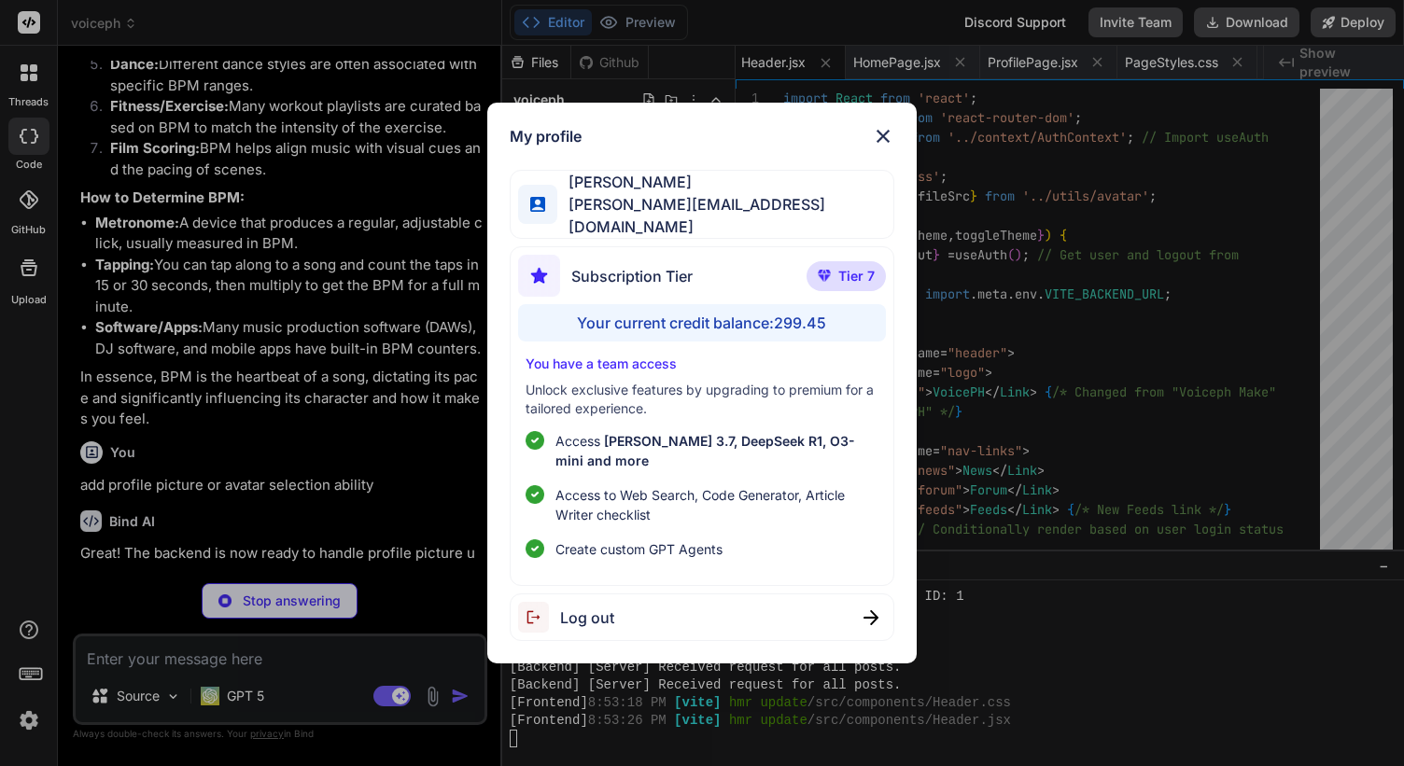
click at [24, 722] on div "My profile Fernando A [EMAIL_ADDRESS][DOMAIN_NAME] Subscription Tier Tier 7 You…" at bounding box center [702, 383] width 1404 height 766
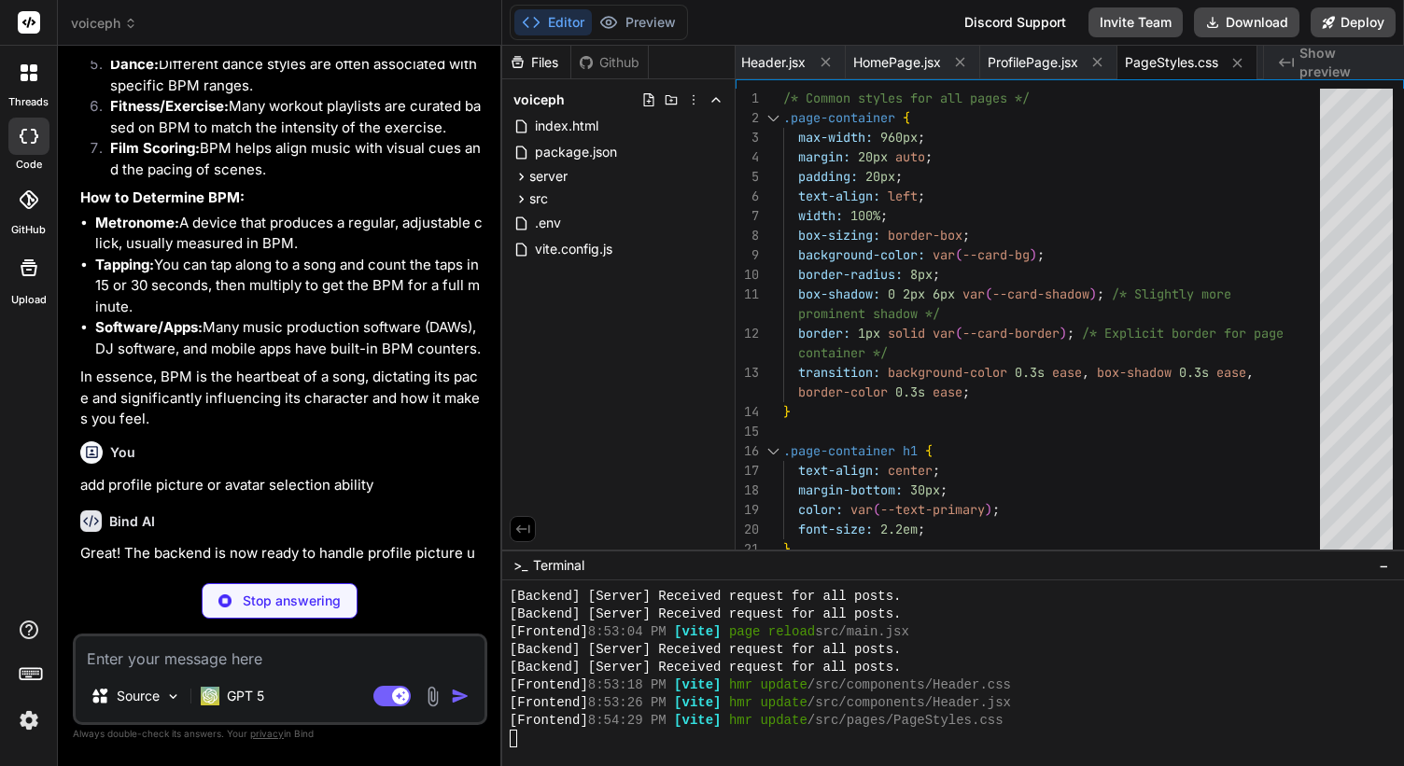
scroll to position [87706, 0]
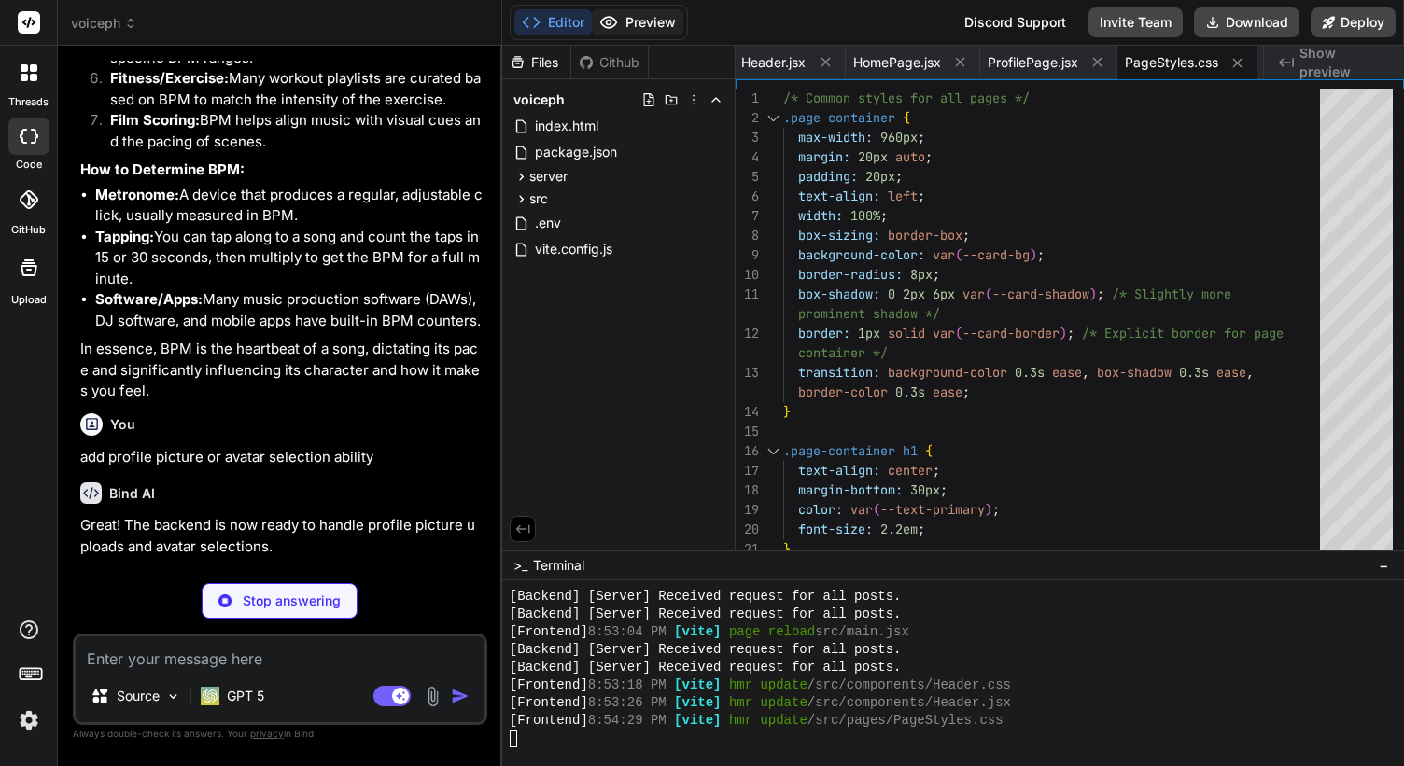
click at [642, 27] on button "Preview" at bounding box center [637, 22] width 91 height 26
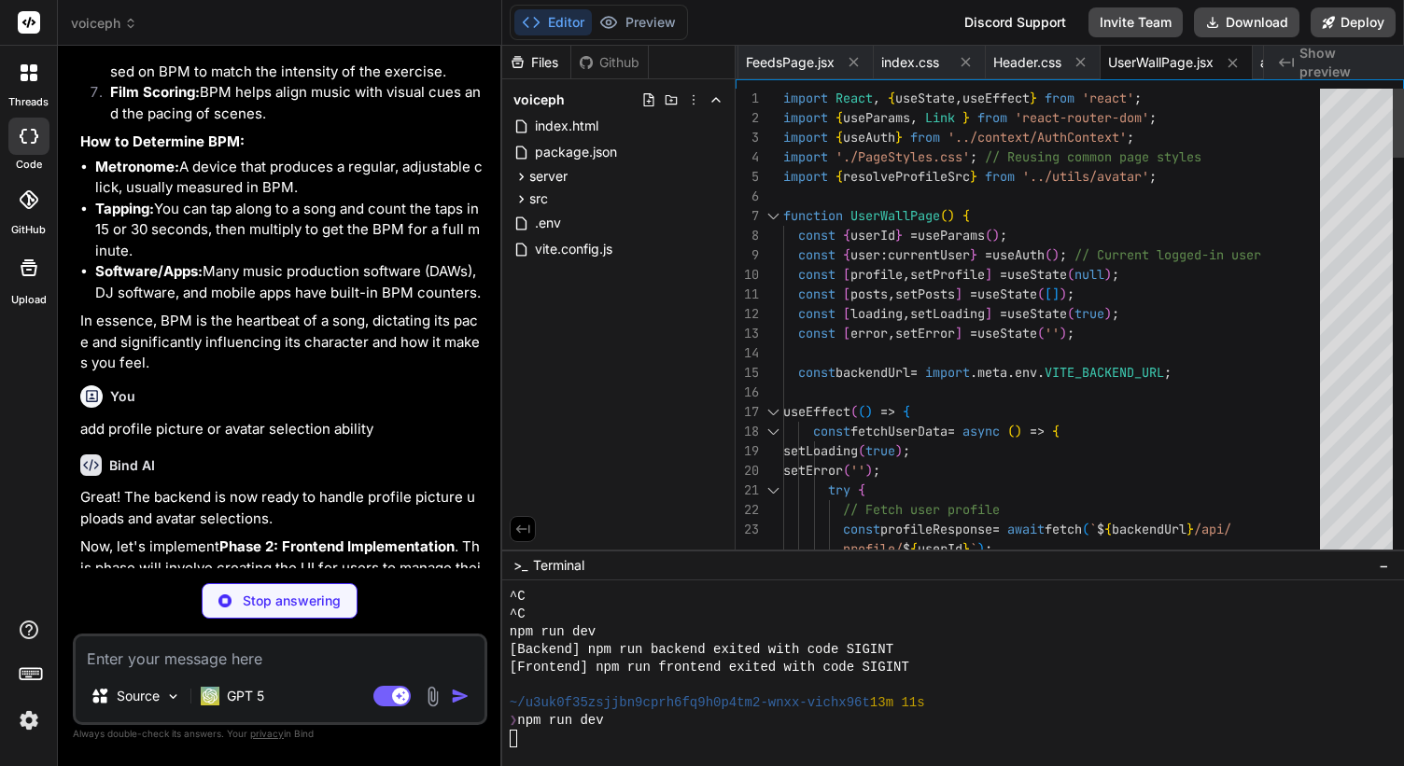
scroll to position [17731, 0]
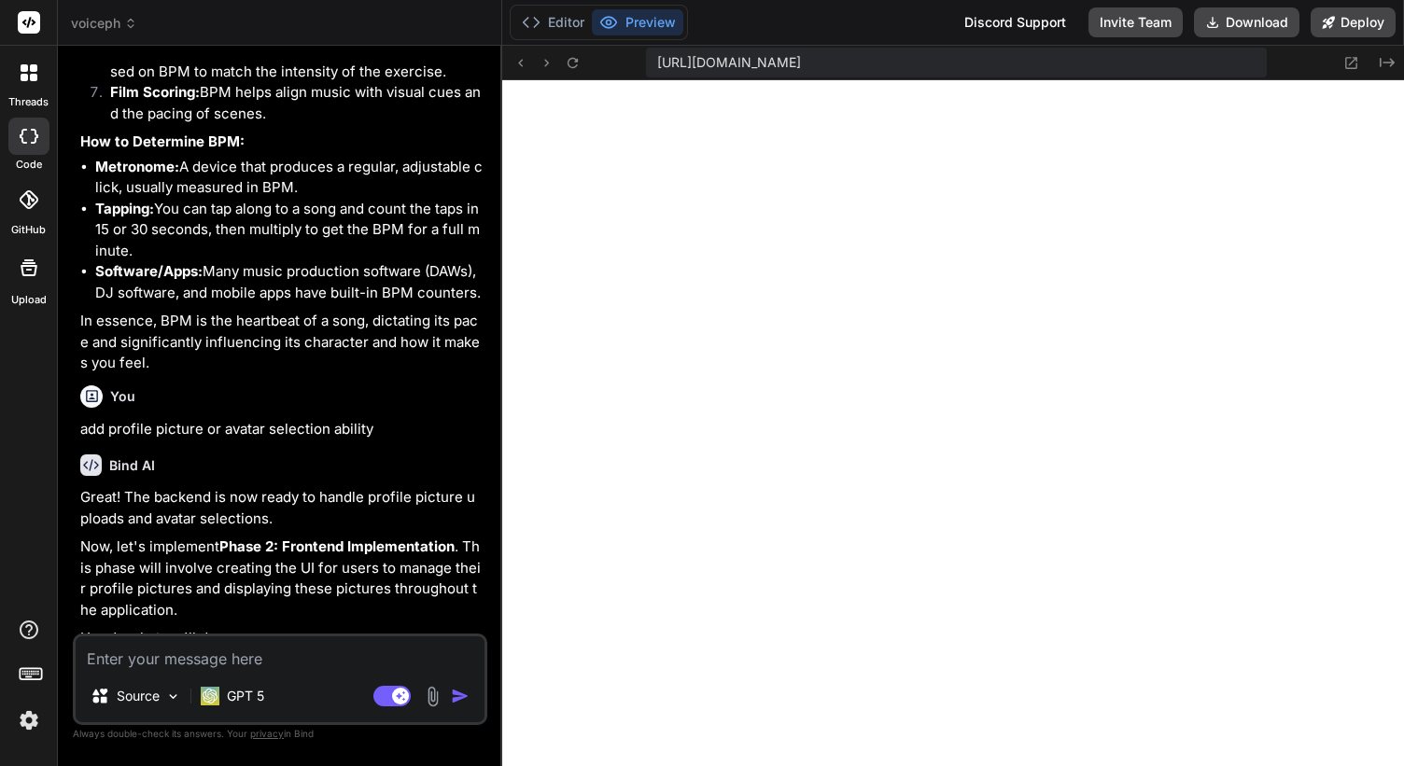
click at [36, 721] on img at bounding box center [29, 721] width 32 height 32
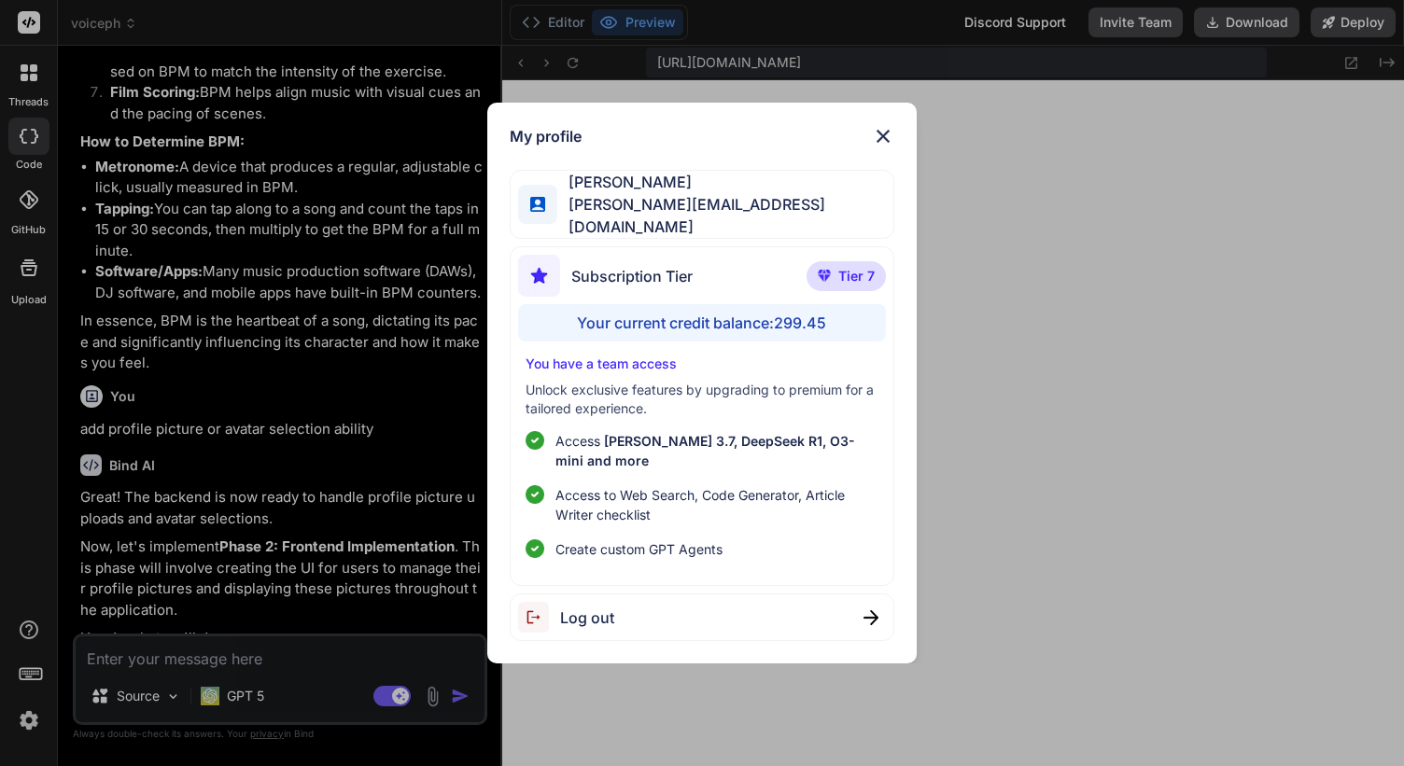
click at [36, 721] on div "My profile Fernando A [EMAIL_ADDRESS][DOMAIN_NAME] Subscription Tier Tier 7 You…" at bounding box center [702, 383] width 1404 height 766
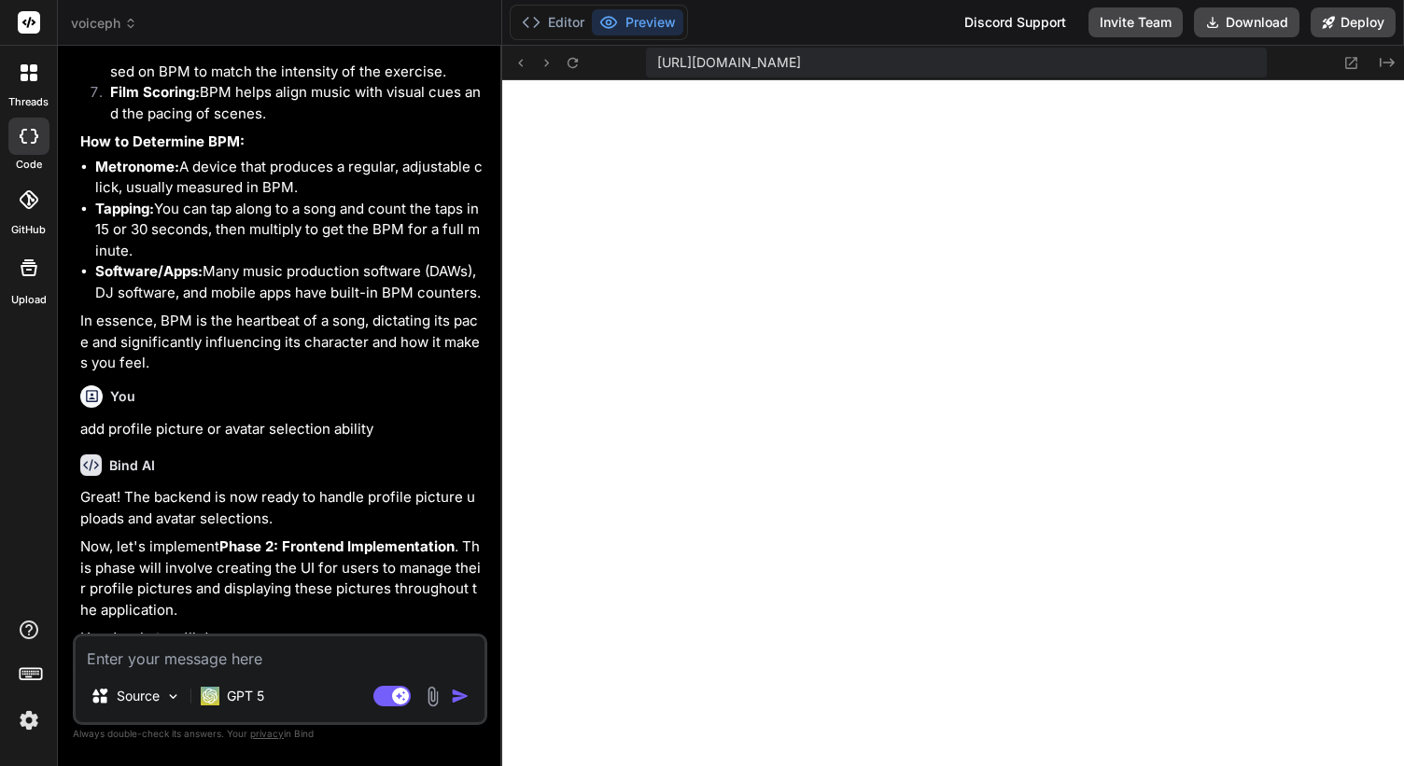
click at [258, 650] on textarea at bounding box center [280, 653] width 409 height 34
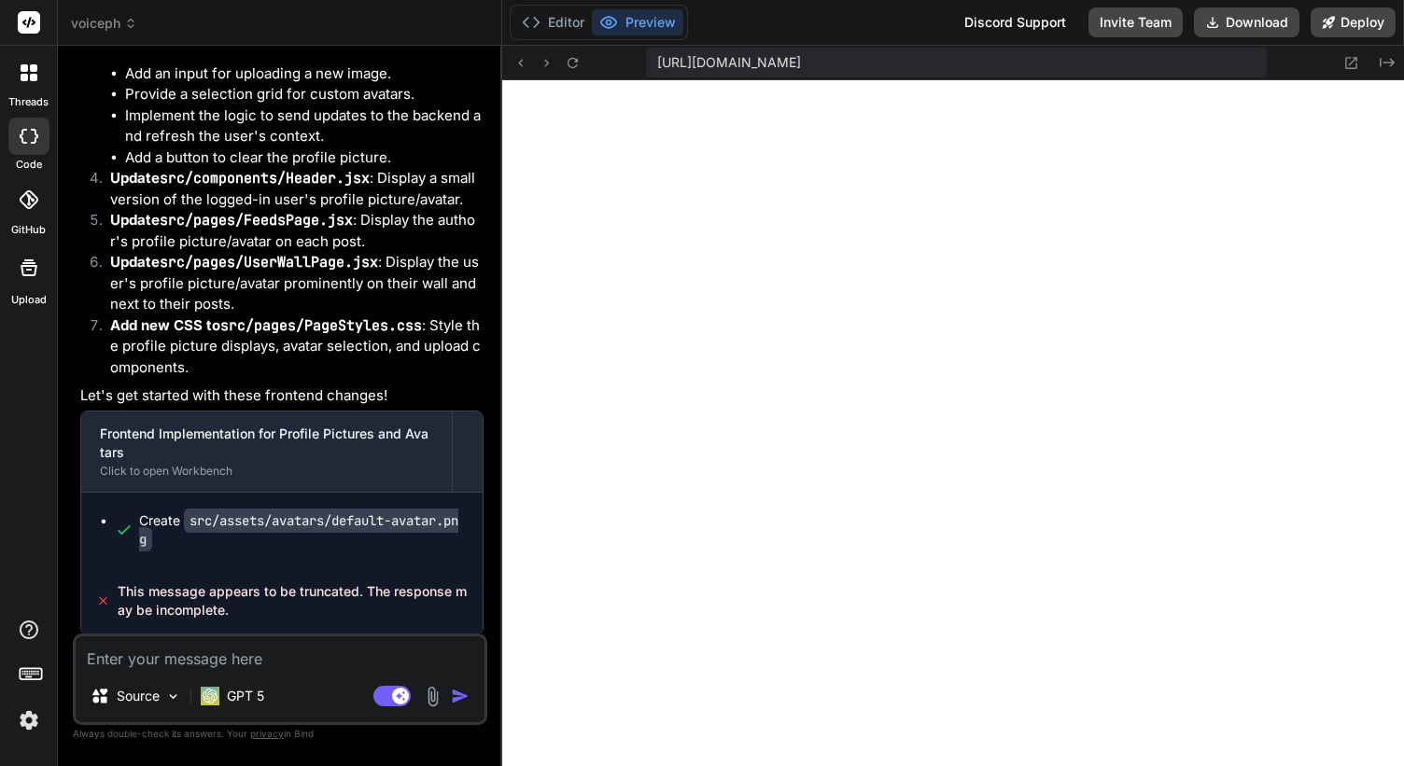
scroll to position [88655, 0]
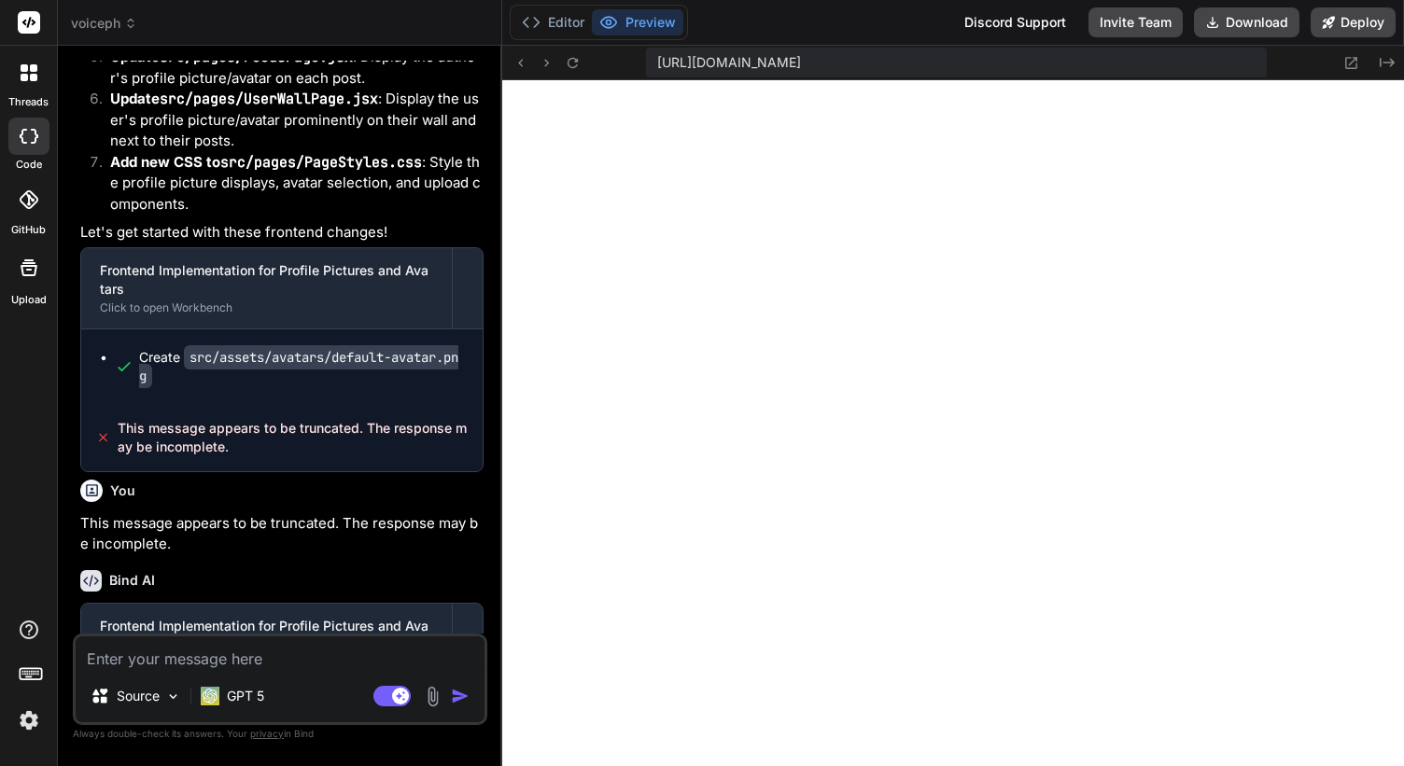
click at [236, 653] on textarea at bounding box center [280, 653] width 409 height 34
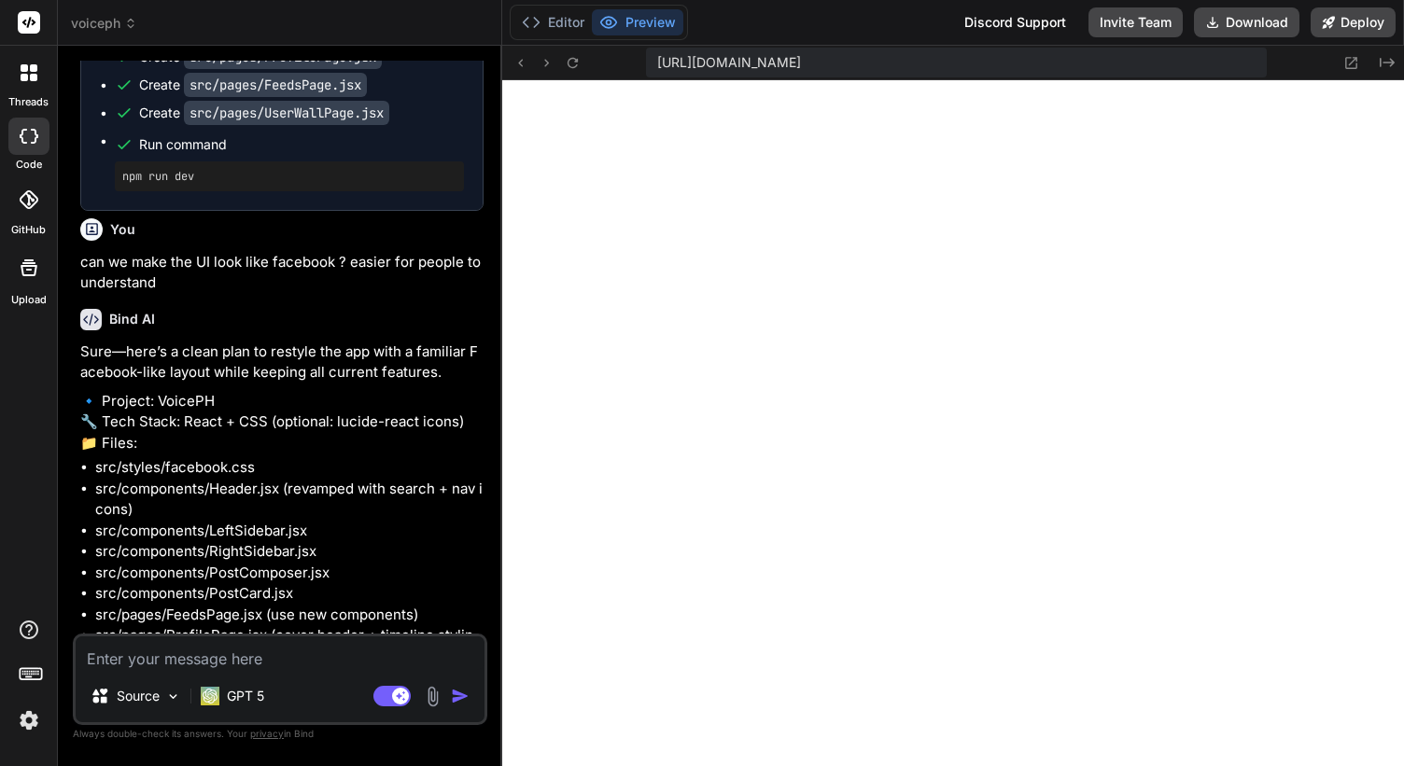
scroll to position [89557, 0]
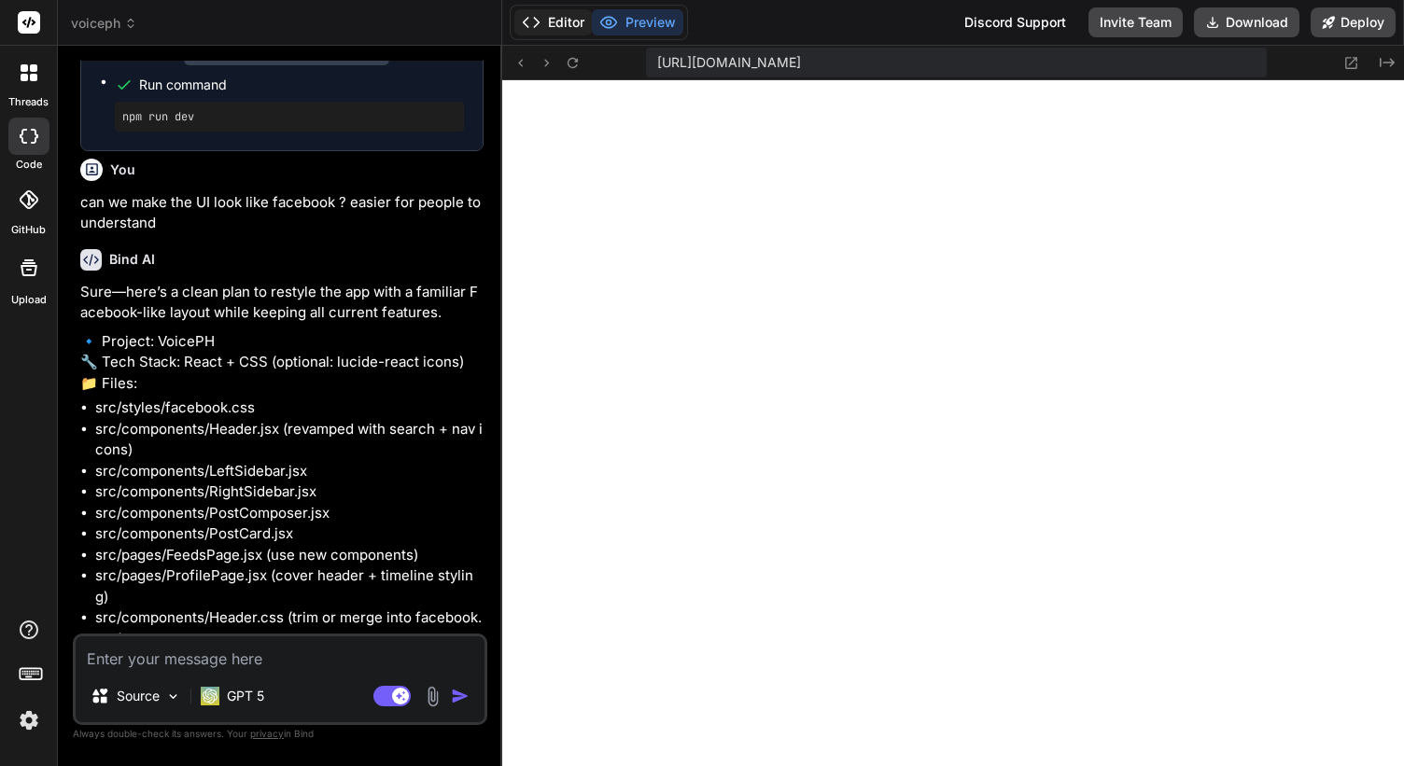
click at [578, 20] on button "Editor" at bounding box center [552, 22] width 77 height 26
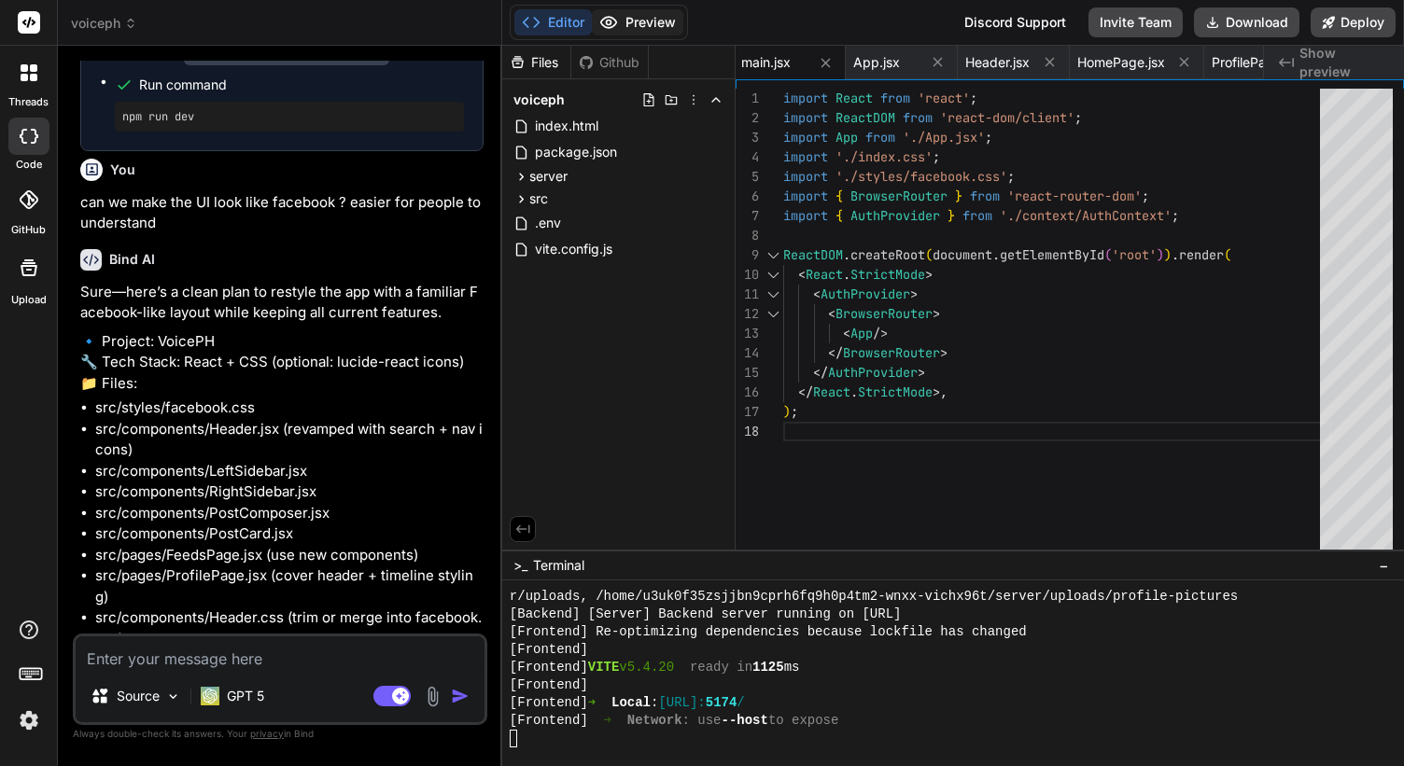
click at [664, 27] on button "Preview" at bounding box center [637, 22] width 91 height 26
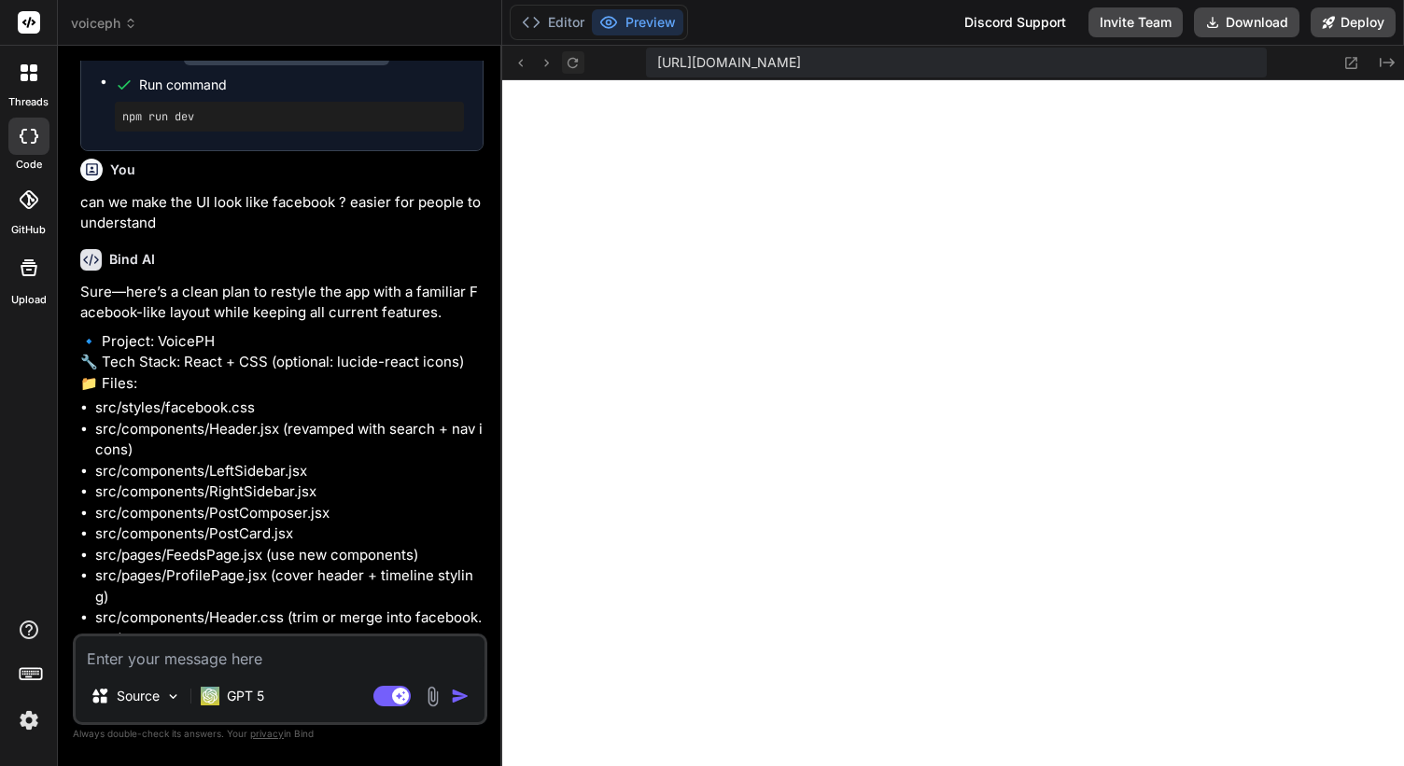
click at [576, 57] on icon at bounding box center [573, 63] width 16 height 16
click at [220, 653] on textarea at bounding box center [280, 653] width 409 height 34
click at [557, 30] on button "Editor" at bounding box center [552, 22] width 77 height 26
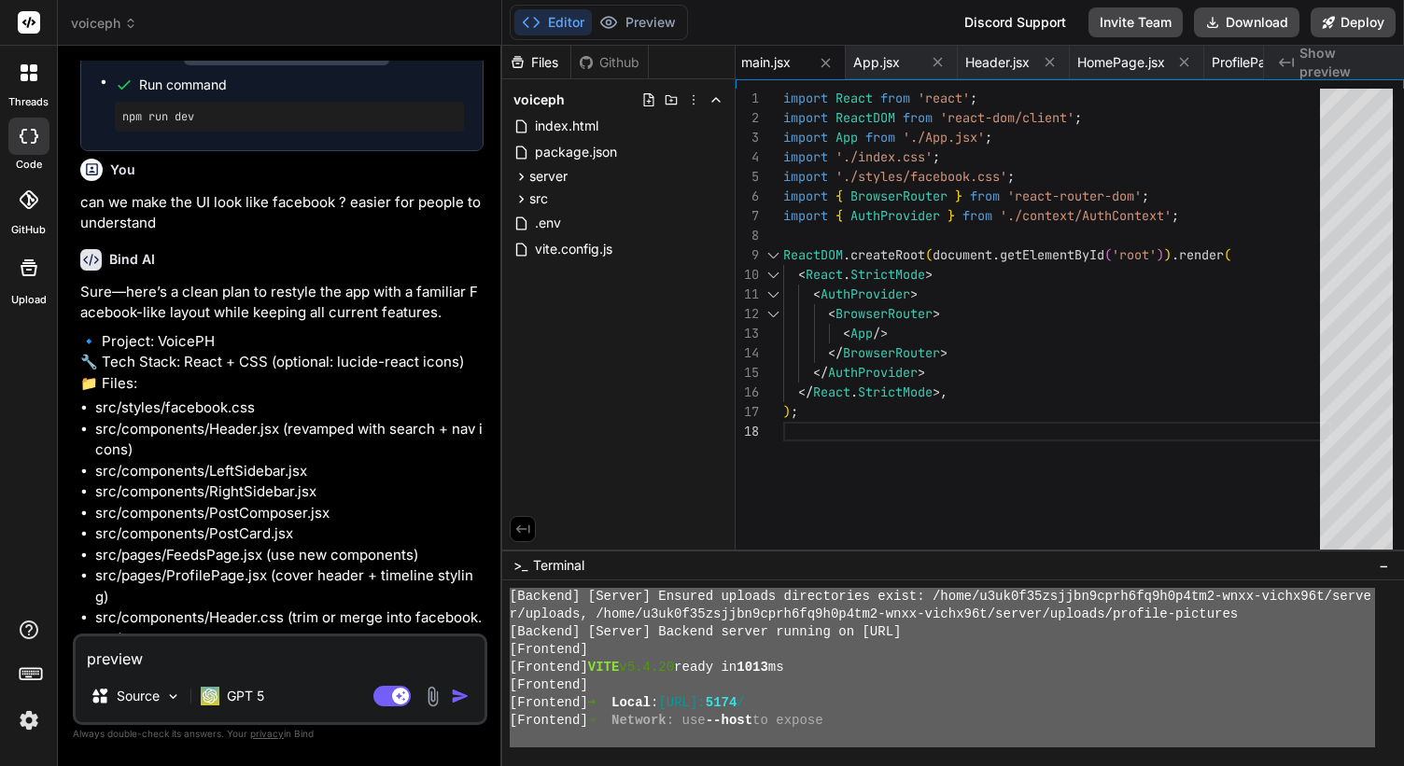
scroll to position [17731, 0]
drag, startPoint x: 510, startPoint y: 650, endPoint x: 514, endPoint y: 762, distance: 113.0
click at [259, 652] on textarea "preview" at bounding box center [280, 653] width 409 height 34
paste textarea "❯ npm run dev > voiceph@0.0.0 dev > concurrently --kill-others-on-fail --names …"
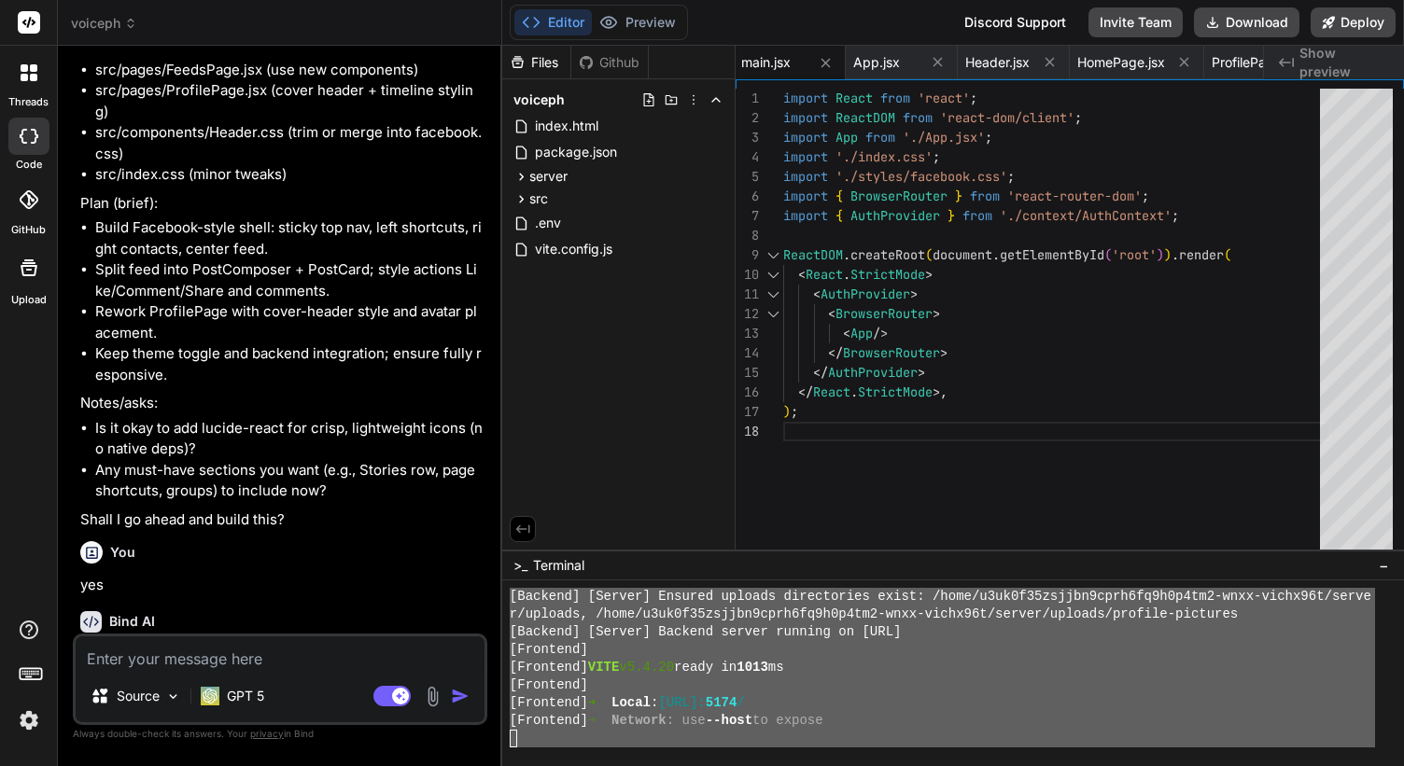
scroll to position [90066, 0]
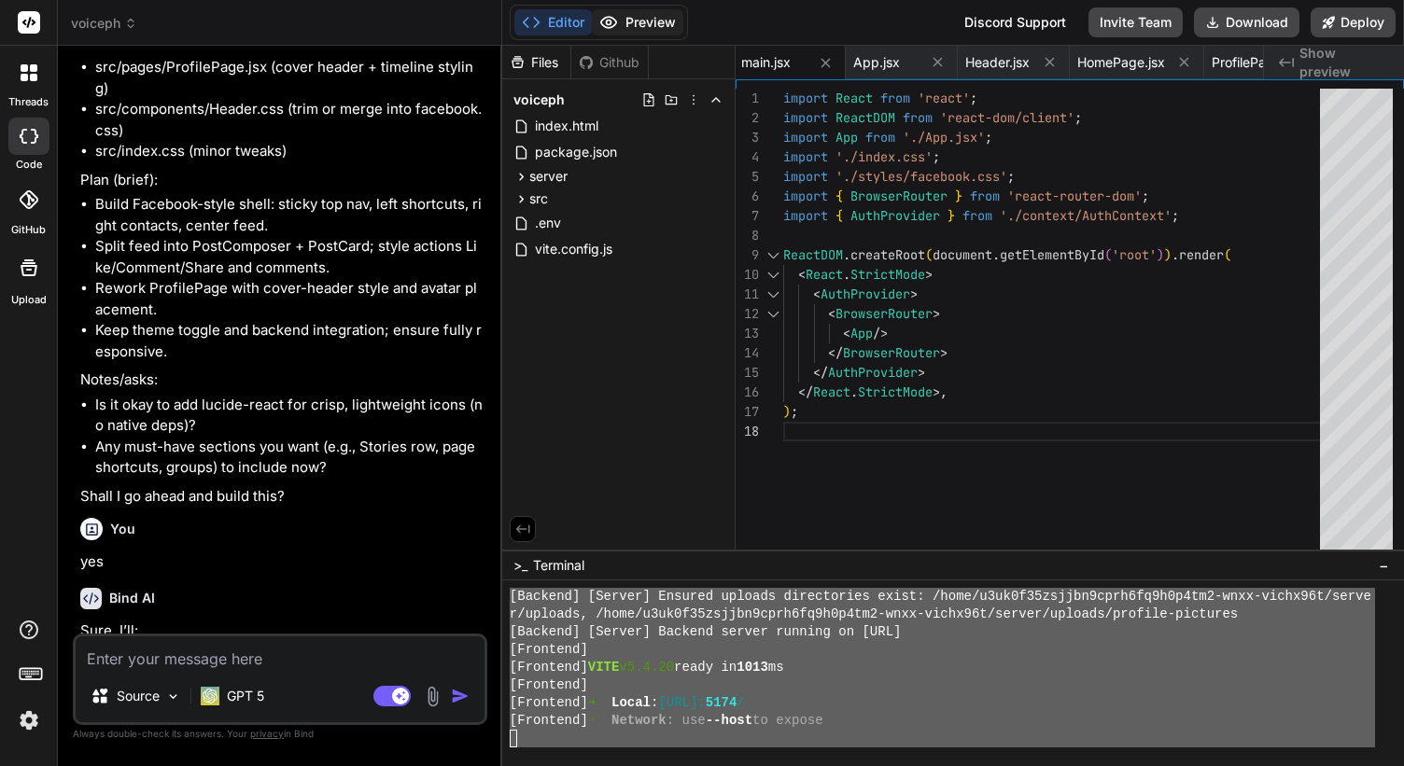
click at [631, 21] on button "Preview" at bounding box center [637, 22] width 91 height 26
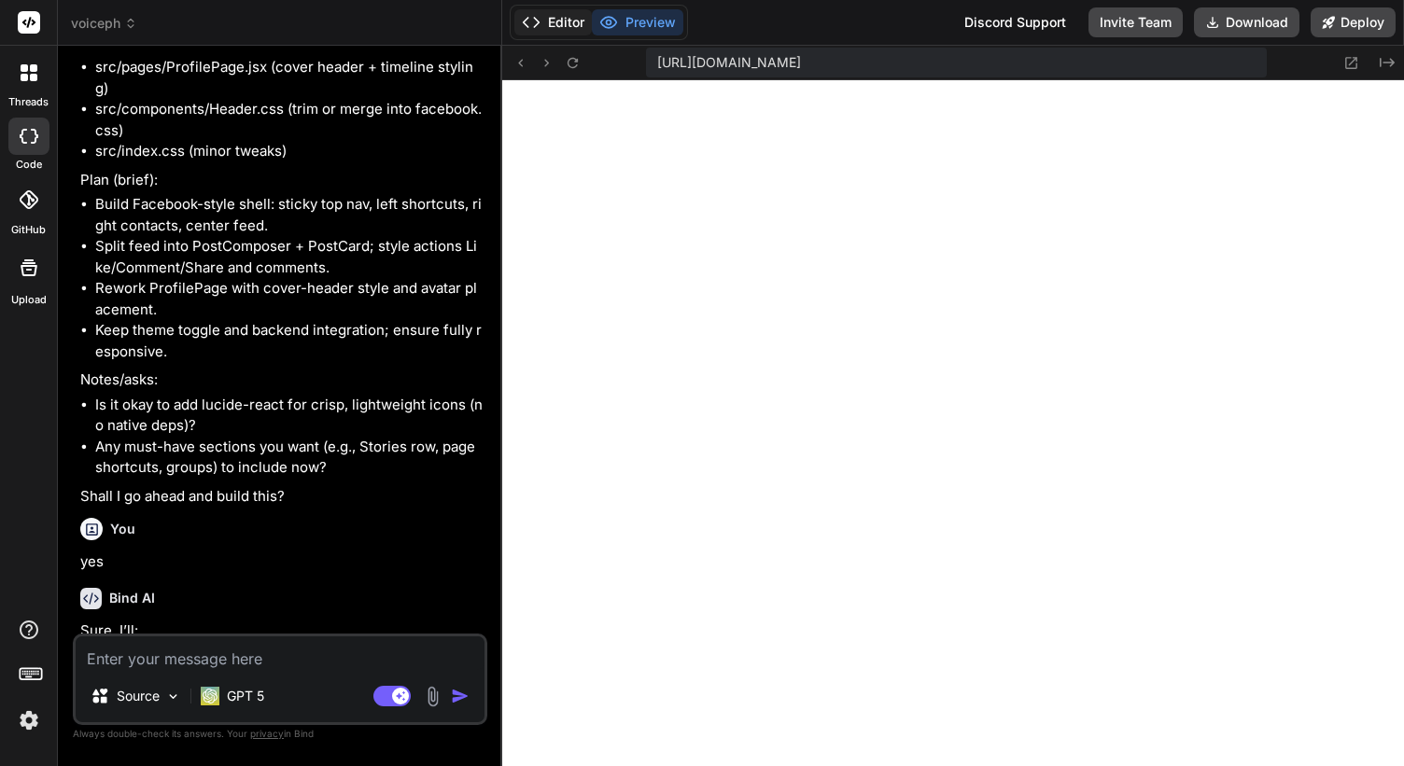
click at [549, 15] on button "Editor" at bounding box center [552, 22] width 77 height 26
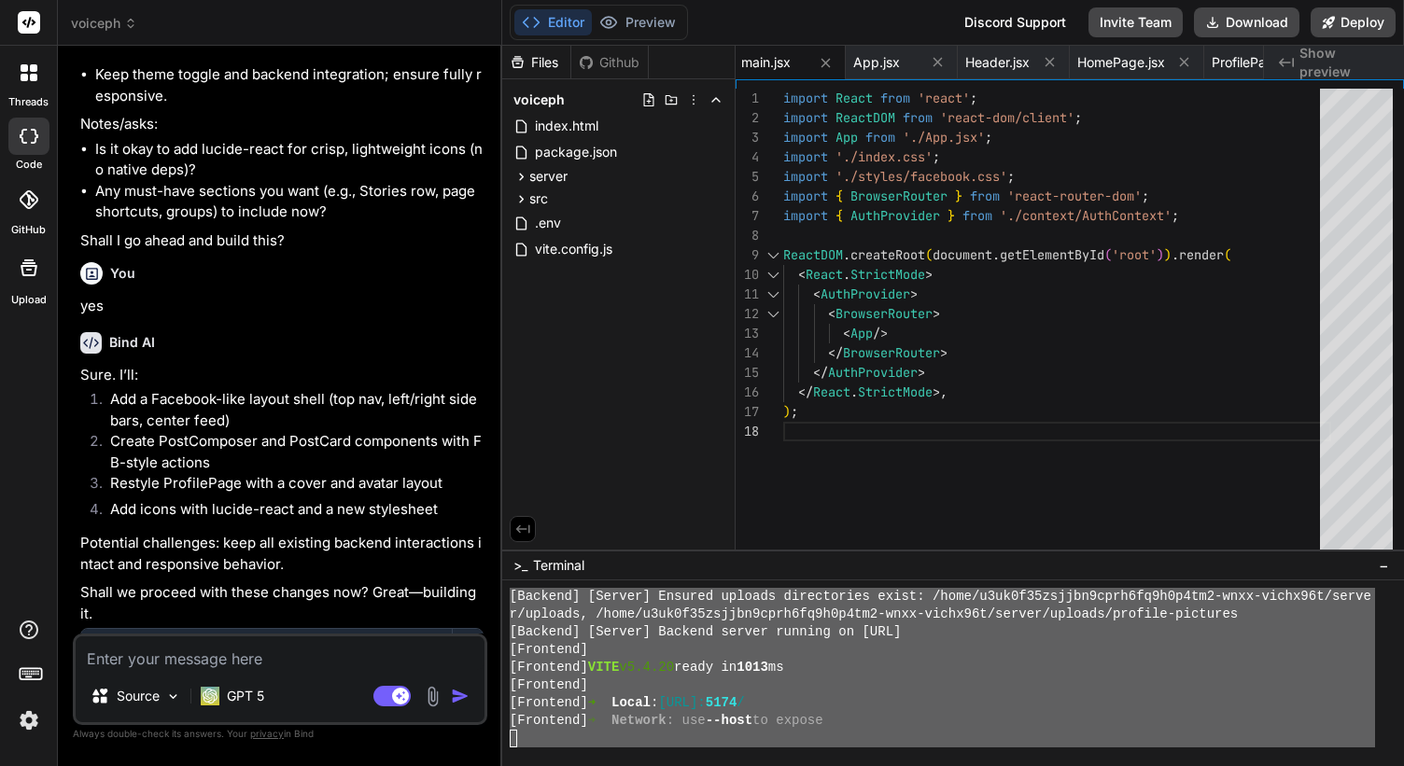
scroll to position [90547, 0]
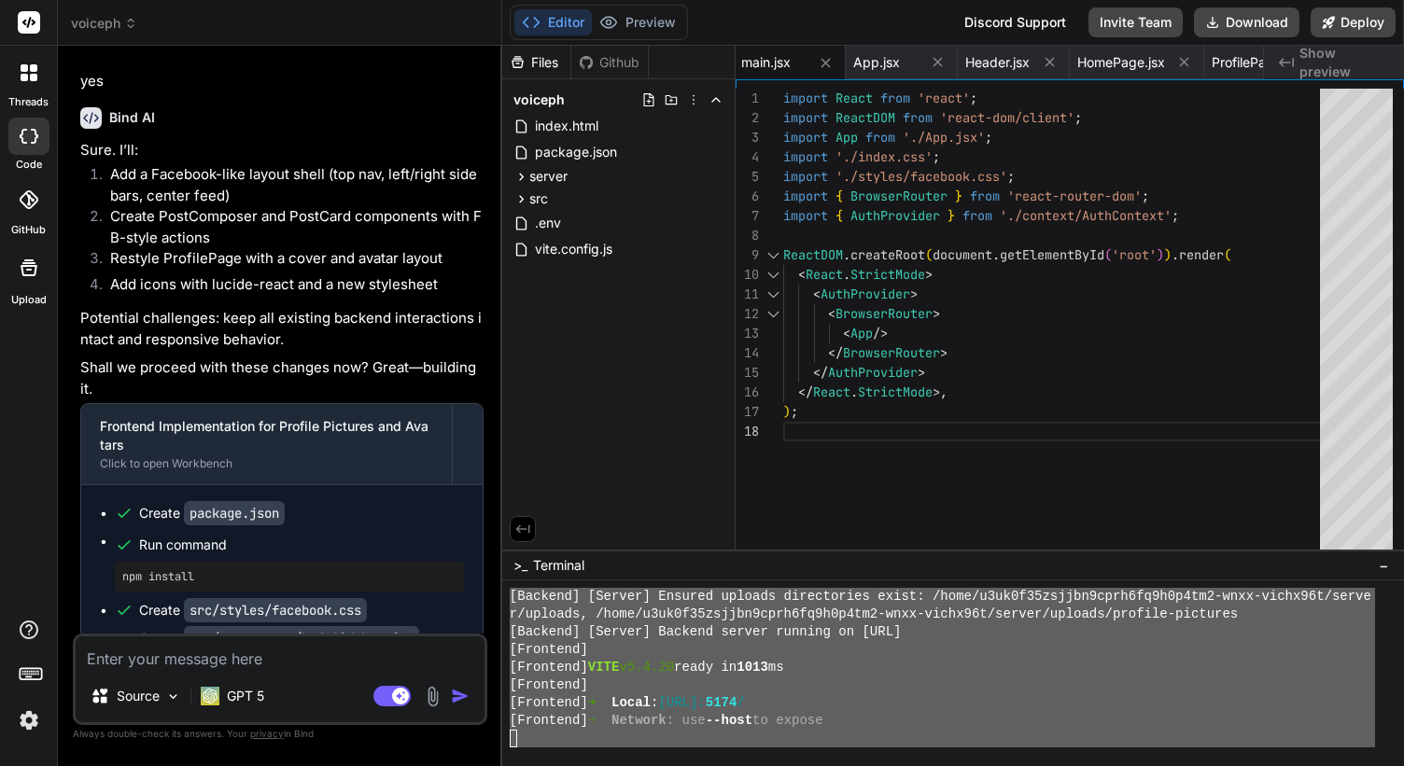
click at [277, 639] on textarea at bounding box center [280, 653] width 409 height 34
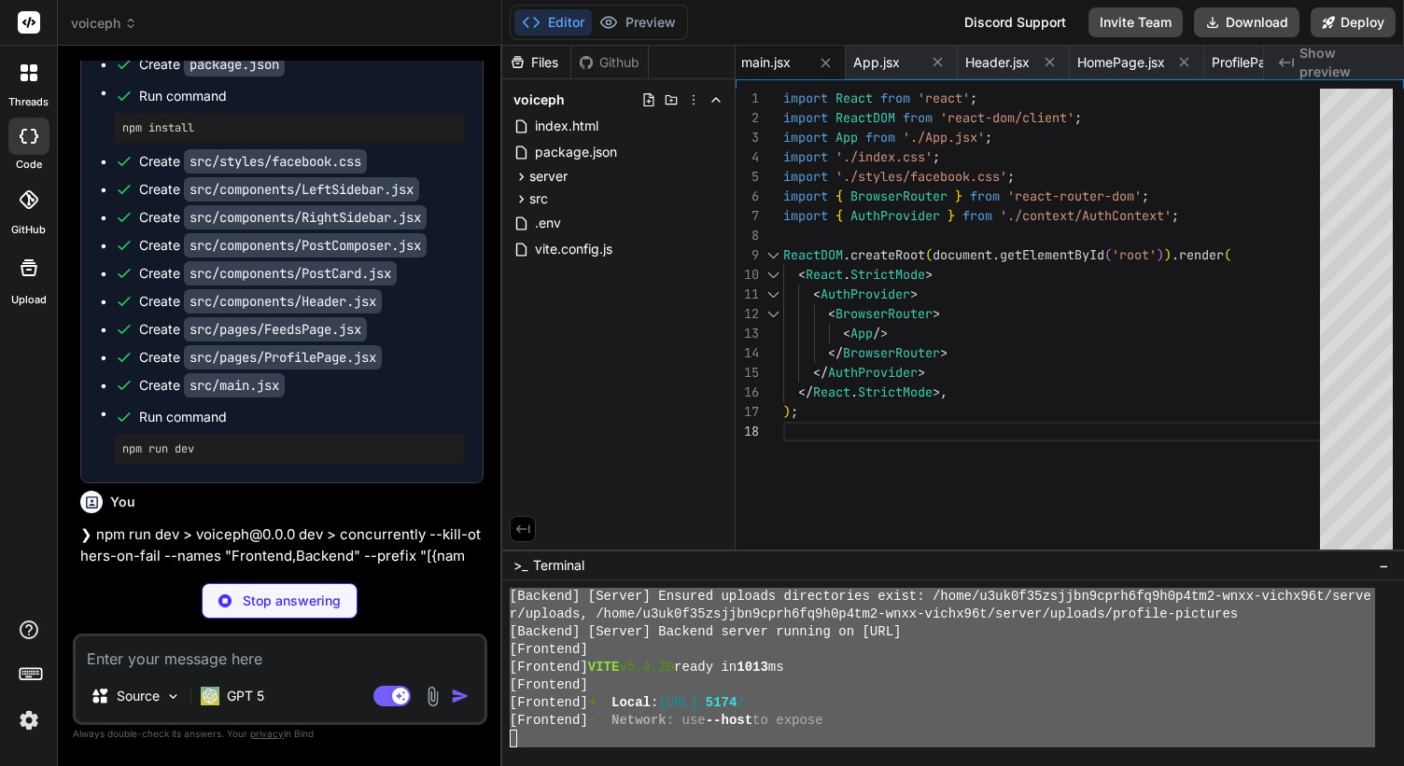
scroll to position [91011, 0]
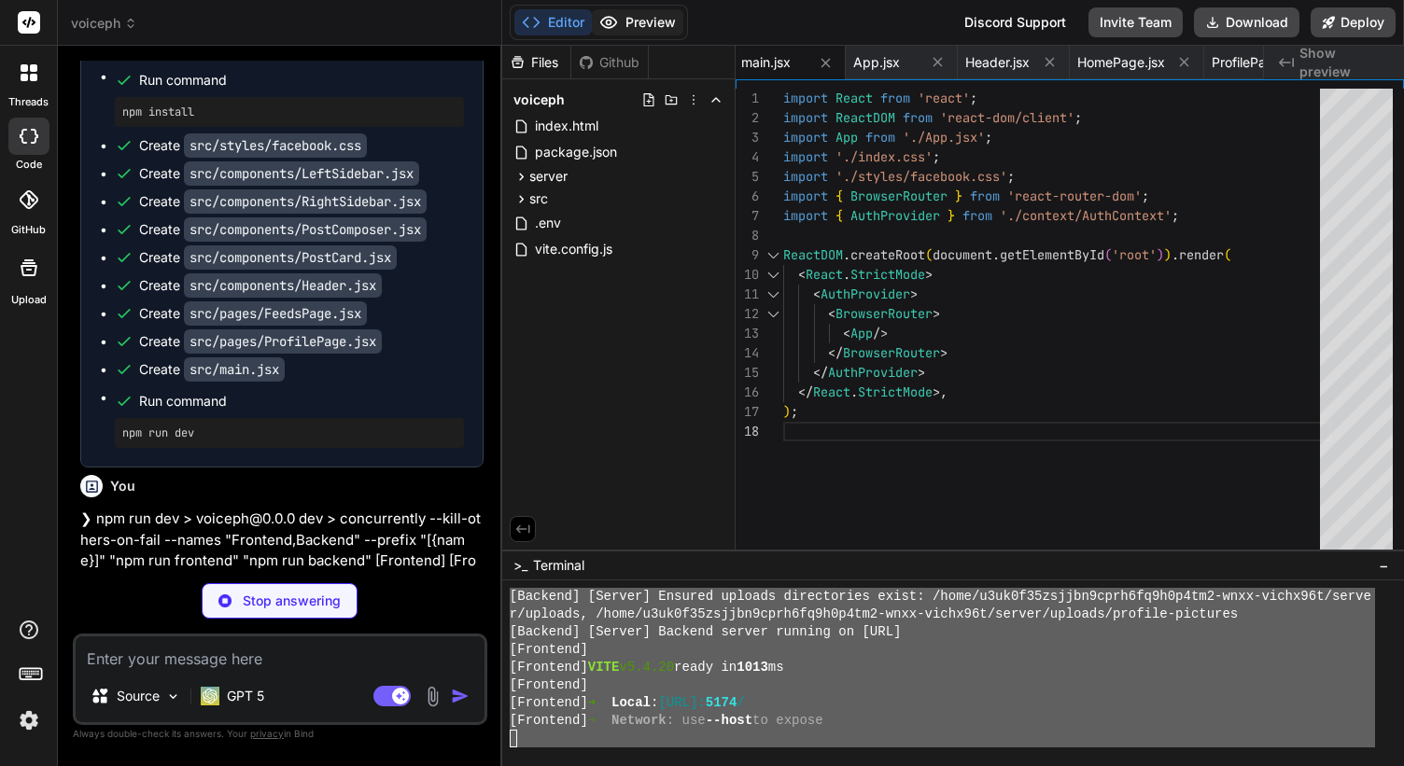
click at [646, 26] on button "Preview" at bounding box center [637, 22] width 91 height 26
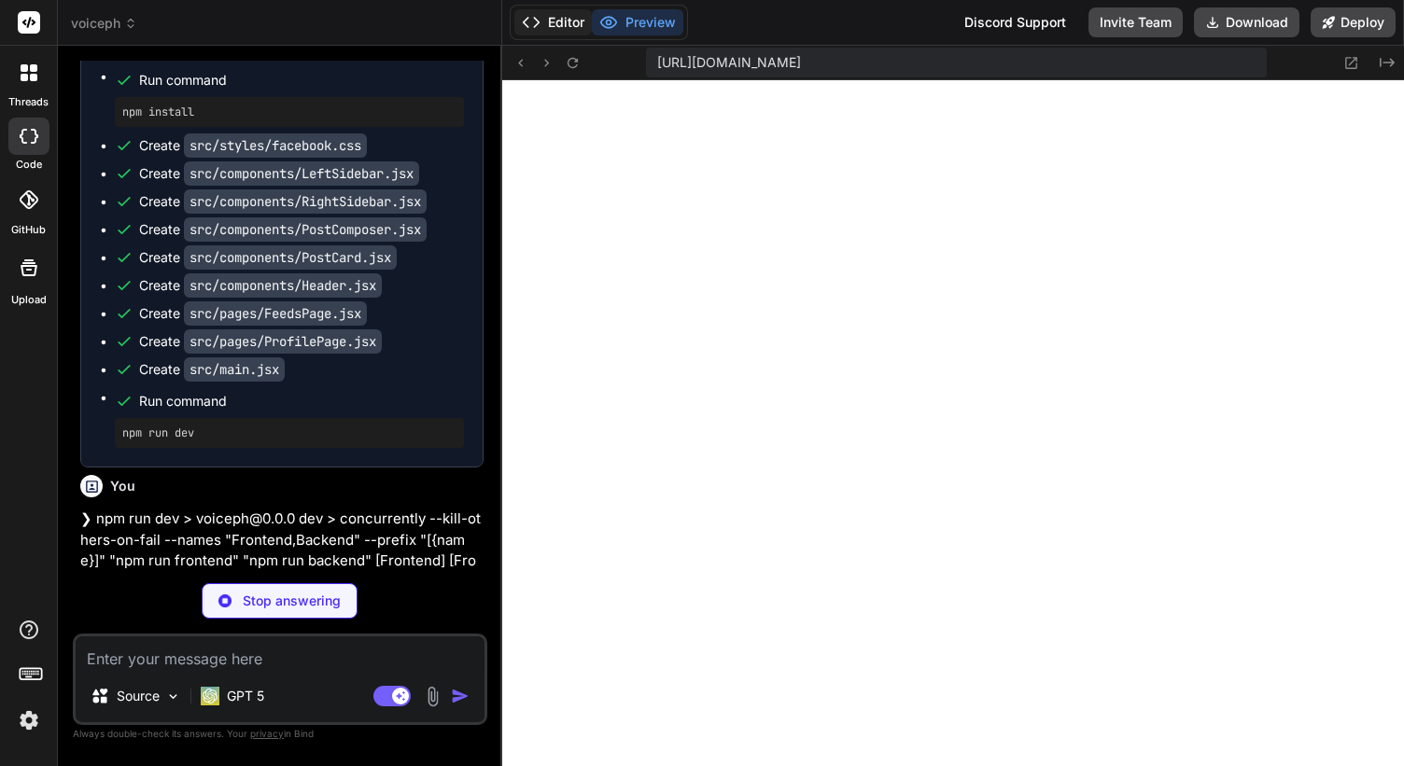
click at [563, 18] on button "Editor" at bounding box center [552, 22] width 77 height 26
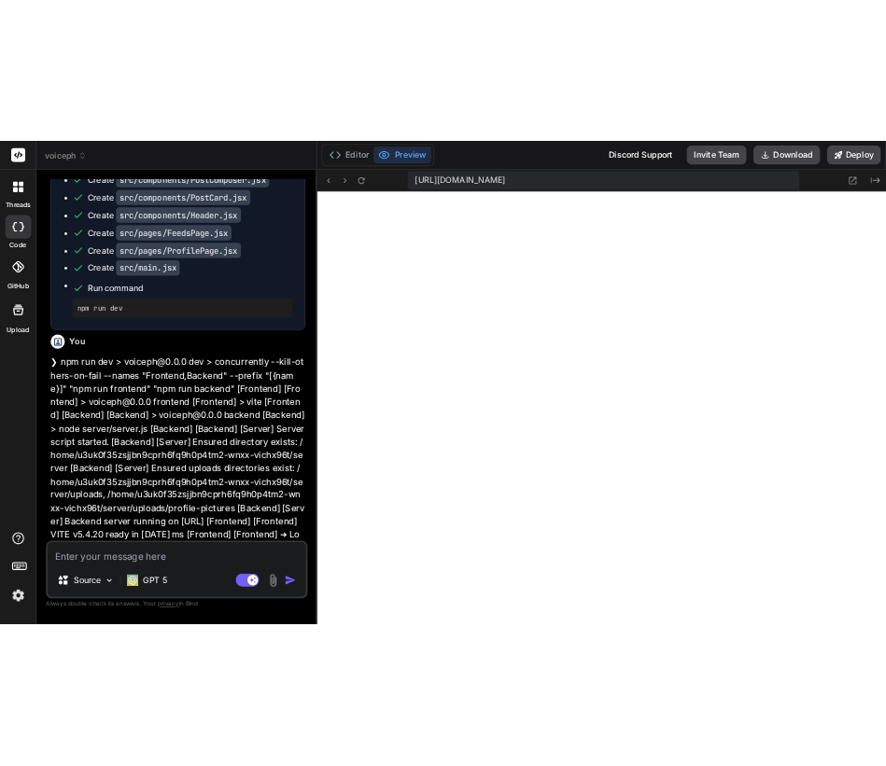
scroll to position [91183, 0]
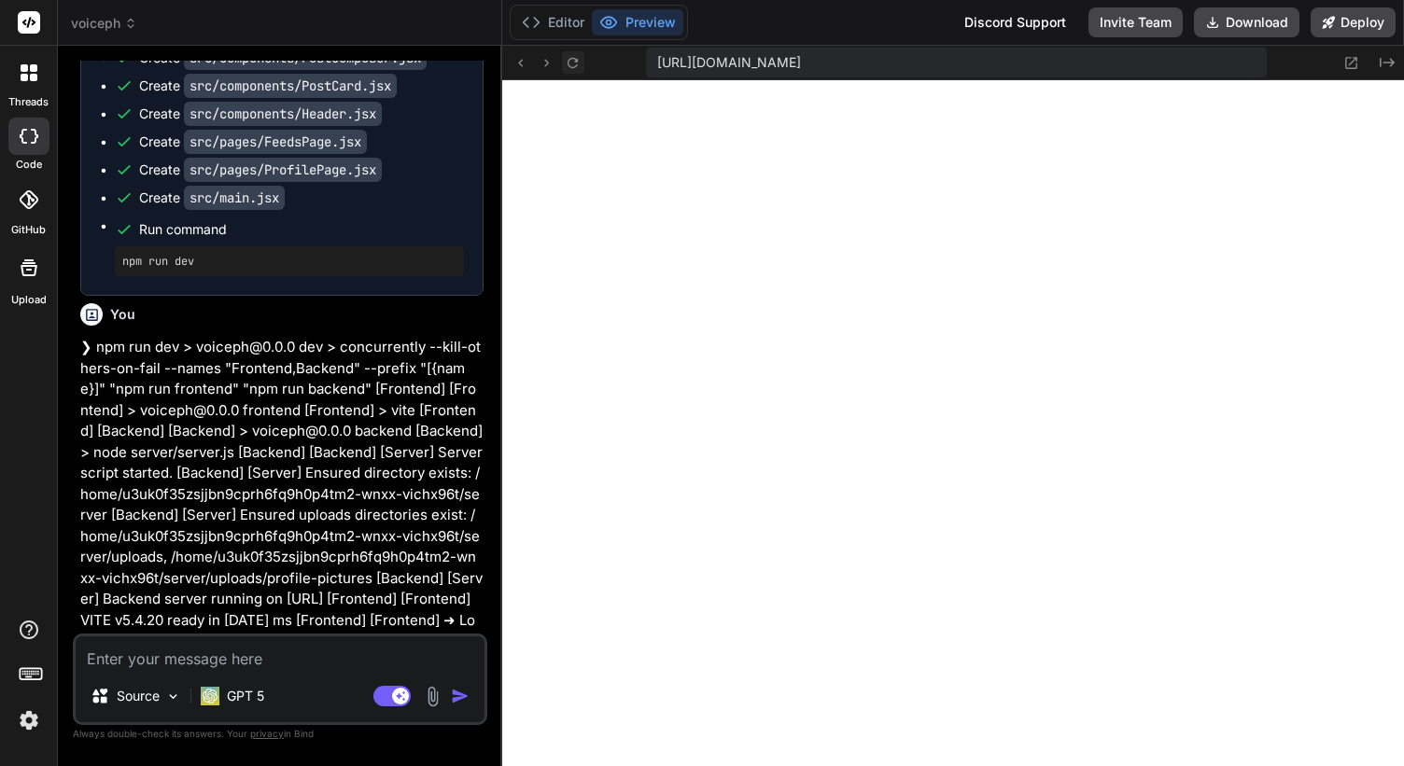
click at [576, 65] on icon at bounding box center [573, 63] width 16 height 16
click at [569, 22] on button "Editor" at bounding box center [552, 22] width 77 height 26
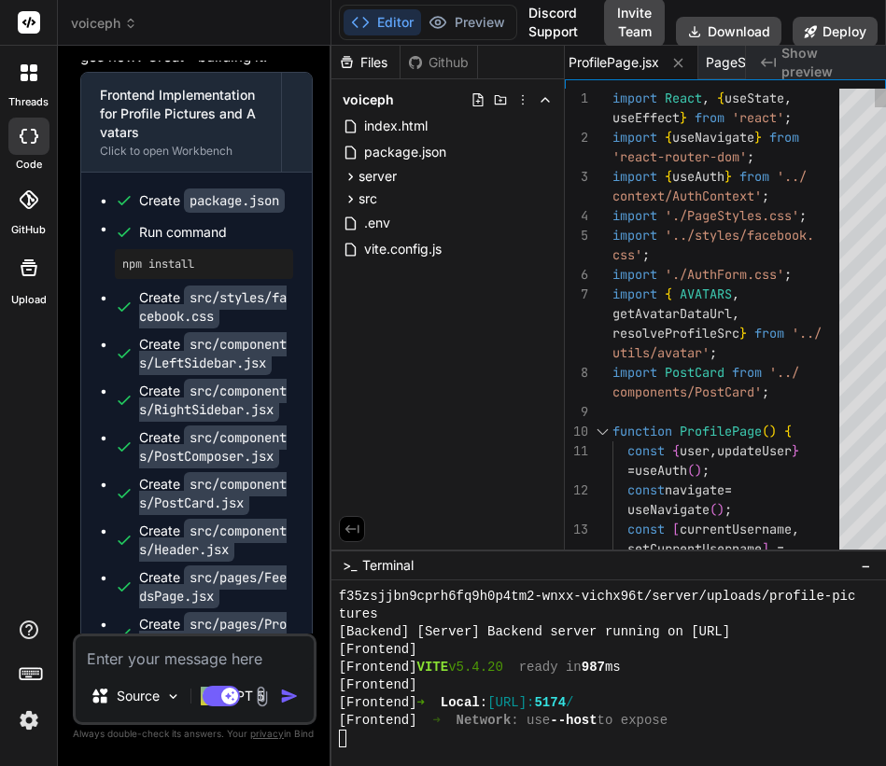
scroll to position [38, 0]
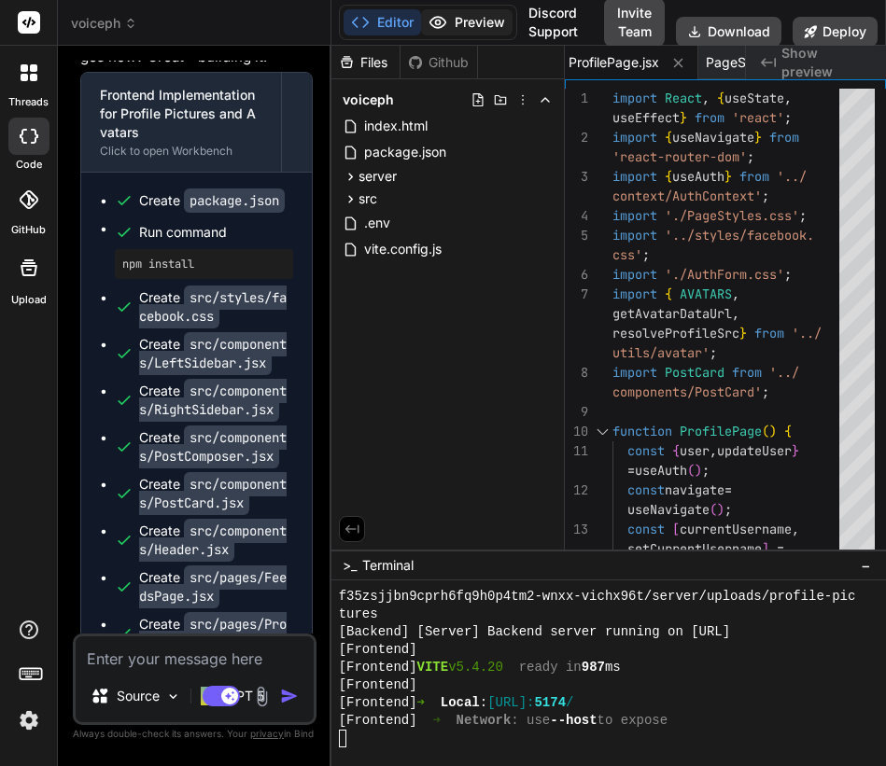
click at [440, 10] on button "Preview" at bounding box center [466, 22] width 91 height 26
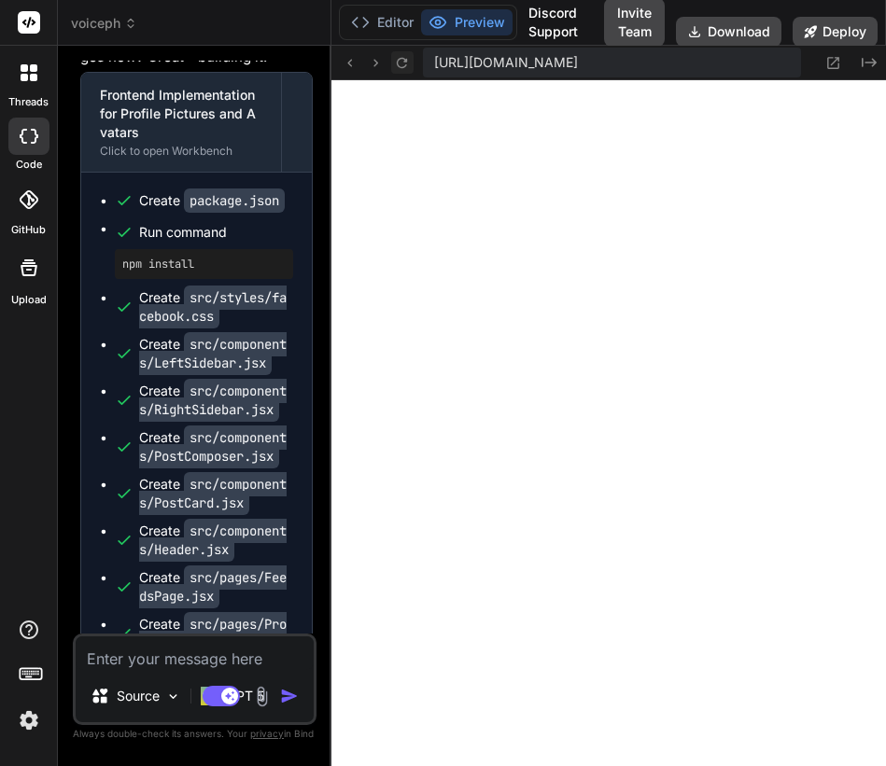
click at [395, 66] on icon at bounding box center [402, 63] width 16 height 16
click at [169, 653] on textarea at bounding box center [195, 653] width 238 height 34
paste textarea "7134-bc671e832d5efcfd.js:1 true 'action.payload' LeftSidebar.jsx:5 Uncaught Syn…"
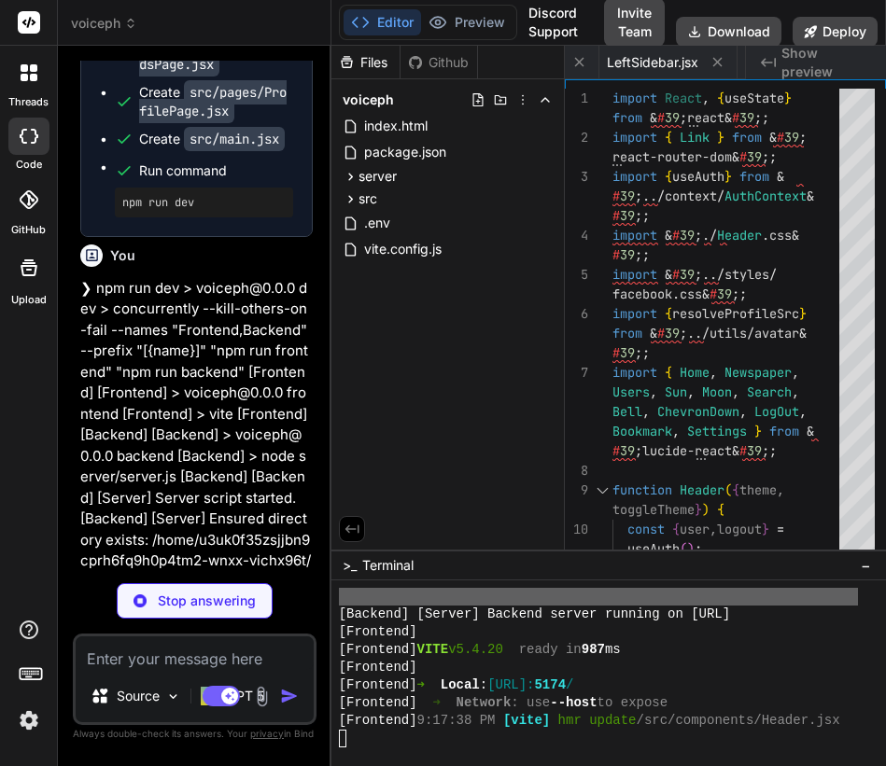
scroll to position [19, 0]
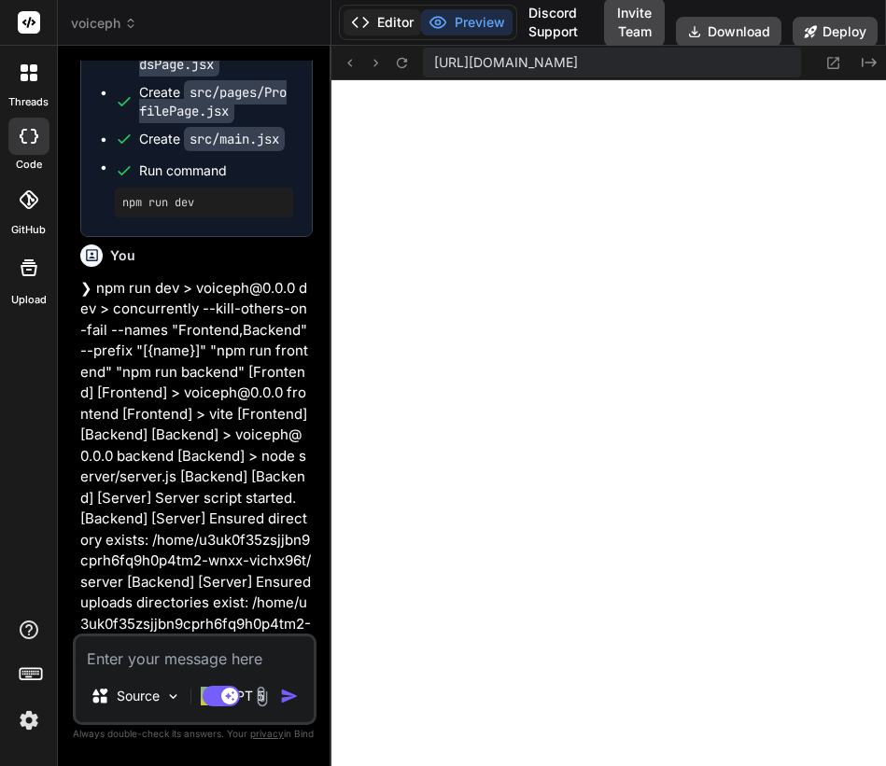
click at [388, 25] on button "Editor" at bounding box center [381, 22] width 77 height 26
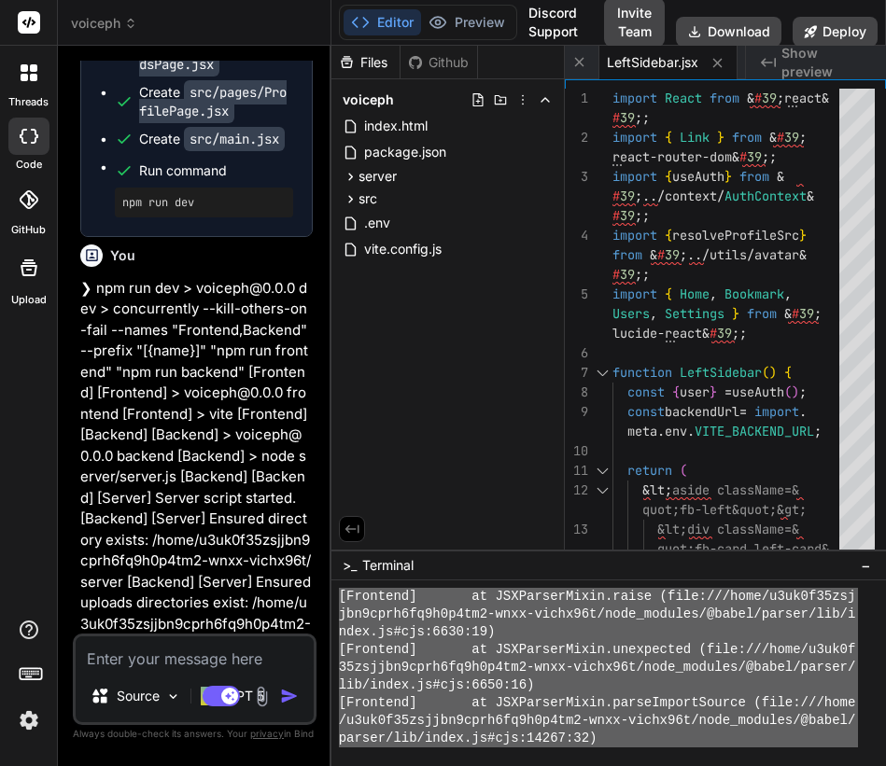
scroll to position [17731, 0]
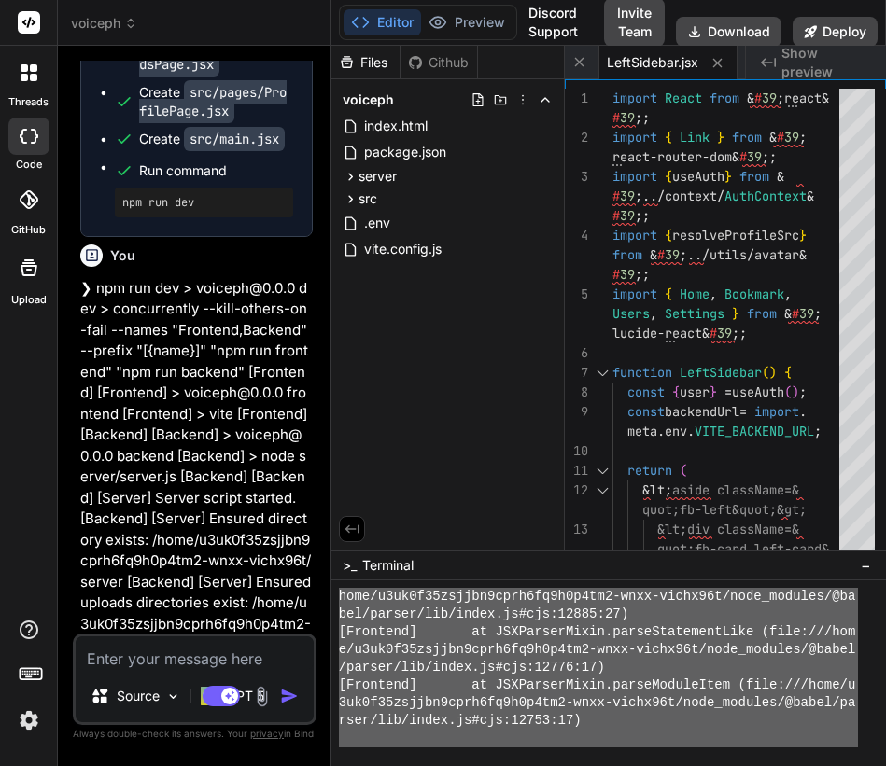
drag, startPoint x: 340, startPoint y: 668, endPoint x: 340, endPoint y: 769, distance: 100.8
click at [147, 642] on textarea at bounding box center [195, 653] width 238 height 34
paste textarea "~/l8ip5d06sitame0cons3ad2e4s1do1-eius-tempo61i 6u 07l ❯ etd mag ali > enimadm@5…"
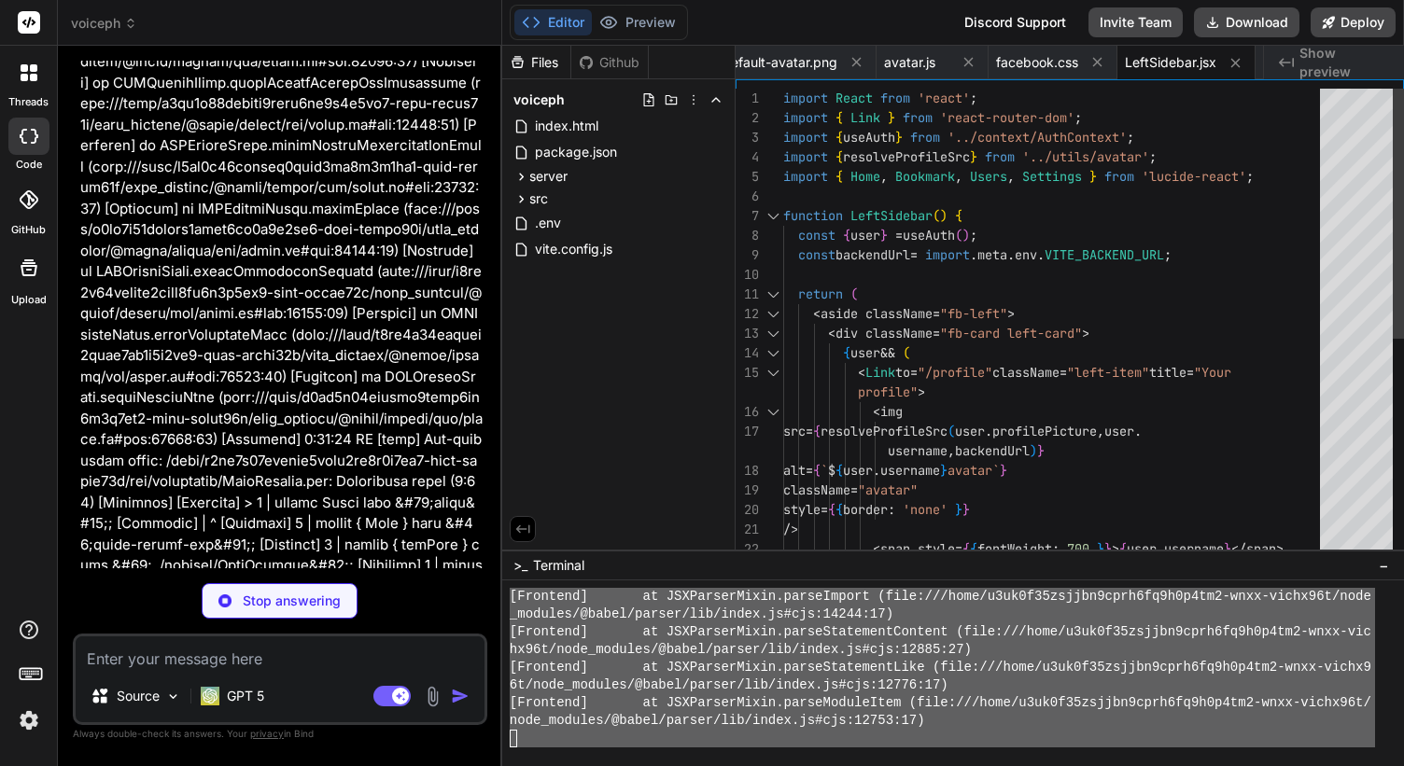
scroll to position [94616, 0]
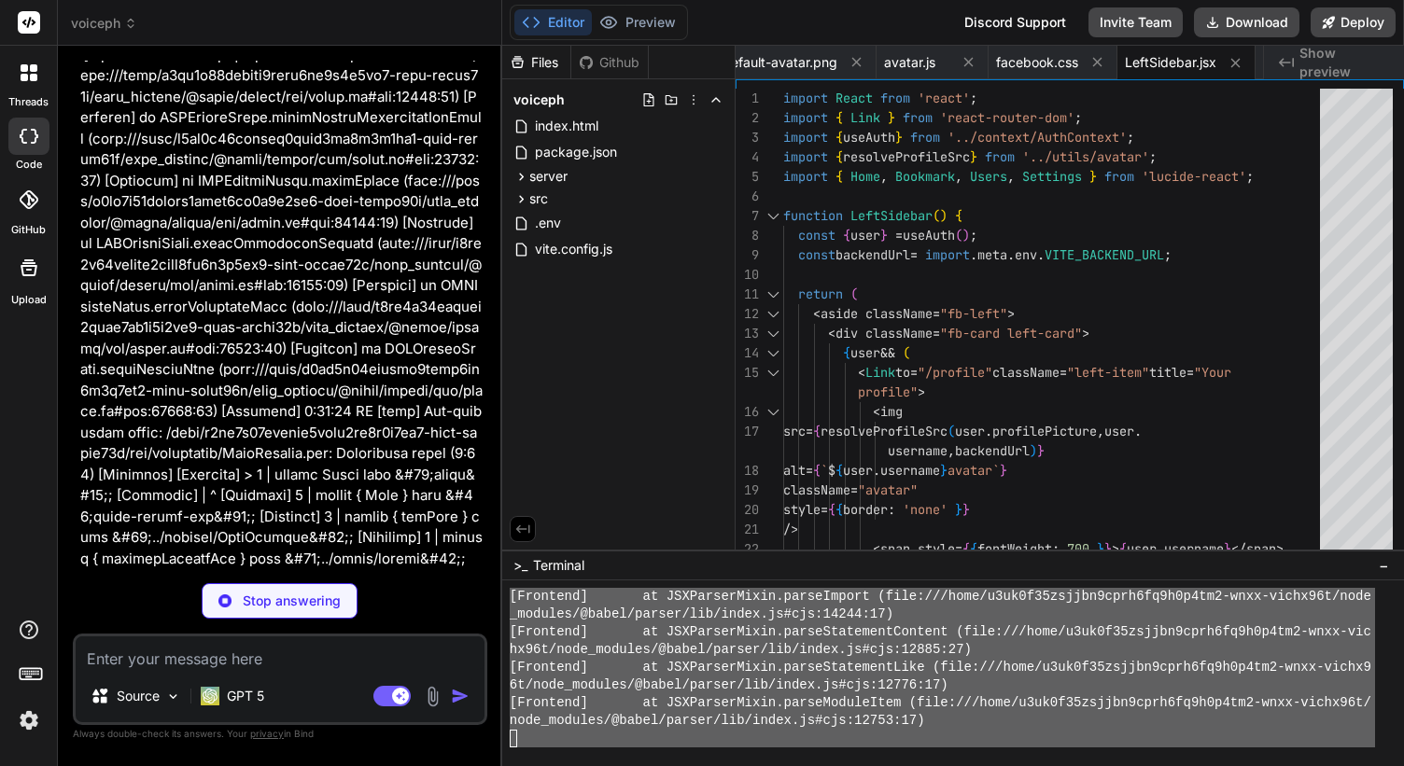
click at [38, 707] on img at bounding box center [29, 721] width 32 height 32
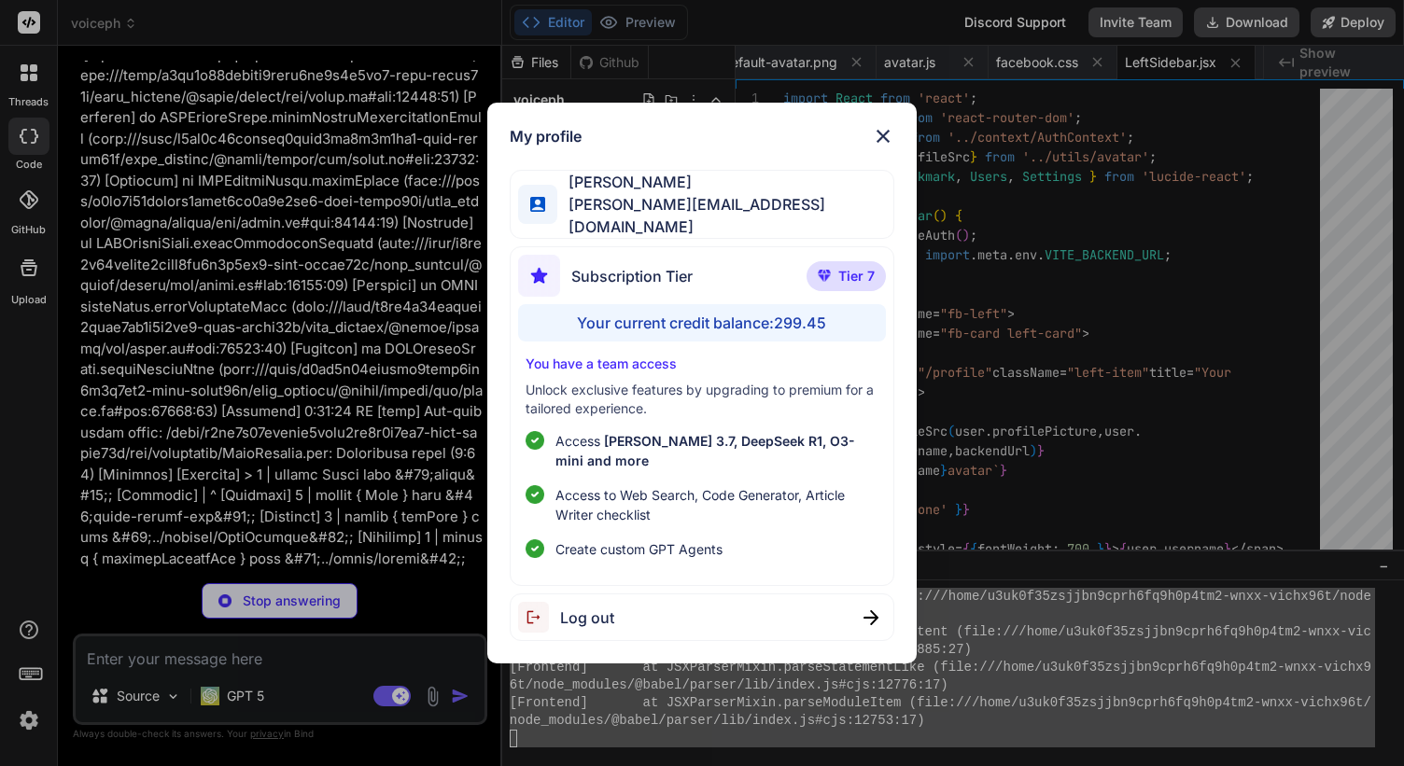
click at [38, 707] on div "My profile Fernando A [EMAIL_ADDRESS][DOMAIN_NAME] Subscription Tier Tier 7 You…" at bounding box center [702, 383] width 1404 height 766
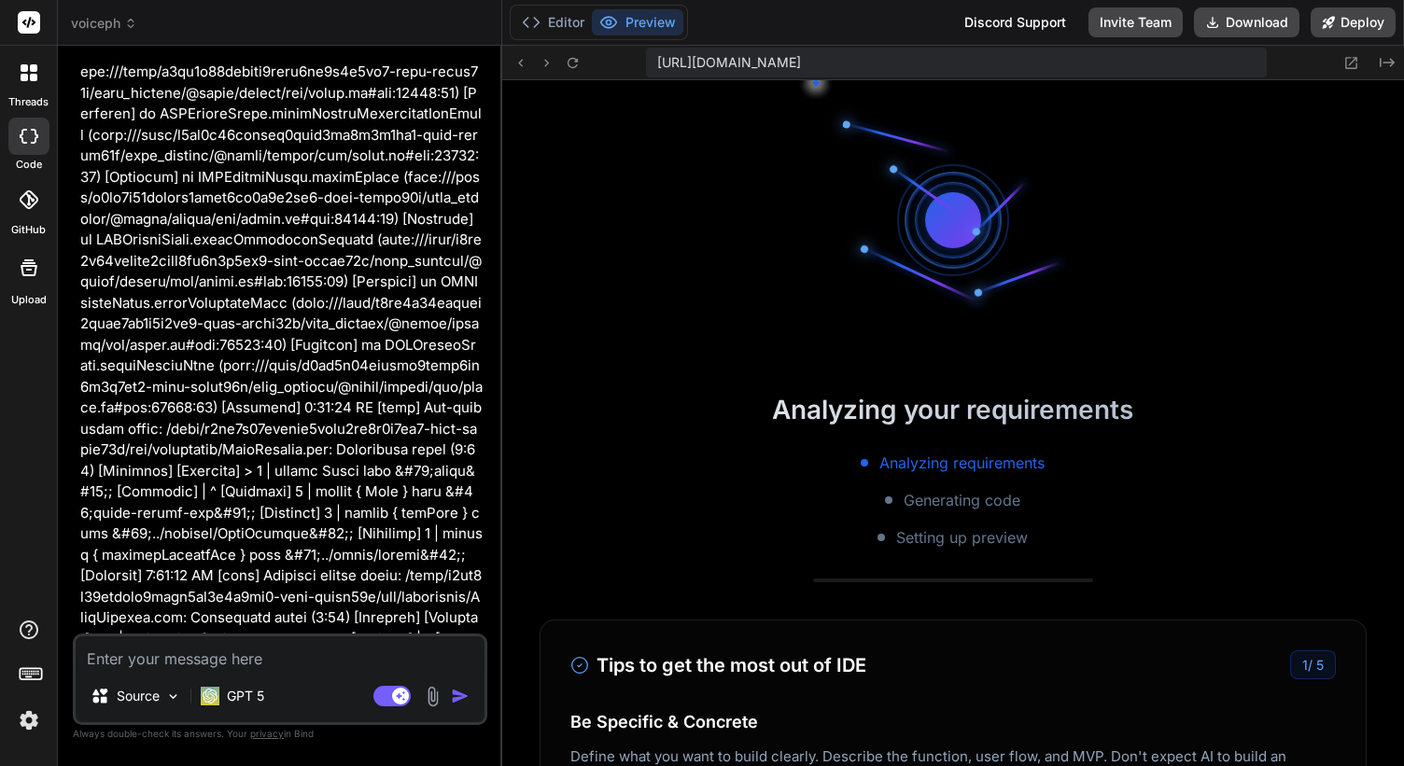
scroll to position [15780, 0]
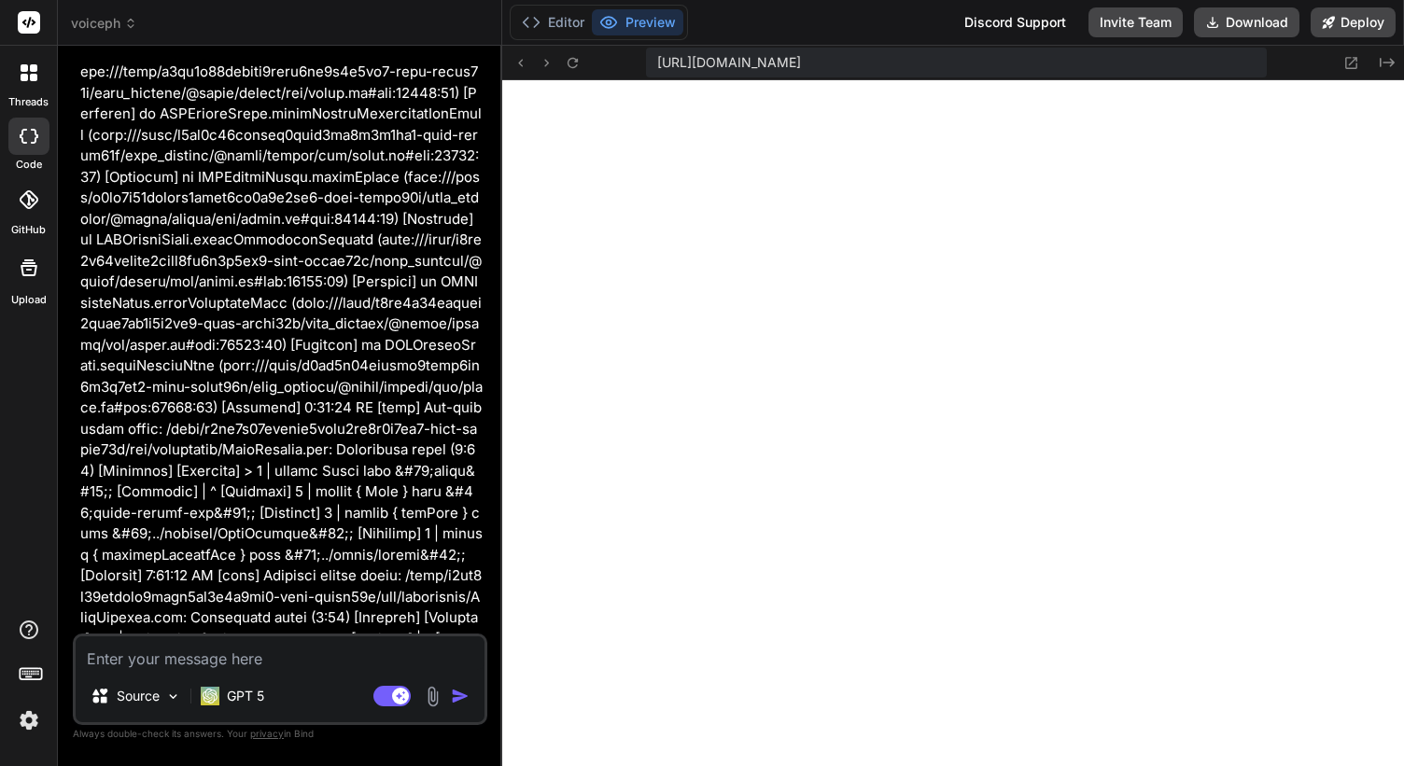
click at [217, 658] on textarea at bounding box center [280, 653] width 409 height 34
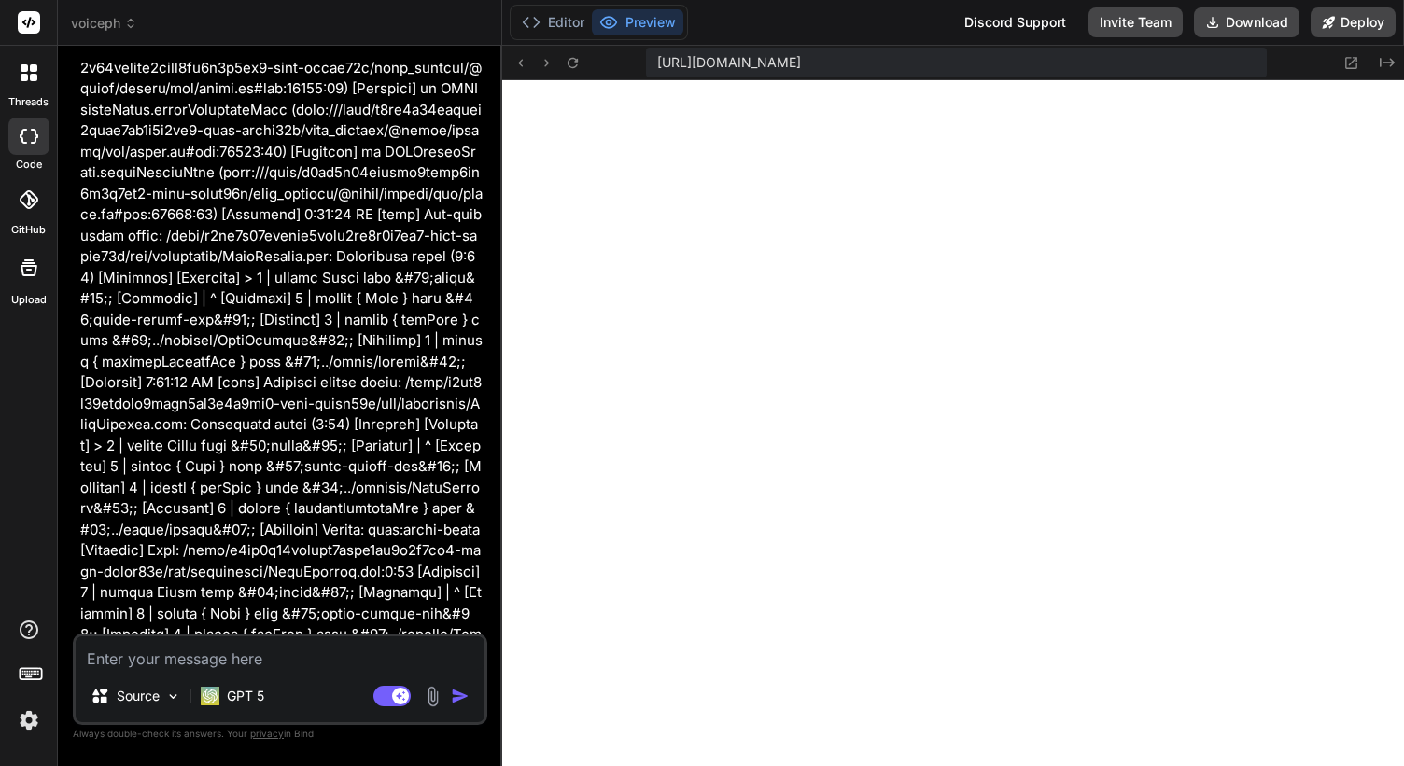
click at [32, 717] on img at bounding box center [29, 721] width 32 height 32
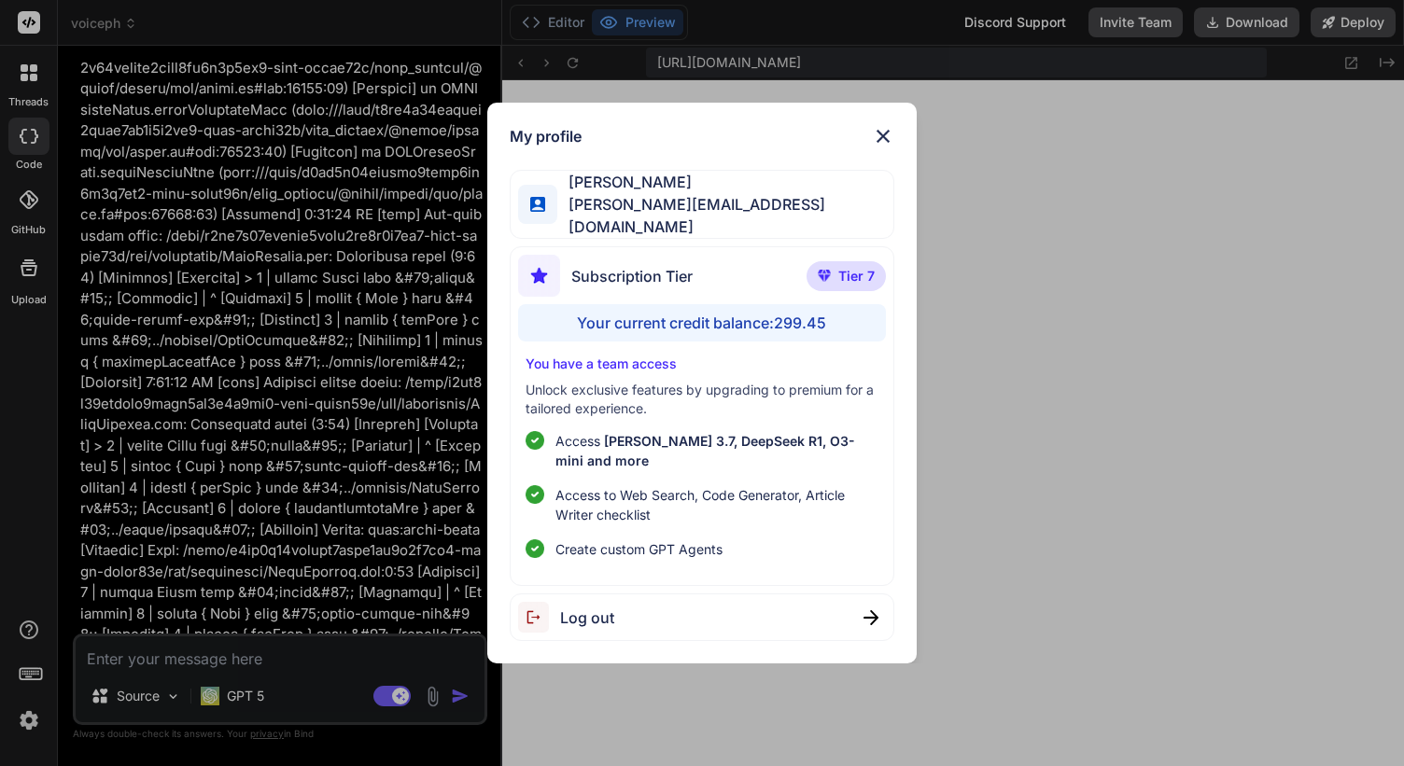
click at [32, 717] on div "My profile Fernando A [EMAIL_ADDRESS][DOMAIN_NAME] Subscription Tier Tier 7 You…" at bounding box center [702, 383] width 1404 height 766
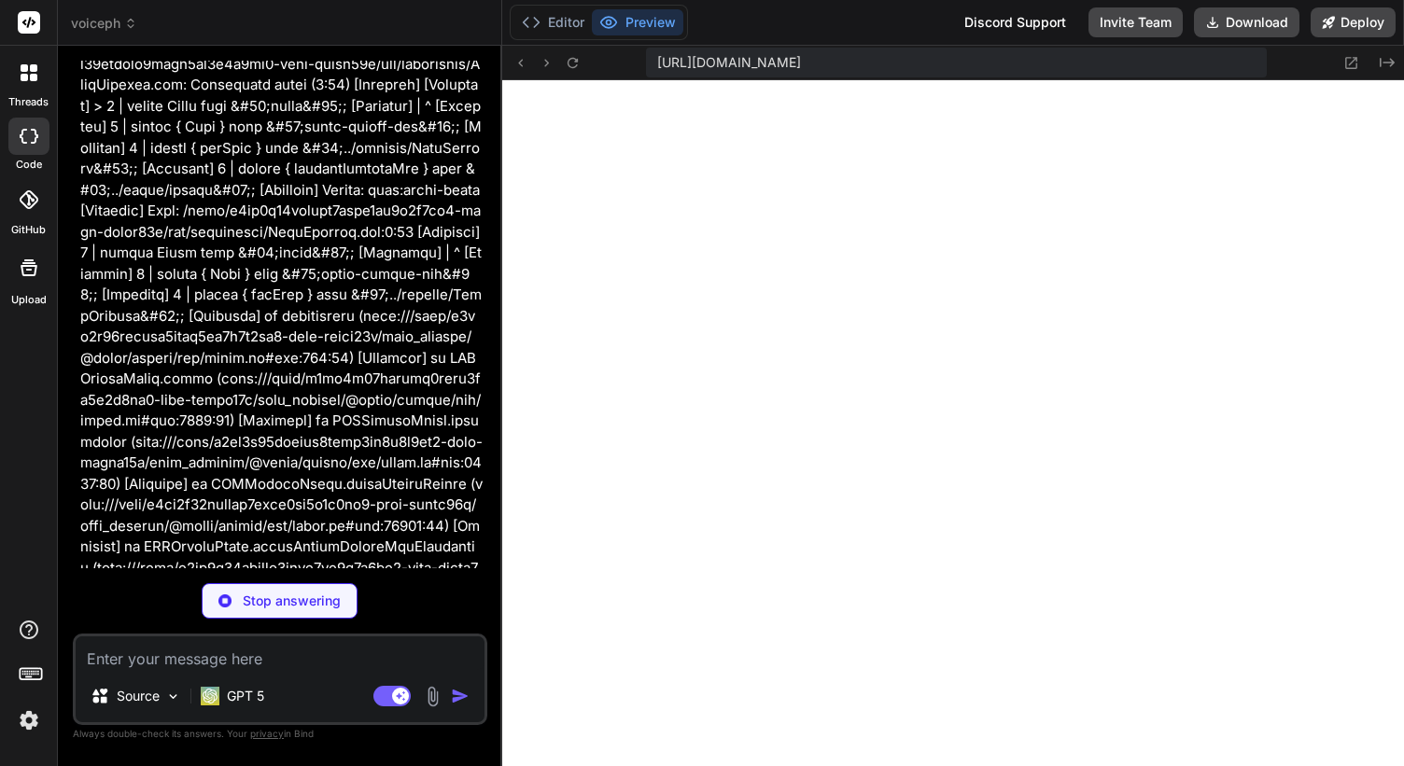
scroll to position [95087, 0]
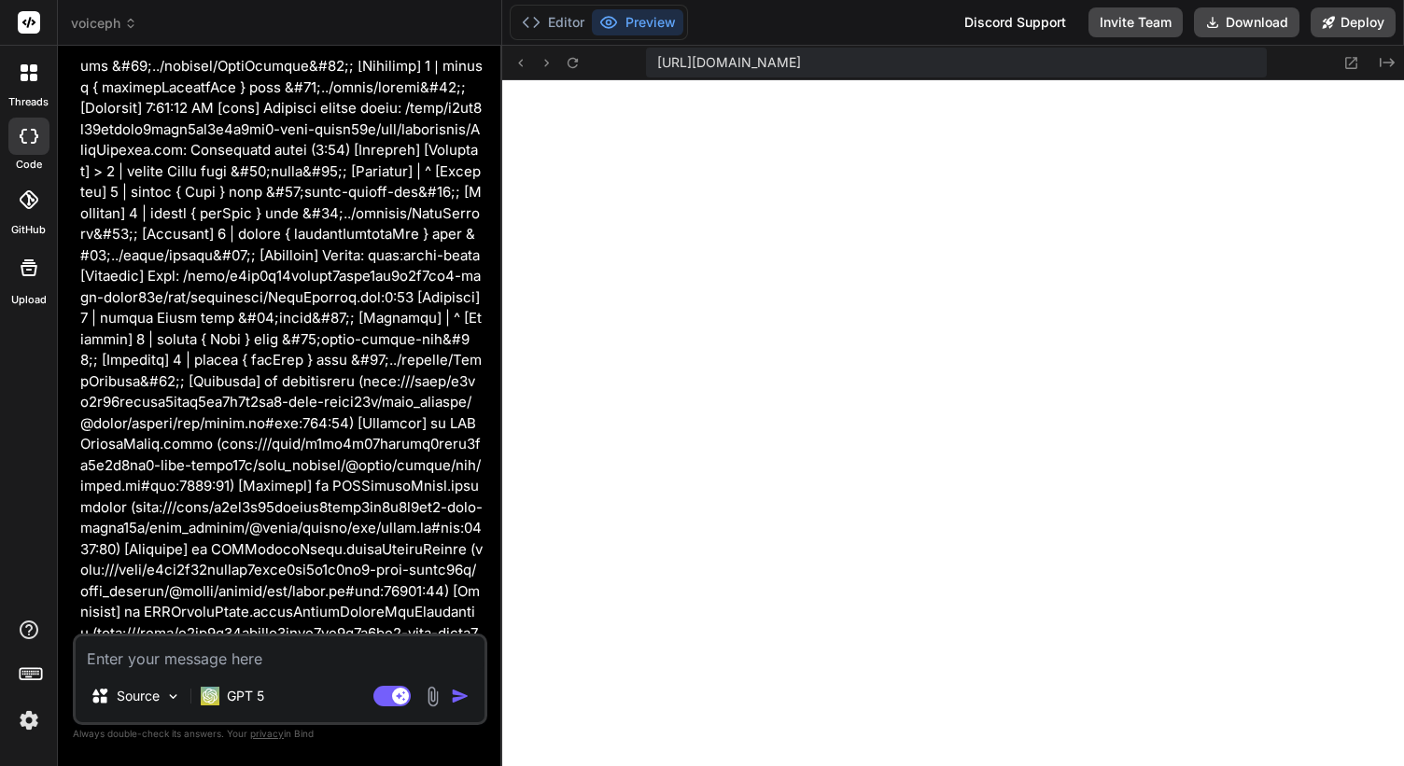
click at [312, 651] on textarea at bounding box center [280, 653] width 409 height 34
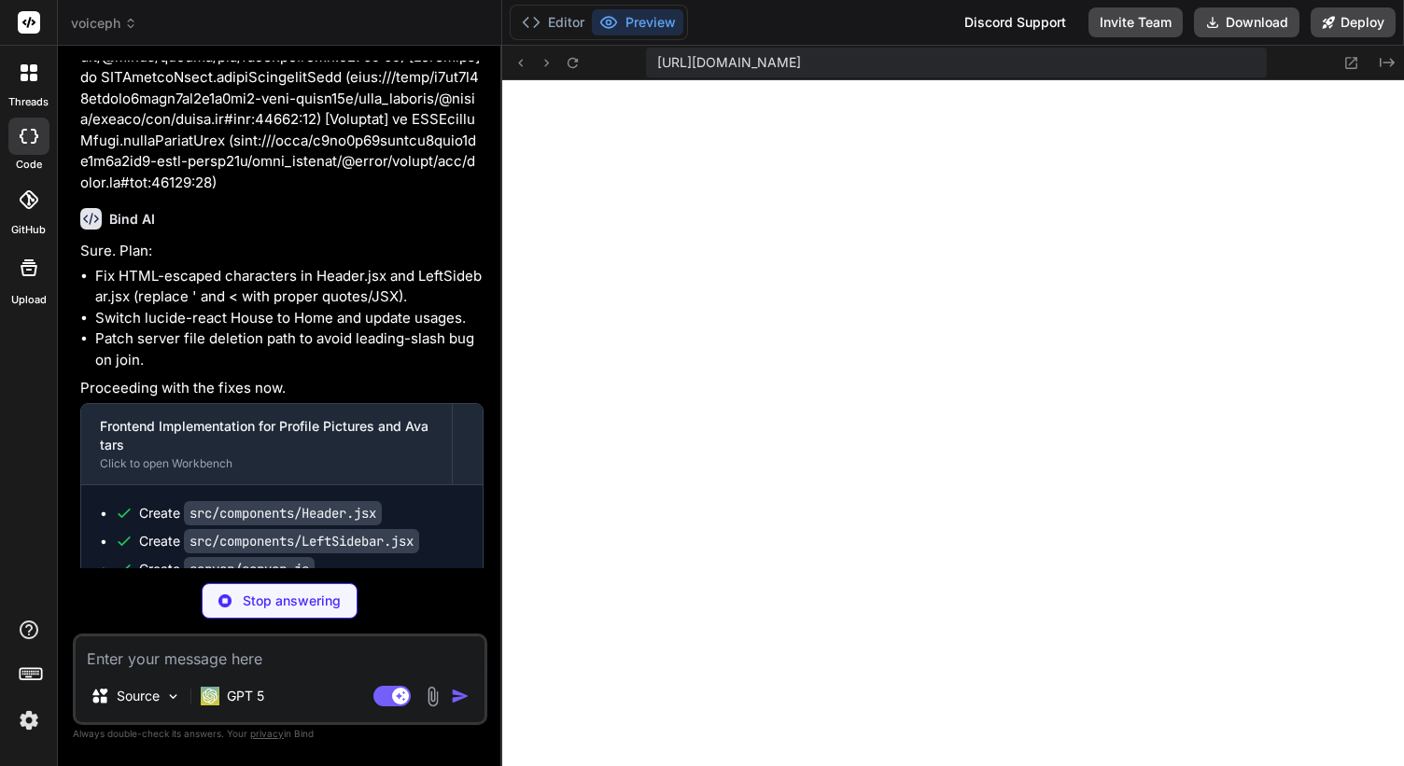
scroll to position [95830, 0]
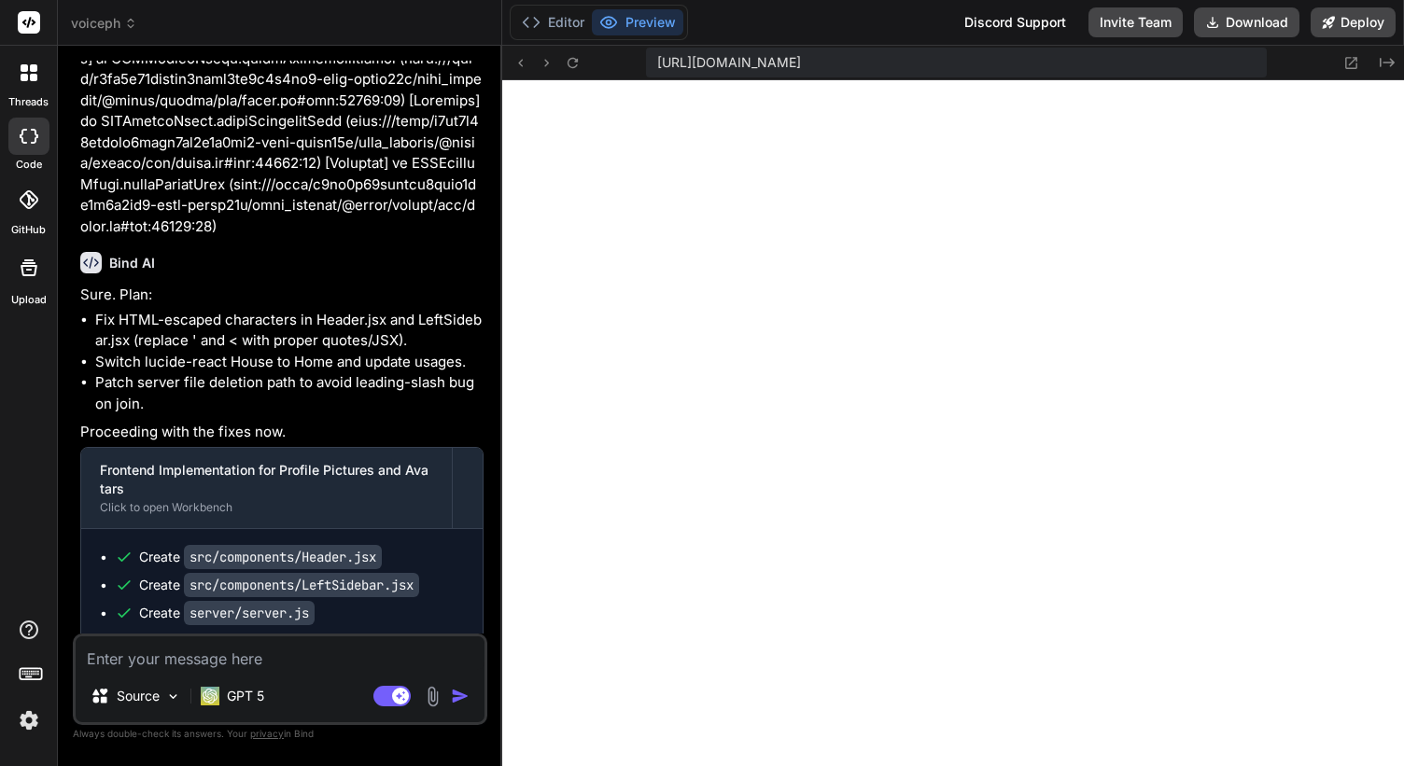
click at [245, 659] on textarea at bounding box center [280, 653] width 409 height 34
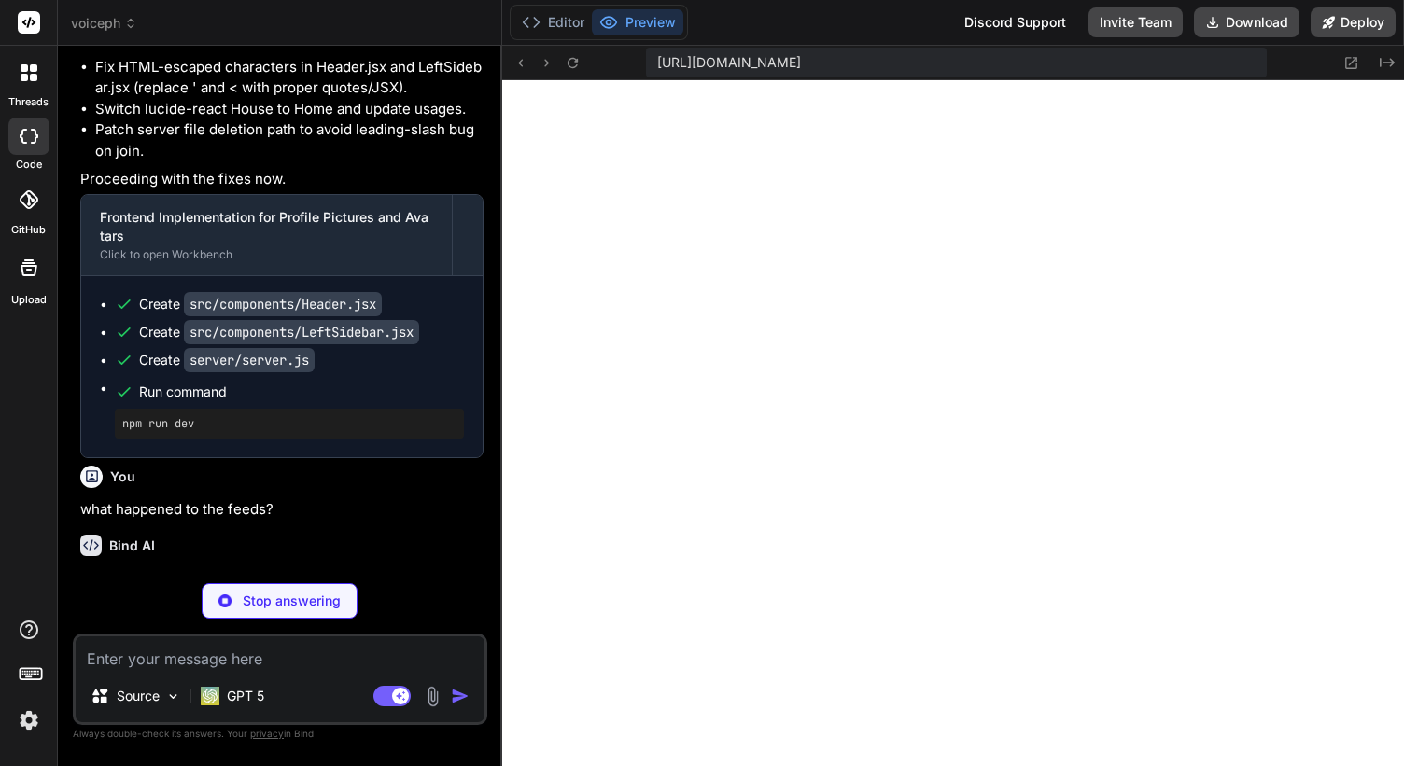
scroll to position [96327, 0]
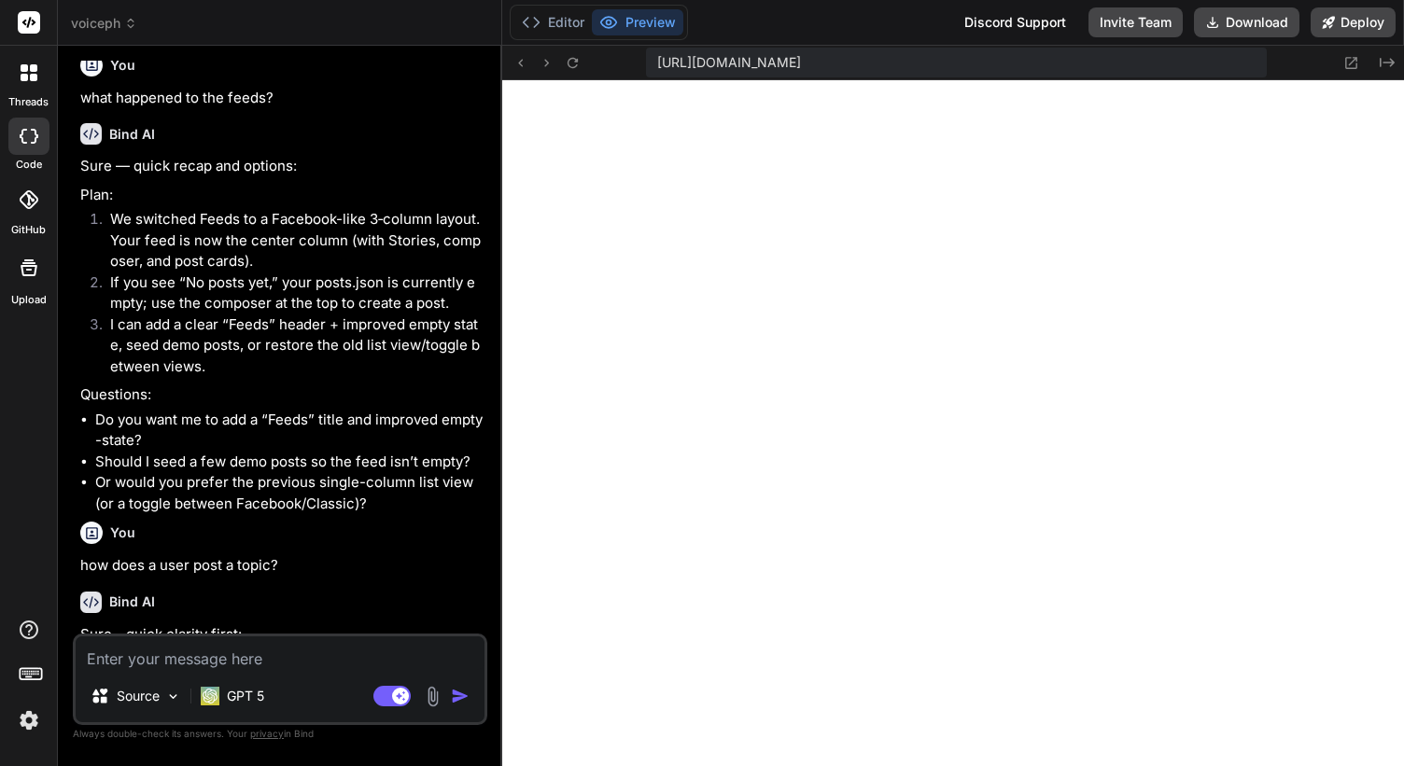
scroll to position [16525, 0]
click at [264, 663] on textarea at bounding box center [280, 653] width 409 height 34
click at [19, 722] on img at bounding box center [29, 721] width 32 height 32
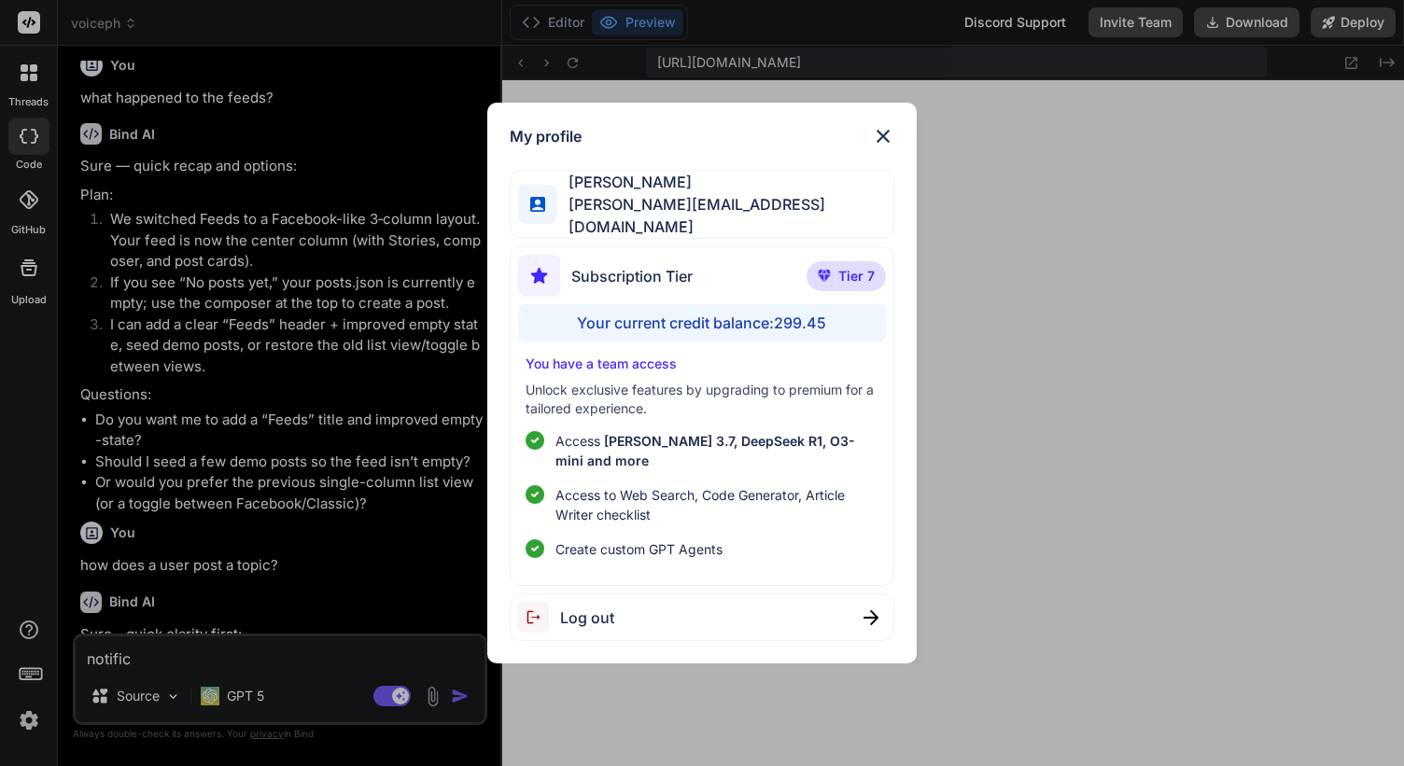
click at [25, 720] on div "My profile Fernando A [EMAIL_ADDRESS][DOMAIN_NAME] Subscription Tier Tier 7 You…" at bounding box center [702, 383] width 1404 height 766
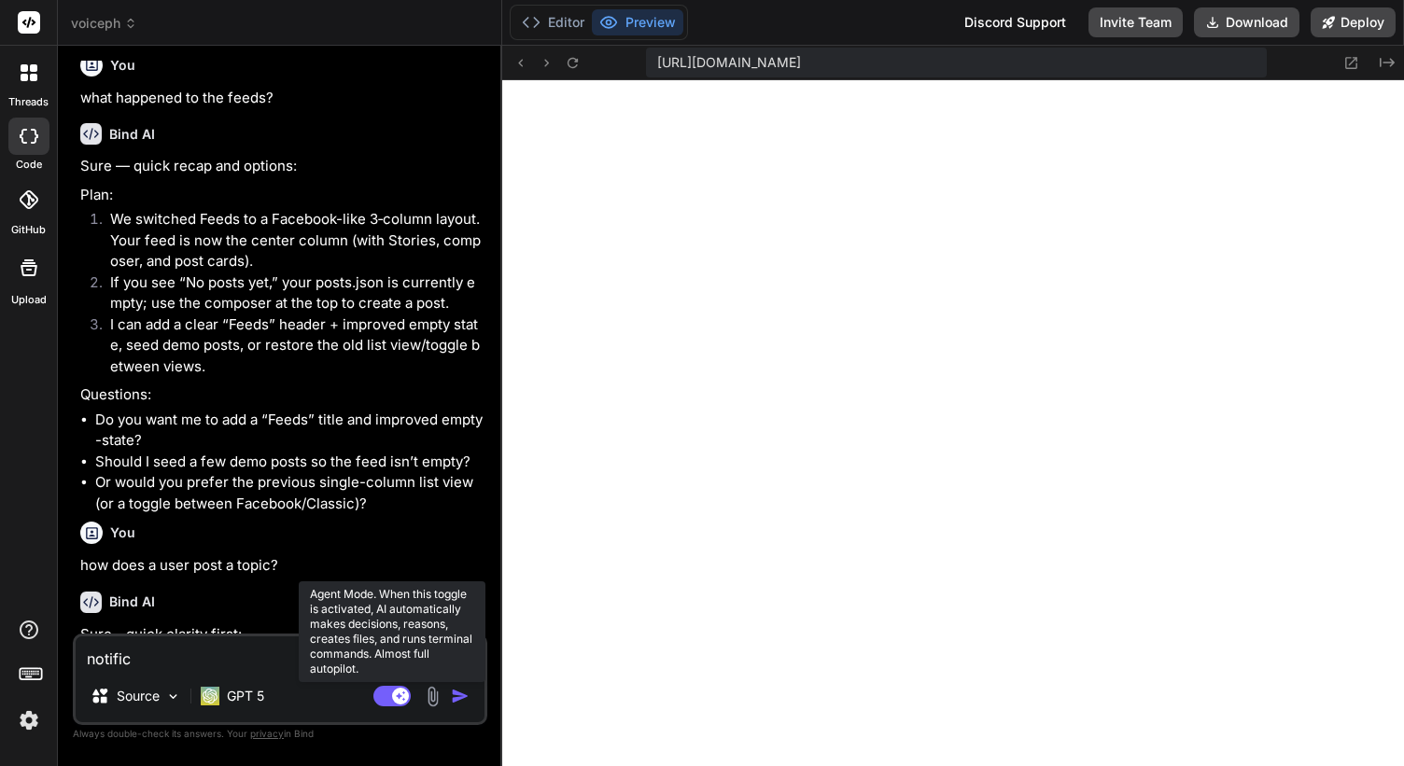
click at [382, 693] on rect at bounding box center [391, 696] width 37 height 21
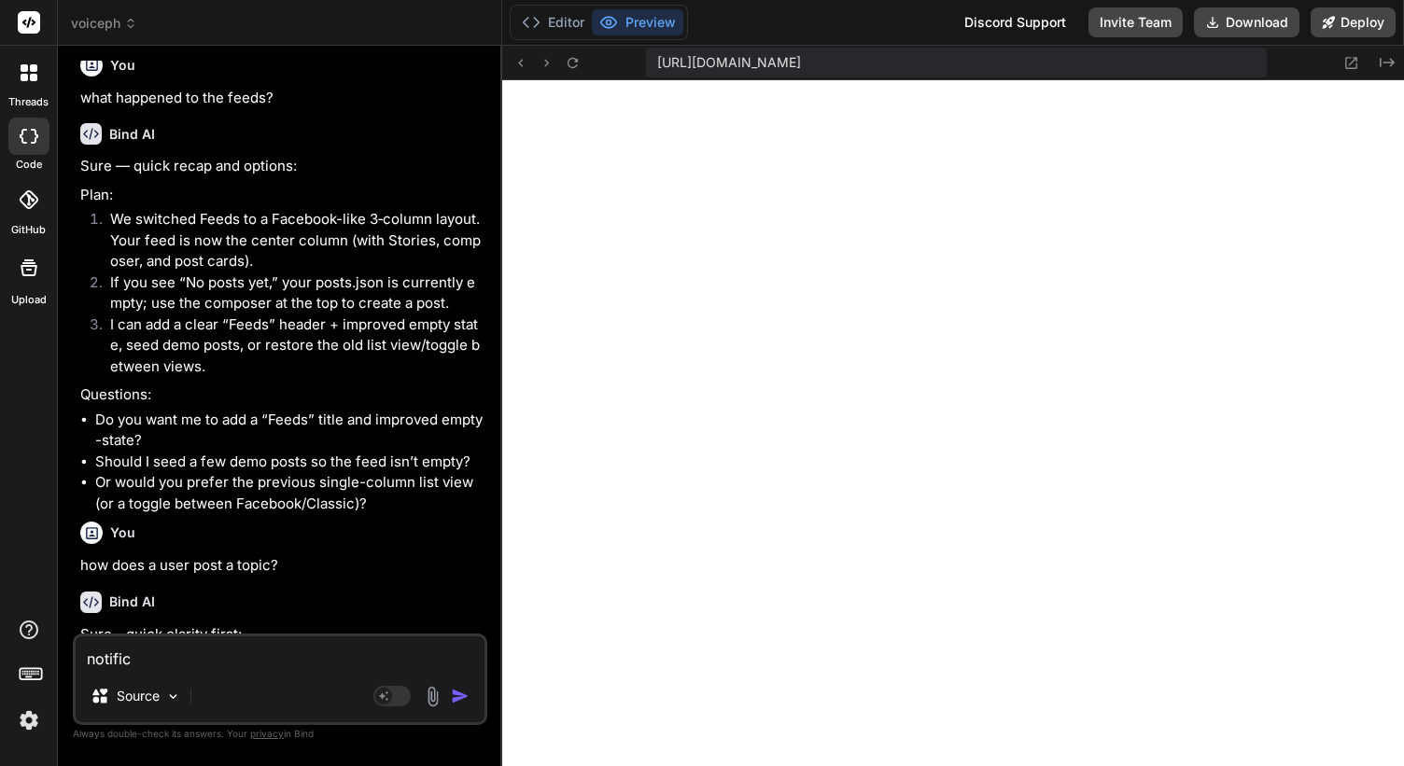
click at [273, 658] on textarea "notific" at bounding box center [280, 653] width 409 height 34
click at [334, 637] on textarea "notificication icon and" at bounding box center [280, 653] width 409 height 34
click at [336, 644] on textarea "notificication icon and" at bounding box center [280, 653] width 409 height 34
click at [338, 669] on textarea "notificication icon and" at bounding box center [280, 653] width 409 height 34
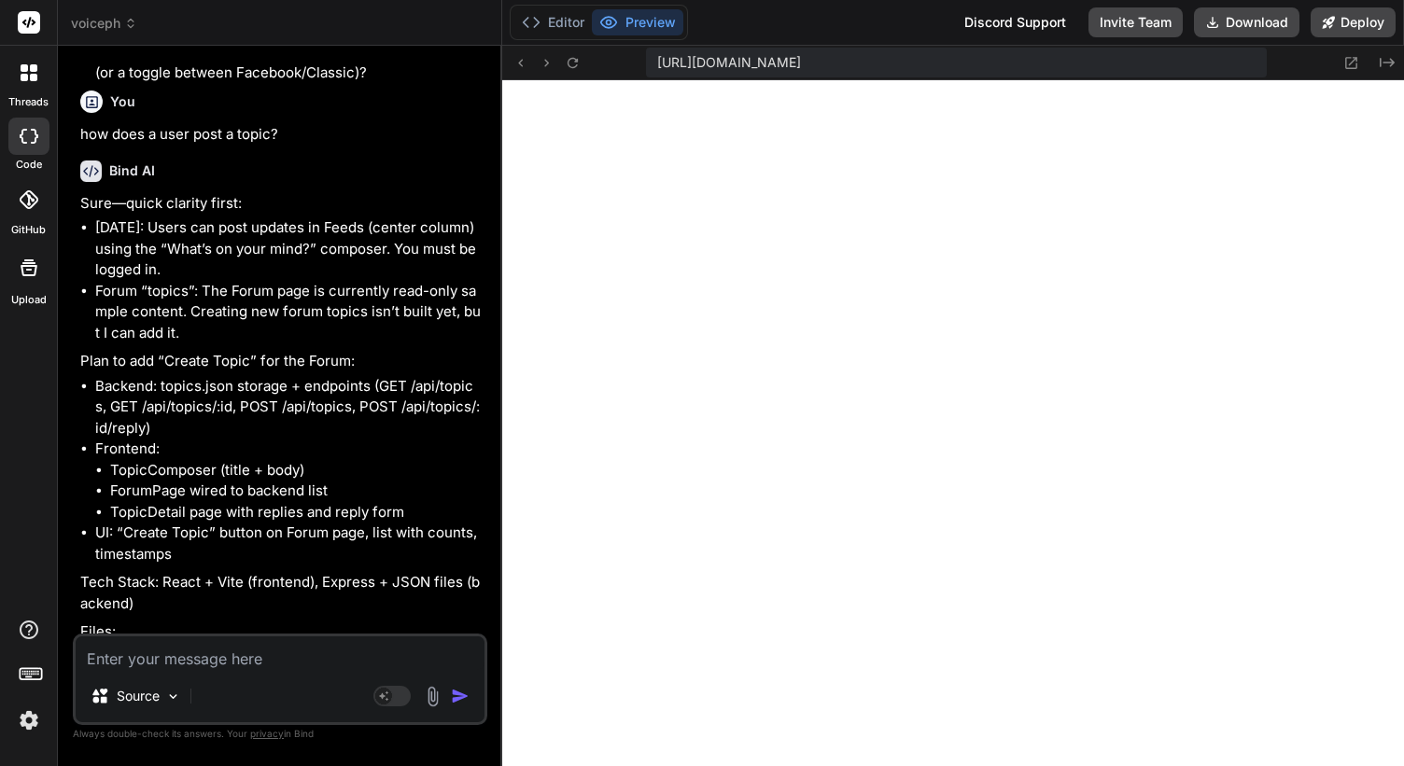
scroll to position [96956, 0]
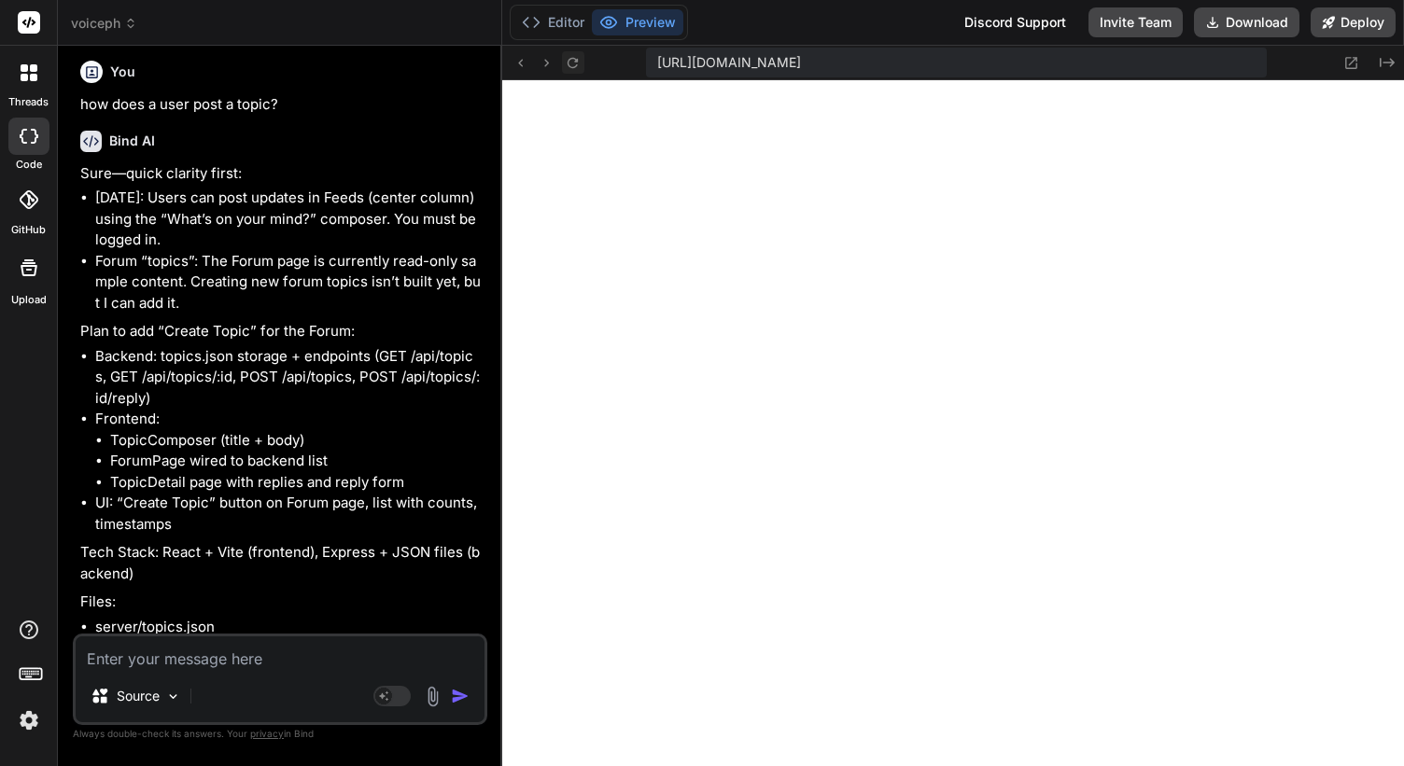
click at [580, 60] on icon at bounding box center [573, 63] width 16 height 16
click at [244, 663] on textarea at bounding box center [280, 653] width 409 height 34
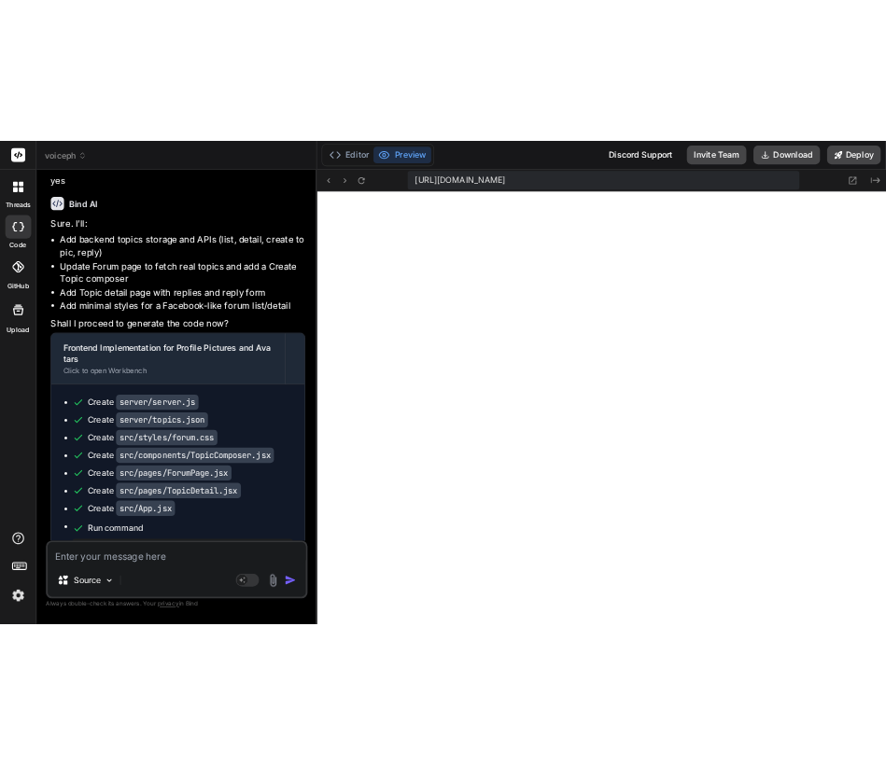
scroll to position [17731, 0]
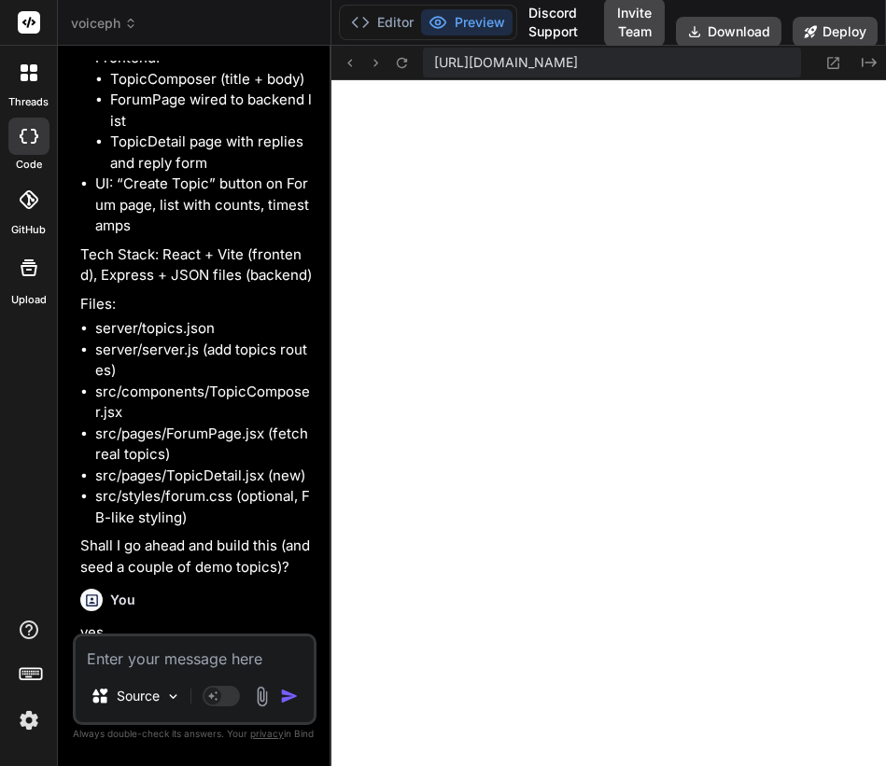
click at [175, 657] on textarea at bounding box center [195, 653] width 238 height 34
paste textarea "The resource <URL> was preloaded using link preload but not used within a few s…"
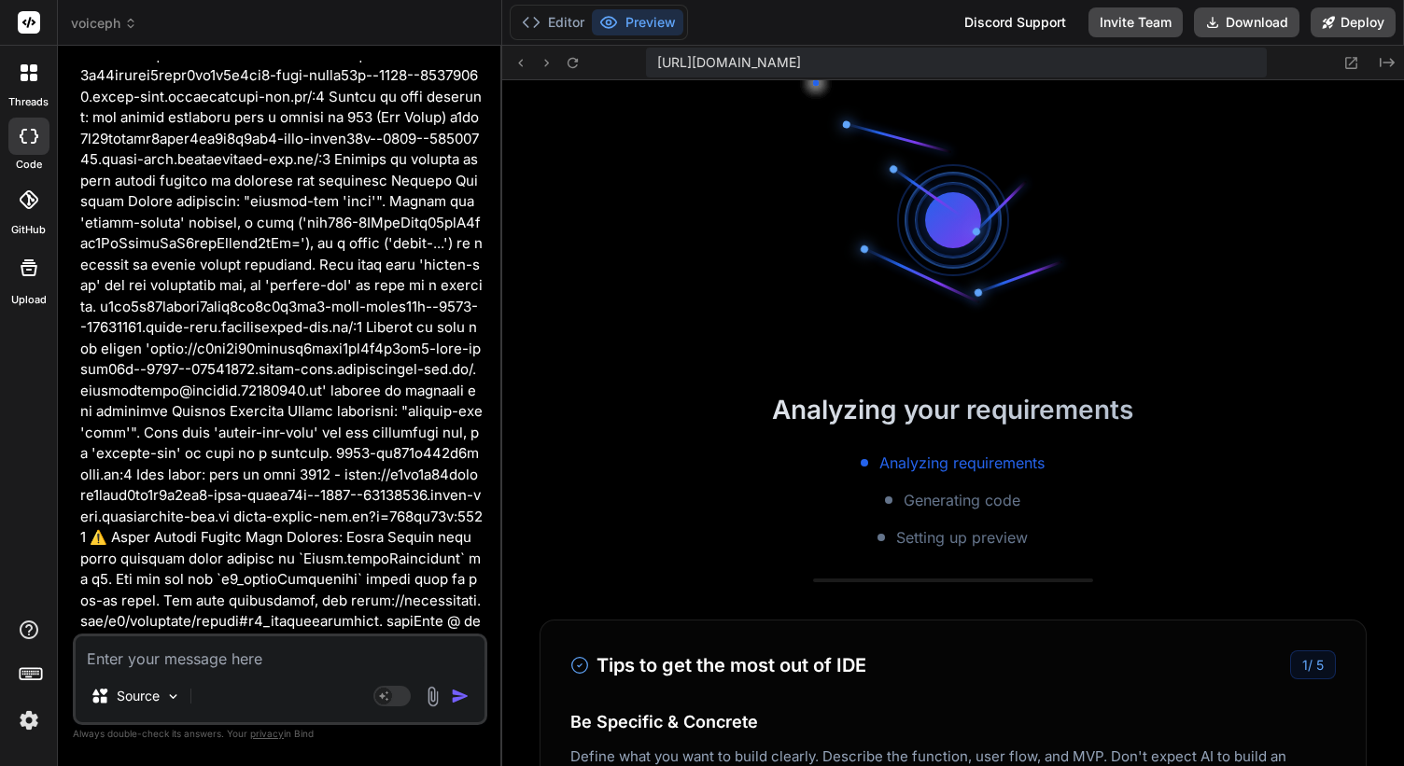
scroll to position [15763, 0]
